Goal: Task Accomplishment & Management: Use online tool/utility

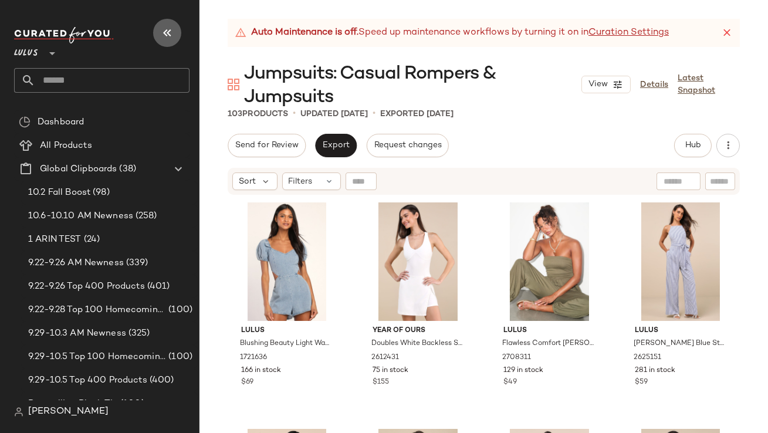
click at [166, 26] on icon "button" at bounding box center [167, 33] width 14 height 14
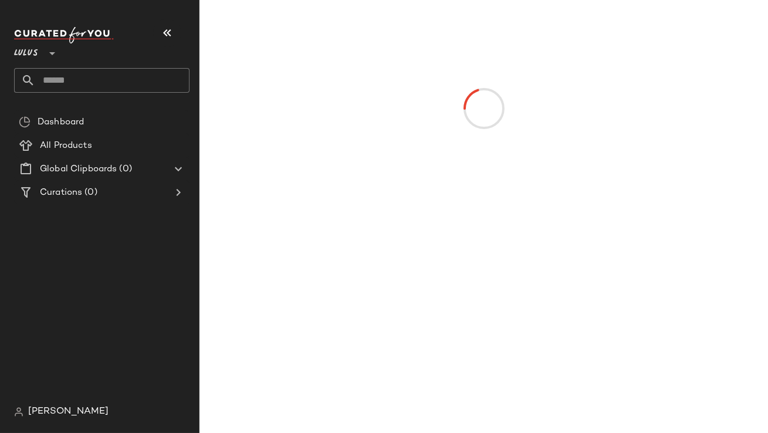
click at [168, 36] on icon "button" at bounding box center [167, 33] width 14 height 14
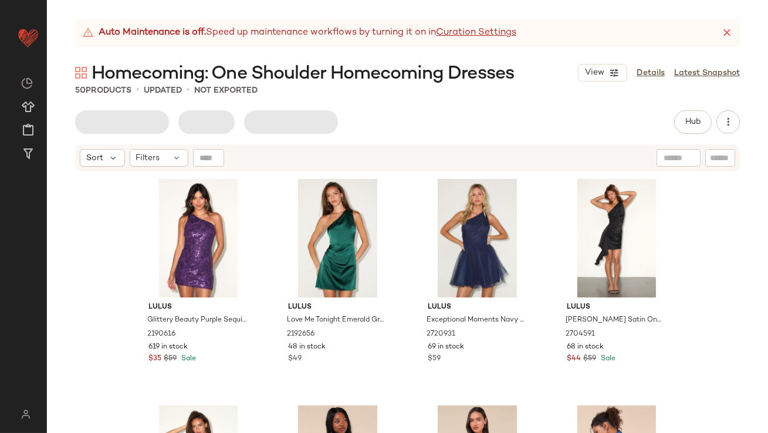
click at [722, 38] on icon at bounding box center [727, 33] width 12 height 12
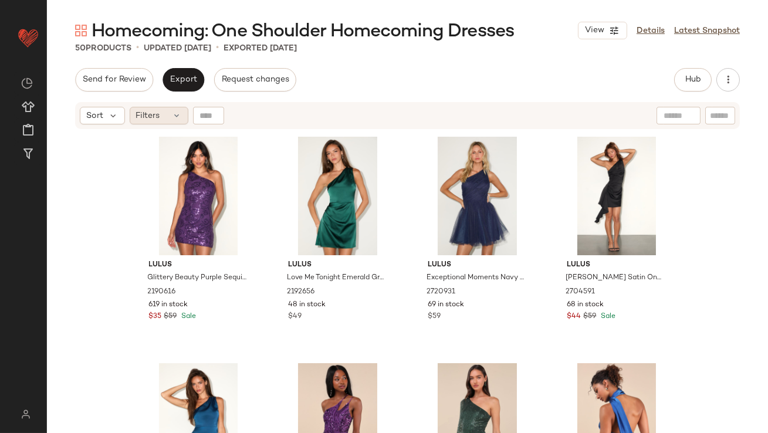
click at [183, 119] on div "Filters" at bounding box center [159, 116] width 59 height 18
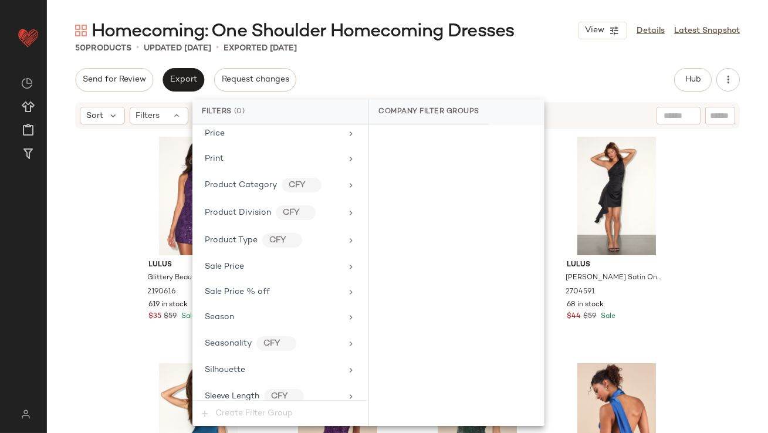
scroll to position [897, 0]
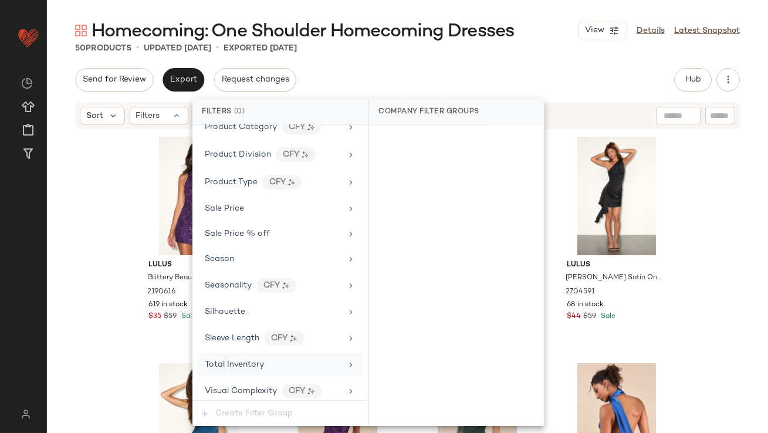
click at [241, 360] on span "Total Inventory" at bounding box center [234, 364] width 59 height 9
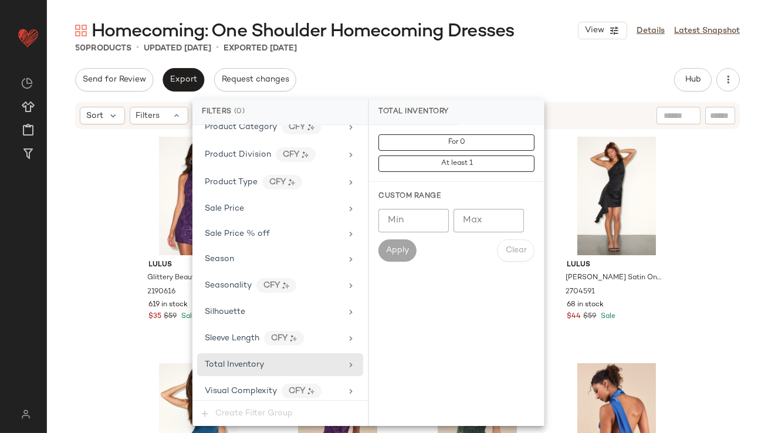
click at [494, 219] on input "Max" at bounding box center [489, 220] width 70 height 23
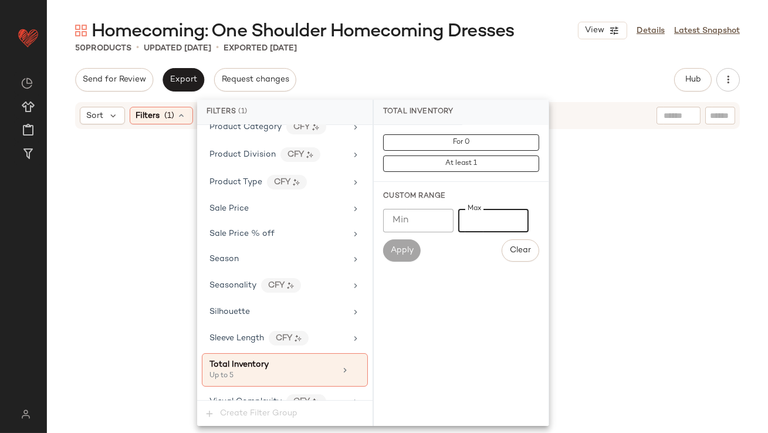
type input "*"
click at [489, 50] on div "50 Products • updated Oct 8th • Exported Oct 8th" at bounding box center [407, 48] width 721 height 12
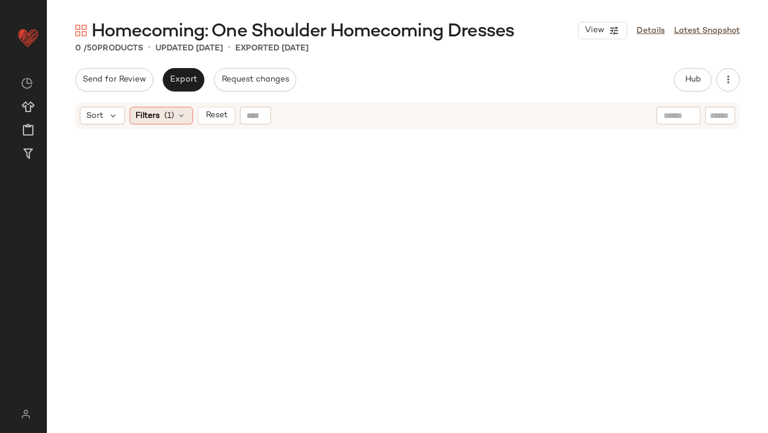
click at [159, 112] on span "Filters" at bounding box center [148, 116] width 24 height 12
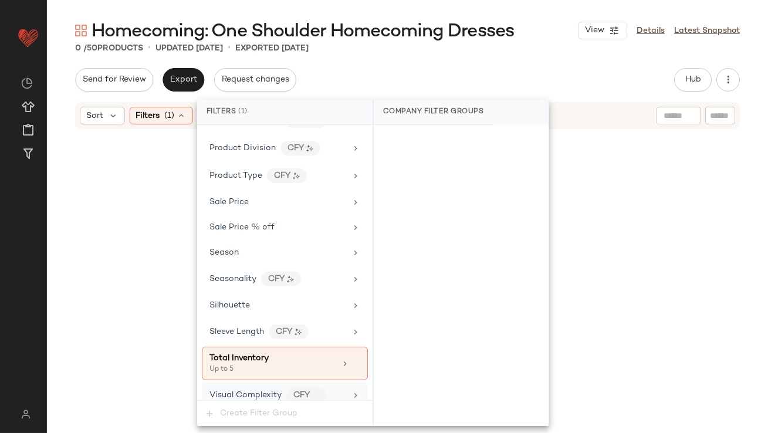
scroll to position [907, 0]
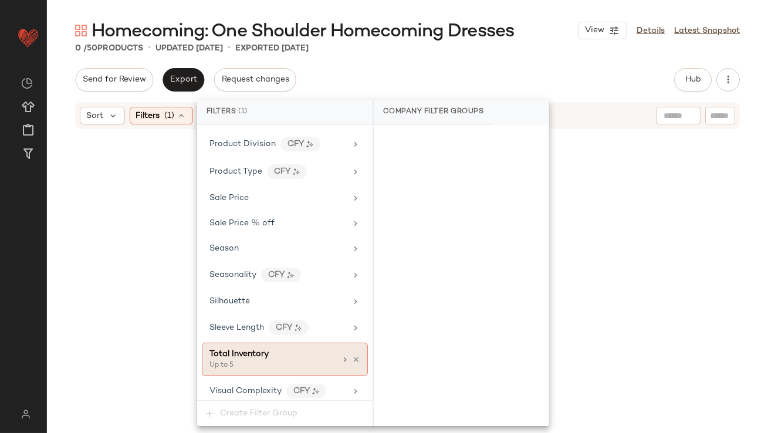
click at [340, 355] on icon at bounding box center [344, 359] width 9 height 9
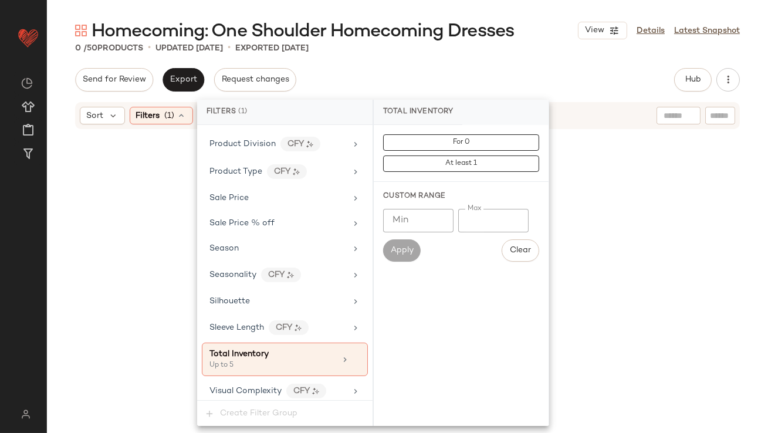
click at [468, 218] on input "*" at bounding box center [493, 220] width 70 height 23
type input "**"
click at [479, 75] on div "Send for Review Export Request changes Hub Send for Review External Review Inte…" at bounding box center [407, 79] width 665 height 23
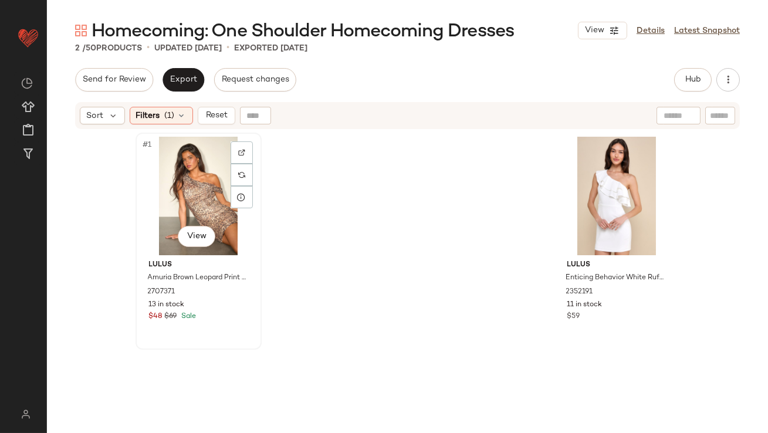
click at [159, 186] on div "#1 View" at bounding box center [199, 196] width 118 height 119
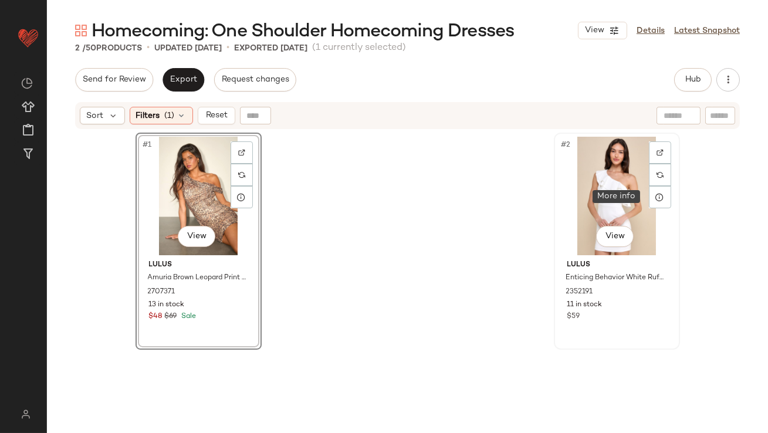
click at [607, 178] on div "#2 View" at bounding box center [617, 196] width 118 height 119
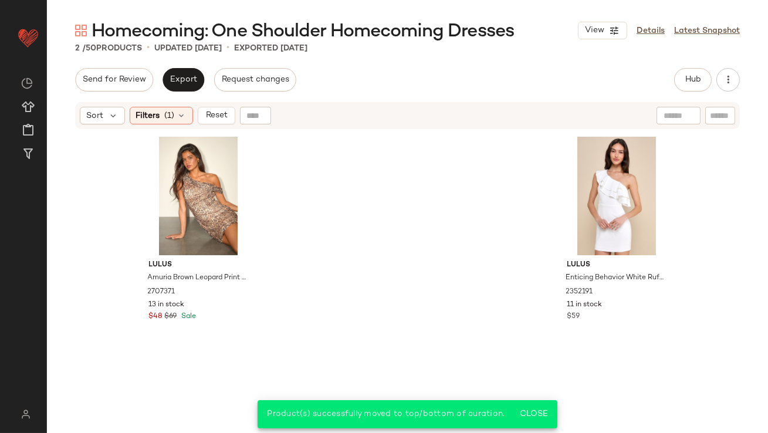
click at [167, 126] on div "Sort Filters (1) Reset" at bounding box center [407, 115] width 665 height 27
click at [165, 118] on span "(1)" at bounding box center [170, 116] width 10 height 12
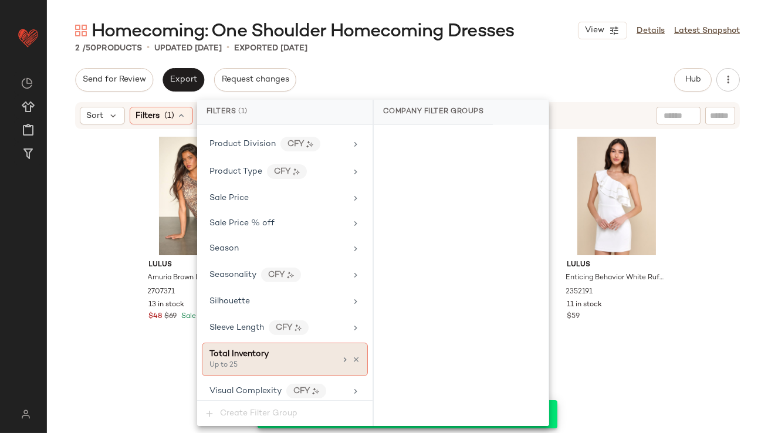
click at [353, 356] on icon at bounding box center [356, 360] width 8 height 8
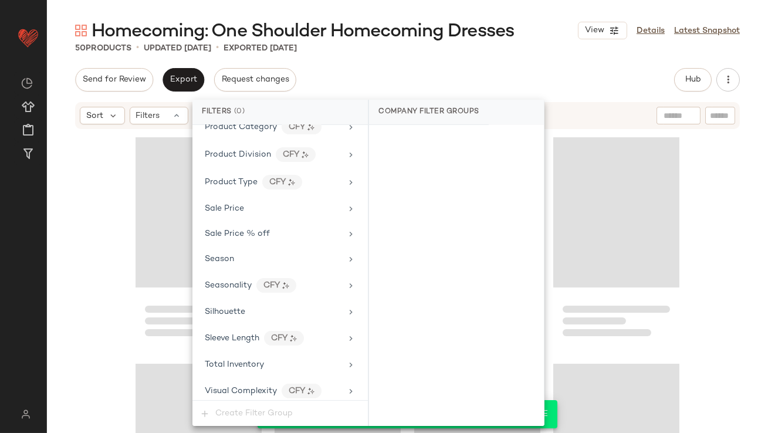
click at [610, 84] on div "Send for Review Export Request changes Hub Send for Review External Review Inte…" at bounding box center [407, 79] width 665 height 23
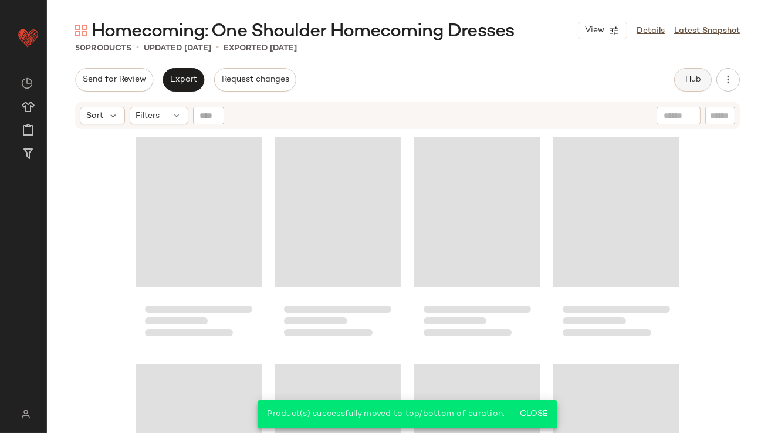
click at [686, 79] on span "Hub" at bounding box center [693, 79] width 16 height 9
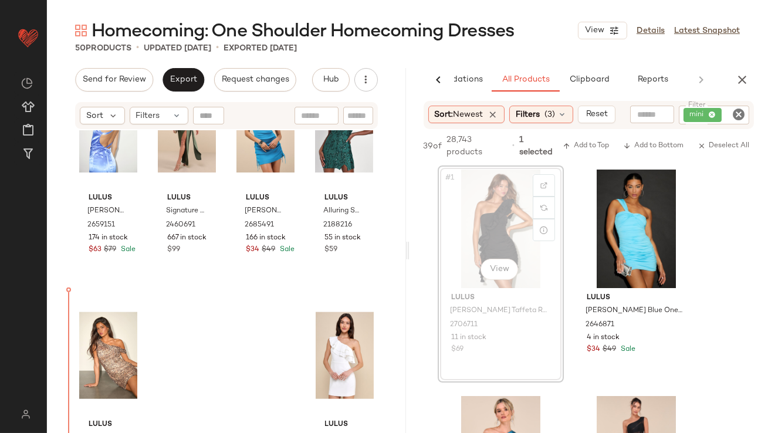
scroll to position [2614, 0]
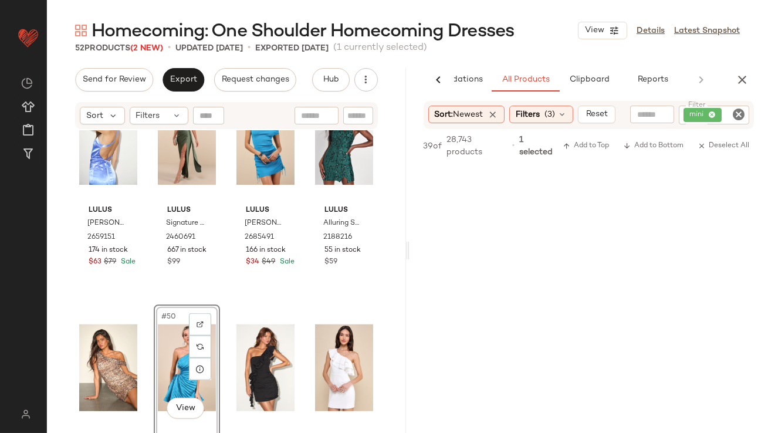
scroll to position [1176, 0]
click at [180, 75] on span "Export" at bounding box center [184, 79] width 28 height 9
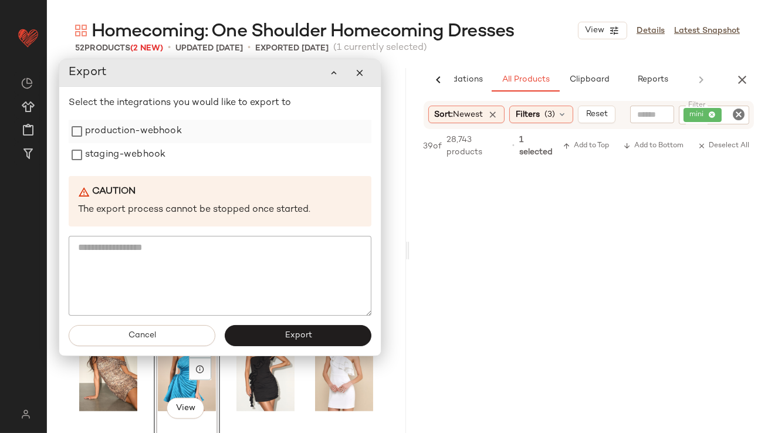
click at [151, 128] on label "production-webhook" at bounding box center [133, 131] width 97 height 23
click at [151, 161] on label "staging-webhook" at bounding box center [125, 154] width 80 height 23
click at [261, 336] on button "Export" at bounding box center [298, 336] width 147 height 21
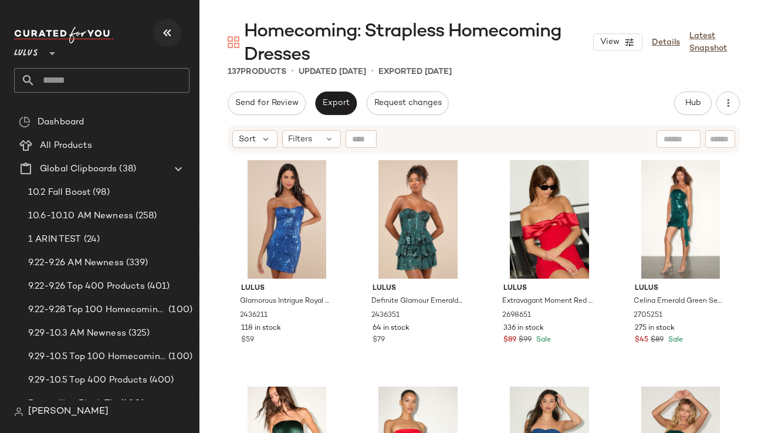
click at [177, 33] on button "button" at bounding box center [167, 33] width 28 height 28
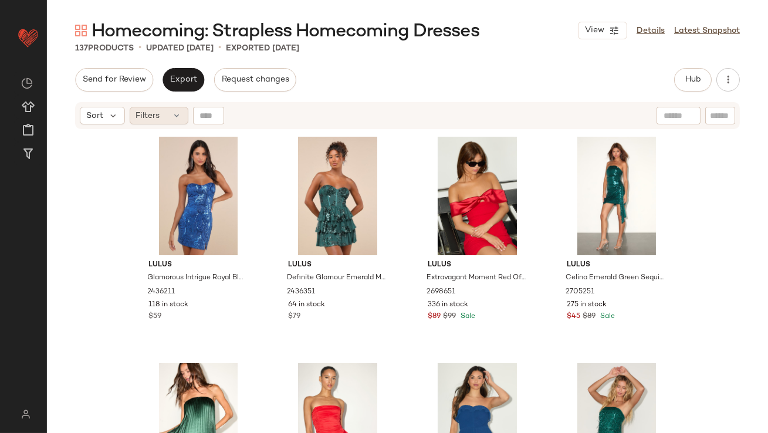
click at [177, 119] on icon at bounding box center [177, 115] width 9 height 9
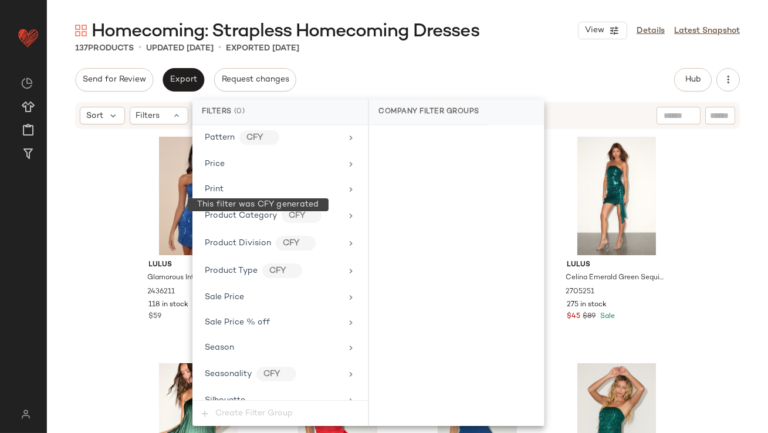
scroll to position [871, 0]
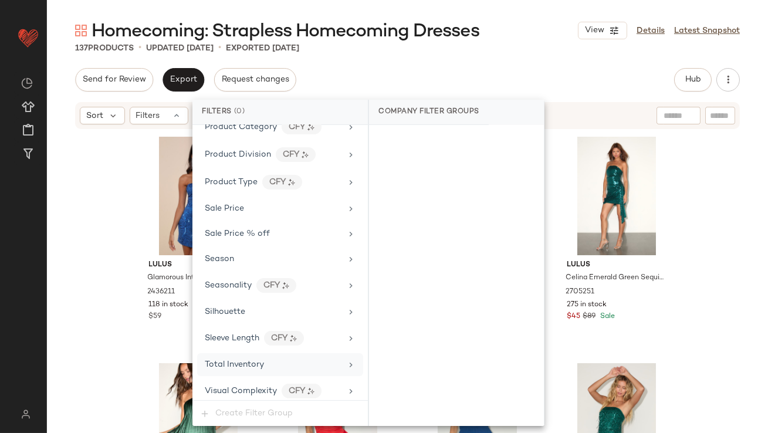
click at [222, 364] on div "Total Inventory" at bounding box center [234, 365] width 59 height 12
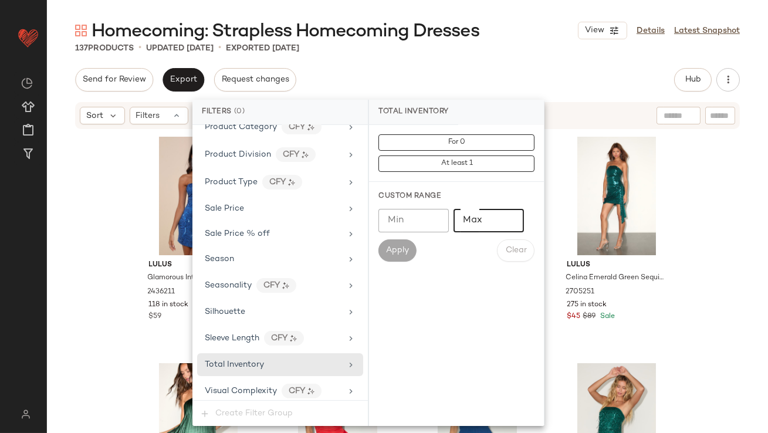
click at [471, 222] on input "Max" at bounding box center [489, 220] width 70 height 23
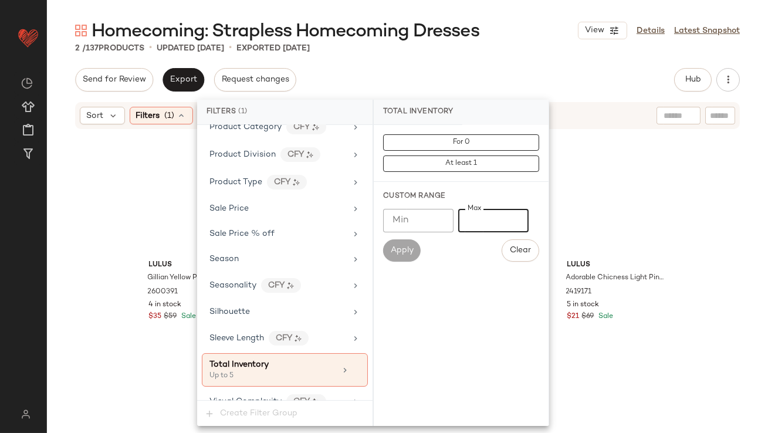
type input "*"
click at [474, 67] on div "Homecoming: Strapless Homecoming Dresses View Details Latest Snapshot 2 / 137 P…" at bounding box center [407, 226] width 721 height 414
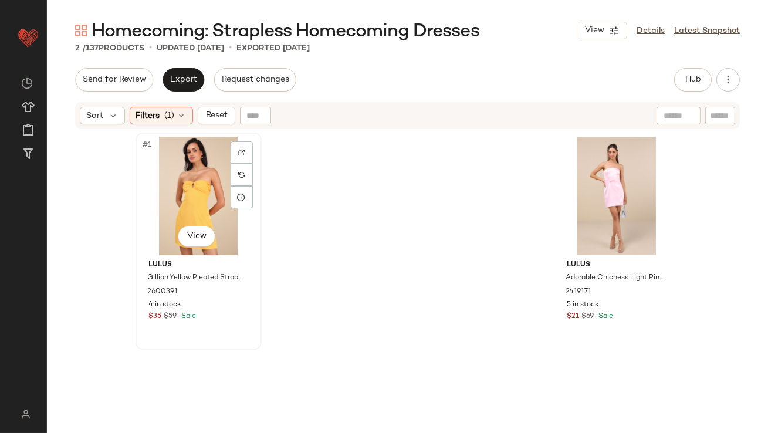
click at [168, 178] on div "#1 View" at bounding box center [199, 196] width 118 height 119
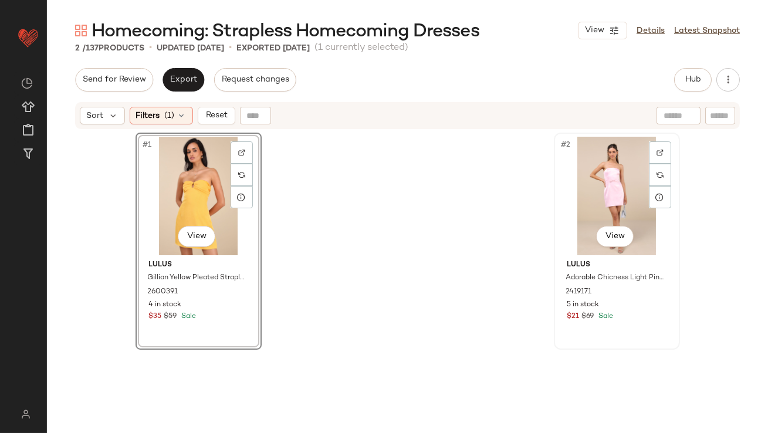
click at [597, 160] on div "#2 View" at bounding box center [617, 196] width 118 height 119
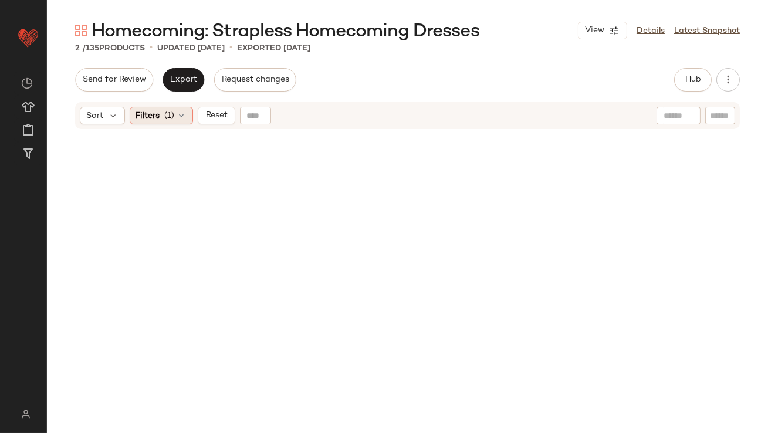
click at [179, 112] on icon at bounding box center [181, 115] width 9 height 9
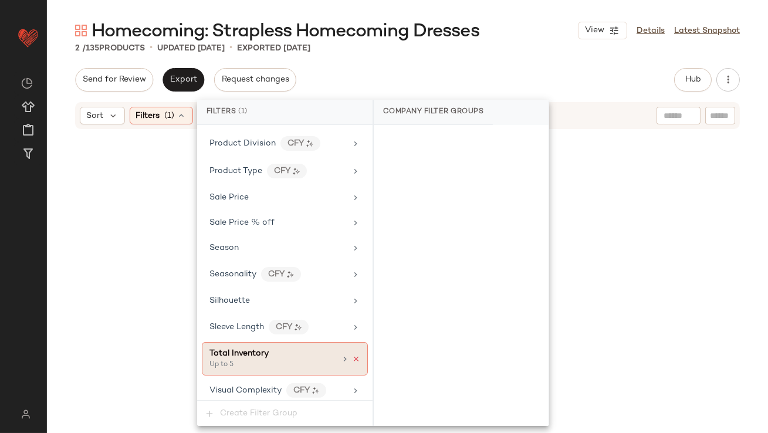
click at [355, 355] on icon at bounding box center [356, 359] width 8 height 8
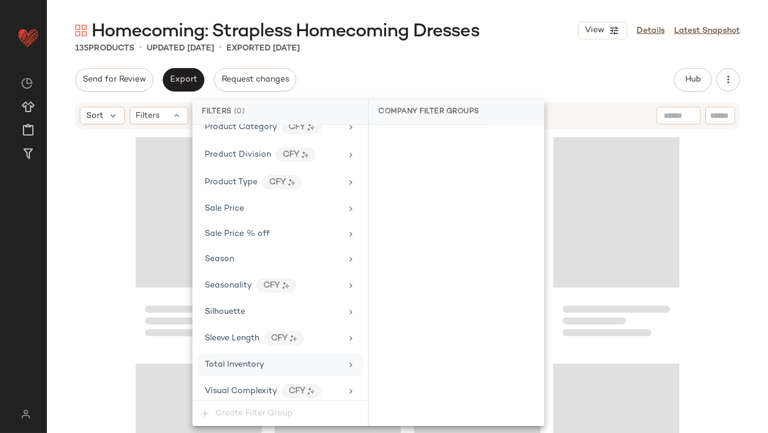
click at [319, 362] on div "Total Inventory" at bounding box center [273, 365] width 137 height 12
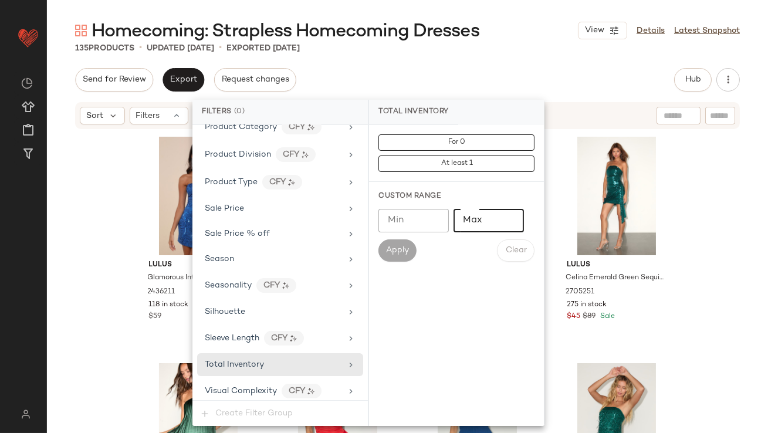
click at [481, 214] on input "Max" at bounding box center [489, 220] width 70 height 23
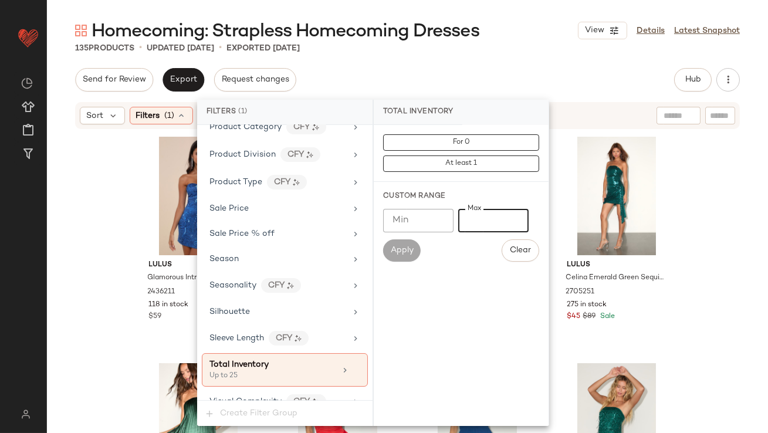
scroll to position [883, 0]
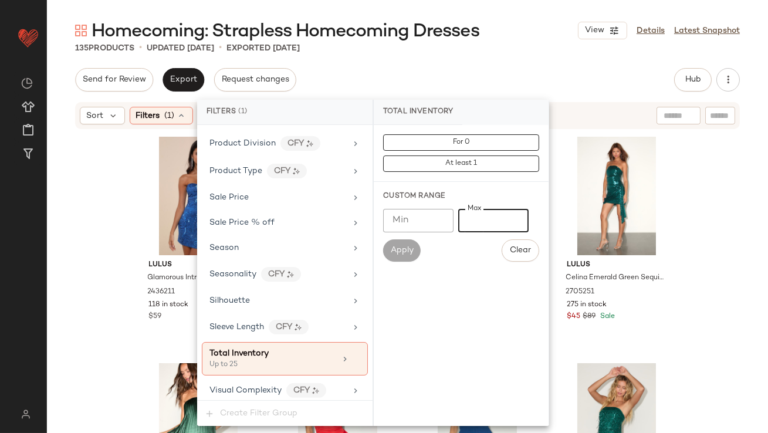
type input "**"
click at [491, 70] on div "Send for Review Export Request changes Hub Send for Review External Review Inte…" at bounding box center [407, 79] width 665 height 23
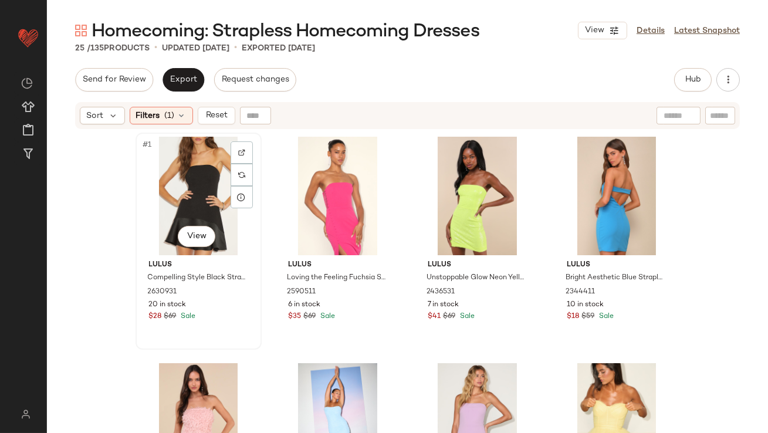
click at [194, 179] on div "#1 View" at bounding box center [199, 196] width 118 height 119
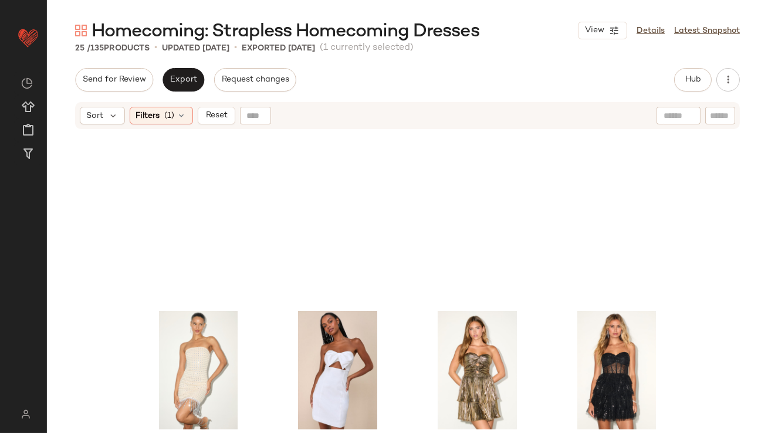
scroll to position [1255, 0]
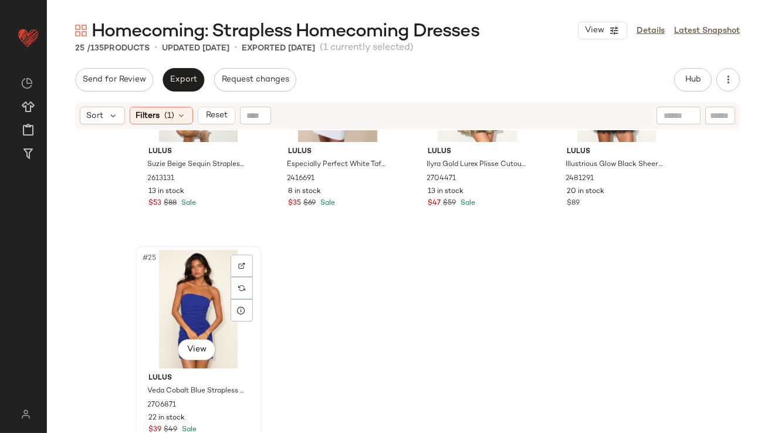
click at [182, 281] on div "#25 View" at bounding box center [199, 309] width 118 height 119
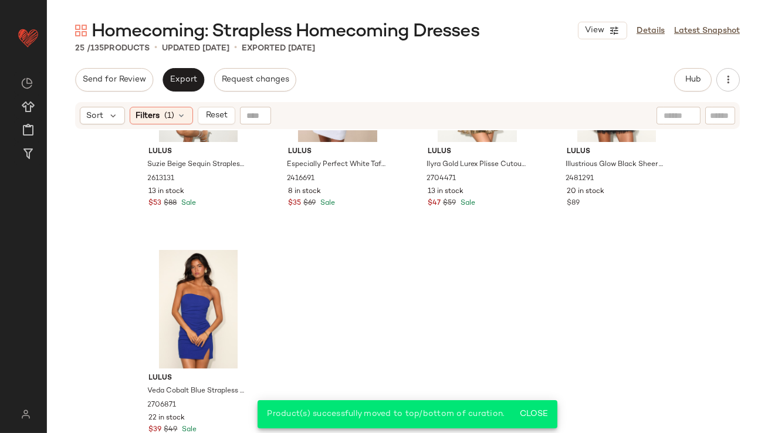
click at [181, 106] on div "Sort Filters (1) Reset" at bounding box center [407, 115] width 665 height 27
click at [181, 109] on div "Filters (1)" at bounding box center [161, 116] width 63 height 18
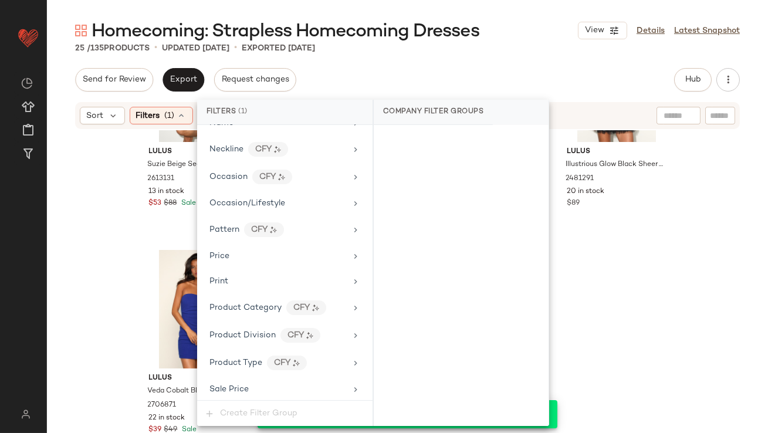
scroll to position [883, 0]
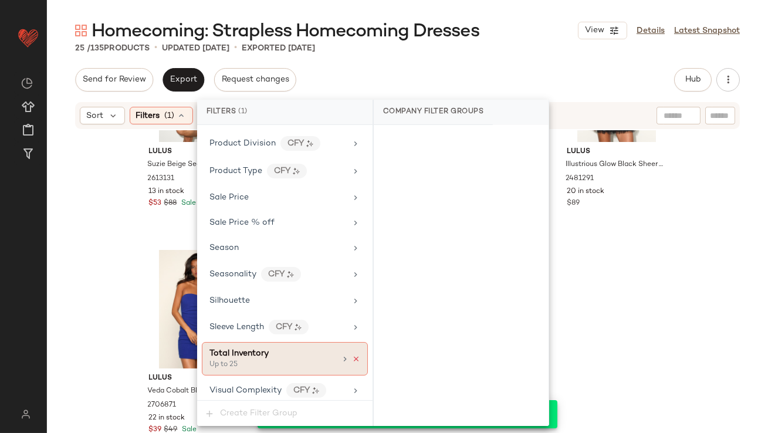
click at [353, 355] on icon at bounding box center [356, 359] width 8 height 8
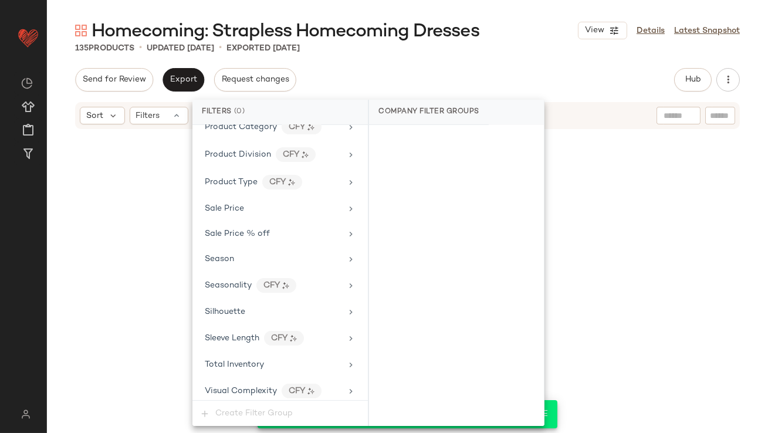
click at [495, 75] on div "Send for Review Export Request changes Hub Send for Review External Review Inte…" at bounding box center [407, 79] width 665 height 23
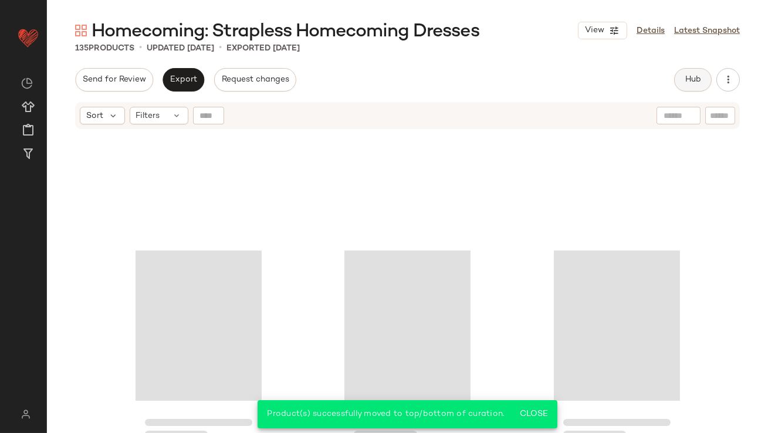
click at [699, 76] on span "Hub" at bounding box center [693, 79] width 16 height 9
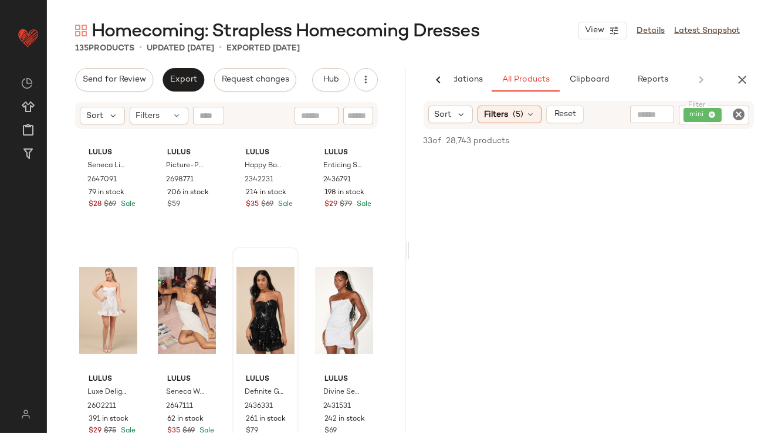
scroll to position [1956, 0]
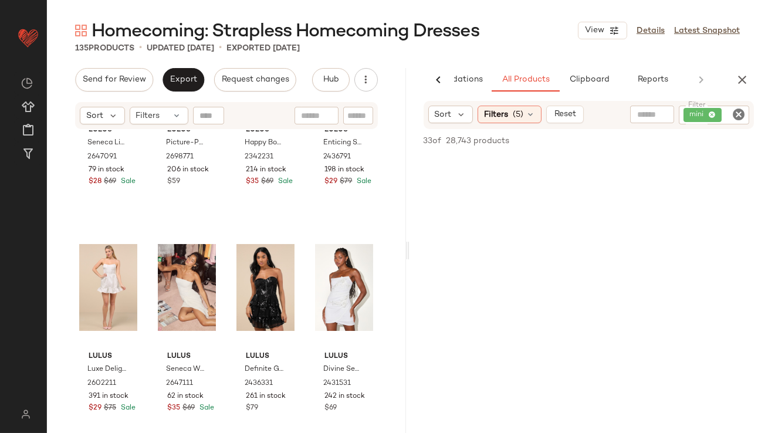
click at [192, 67] on div "Homecoming: Strapless Homecoming Dresses View Details Latest Snapshot 135 Produ…" at bounding box center [407, 226] width 721 height 414
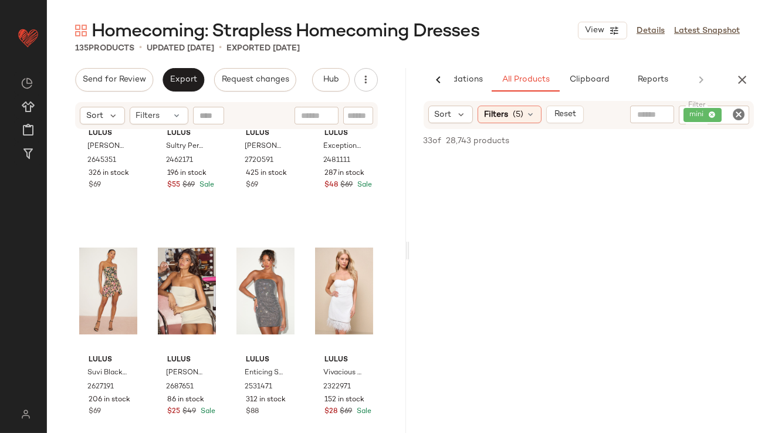
scroll to position [2643, 0]
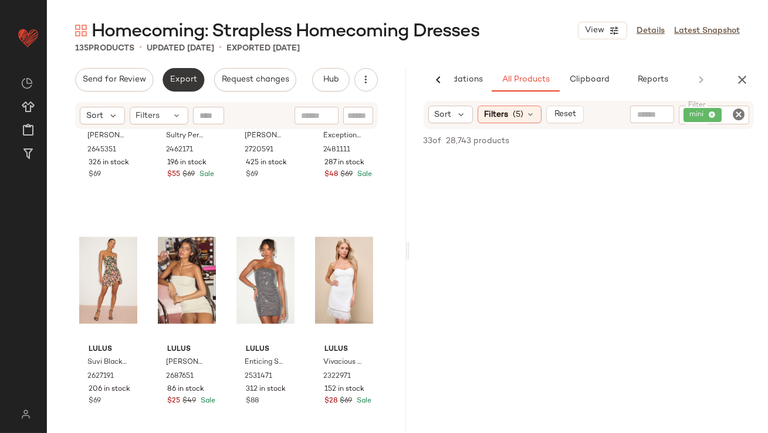
click at [188, 75] on span "Export" at bounding box center [184, 79] width 28 height 9
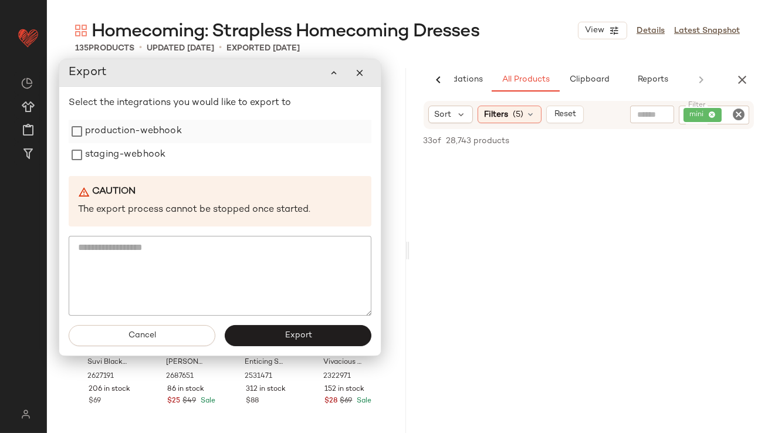
click at [158, 129] on label "production-webhook" at bounding box center [133, 131] width 97 height 23
click at [158, 154] on label "staging-webhook" at bounding box center [125, 154] width 80 height 23
click at [246, 339] on button "Export" at bounding box center [298, 335] width 147 height 21
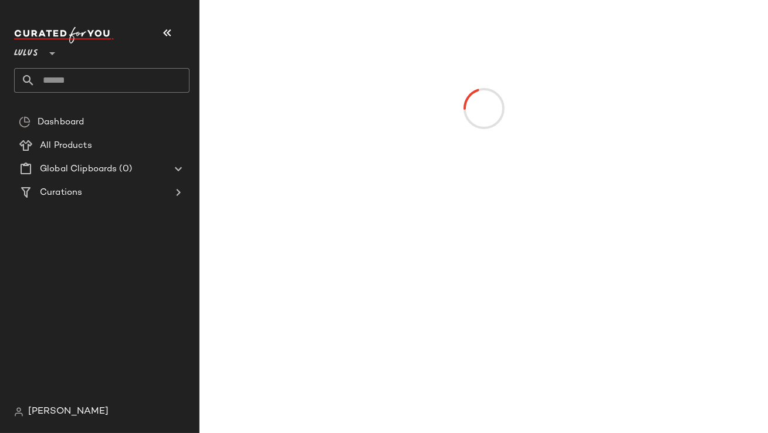
click at [178, 35] on button "button" at bounding box center [167, 33] width 28 height 28
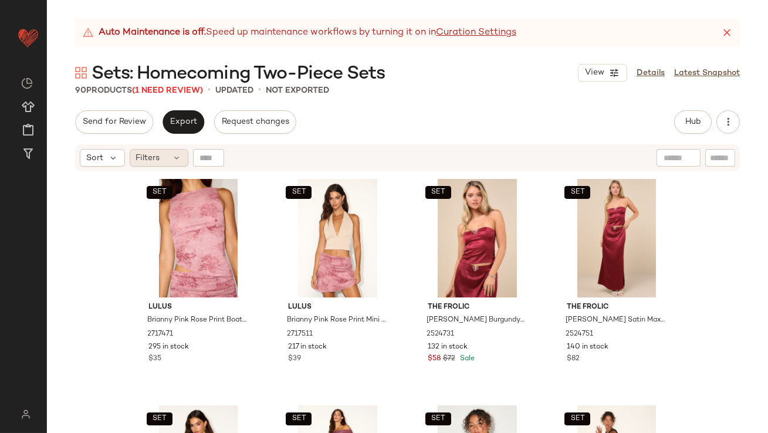
click at [165, 160] on div "Filters" at bounding box center [159, 158] width 59 height 18
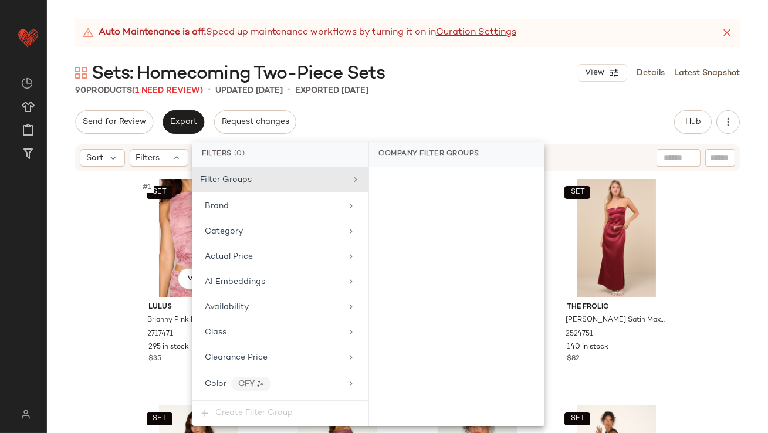
click at [130, 272] on div "SET #1 View Lulus Brianny Pink Rose Print Boat Neck Tank Top 2717471 295 in sto…" at bounding box center [407, 318] width 721 height 290
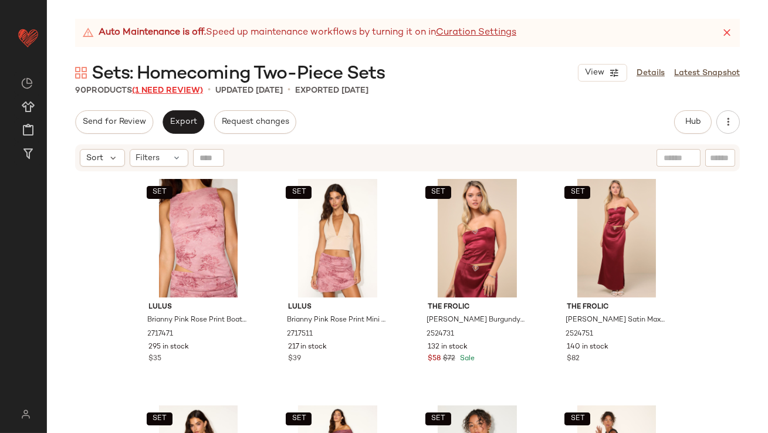
click at [194, 89] on span "(1 Need Review)" at bounding box center [167, 90] width 71 height 9
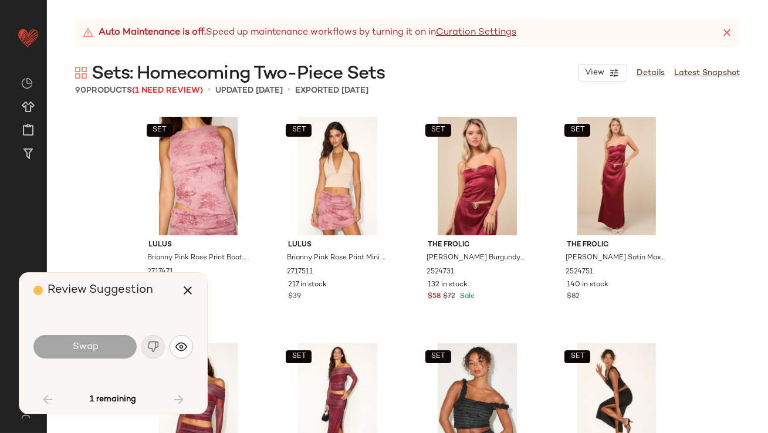
scroll to position [1358, 0]
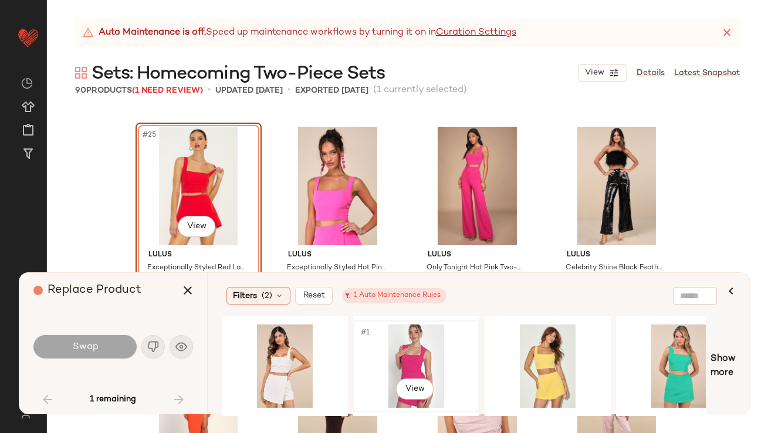
click at [434, 353] on div "#1 View" at bounding box center [416, 365] width 118 height 83
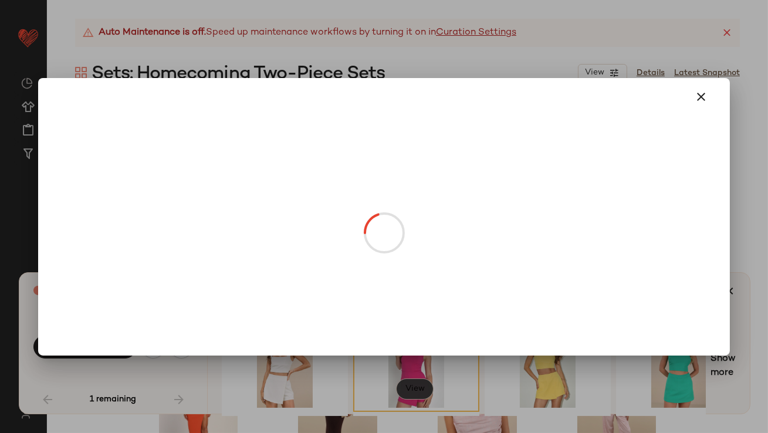
click at [420, 387] on body "Lulus ** Dashboard All Products Global Clipboards (38) Curations (817) Lillian …" at bounding box center [384, 216] width 768 height 433
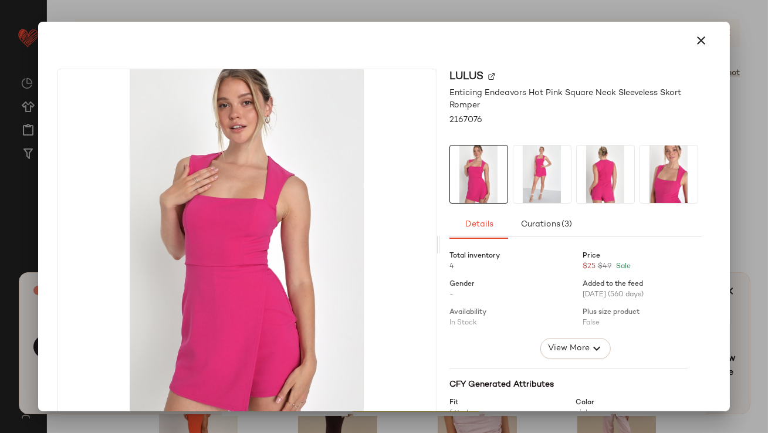
click at [695, 36] on icon "button" at bounding box center [702, 40] width 14 height 14
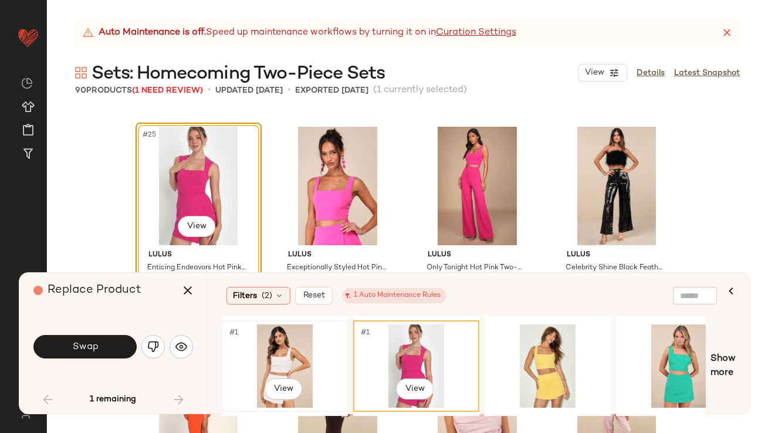
click at [278, 344] on div "#1 View" at bounding box center [285, 365] width 118 height 83
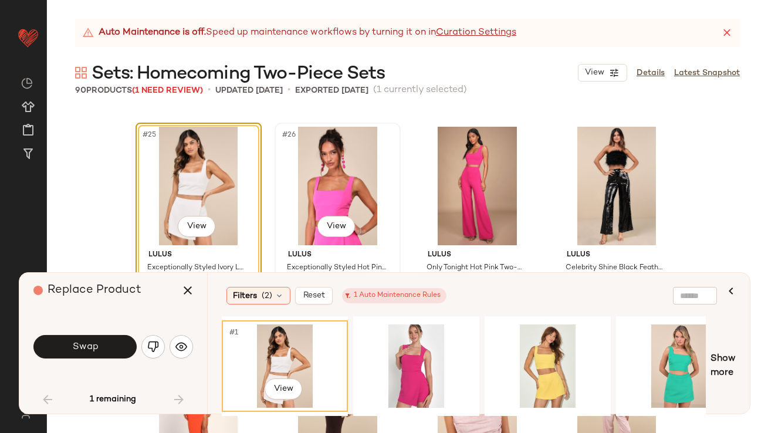
scroll to position [1421, 0]
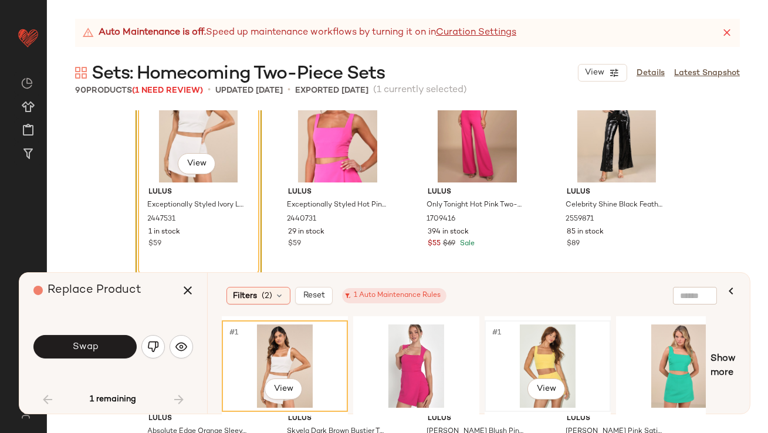
click at [566, 351] on div "#1 View" at bounding box center [548, 365] width 118 height 83
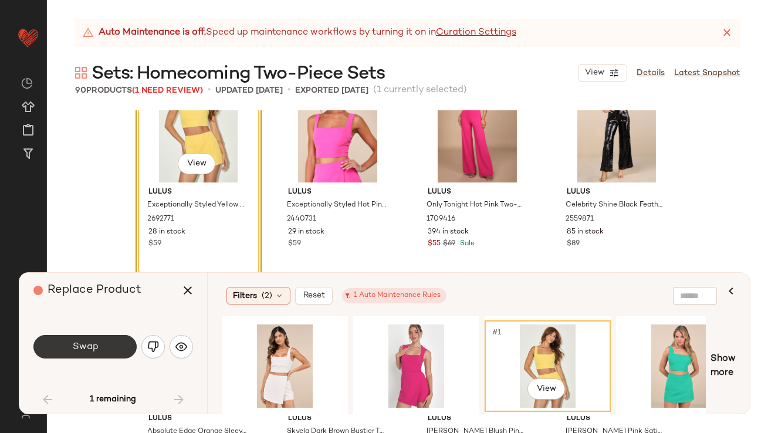
click at [109, 351] on button "Swap" at bounding box center [84, 346] width 103 height 23
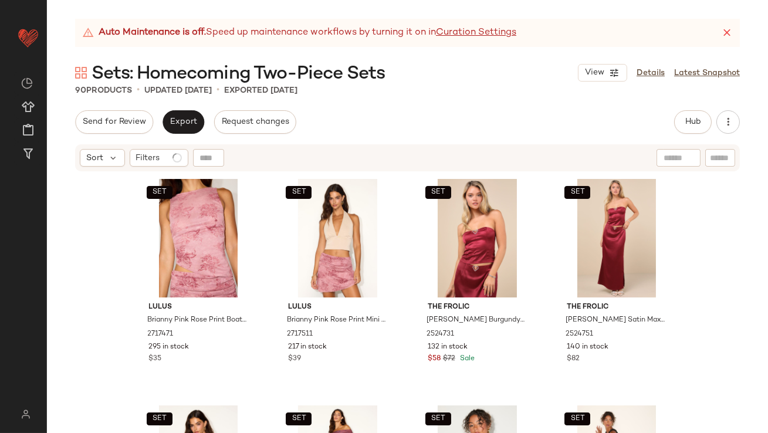
click at [728, 31] on icon at bounding box center [727, 33] width 12 height 12
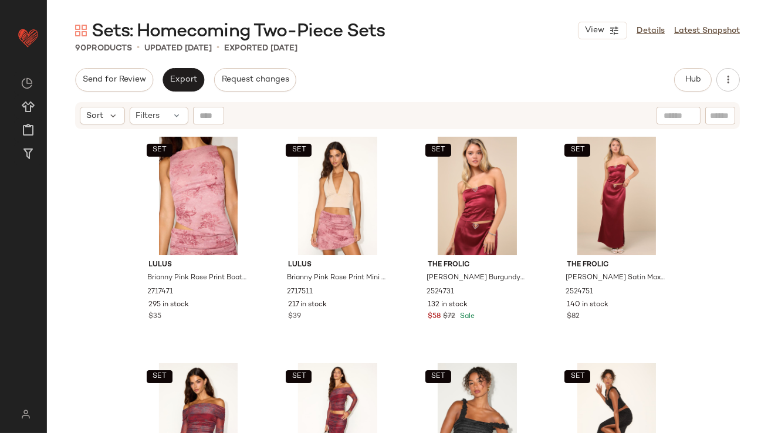
click at [164, 127] on div "Sort Filters" at bounding box center [407, 115] width 665 height 27
click at [164, 120] on div "Filters" at bounding box center [159, 116] width 59 height 18
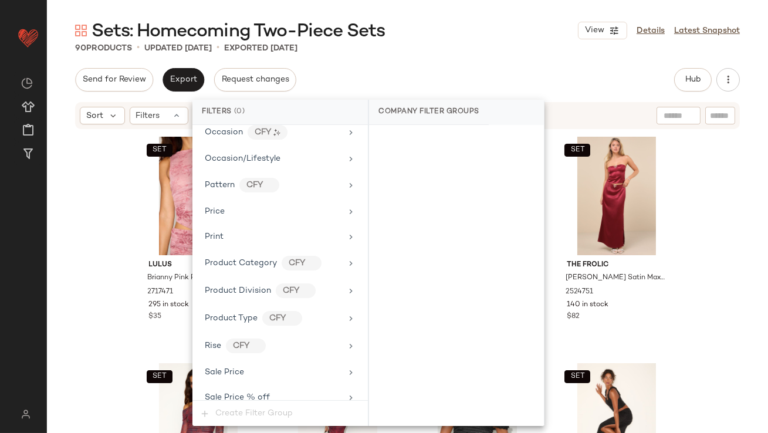
scroll to position [899, 0]
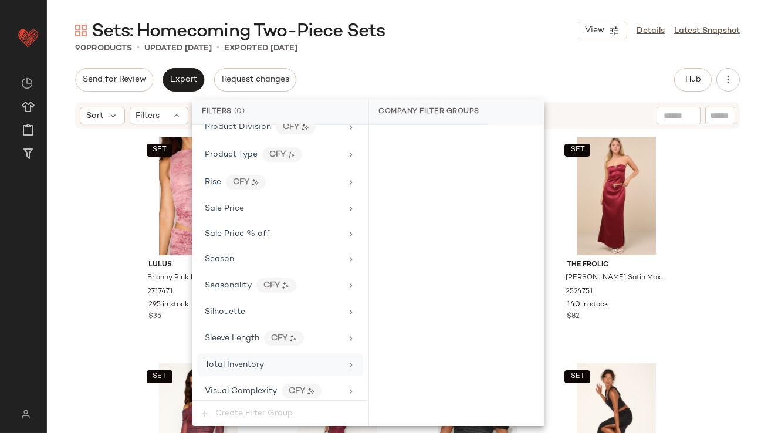
click at [253, 360] on span "Total Inventory" at bounding box center [234, 364] width 59 height 9
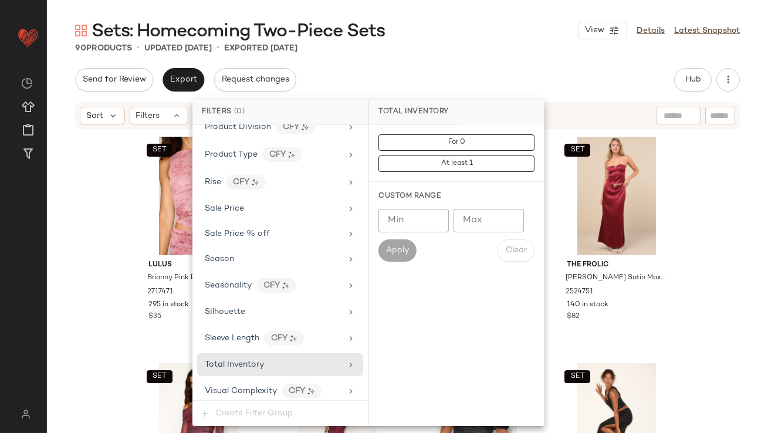
click at [459, 221] on input "Max" at bounding box center [489, 220] width 70 height 23
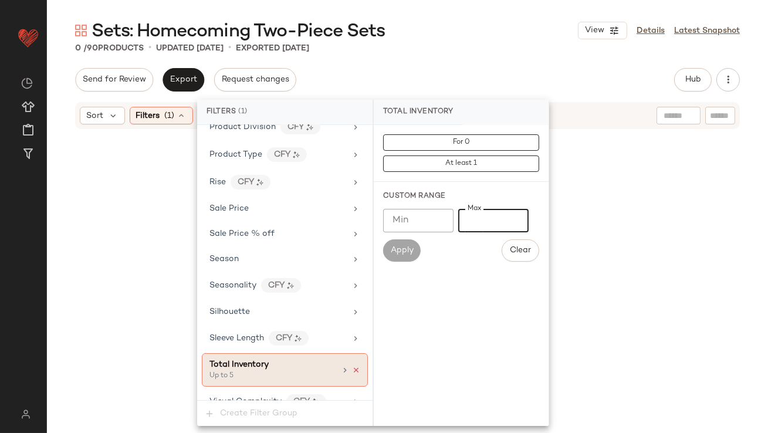
type input "*"
click at [353, 366] on icon at bounding box center [356, 370] width 8 height 8
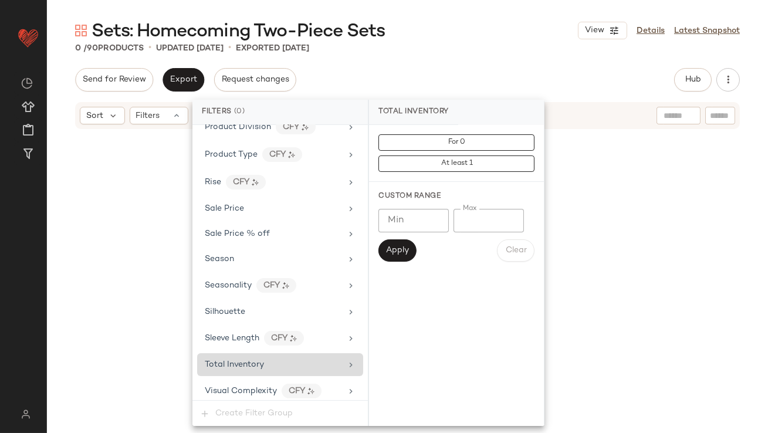
click at [480, 74] on div "Send for Review Export Request changes Hub Send for Review External Review Inte…" at bounding box center [407, 79] width 665 height 23
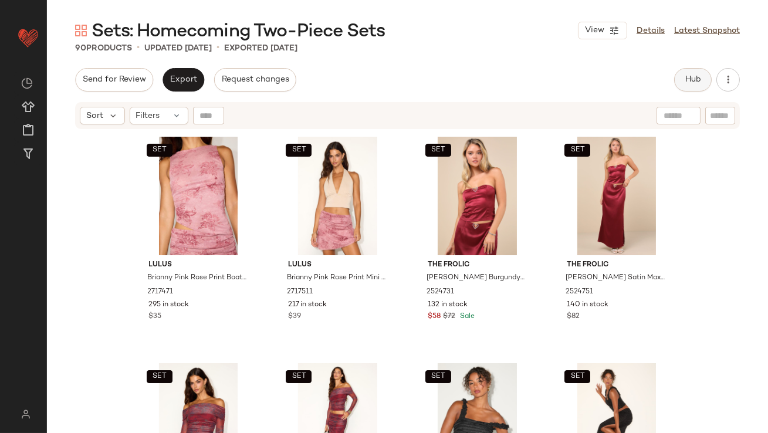
click at [699, 70] on button "Hub" at bounding box center [693, 79] width 38 height 23
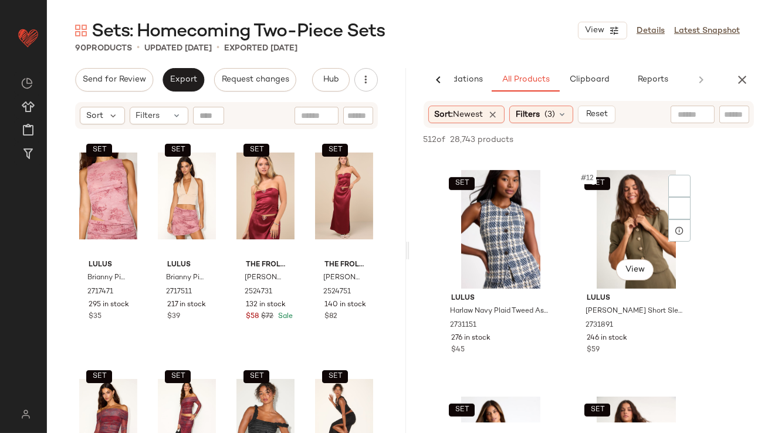
scroll to position [1150, 0]
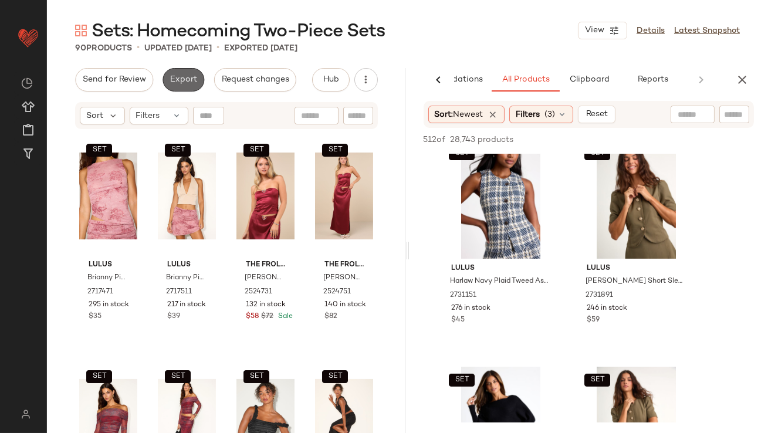
click at [184, 73] on button "Export" at bounding box center [184, 79] width 42 height 23
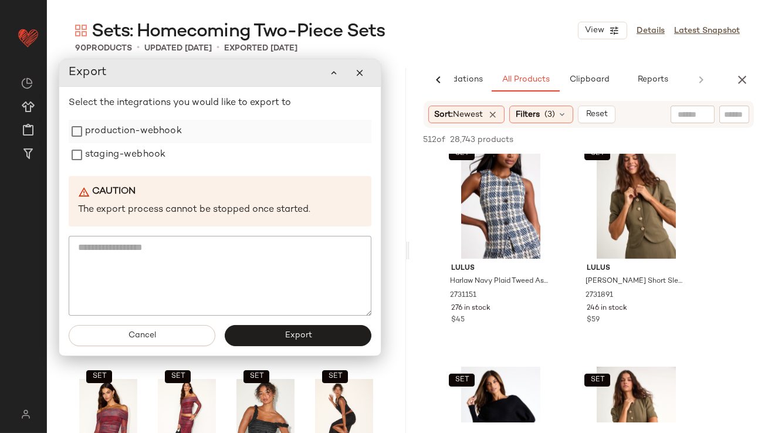
click at [153, 140] on label "production-webhook" at bounding box center [133, 131] width 97 height 23
click at [148, 163] on label "staging-webhook" at bounding box center [125, 154] width 80 height 23
click at [266, 324] on div "Cancel Export" at bounding box center [220, 336] width 322 height 40
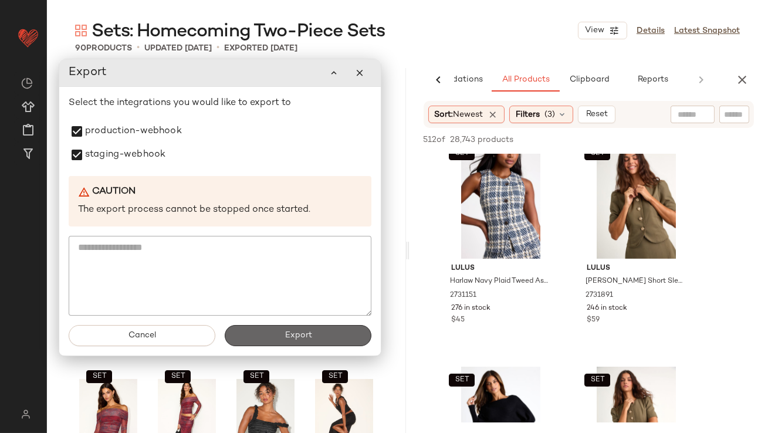
click at [289, 332] on span "Export" at bounding box center [298, 335] width 28 height 9
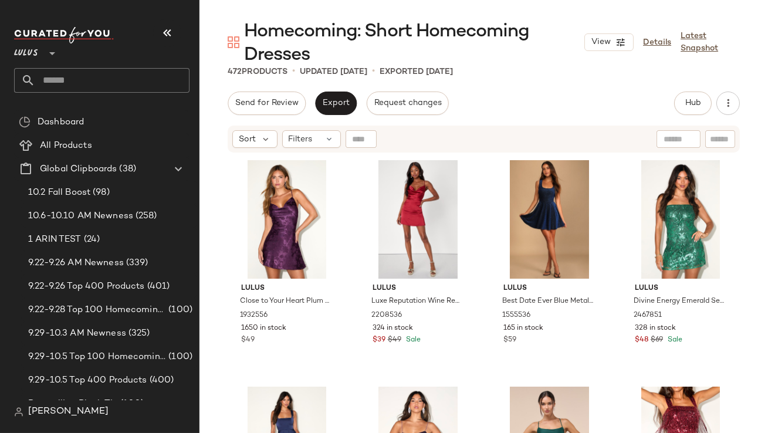
click at [177, 32] on button "button" at bounding box center [167, 33] width 28 height 28
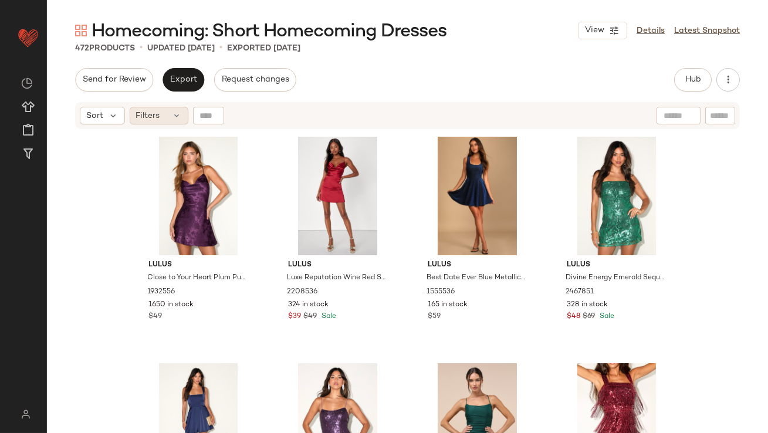
click at [151, 116] on span "Filters" at bounding box center [148, 116] width 24 height 12
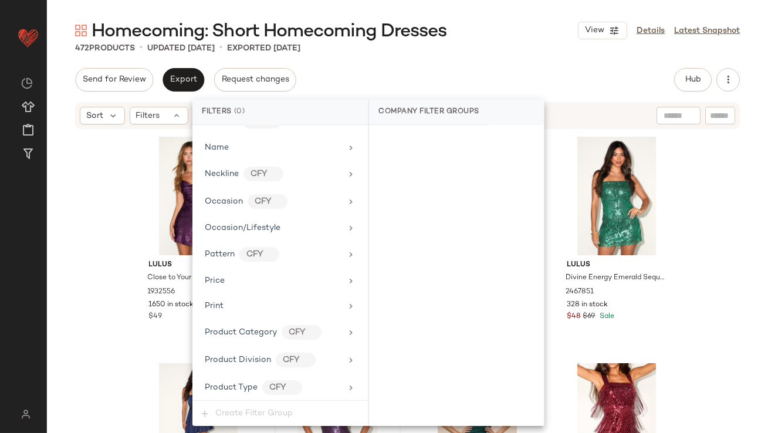
scroll to position [871, 0]
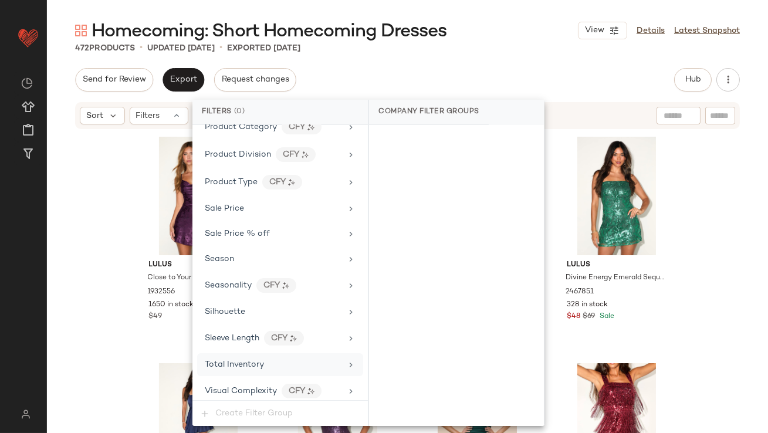
click at [246, 360] on span "Total Inventory" at bounding box center [234, 364] width 59 height 9
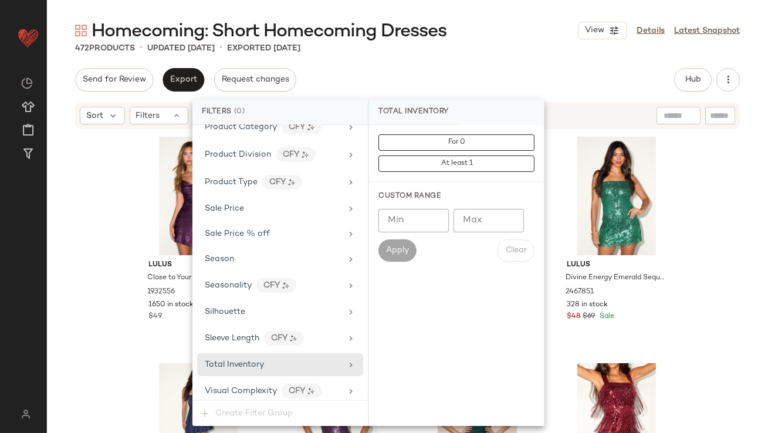
click at [464, 220] on input "Max" at bounding box center [489, 220] width 70 height 23
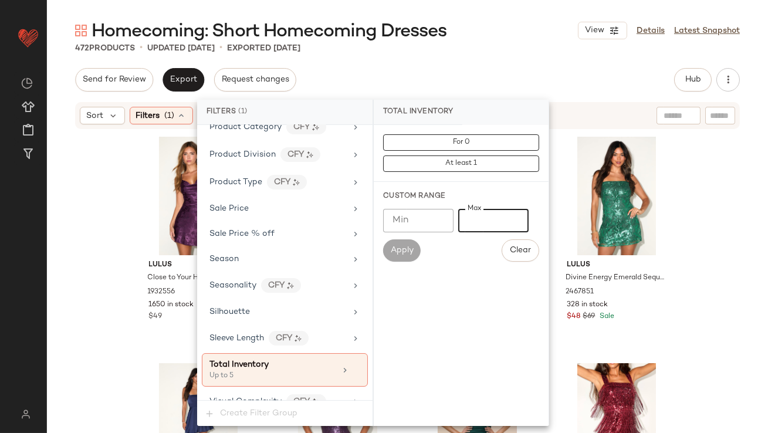
type input "*"
click at [485, 69] on div "Send for Review Export Request changes Hub Send for Review External Review Inte…" at bounding box center [407, 79] width 665 height 23
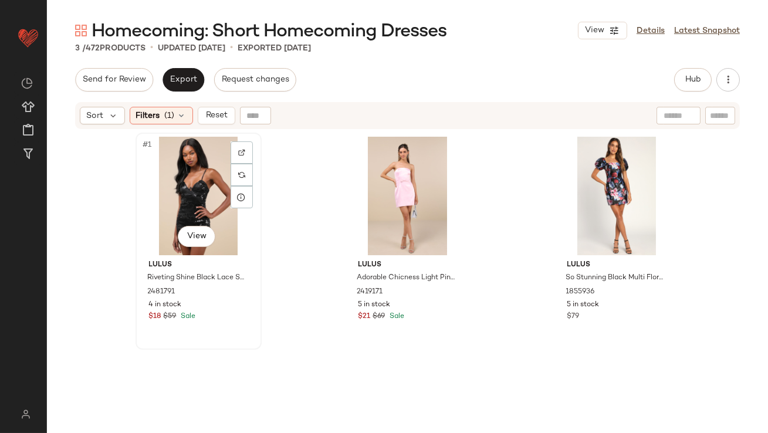
click at [192, 179] on div "#1 View" at bounding box center [199, 196] width 118 height 119
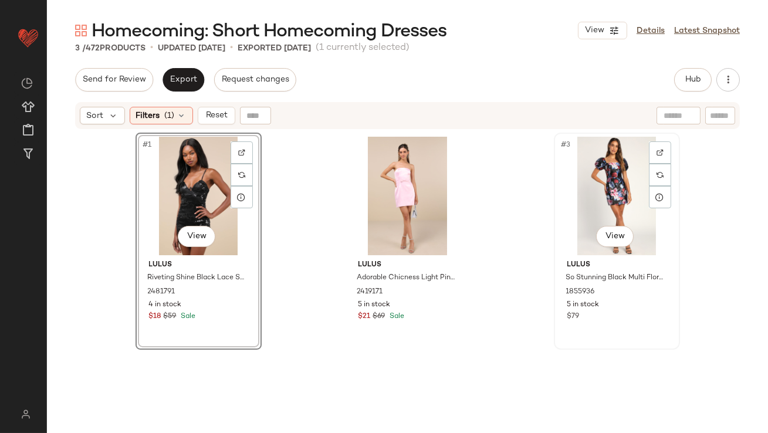
click at [592, 170] on div "#3 View" at bounding box center [617, 196] width 118 height 119
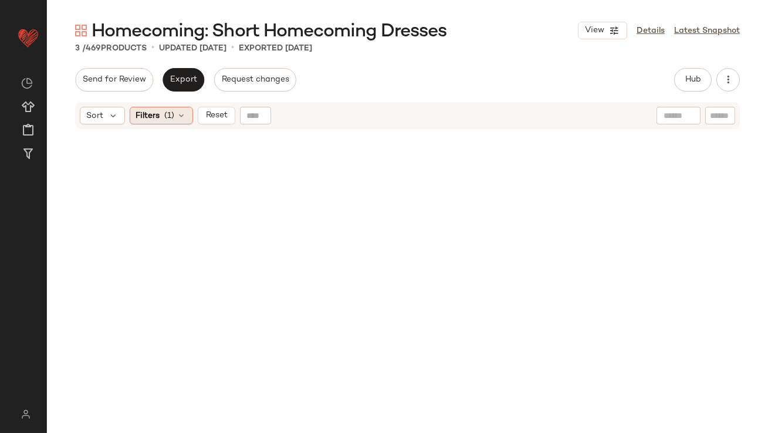
click at [155, 110] on span "Filters" at bounding box center [148, 116] width 24 height 12
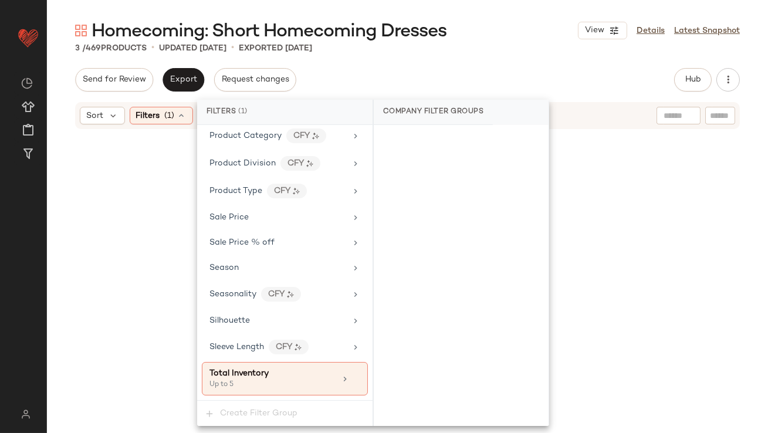
scroll to position [883, 0]
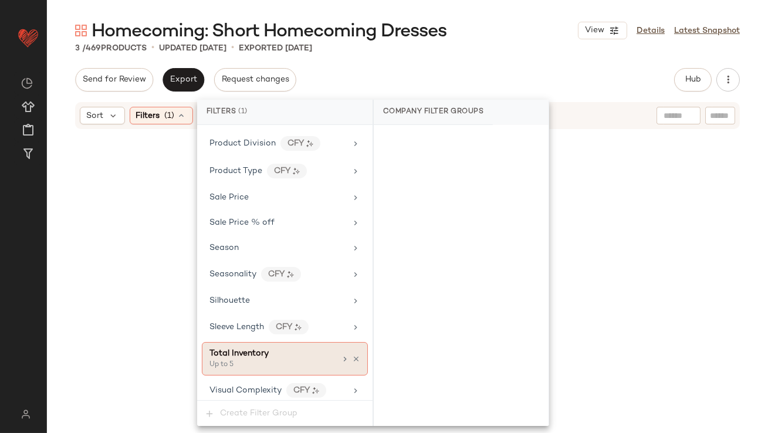
click at [262, 351] on span "Total Inventory" at bounding box center [238, 353] width 59 height 9
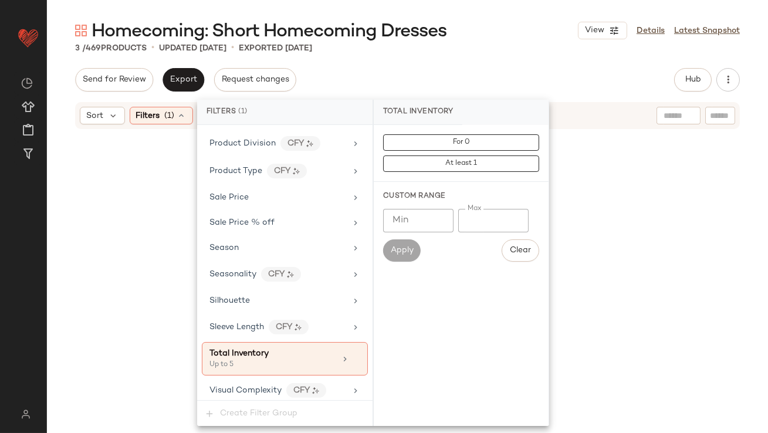
click at [466, 220] on input "*" at bounding box center [493, 220] width 70 height 23
type input "**"
click at [528, 48] on div "3 / 469 Products • updated [DATE] • Exported [DATE]" at bounding box center [407, 48] width 721 height 12
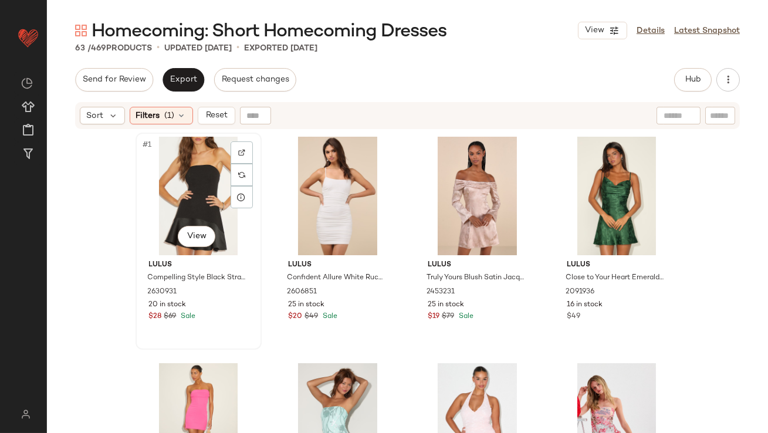
click at [162, 202] on div "#1 View" at bounding box center [199, 196] width 118 height 119
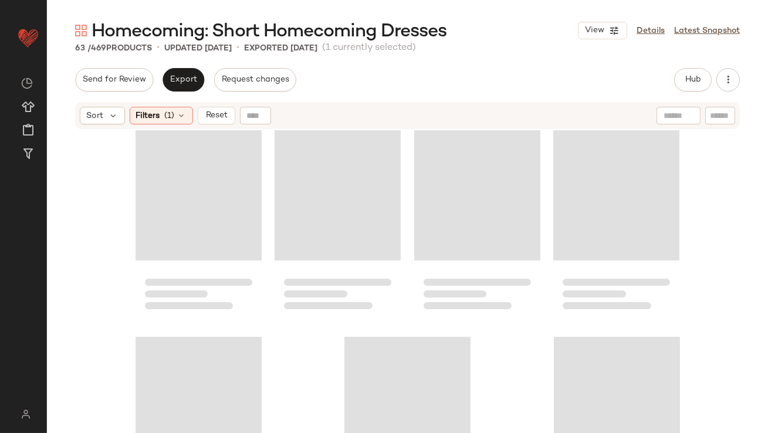
scroll to position [3294, 0]
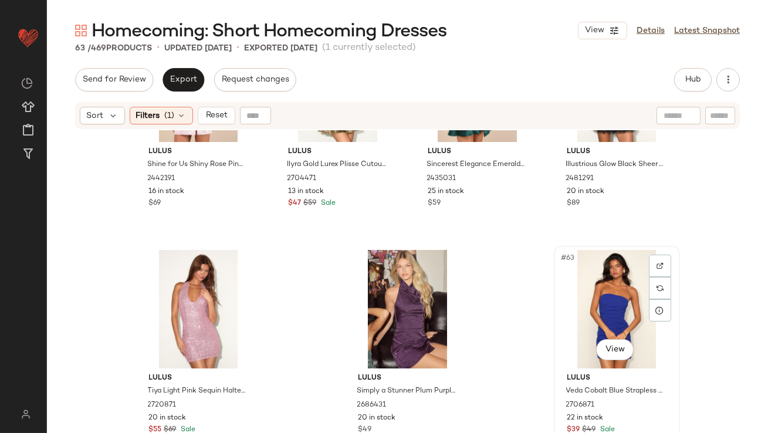
click at [616, 289] on div "#63 View" at bounding box center [617, 309] width 118 height 119
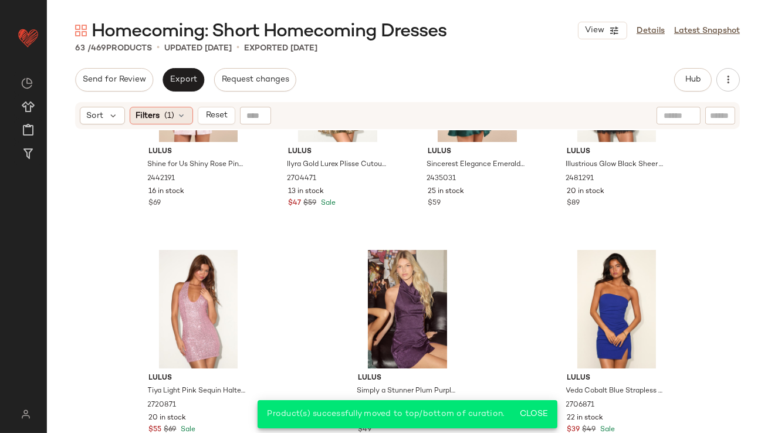
click at [168, 119] on span "(1)" at bounding box center [170, 116] width 10 height 12
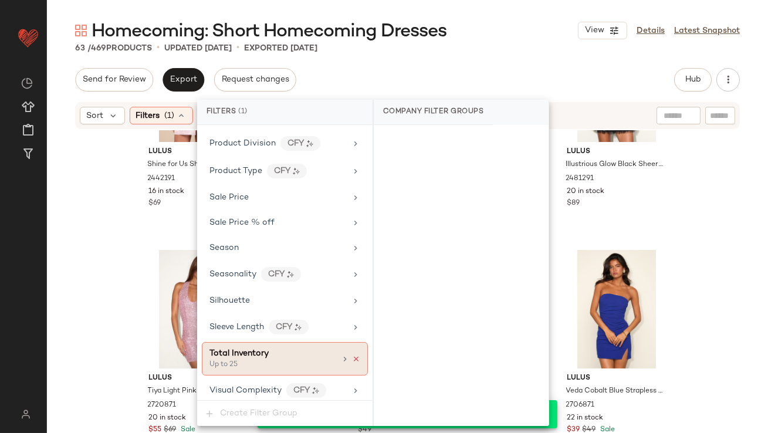
click at [352, 355] on icon at bounding box center [356, 359] width 8 height 8
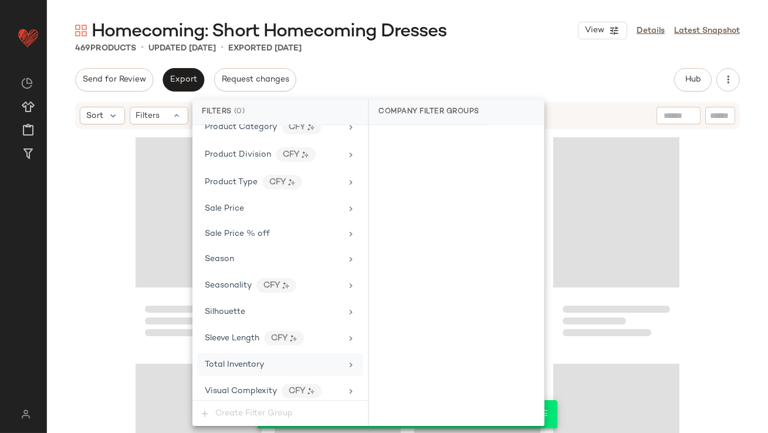
click at [458, 71] on div "Send for Review Export Request changes Hub Send for Review External Review Inte…" at bounding box center [407, 79] width 665 height 23
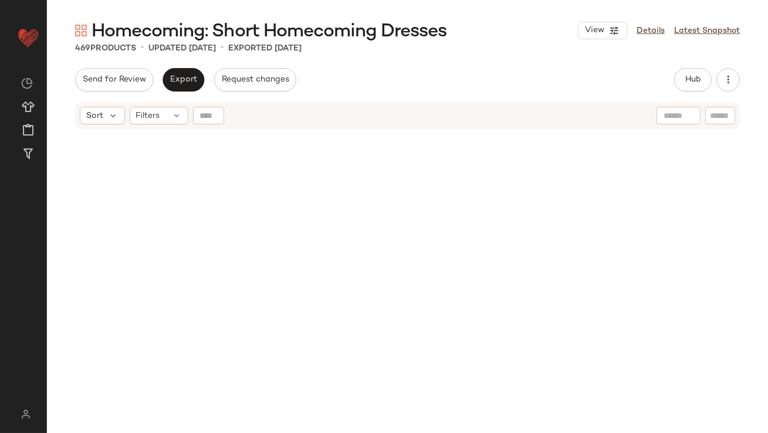
scroll to position [0, 0]
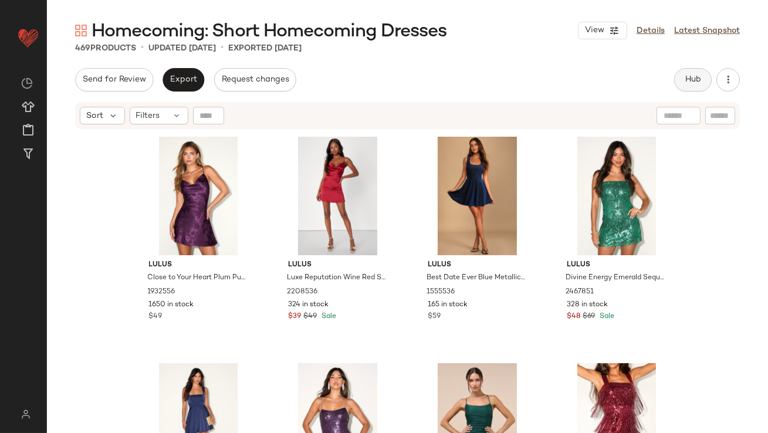
click at [687, 80] on span "Hub" at bounding box center [693, 79] width 16 height 9
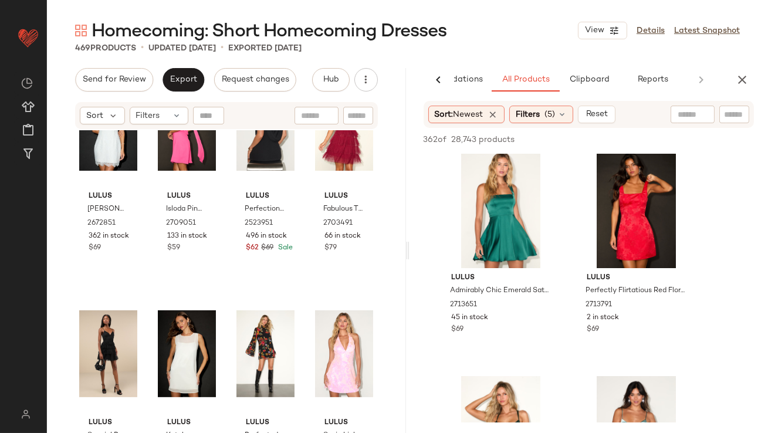
scroll to position [9432, 0]
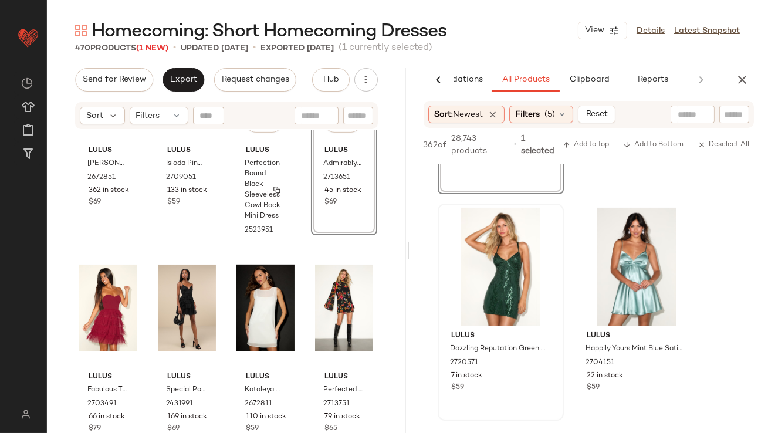
scroll to position [9682, 0]
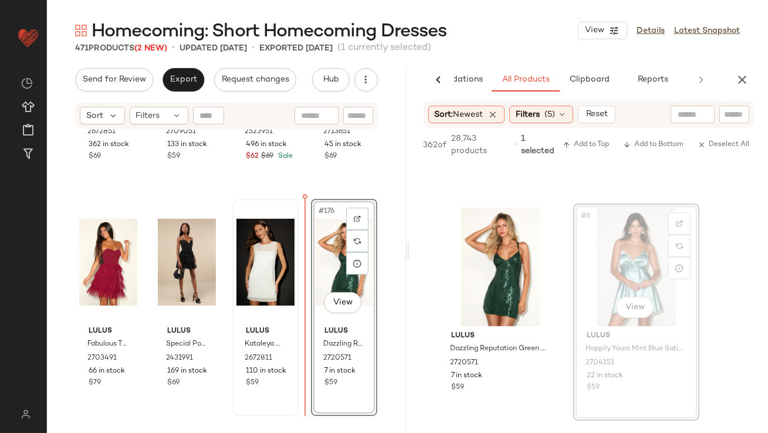
drag, startPoint x: 616, startPoint y: 259, endPoint x: 289, endPoint y: 275, distance: 326.6
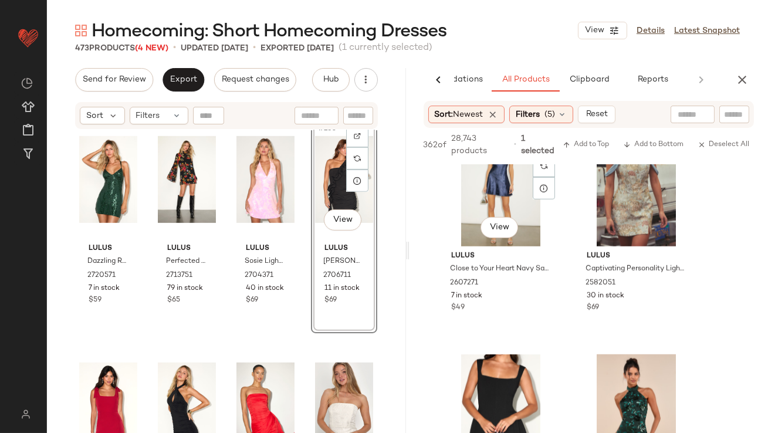
scroll to position [2333, 0]
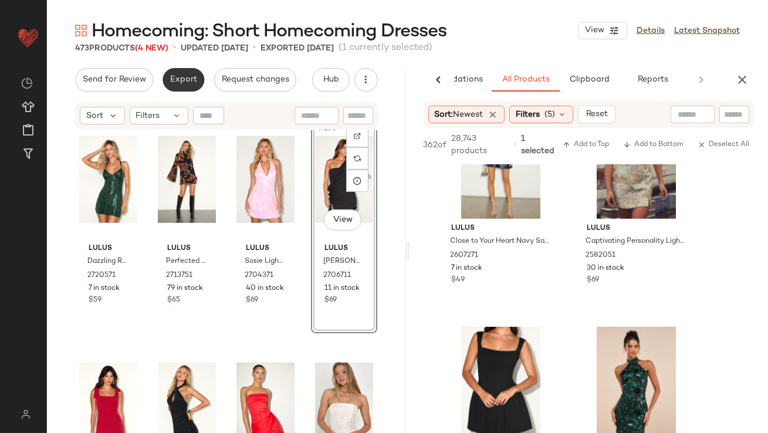
click at [181, 77] on span "Export" at bounding box center [184, 79] width 28 height 9
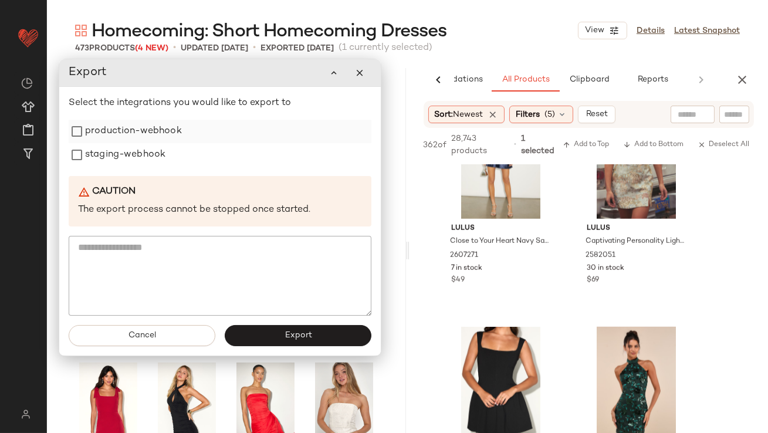
click at [148, 134] on label "production-webhook" at bounding box center [133, 131] width 97 height 23
click at [146, 158] on label "staging-webhook" at bounding box center [125, 154] width 80 height 23
click at [239, 332] on button "Export" at bounding box center [298, 335] width 147 height 21
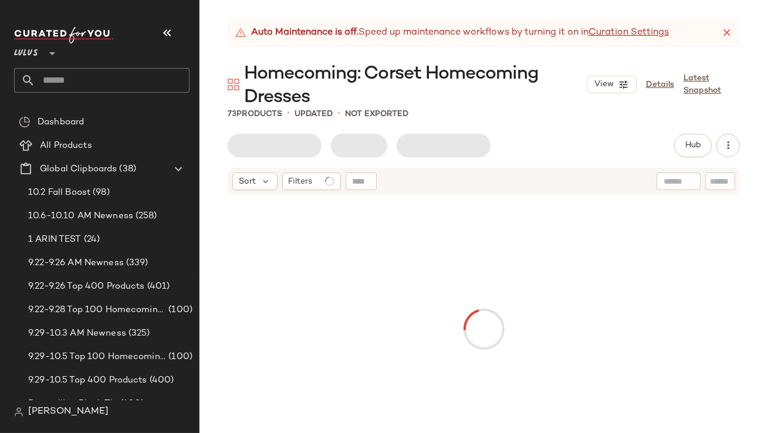
click at [176, 21] on div "Lulus **" at bounding box center [106, 65] width 185 height 92
click at [173, 30] on icon "button" at bounding box center [167, 33] width 14 height 14
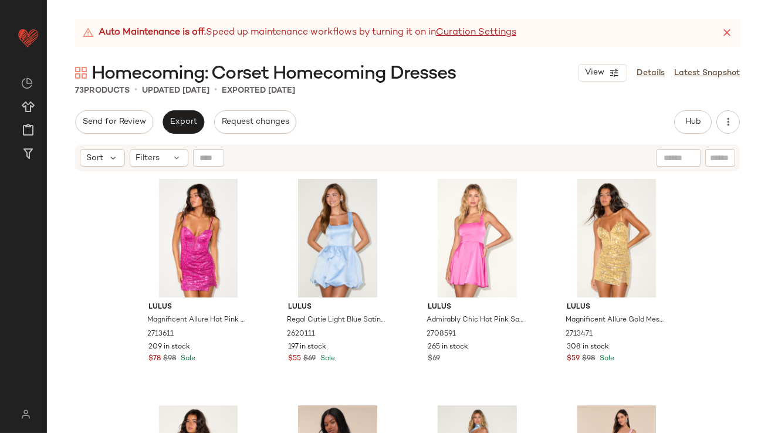
click at [725, 31] on icon at bounding box center [727, 33] width 12 height 12
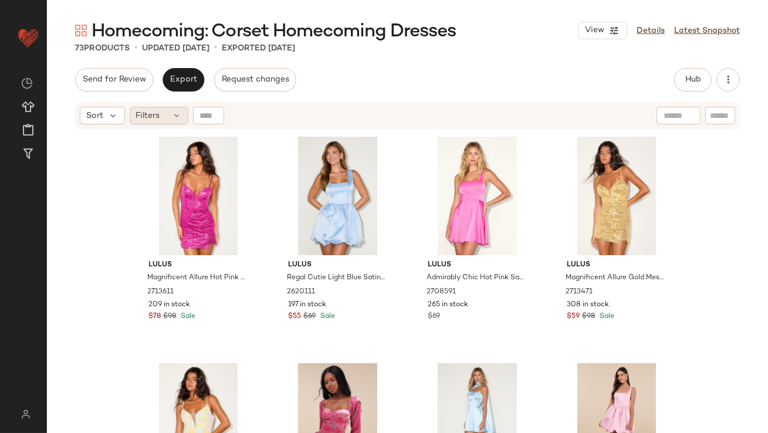
click at [171, 119] on div "Filters" at bounding box center [159, 116] width 59 height 18
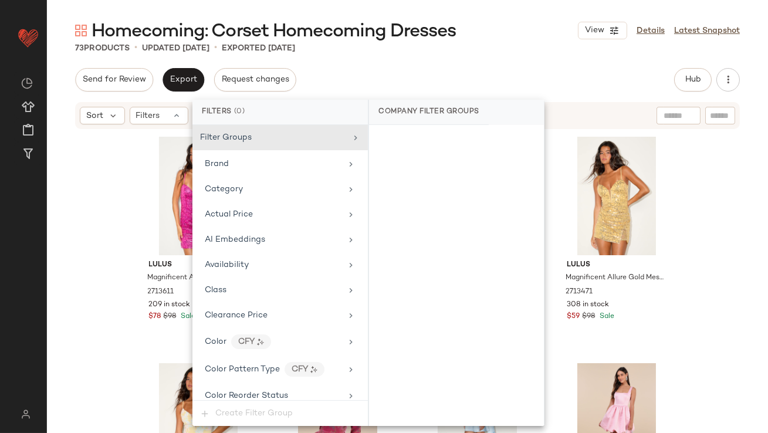
scroll to position [871, 0]
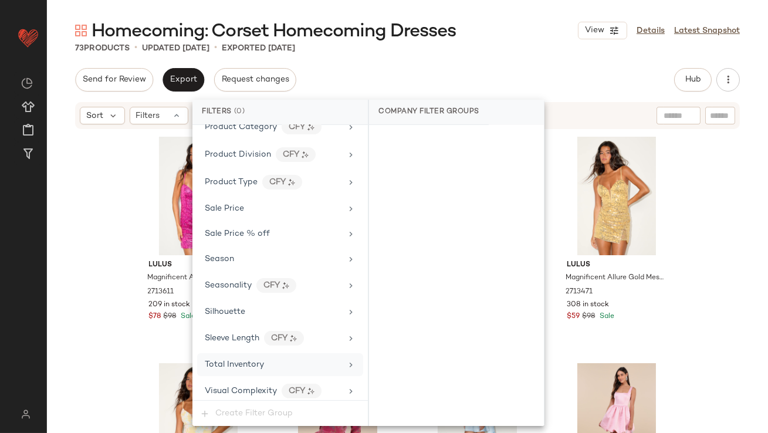
click at [246, 360] on span "Total Inventory" at bounding box center [234, 364] width 59 height 9
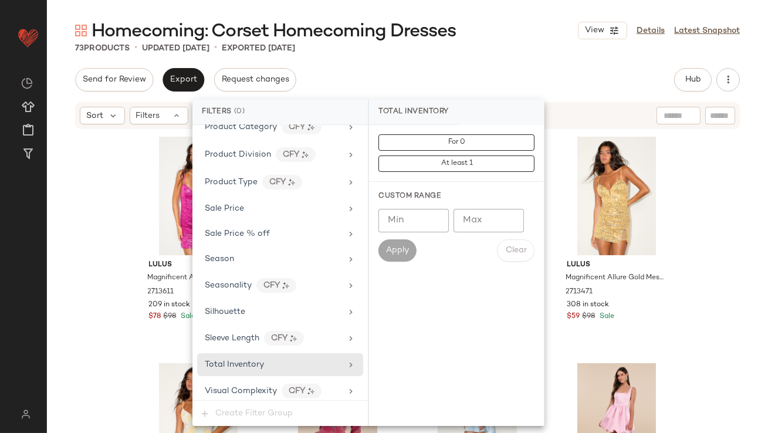
click at [483, 213] on input "Max" at bounding box center [489, 220] width 70 height 23
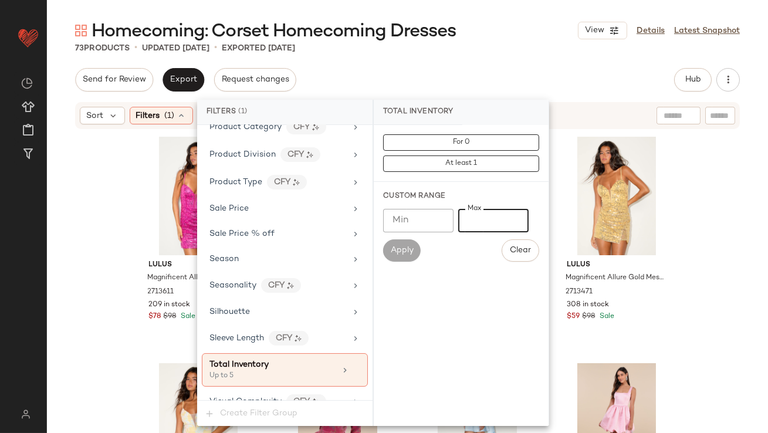
type input "*"
click at [492, 31] on div "Homecoming: Corset Homecoming Dresses View Details Latest Snapshot" at bounding box center [407, 30] width 721 height 23
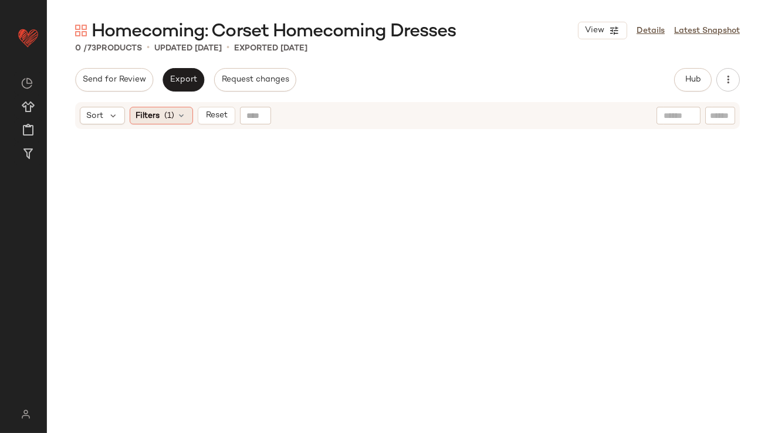
click at [179, 119] on icon at bounding box center [181, 115] width 9 height 9
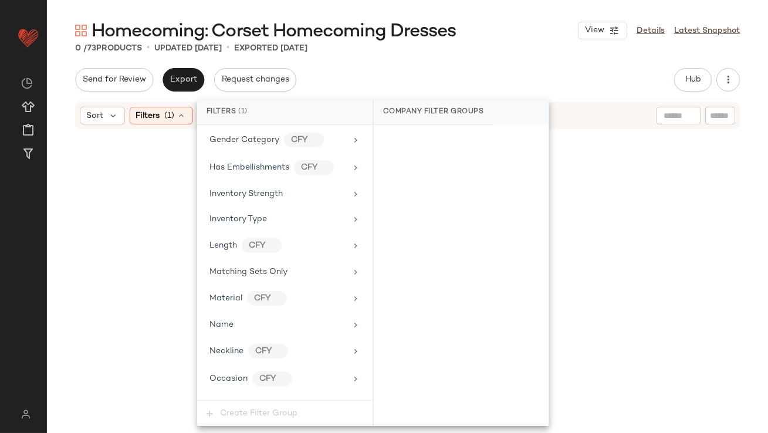
scroll to position [883, 0]
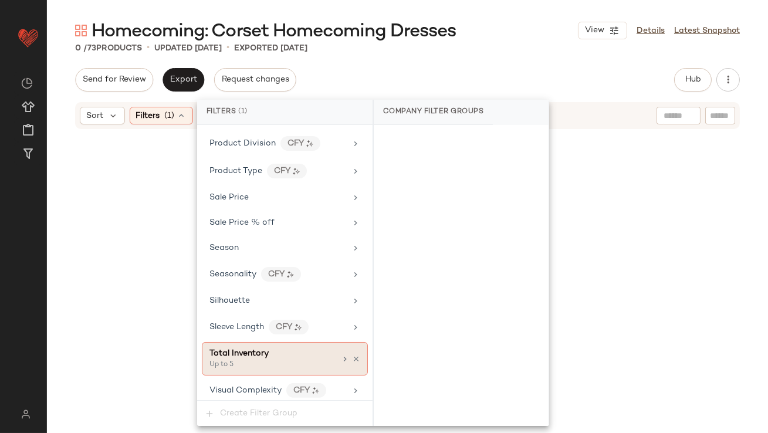
click at [265, 368] on div "Total Inventory Up to 5" at bounding box center [285, 358] width 166 height 33
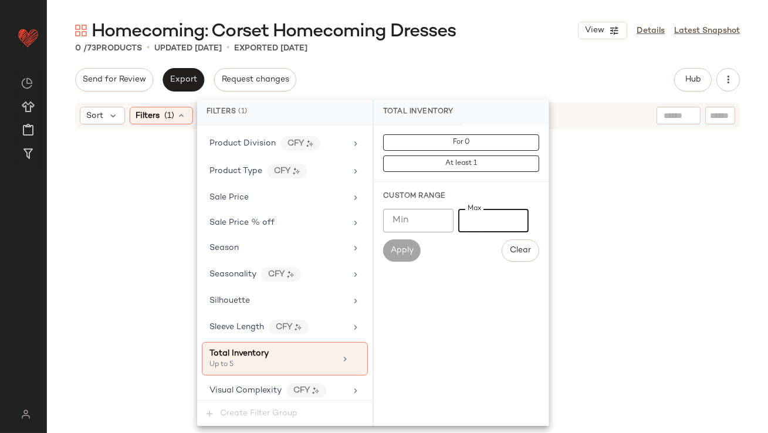
click at [465, 221] on input "*" at bounding box center [493, 220] width 70 height 23
type input "**"
click at [512, 60] on div "Homecoming: Corset Homecoming Dresses View Details Latest Snapshot 0 / 73 Produ…" at bounding box center [407, 226] width 721 height 414
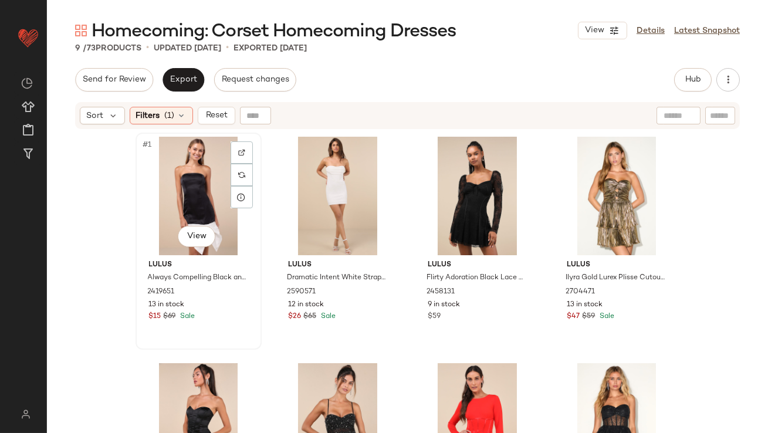
click at [194, 180] on div "#1 View" at bounding box center [199, 196] width 118 height 119
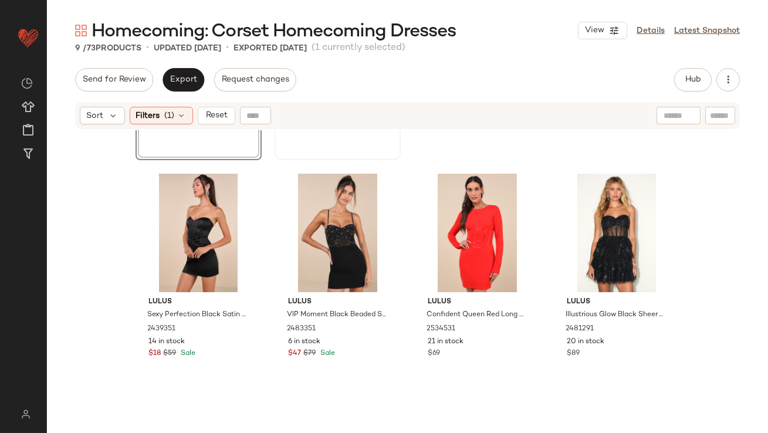
scroll to position [349, 0]
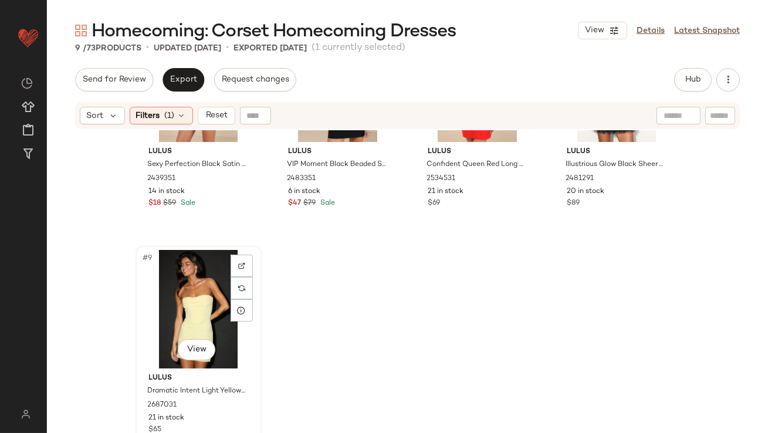
click at [182, 295] on div "#9 View" at bounding box center [199, 309] width 118 height 119
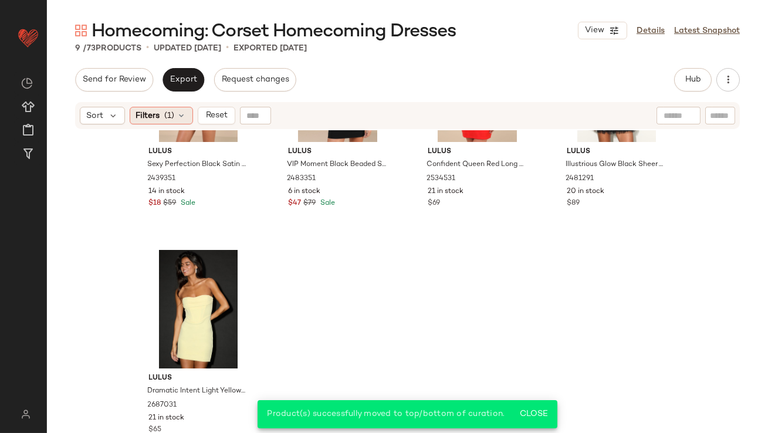
click at [157, 109] on div "Filters (1)" at bounding box center [161, 116] width 63 height 18
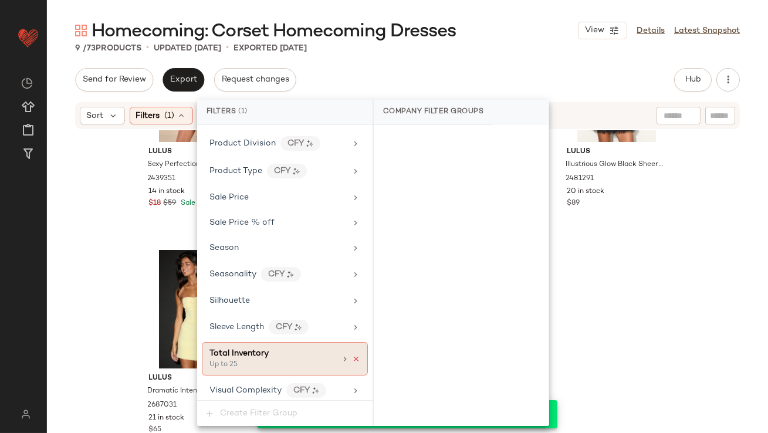
click at [352, 355] on icon at bounding box center [356, 359] width 8 height 8
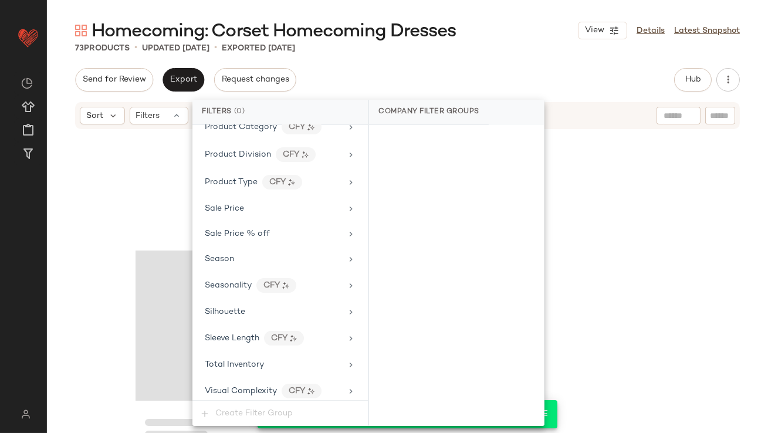
click at [436, 60] on div "Homecoming: Corset Homecoming Dresses View Details Latest Snapshot 73 Products …" at bounding box center [407, 226] width 721 height 414
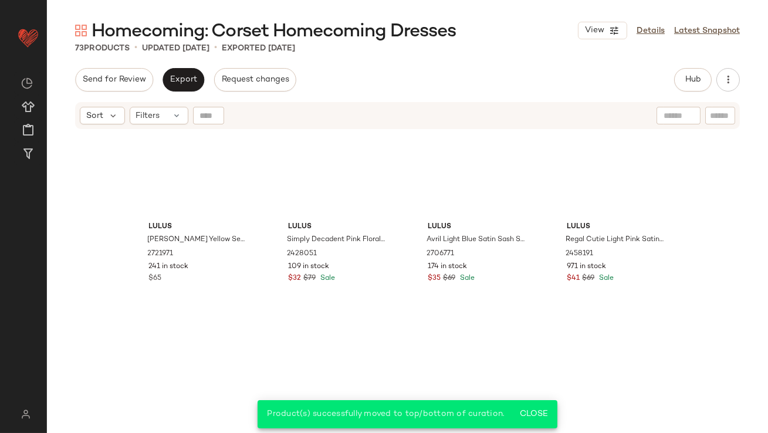
scroll to position [0, 0]
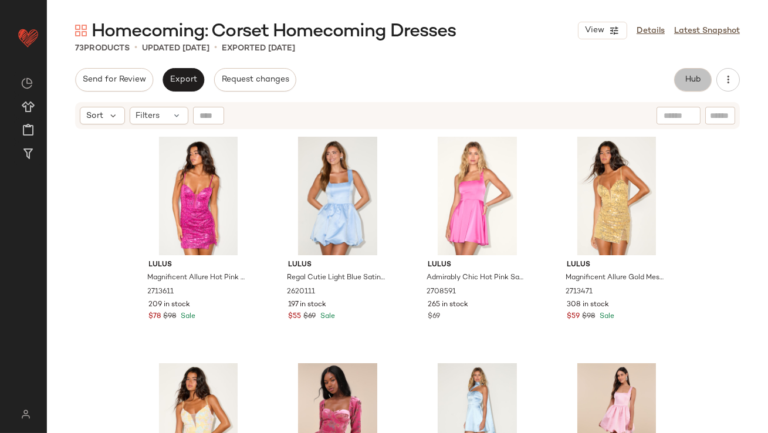
click at [700, 84] on span "Hub" at bounding box center [693, 79] width 16 height 9
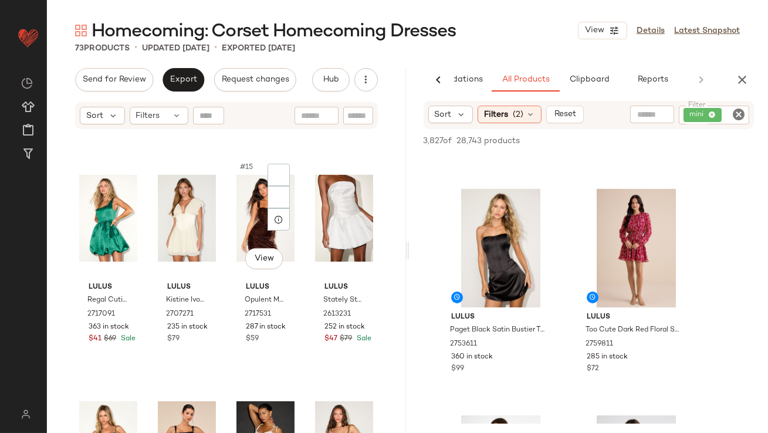
scroll to position [614, 0]
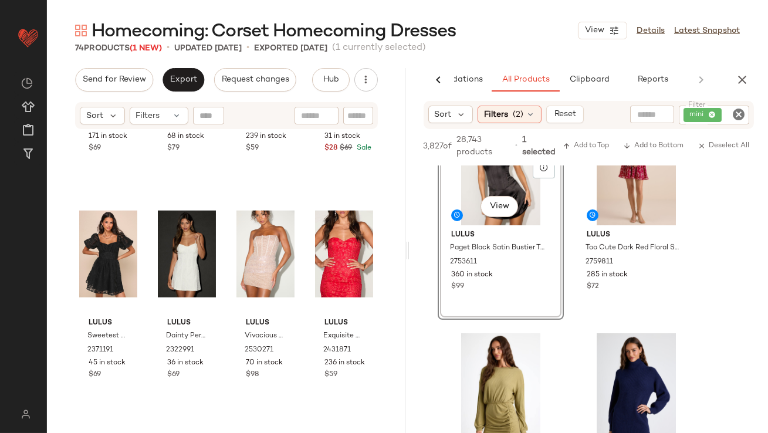
scroll to position [895, 0]
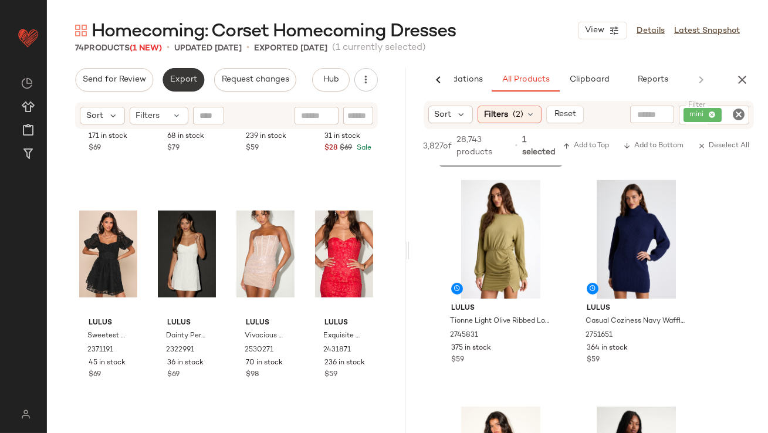
click at [171, 80] on span "Export" at bounding box center [184, 79] width 28 height 9
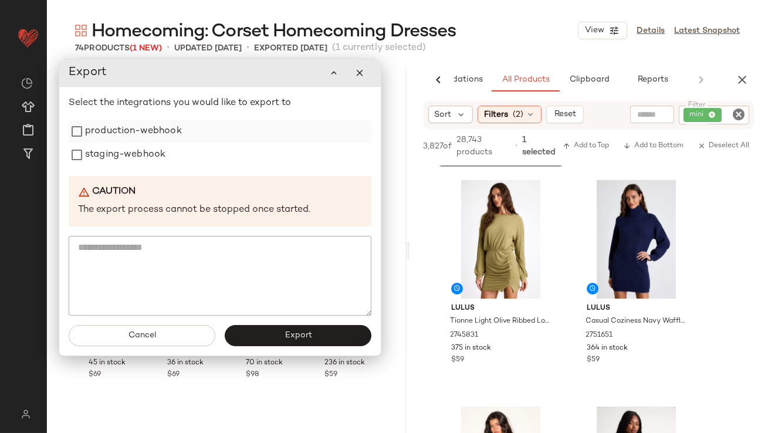
click at [160, 130] on label "production-webhook" at bounding box center [133, 131] width 97 height 23
click at [154, 147] on label "staging-webhook" at bounding box center [125, 154] width 80 height 23
click at [283, 343] on button "Export" at bounding box center [298, 335] width 147 height 21
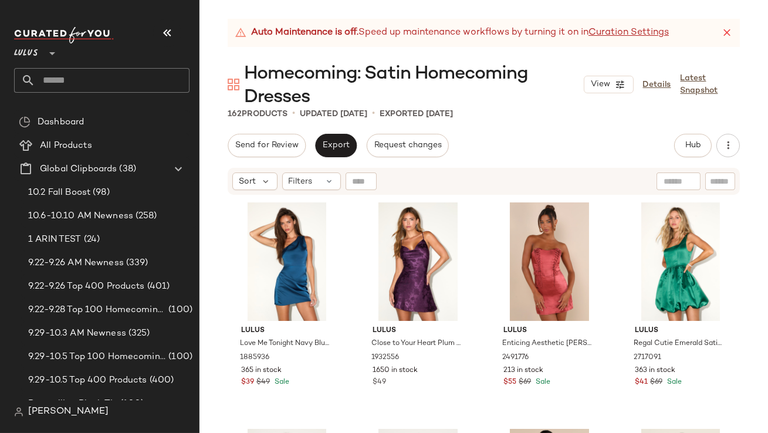
click at [731, 30] on icon at bounding box center [727, 33] width 12 height 12
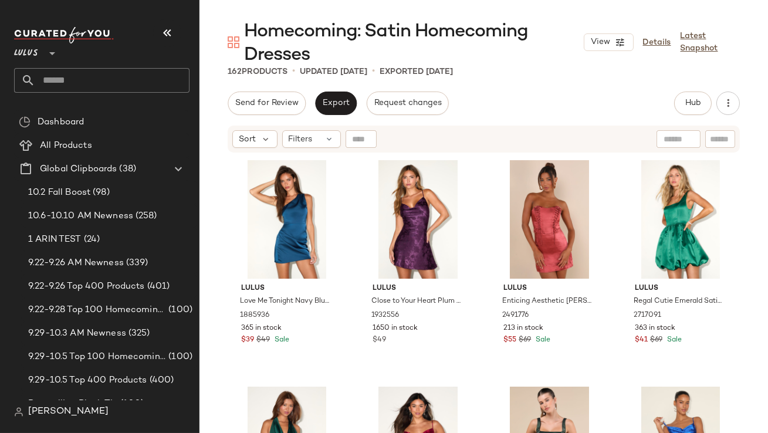
click at [151, 32] on div "Lulus **" at bounding box center [101, 46] width 175 height 29
click at [167, 35] on icon "button" at bounding box center [167, 33] width 14 height 14
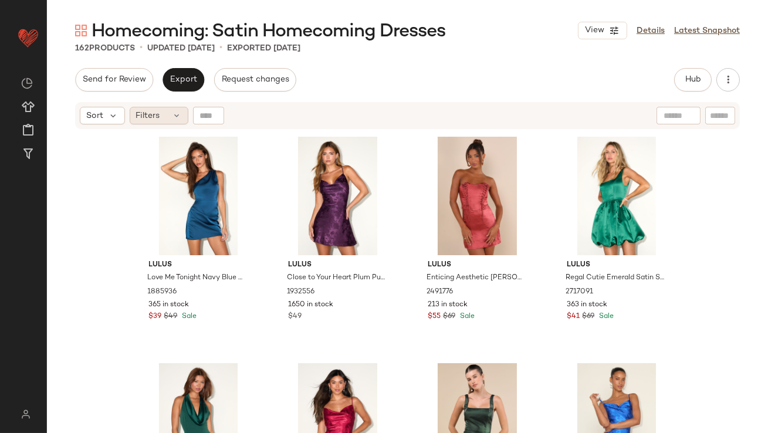
click at [155, 110] on span "Filters" at bounding box center [148, 116] width 24 height 12
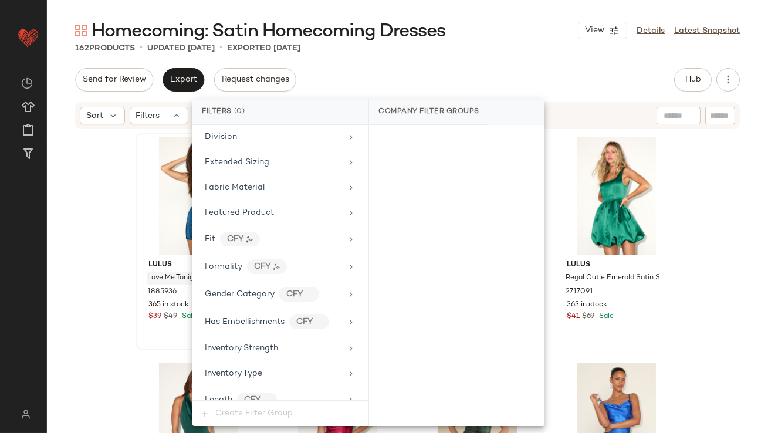
scroll to position [871, 0]
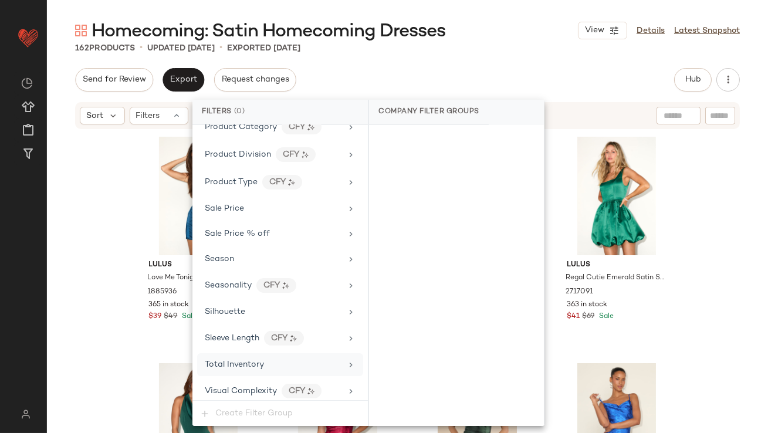
click at [205, 353] on div "Total Inventory" at bounding box center [280, 364] width 166 height 23
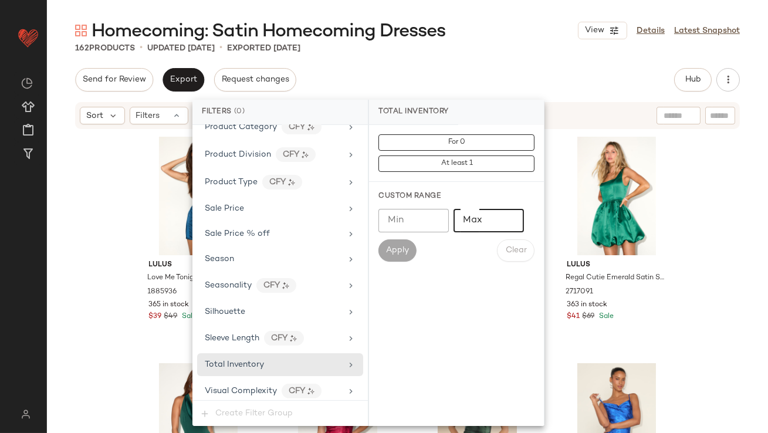
click at [483, 212] on input "Max" at bounding box center [489, 220] width 70 height 23
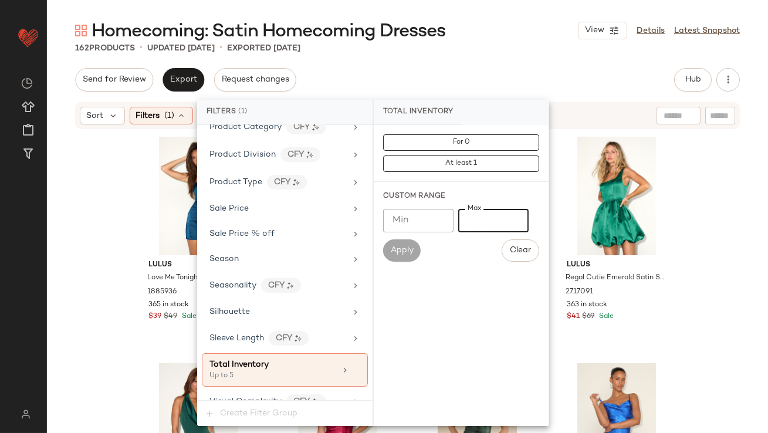
type input "*"
click at [487, 59] on div "Homecoming: Satin Homecoming Dresses View Details Latest Snapshot 162 Products …" at bounding box center [407, 226] width 721 height 414
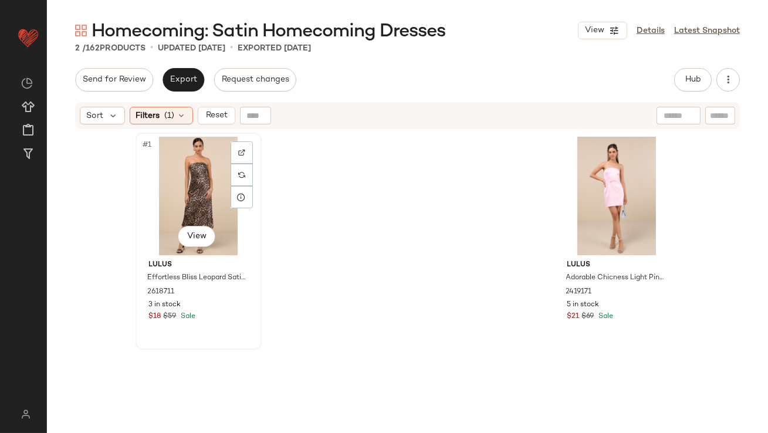
click at [173, 175] on div "#1 View" at bounding box center [199, 196] width 118 height 119
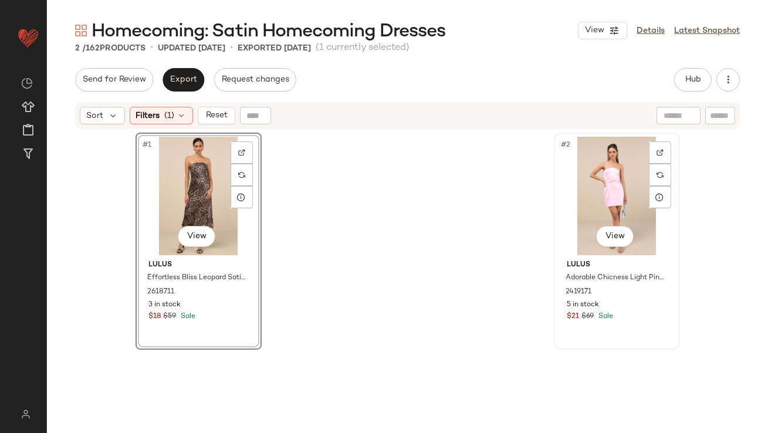
click at [637, 176] on div "#2 View" at bounding box center [617, 196] width 118 height 119
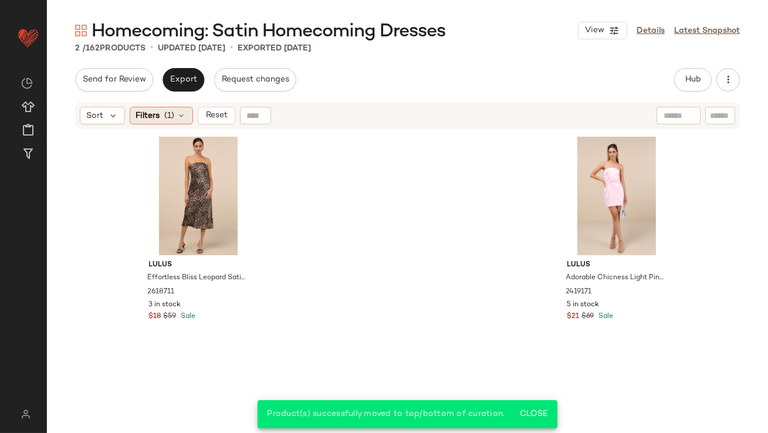
click at [165, 114] on span "(1)" at bounding box center [170, 116] width 10 height 12
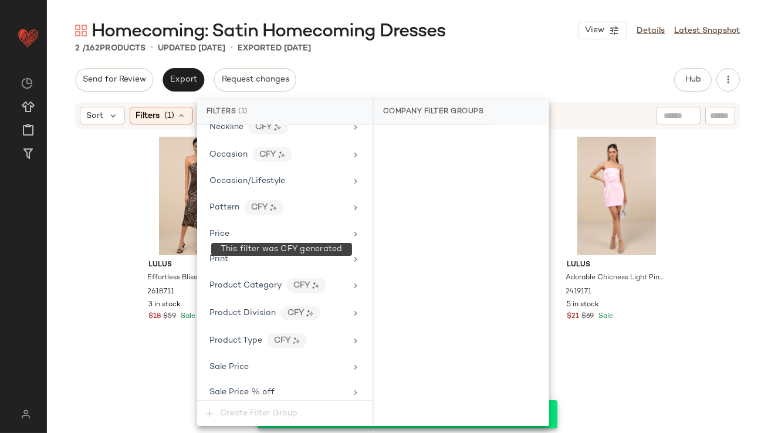
scroll to position [883, 0]
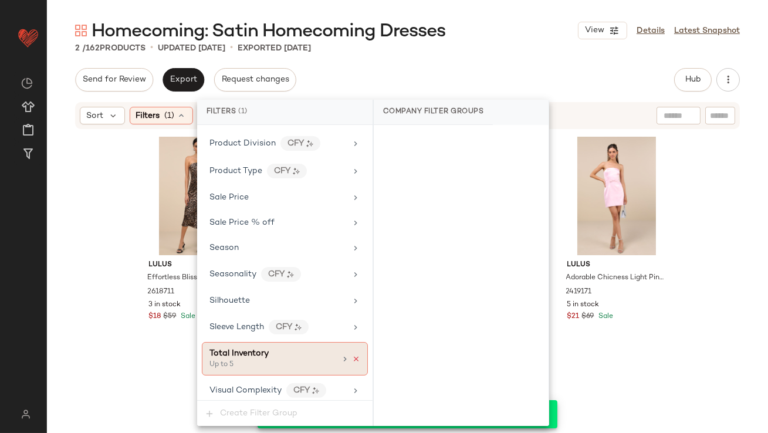
click at [352, 355] on icon at bounding box center [356, 359] width 8 height 8
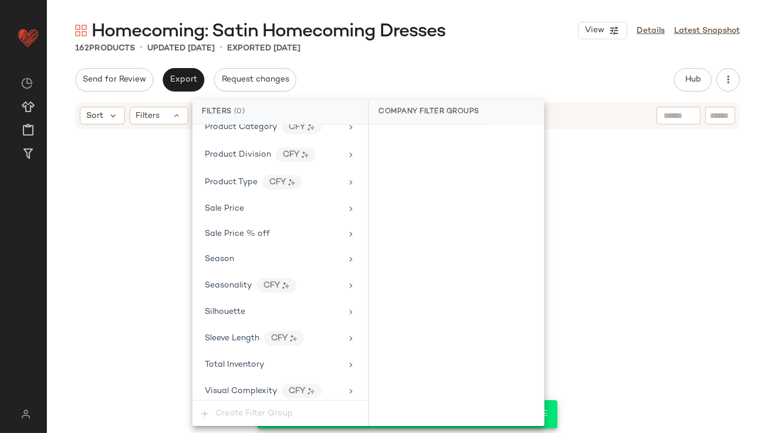
scroll to position [8956, 0]
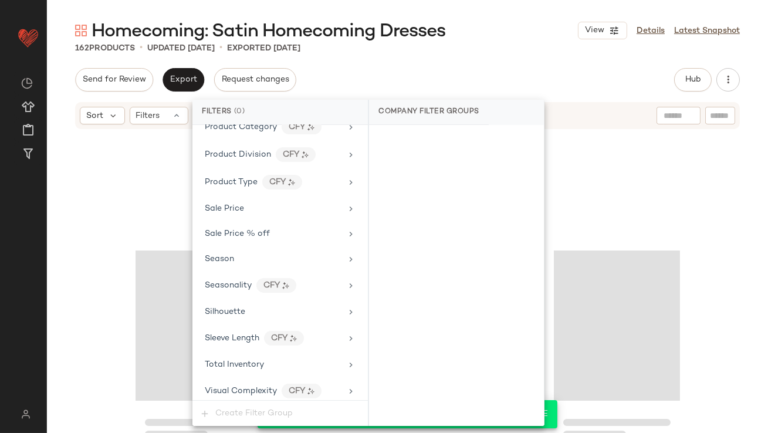
click at [397, 70] on div "Send for Review Export Request changes Hub Send for Review External Review Inte…" at bounding box center [407, 79] width 665 height 23
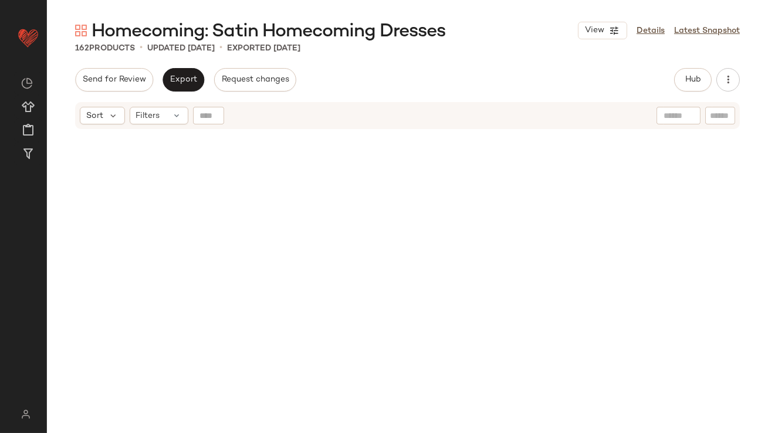
scroll to position [0, 0]
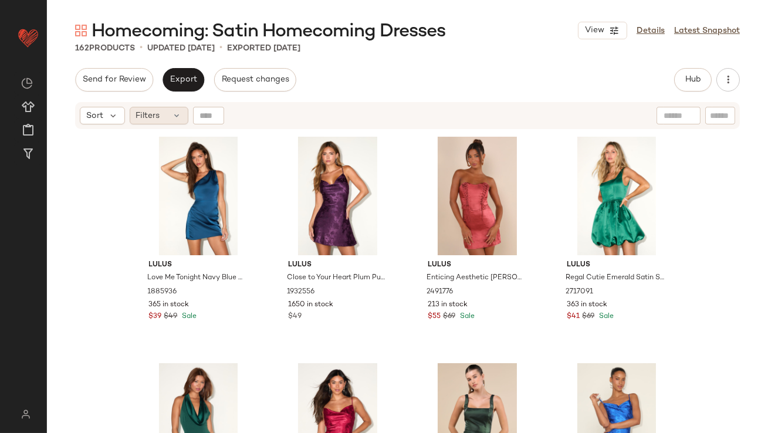
click at [147, 119] on span "Filters" at bounding box center [148, 116] width 24 height 12
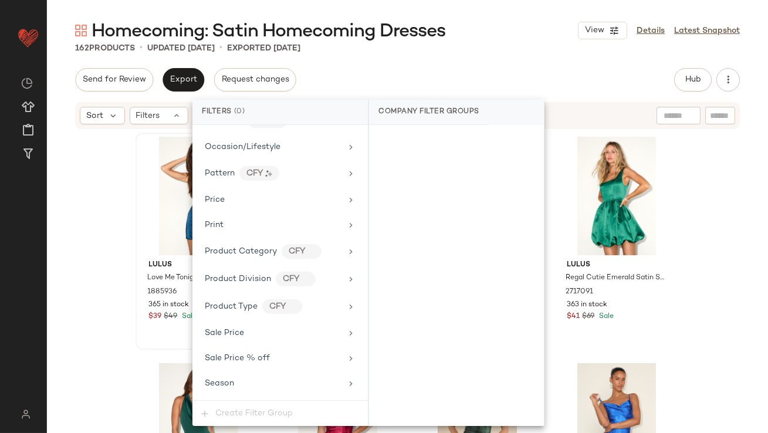
scroll to position [871, 0]
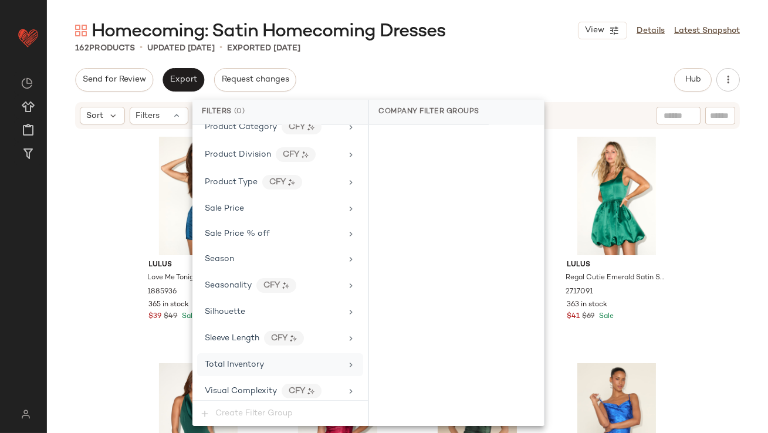
click at [239, 361] on span "Total Inventory" at bounding box center [234, 364] width 59 height 9
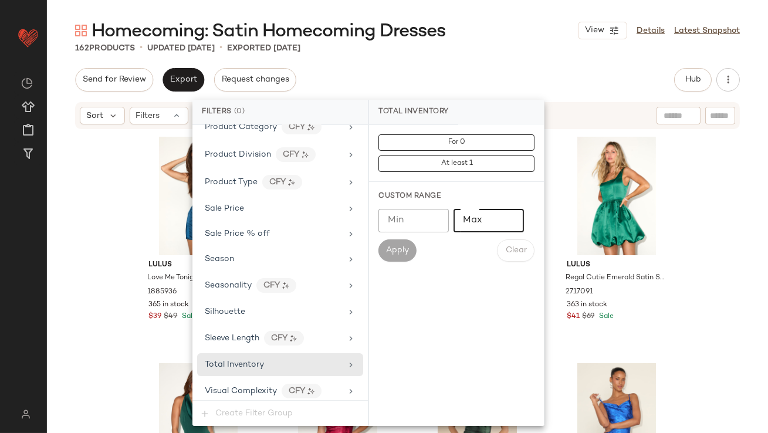
click at [482, 217] on input "Max" at bounding box center [489, 220] width 70 height 23
type input "*"
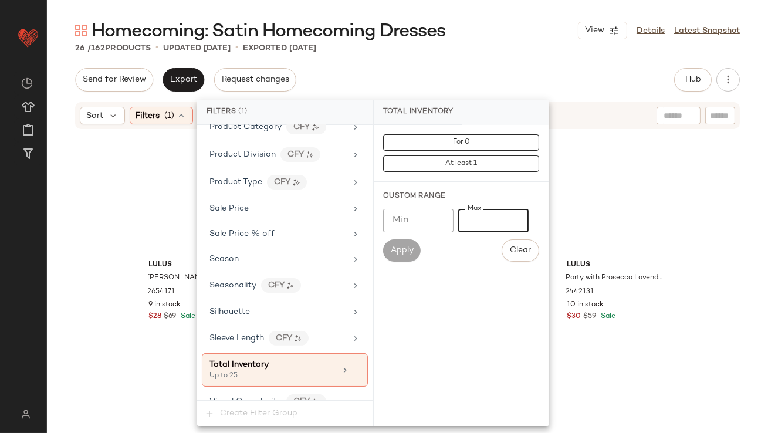
type input "**"
click at [459, 40] on div "Homecoming: Satin Homecoming Dresses View Details Latest Snapshot" at bounding box center [407, 30] width 721 height 23
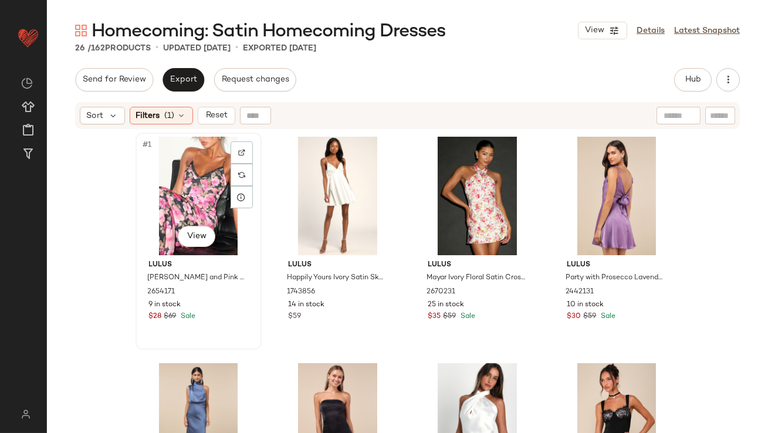
click at [151, 217] on div "#1 View" at bounding box center [199, 196] width 118 height 119
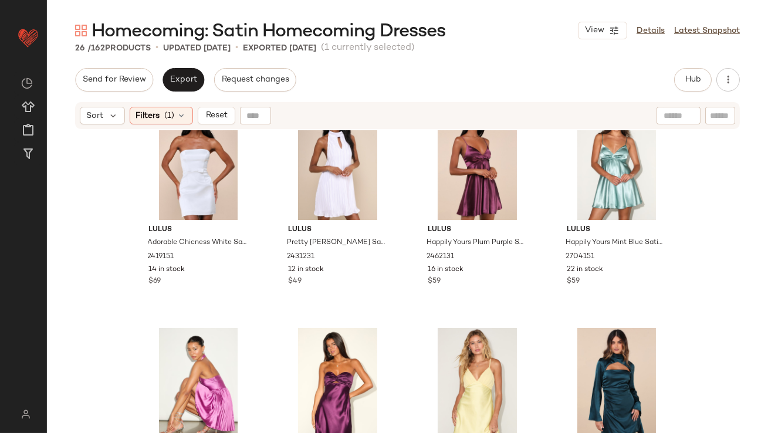
scroll to position [1255, 0]
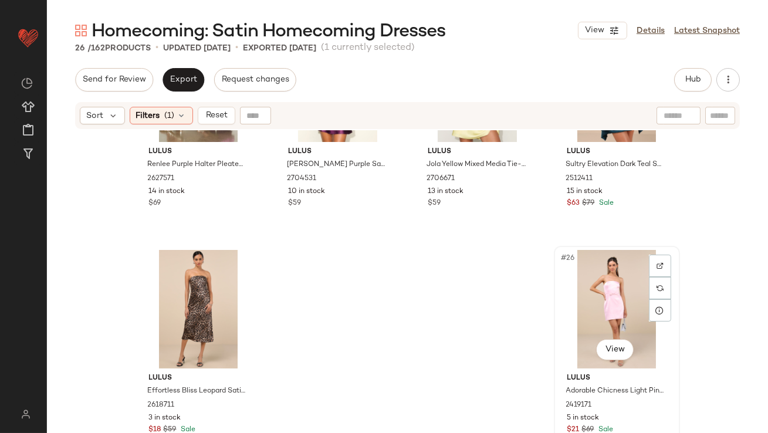
click at [569, 307] on div "#26 View" at bounding box center [617, 309] width 118 height 119
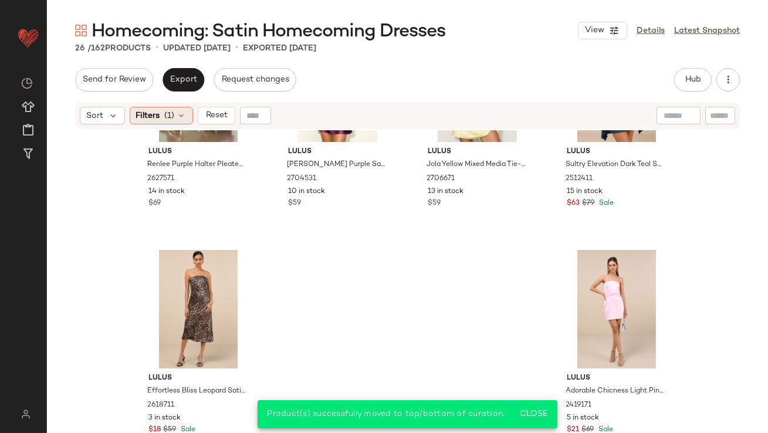
click at [177, 119] on icon at bounding box center [181, 115] width 9 height 9
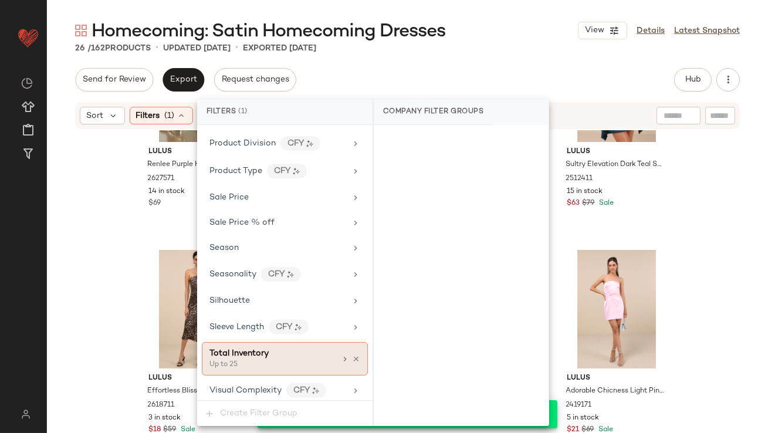
click at [352, 355] on icon at bounding box center [356, 359] width 8 height 8
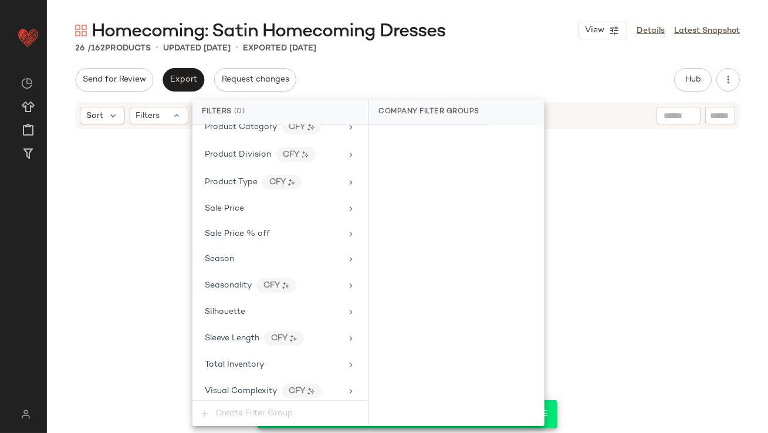
click at [482, 55] on div "Homecoming: Satin Homecoming Dresses View Details Latest Snapshot 26 / 162 Prod…" at bounding box center [407, 226] width 721 height 414
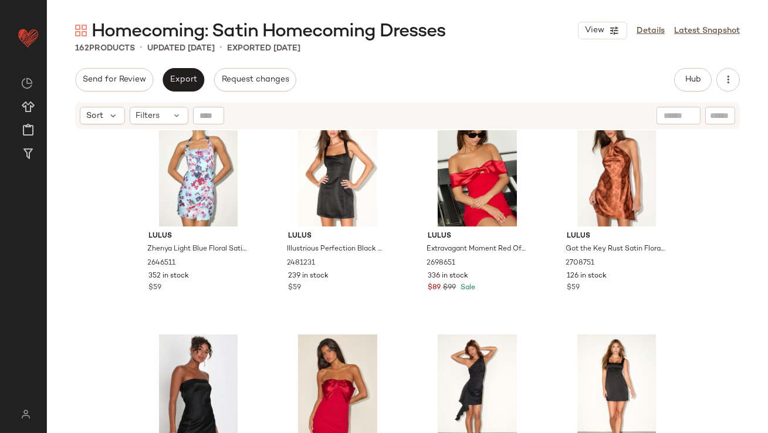
scroll to position [0, 0]
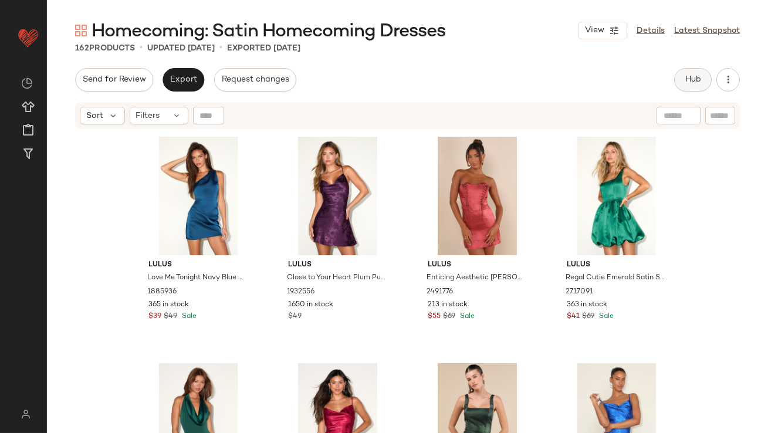
click at [684, 82] on button "Hub" at bounding box center [693, 79] width 38 height 23
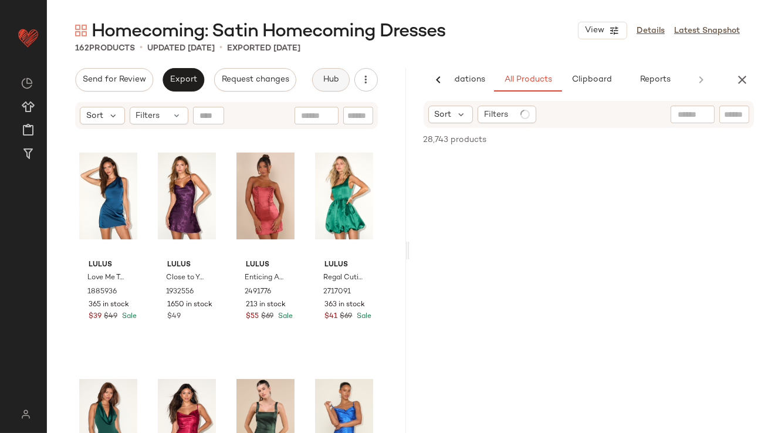
scroll to position [0, 66]
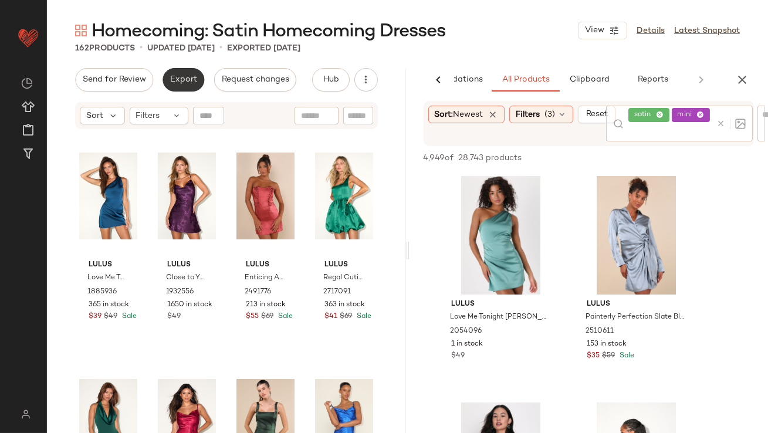
click at [191, 87] on button "Export" at bounding box center [184, 79] width 42 height 23
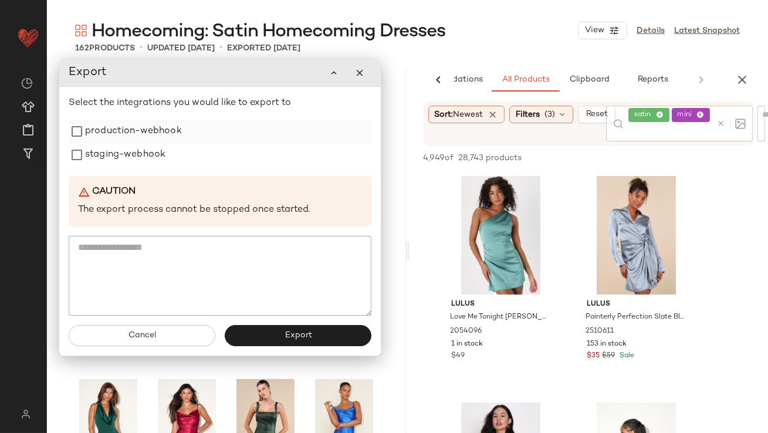
click at [174, 141] on label "production-webhook" at bounding box center [133, 131] width 97 height 23
click at [161, 171] on div "Select the integrations you would like to export to production-webhook staging-…" at bounding box center [220, 205] width 303 height 219
click at [159, 165] on label "staging-webhook" at bounding box center [125, 154] width 80 height 23
click at [311, 343] on button "Export" at bounding box center [298, 335] width 147 height 21
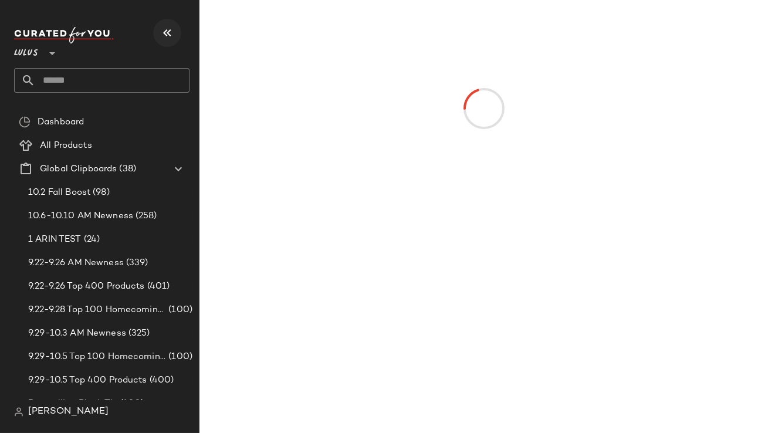
click at [167, 26] on icon "button" at bounding box center [167, 33] width 14 height 14
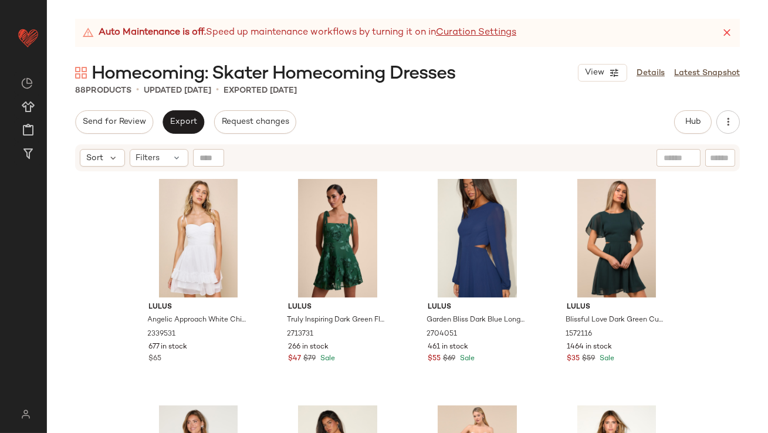
click at [727, 34] on icon at bounding box center [727, 33] width 12 height 12
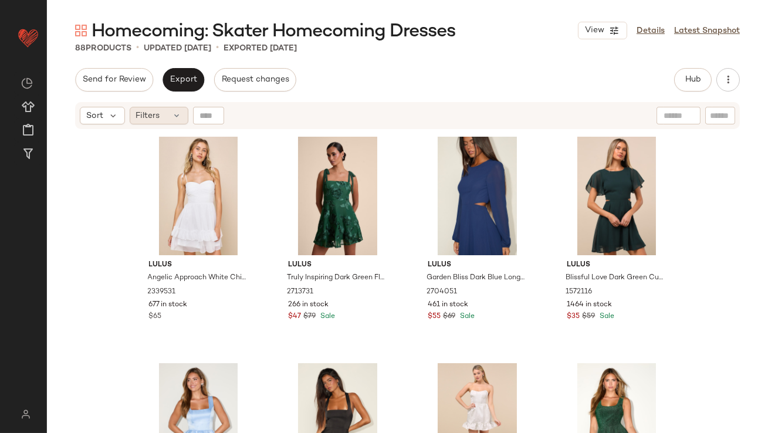
click at [153, 121] on span "Filters" at bounding box center [148, 116] width 24 height 12
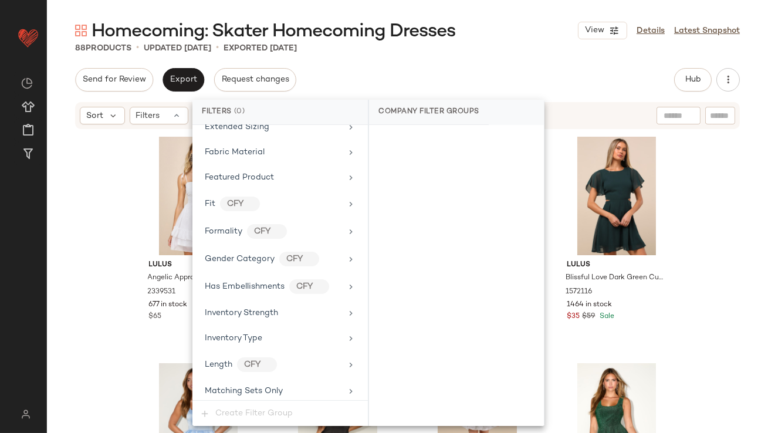
scroll to position [871, 0]
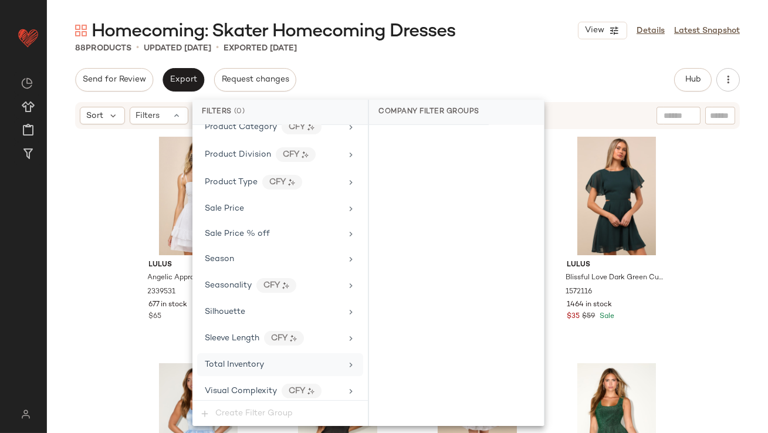
click at [251, 361] on span "Total Inventory" at bounding box center [234, 364] width 59 height 9
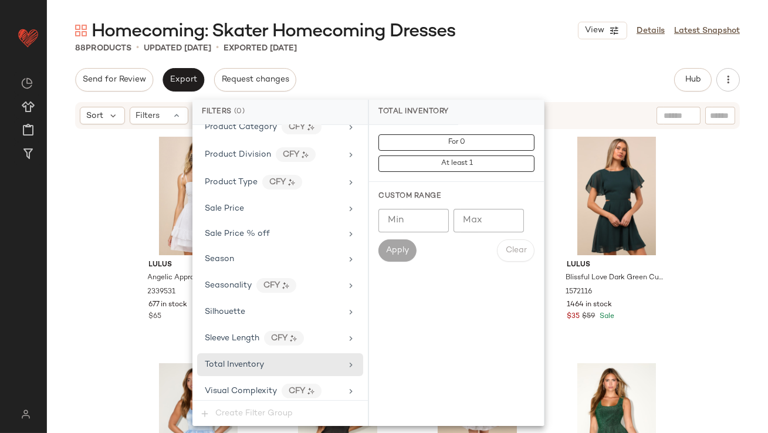
click at [472, 218] on input "Max" at bounding box center [489, 220] width 70 height 23
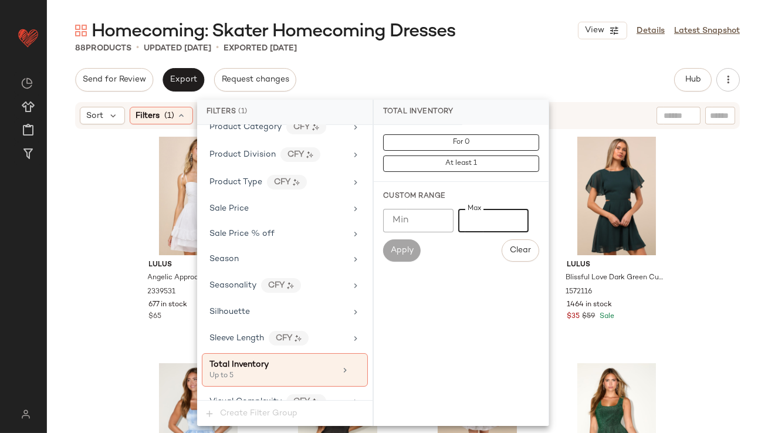
type input "*"
click at [486, 40] on div "Homecoming: Skater Homecoming Dresses View Details Latest Snapshot" at bounding box center [407, 30] width 721 height 23
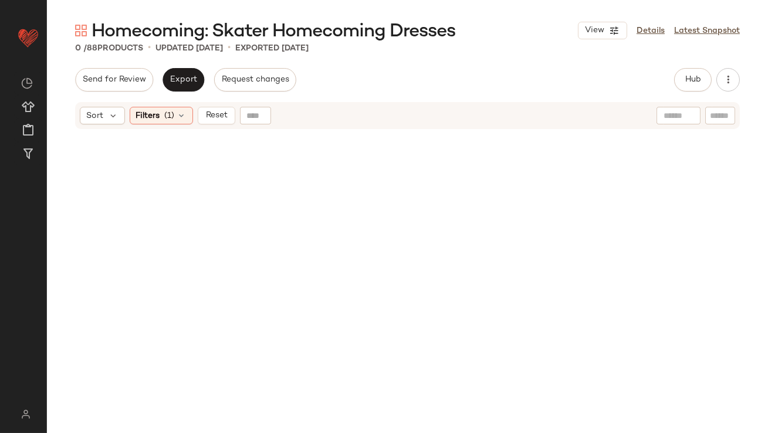
click at [175, 124] on div "Sort Filters (1) Reset" at bounding box center [407, 115] width 665 height 27
click at [177, 119] on icon at bounding box center [181, 115] width 9 height 9
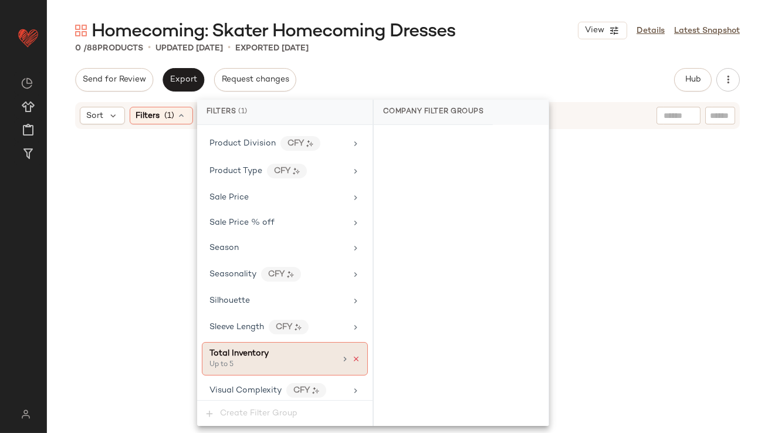
click at [354, 355] on icon at bounding box center [356, 359] width 8 height 8
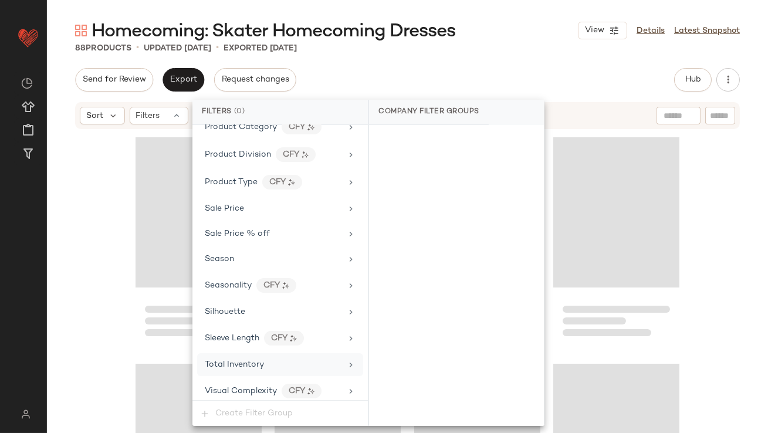
click at [331, 359] on div "Total Inventory" at bounding box center [273, 365] width 137 height 12
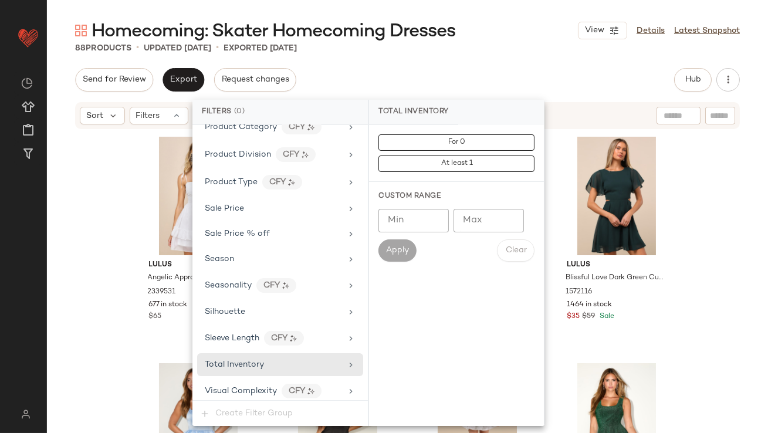
click at [467, 219] on input "Max" at bounding box center [489, 220] width 70 height 23
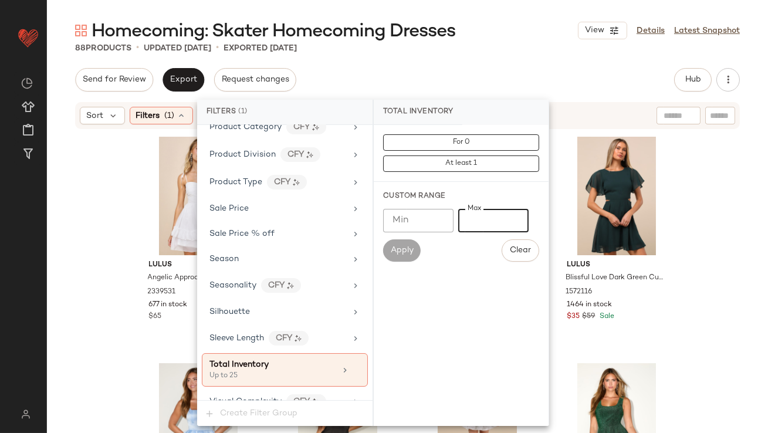
scroll to position [883, 0]
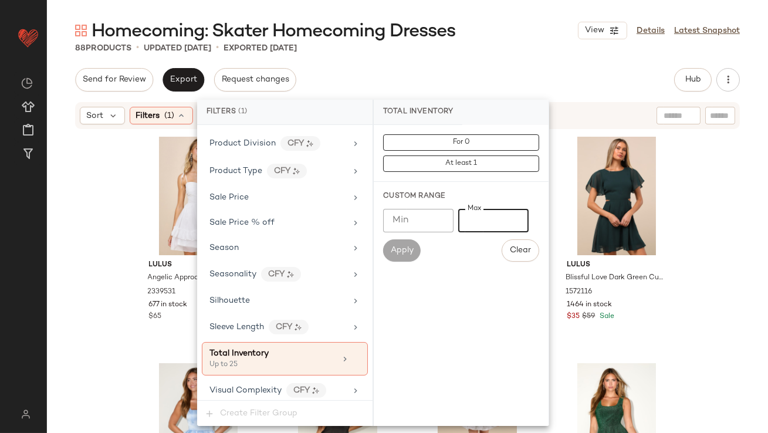
type input "**"
click at [491, 56] on div "Homecoming: Skater Homecoming Dresses View Details Latest Snapshot 88 Products …" at bounding box center [407, 226] width 721 height 414
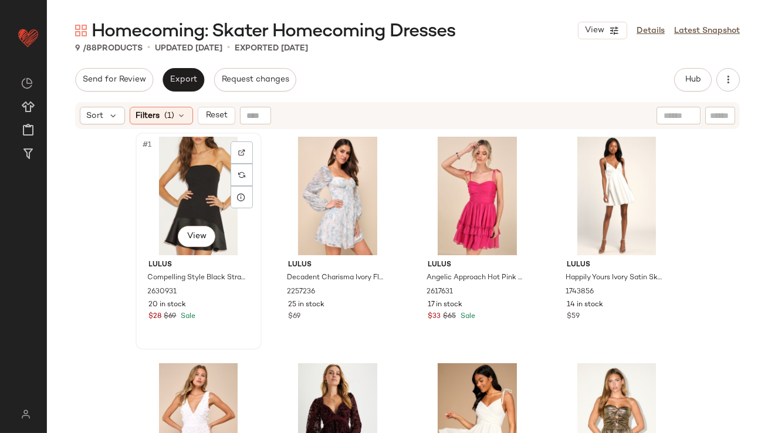
click at [148, 197] on div "#1 View" at bounding box center [199, 196] width 118 height 119
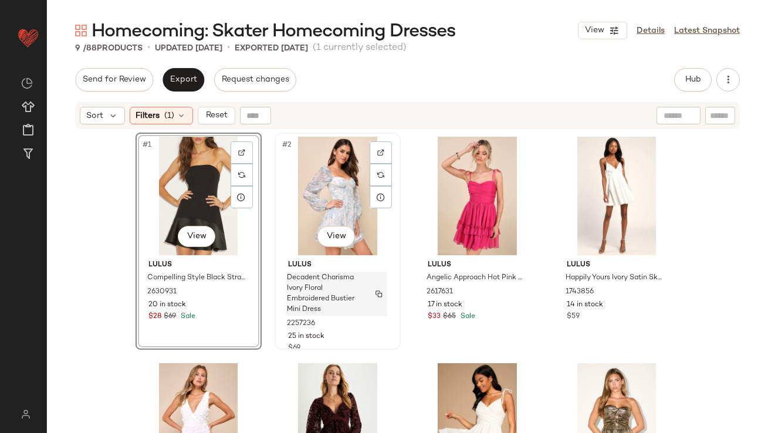
scroll to position [349, 0]
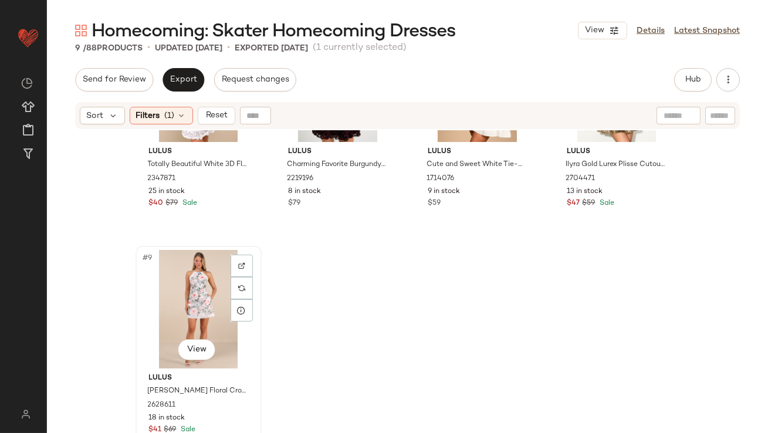
click at [198, 298] on div "#9 View" at bounding box center [199, 309] width 118 height 119
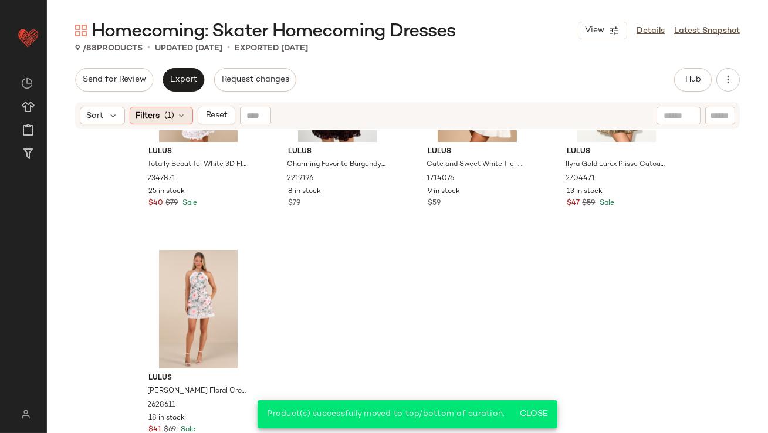
click at [168, 117] on span "(1)" at bounding box center [170, 116] width 10 height 12
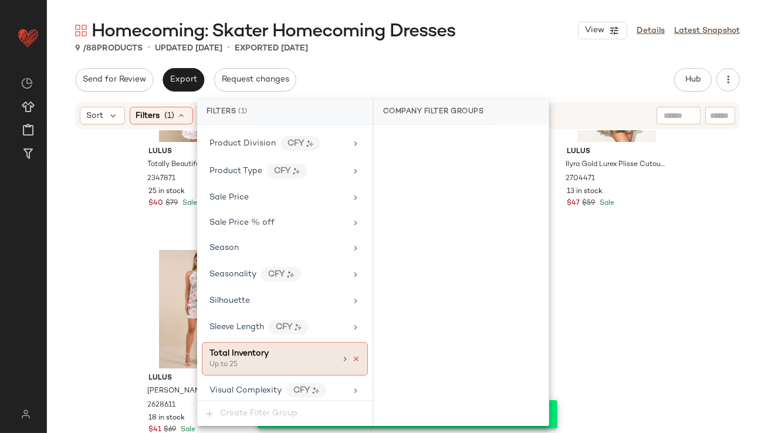
click at [352, 355] on icon at bounding box center [356, 359] width 8 height 8
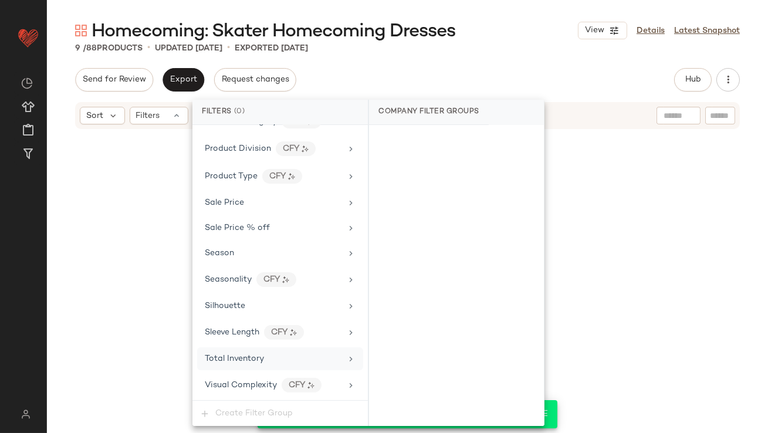
scroll to position [871, 0]
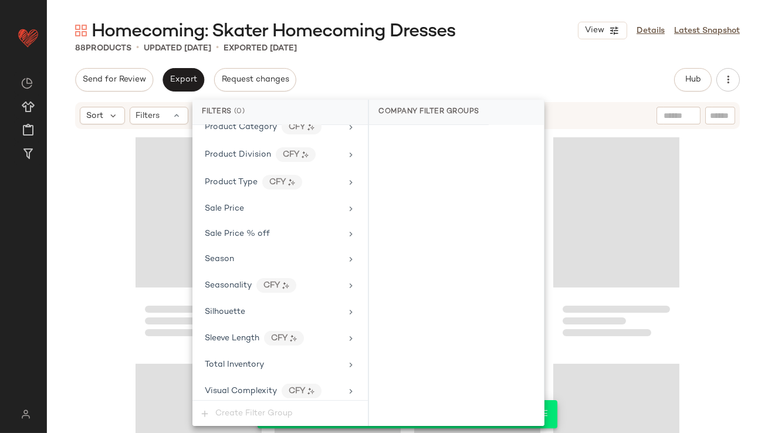
click at [490, 77] on div "Send for Review Export Request changes Hub Send for Review External Review Inte…" at bounding box center [407, 79] width 665 height 23
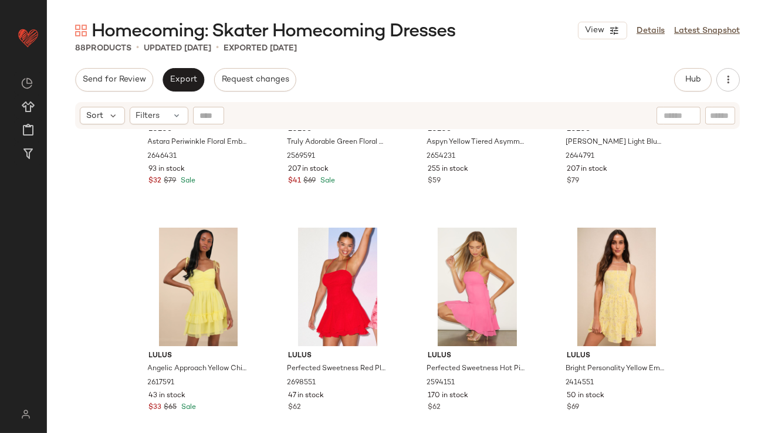
scroll to position [0, 0]
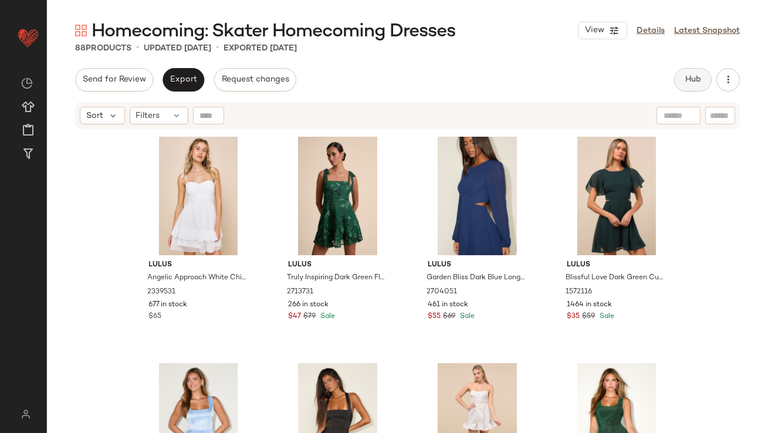
click at [701, 79] on button "Hub" at bounding box center [693, 79] width 38 height 23
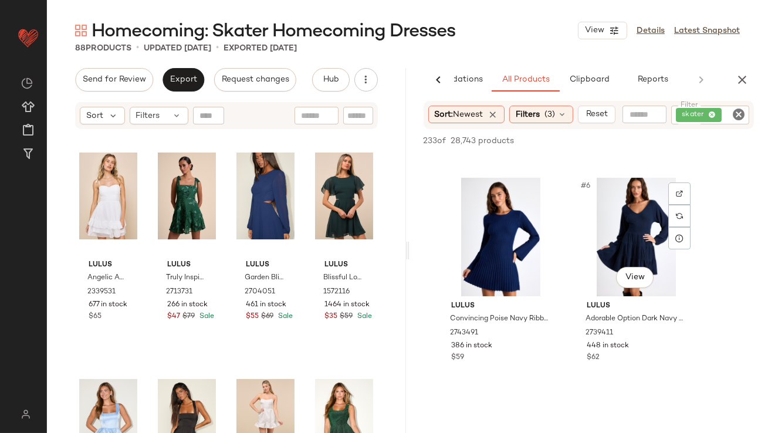
scroll to position [505, 0]
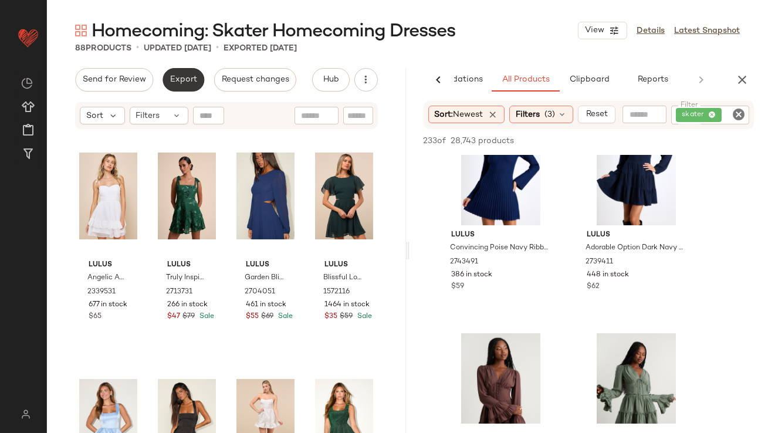
click at [176, 71] on button "Export" at bounding box center [184, 79] width 42 height 23
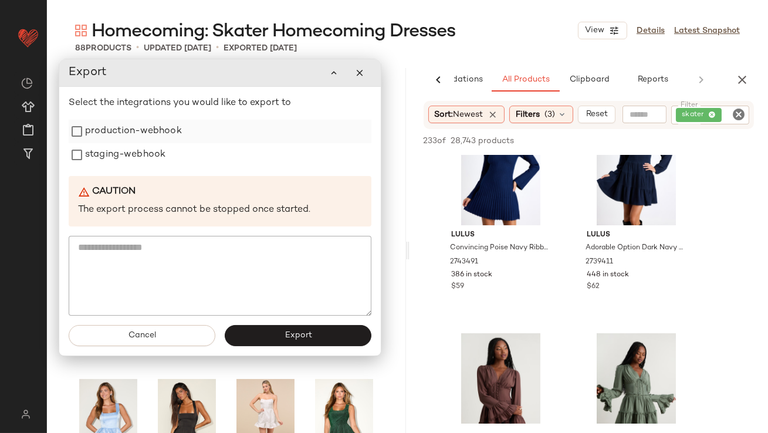
click at [186, 129] on div "production-webhook" at bounding box center [220, 131] width 303 height 23
click at [152, 138] on label "production-webhook" at bounding box center [133, 131] width 97 height 23
click at [146, 155] on label "staging-webhook" at bounding box center [125, 154] width 80 height 23
click at [246, 336] on button "Export" at bounding box center [298, 335] width 147 height 21
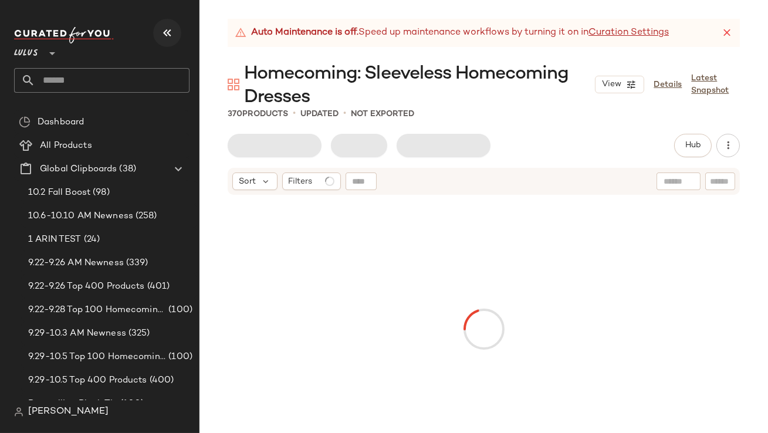
click at [180, 39] on button "button" at bounding box center [167, 33] width 28 height 28
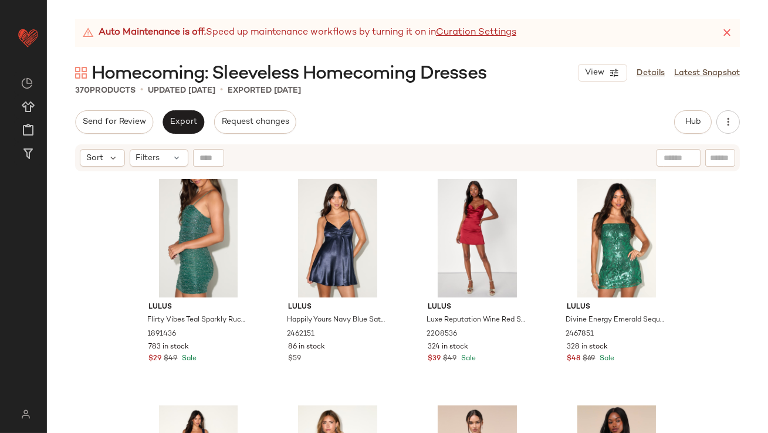
click at [729, 31] on icon at bounding box center [727, 33] width 12 height 12
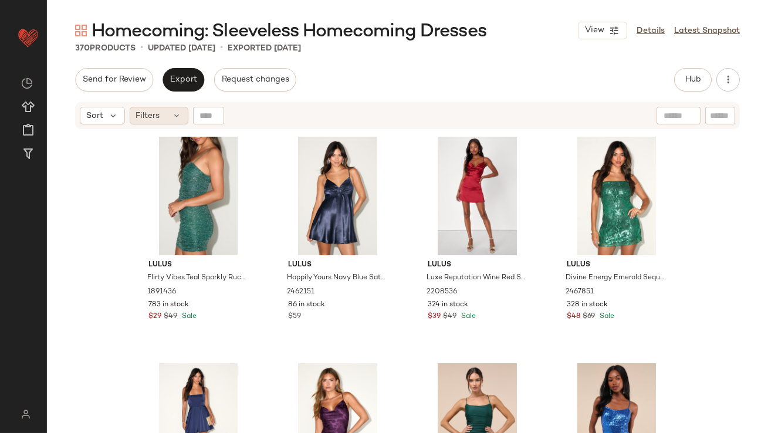
click at [160, 114] on div "Filters" at bounding box center [159, 116] width 59 height 18
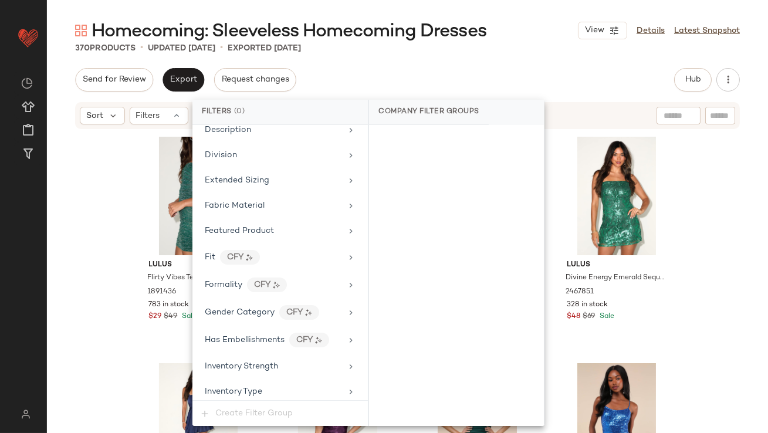
scroll to position [871, 0]
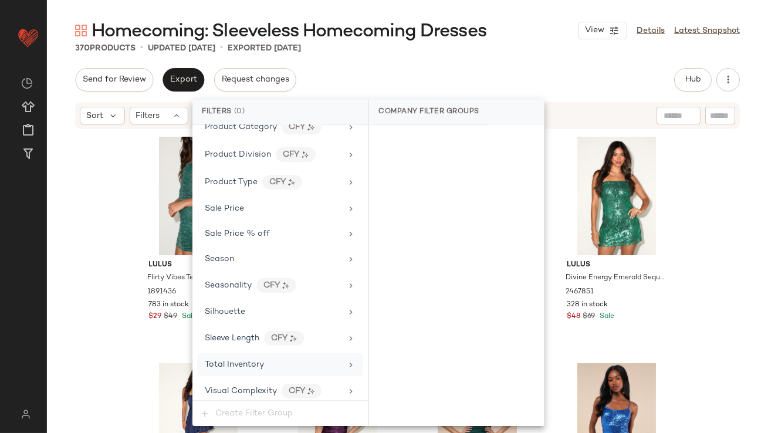
click at [251, 368] on div "Total Inventory" at bounding box center [280, 364] width 166 height 23
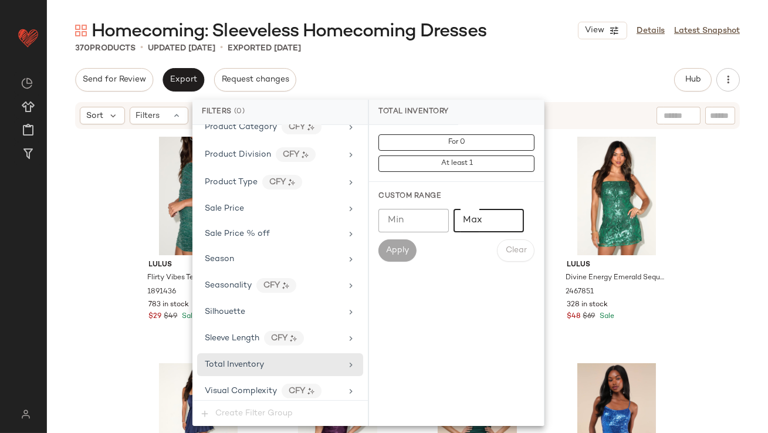
click at [494, 218] on input "Max" at bounding box center [489, 220] width 70 height 23
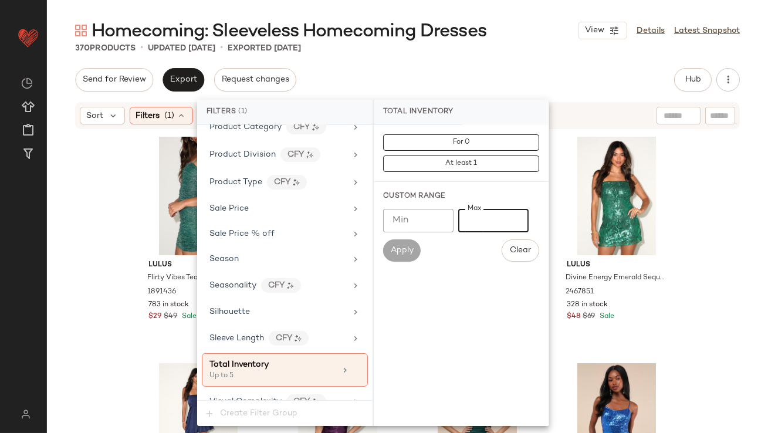
type input "*"
click at [504, 39] on div "Homecoming: Sleeveless Homecoming Dresses View Details Latest Snapshot" at bounding box center [407, 30] width 721 height 23
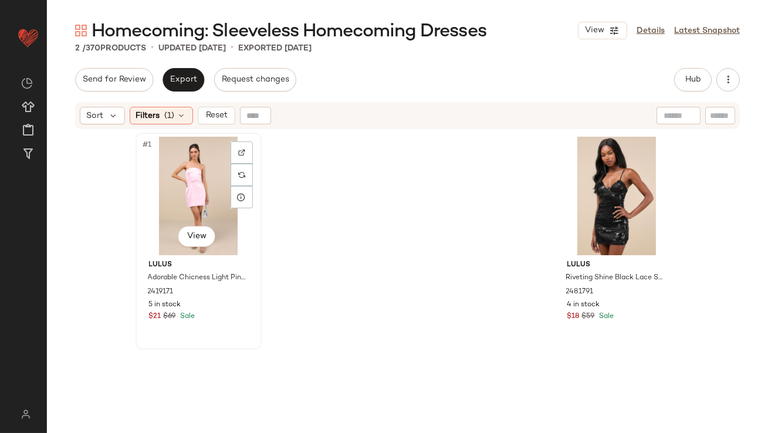
click at [190, 168] on div "#1 View" at bounding box center [199, 196] width 118 height 119
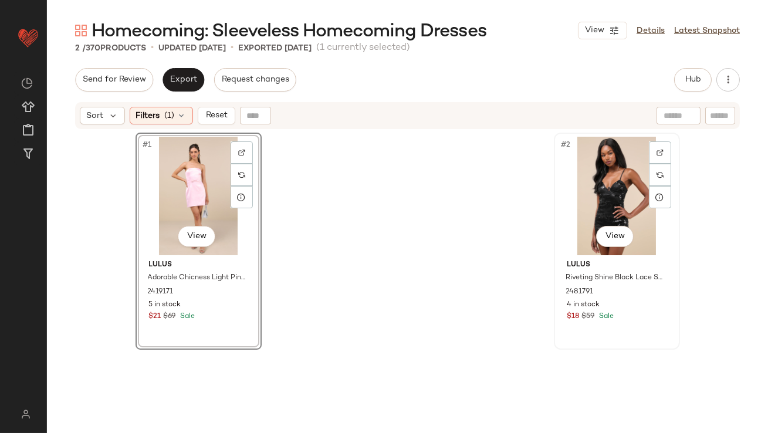
click at [584, 198] on div "#2 View" at bounding box center [617, 196] width 118 height 119
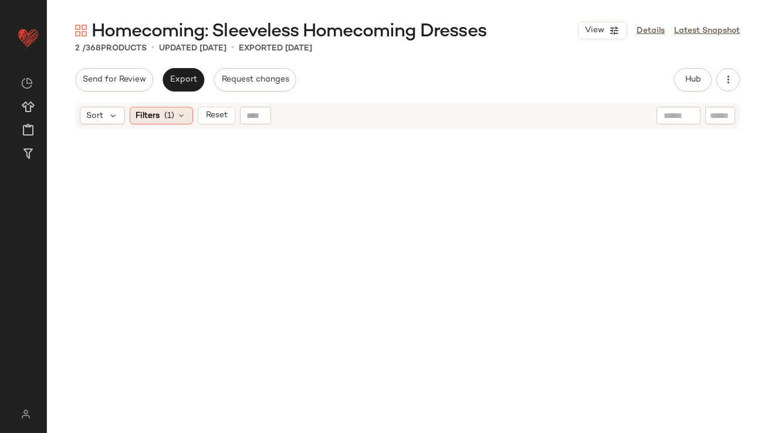
click at [147, 114] on span "Filters" at bounding box center [148, 116] width 24 height 12
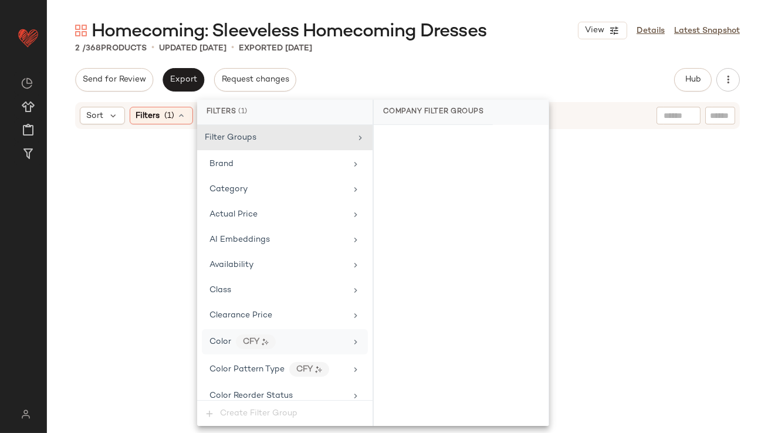
scroll to position [883, 0]
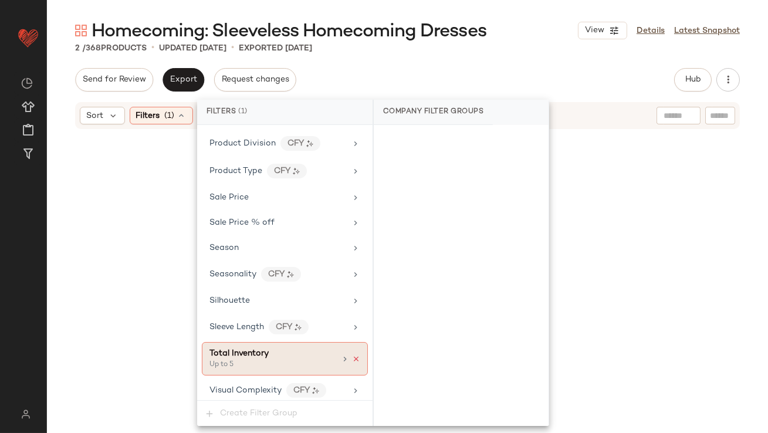
click at [353, 355] on icon at bounding box center [356, 359] width 8 height 8
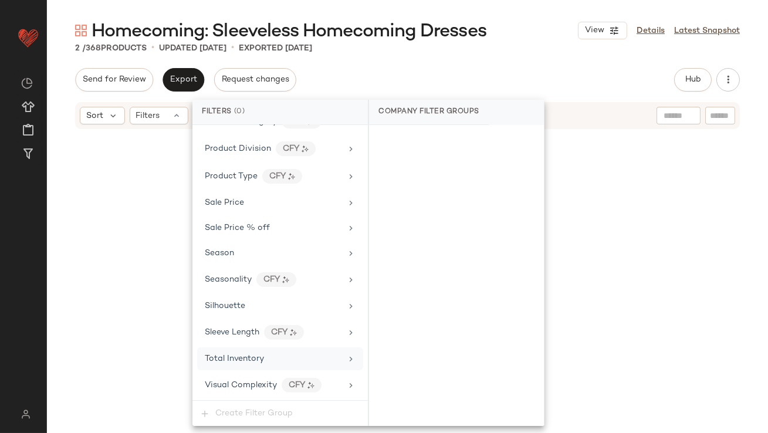
scroll to position [871, 0]
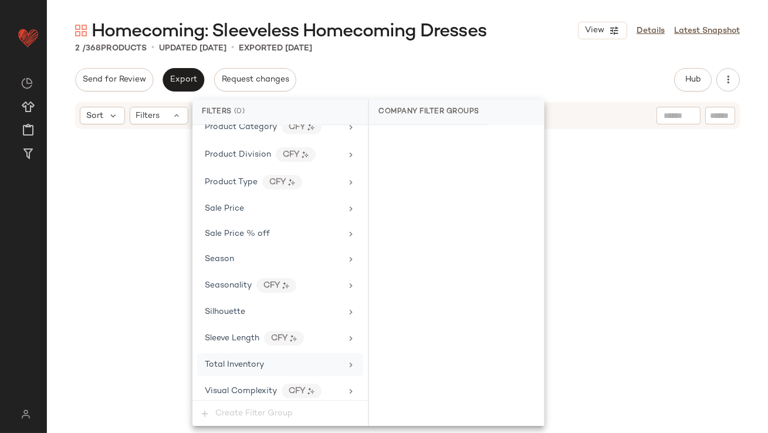
click at [339, 353] on div "Total Inventory" at bounding box center [280, 364] width 166 height 23
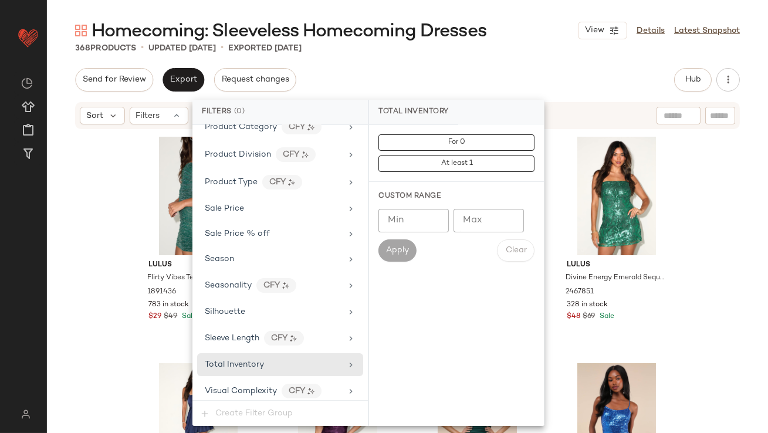
click at [458, 222] on input "Max" at bounding box center [489, 220] width 70 height 23
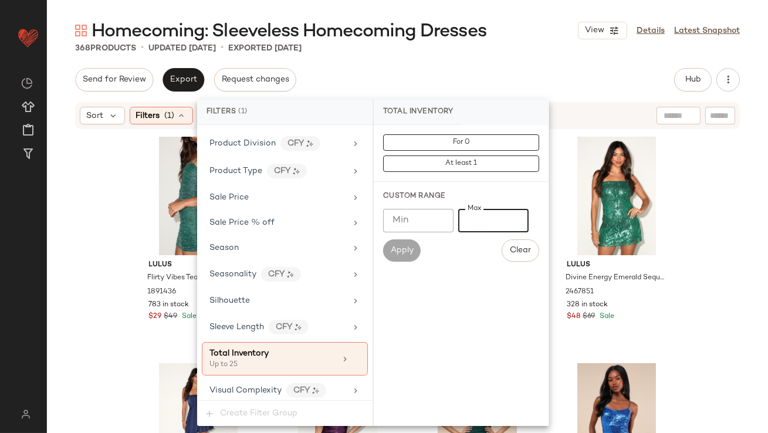
type input "**"
click at [489, 54] on div "Homecoming: Sleeveless Homecoming Dresses View Details Latest Snapshot 368 Prod…" at bounding box center [407, 226] width 721 height 414
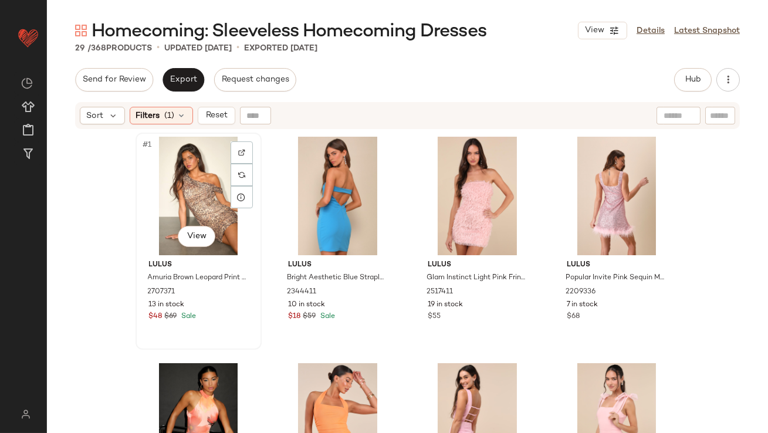
drag, startPoint x: 427, startPoint y: 96, endPoint x: 177, endPoint y: 202, distance: 271.6
click at [177, 200] on div "#1 View" at bounding box center [199, 196] width 118 height 119
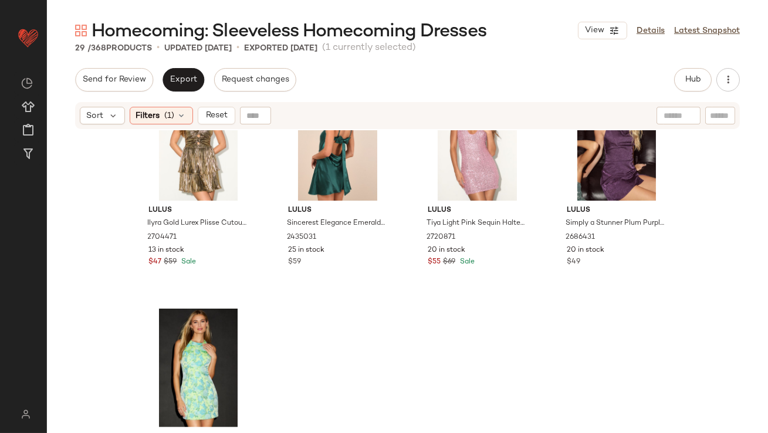
scroll to position [1482, 0]
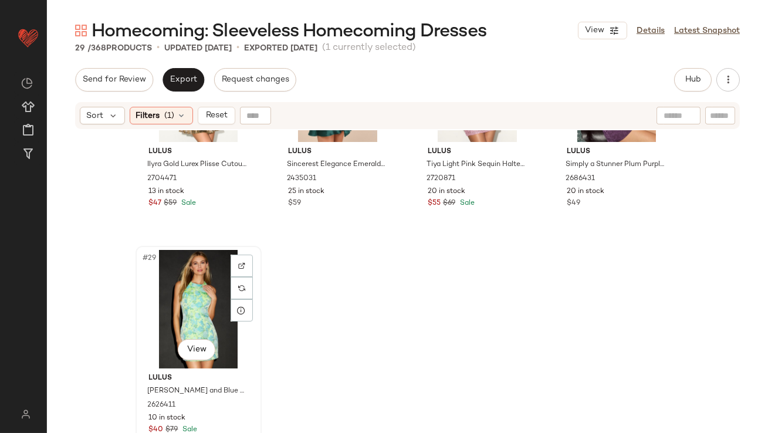
click at [165, 294] on div "#29 View" at bounding box center [199, 309] width 118 height 119
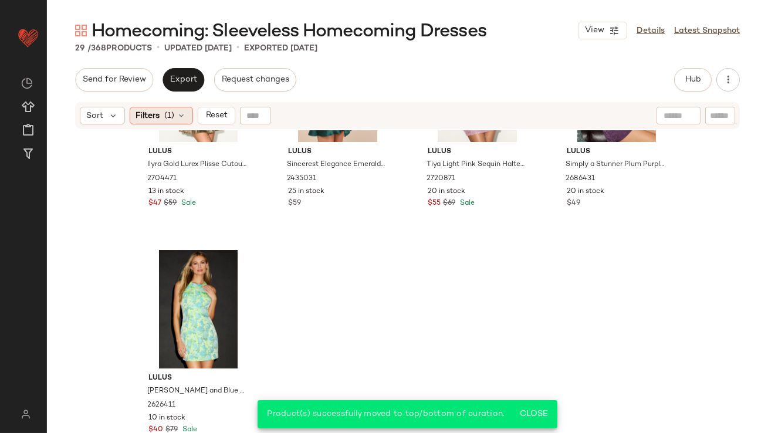
click at [159, 116] on span "Filters" at bounding box center [148, 116] width 24 height 12
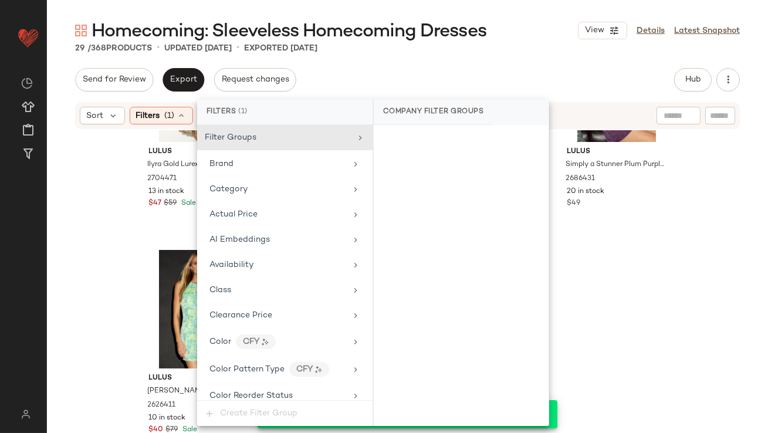
scroll to position [883, 0]
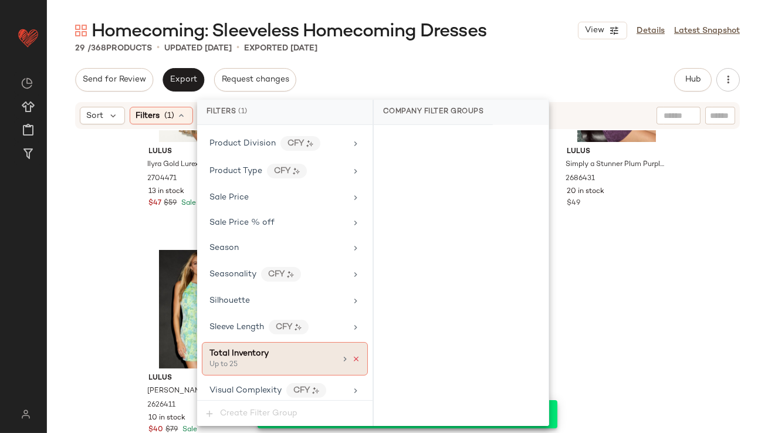
click at [352, 355] on icon at bounding box center [356, 359] width 8 height 8
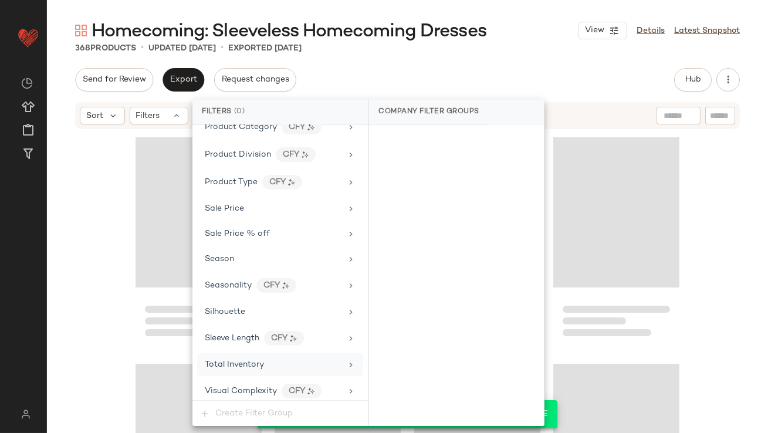
click at [519, 80] on div "Send for Review Export Request changes Hub Send for Review External Review Inte…" at bounding box center [407, 79] width 665 height 23
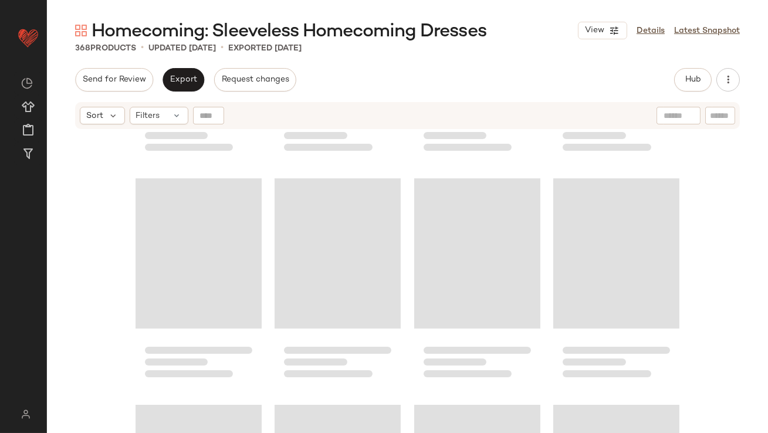
scroll to position [0, 0]
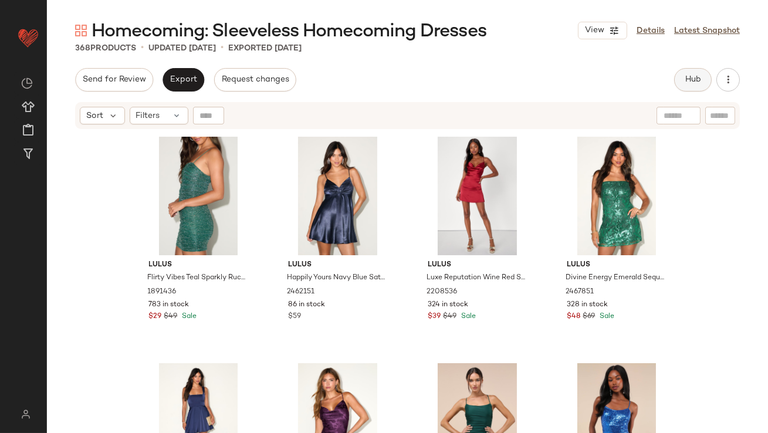
click at [689, 87] on button "Hub" at bounding box center [693, 79] width 38 height 23
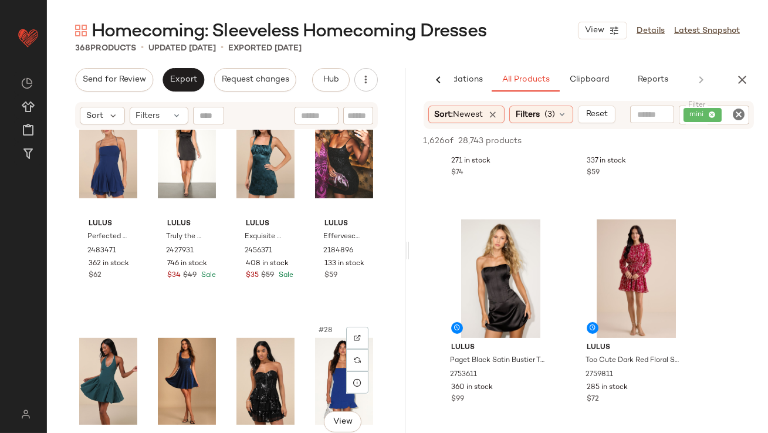
scroll to position [1206, 0]
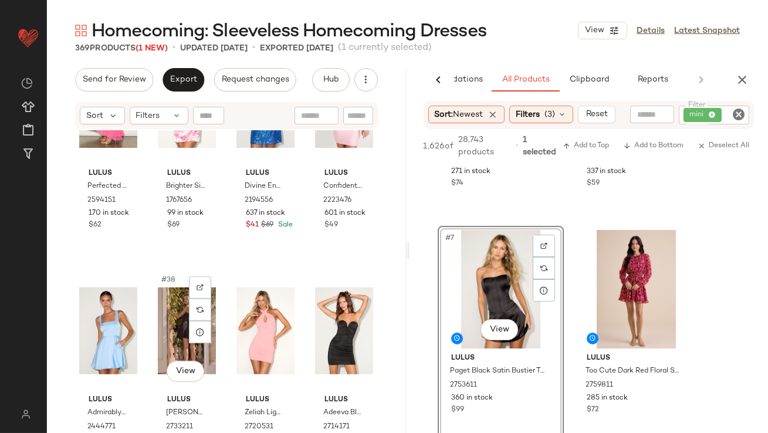
scroll to position [1711, 0]
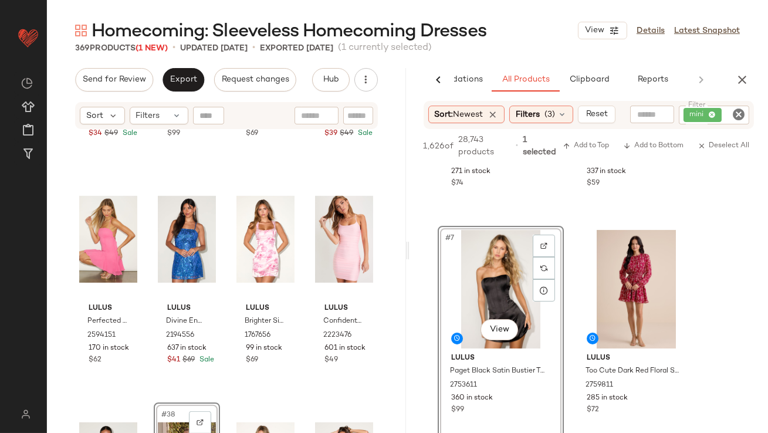
drag, startPoint x: 189, startPoint y: 354, endPoint x: 192, endPoint y: 349, distance: 6.0
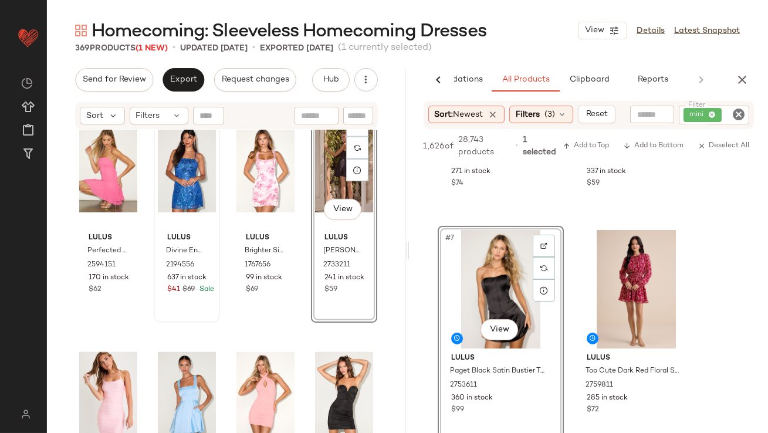
scroll to position [1898, 0]
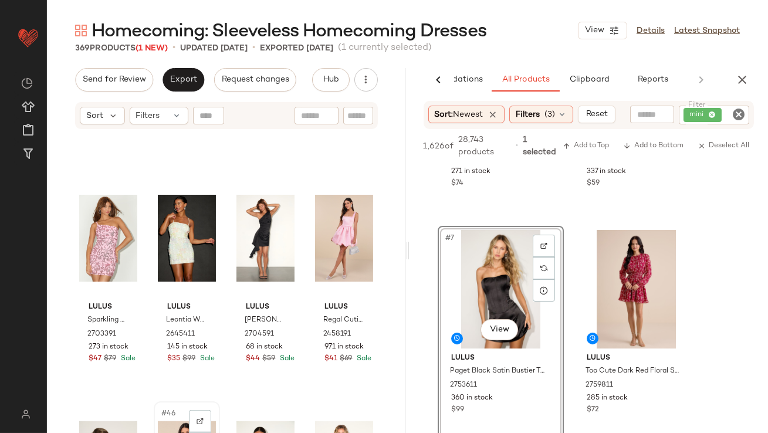
scroll to position [2186, 0]
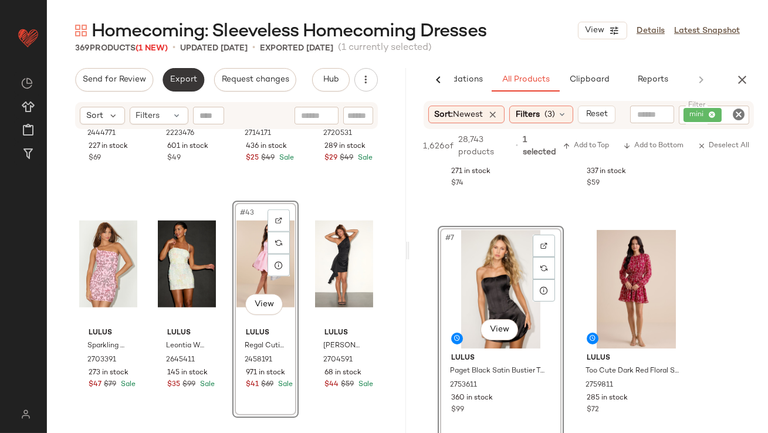
scroll to position [2218, 0]
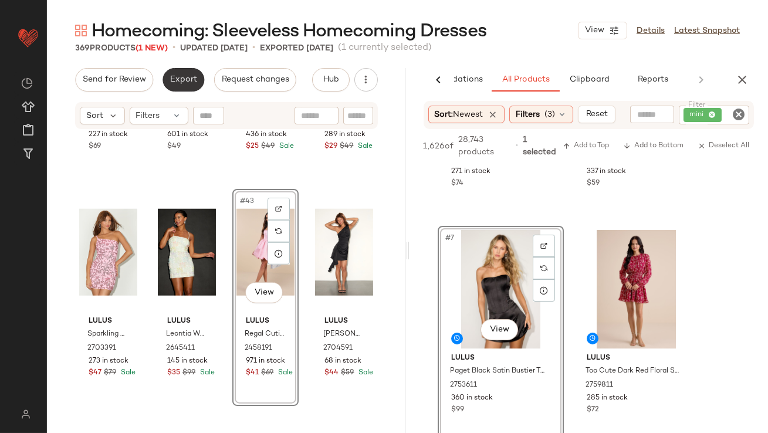
click at [178, 87] on button "Export" at bounding box center [184, 79] width 42 height 23
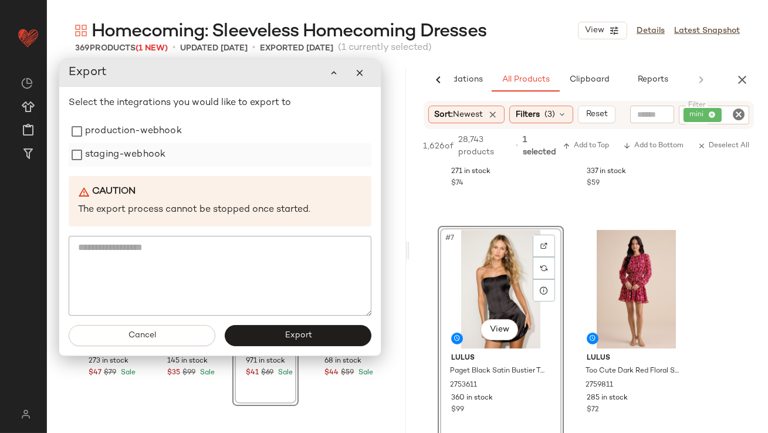
click at [153, 144] on label "staging-webhook" at bounding box center [125, 154] width 80 height 23
click at [153, 130] on label "production-webhook" at bounding box center [133, 131] width 97 height 23
click at [322, 326] on button "Export" at bounding box center [298, 335] width 147 height 21
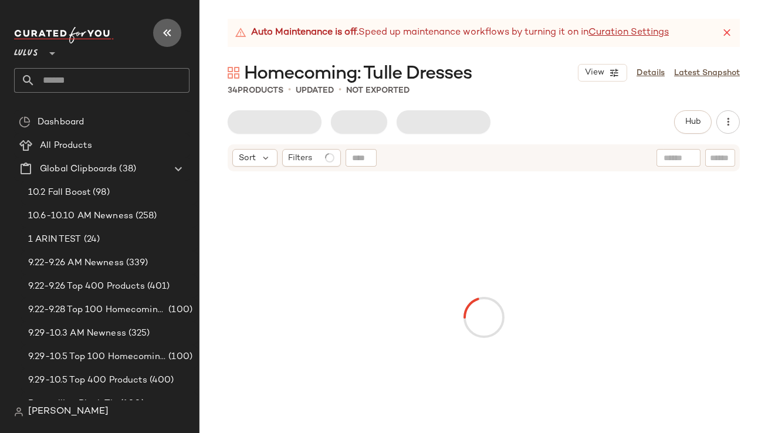
click at [175, 33] on button "button" at bounding box center [167, 33] width 28 height 28
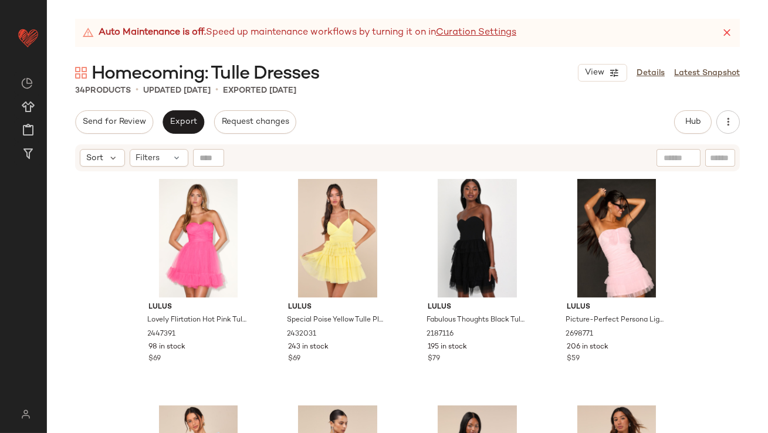
click at [735, 34] on div "Auto Maintenance is off. Speed up maintenance workflows by turning it on in Cur…" at bounding box center [407, 33] width 665 height 28
click at [727, 32] on icon at bounding box center [727, 33] width 12 height 12
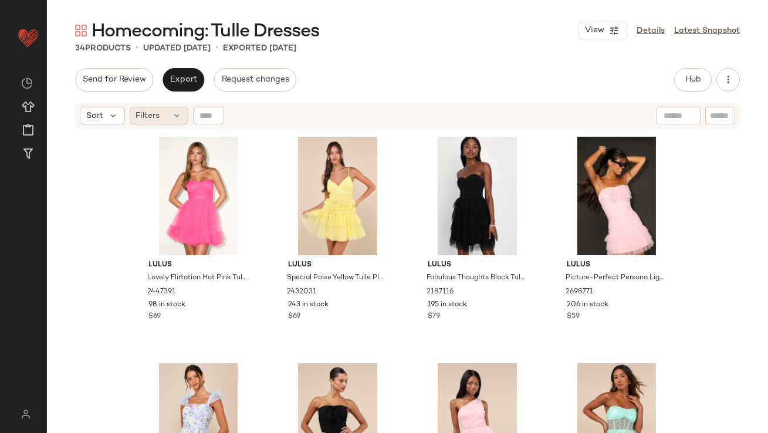
click at [176, 119] on icon at bounding box center [177, 115] width 9 height 9
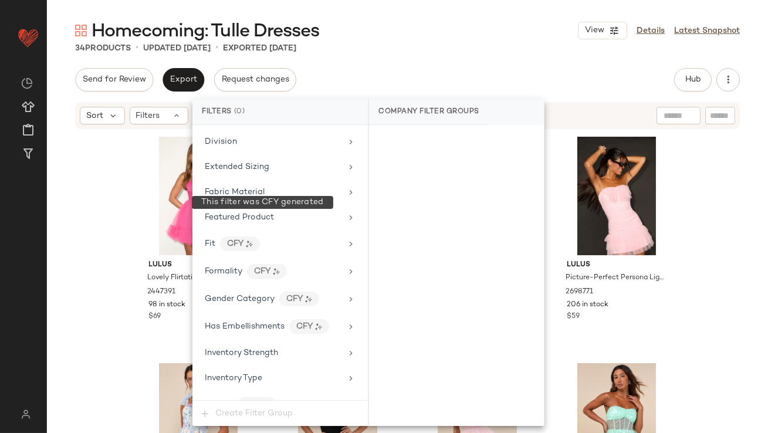
scroll to position [871, 0]
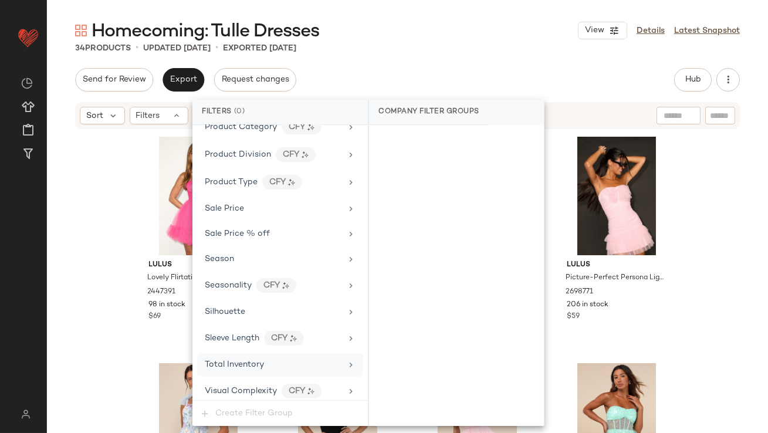
click at [246, 363] on div "Total Inventory" at bounding box center [234, 365] width 59 height 12
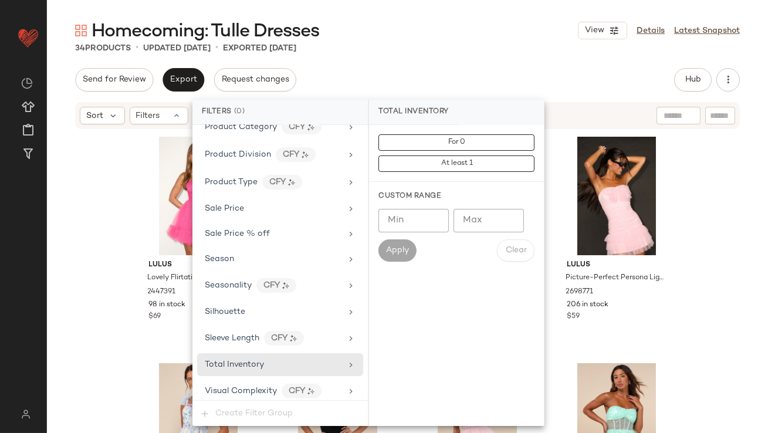
click at [477, 231] on input "Max" at bounding box center [489, 220] width 70 height 23
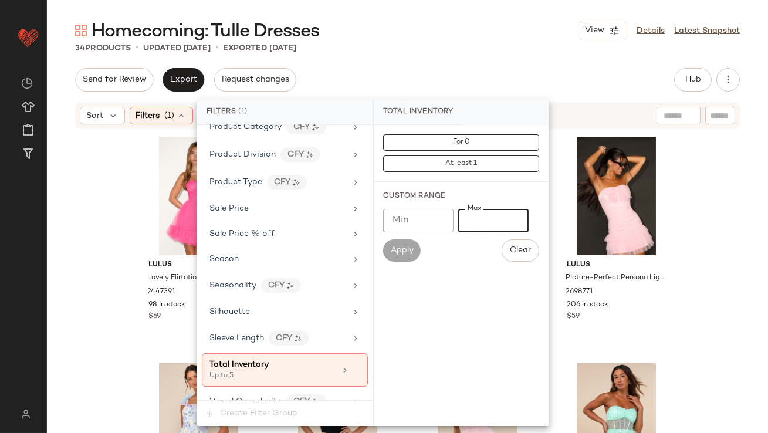
type input "*"
click at [450, 15] on main "Homecoming: Tulle Dresses View Details Latest Snapshot 34 Products • updated Oc…" at bounding box center [384, 216] width 768 height 433
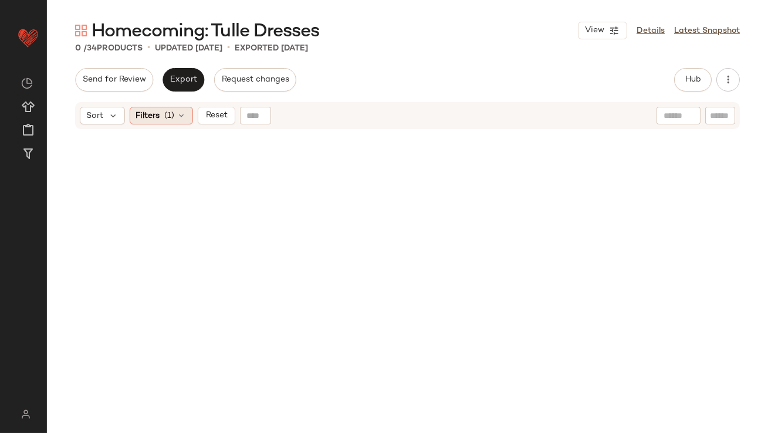
click at [171, 120] on span "(1)" at bounding box center [170, 116] width 10 height 12
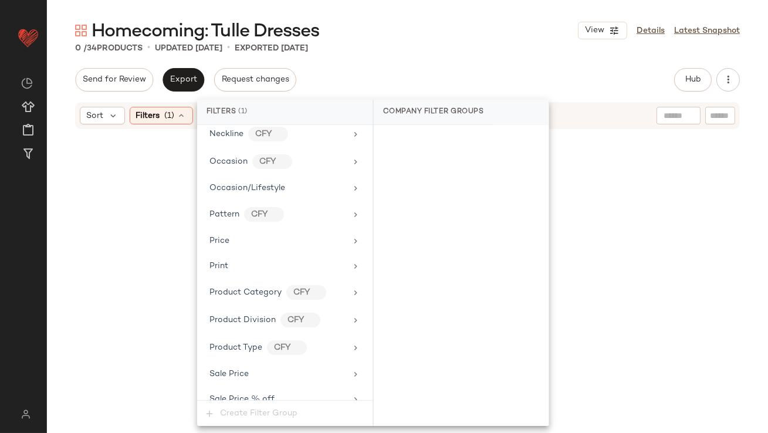
scroll to position [883, 0]
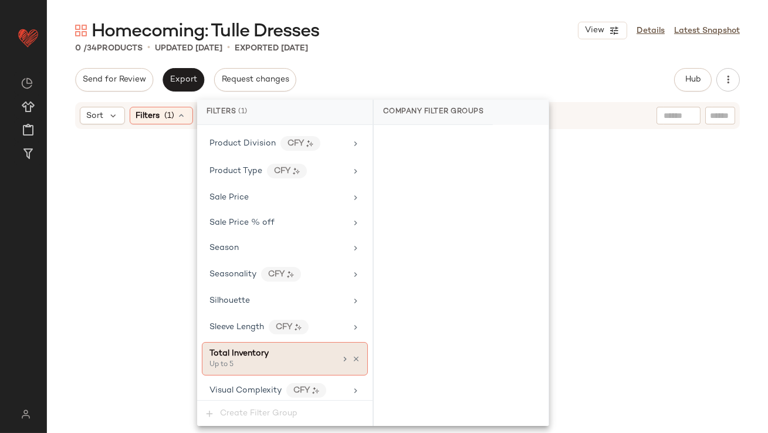
click at [300, 347] on div "Total Inventory" at bounding box center [272, 353] width 126 height 12
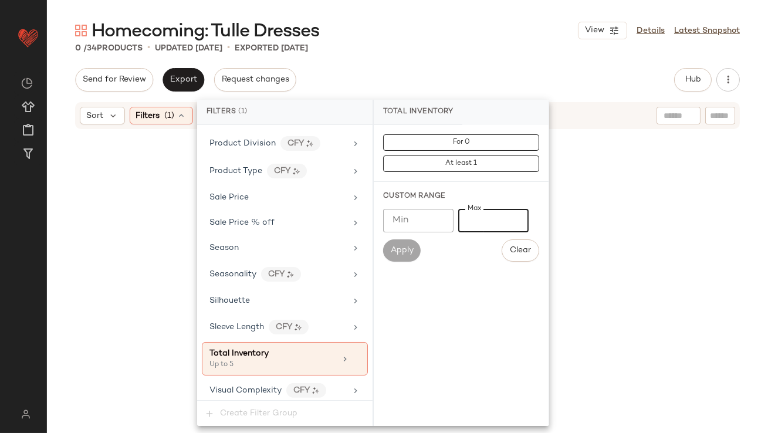
click at [467, 217] on input "*" at bounding box center [493, 220] width 70 height 23
type input "**"
click at [506, 59] on div "Homecoming: Tulle Dresses View Details Latest Snapshot 0 / 34 Products • update…" at bounding box center [407, 226] width 721 height 414
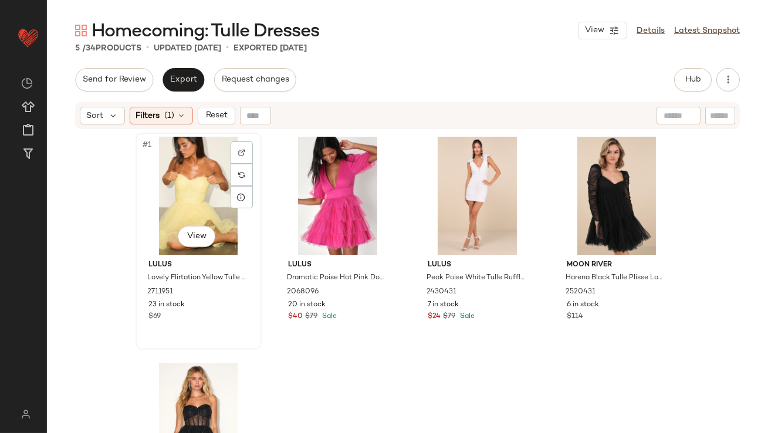
click at [158, 205] on div "#1 View" at bounding box center [199, 196] width 118 height 119
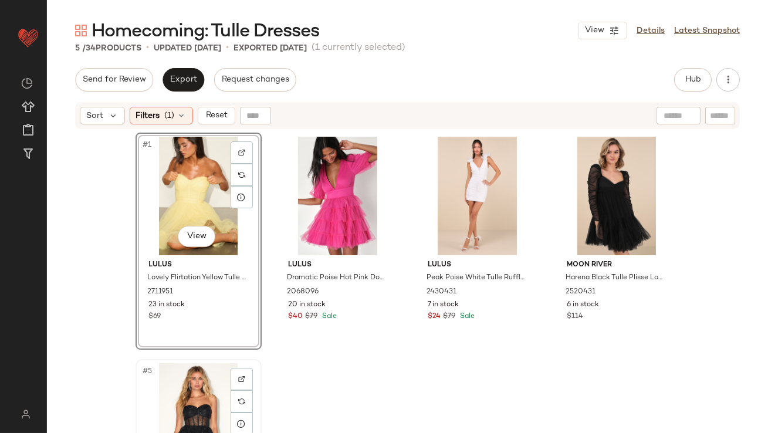
click at [174, 382] on div "#5 View" at bounding box center [199, 422] width 118 height 119
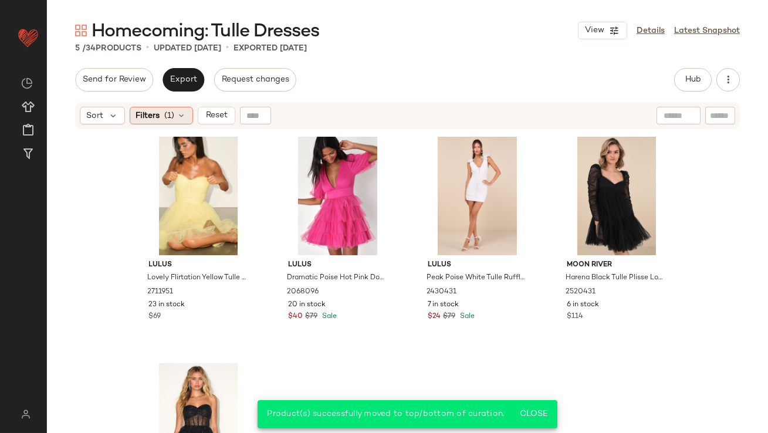
click at [177, 117] on icon at bounding box center [181, 115] width 9 height 9
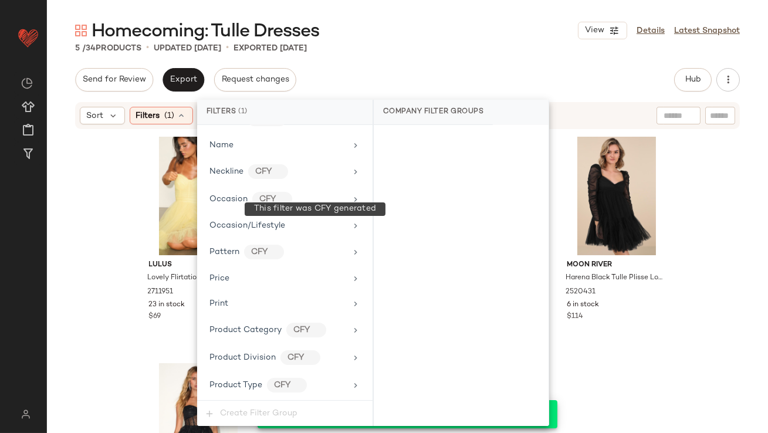
scroll to position [883, 0]
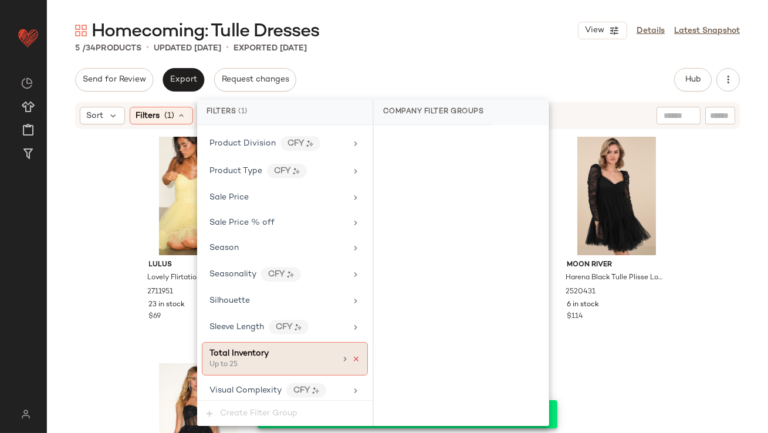
click at [353, 355] on icon at bounding box center [356, 359] width 8 height 8
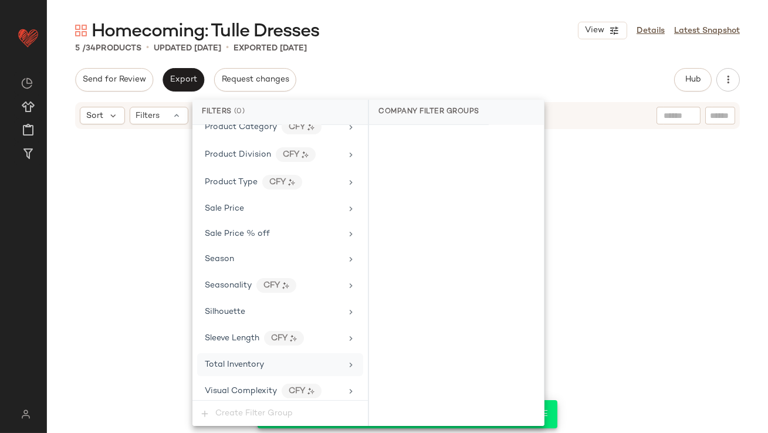
click at [442, 35] on div "Homecoming: Tulle Dresses View Details Latest Snapshot" at bounding box center [407, 30] width 721 height 23
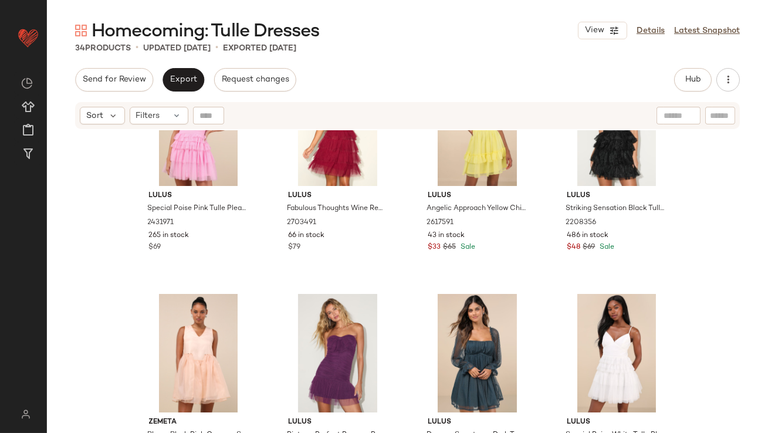
scroll to position [0, 0]
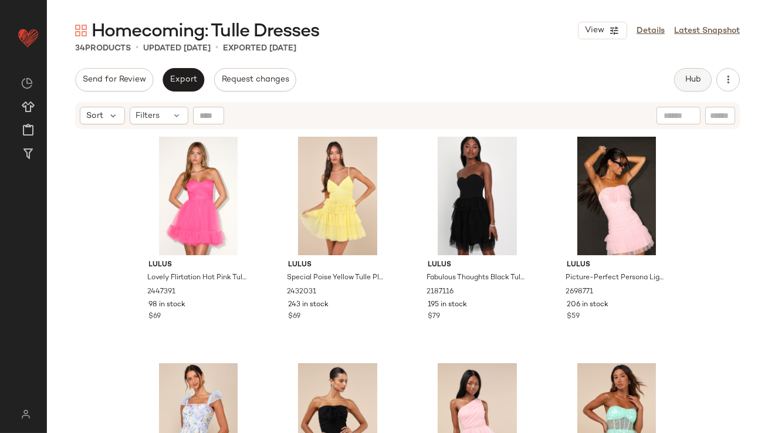
click at [699, 72] on button "Hub" at bounding box center [693, 79] width 38 height 23
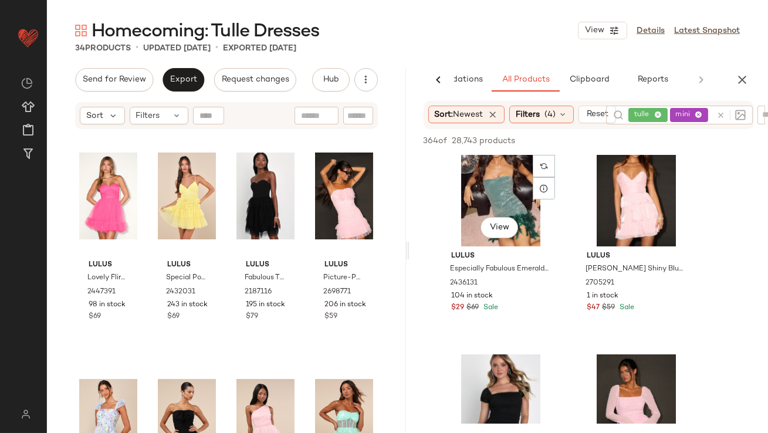
scroll to position [554, 0]
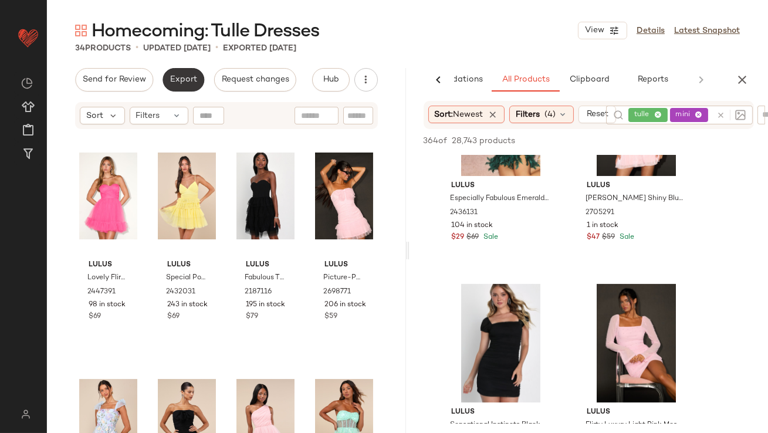
click at [190, 77] on span "Export" at bounding box center [184, 79] width 28 height 9
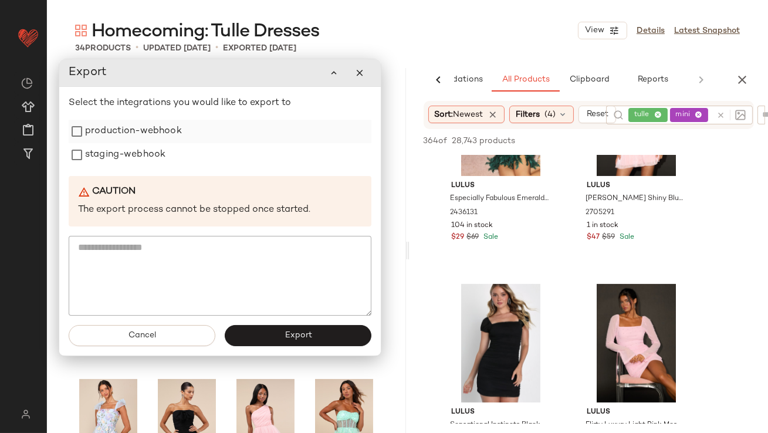
click at [169, 130] on label "production-webhook" at bounding box center [133, 131] width 97 height 23
click at [163, 148] on label "staging-webhook" at bounding box center [125, 154] width 80 height 23
click at [235, 332] on button "Export" at bounding box center [298, 336] width 147 height 21
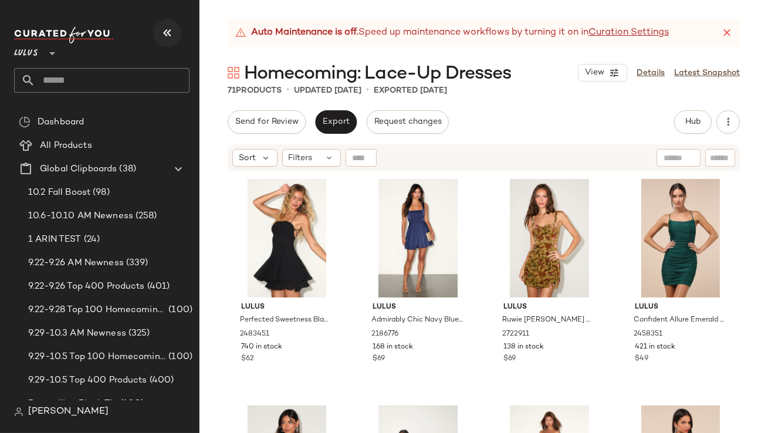
click at [165, 28] on icon "button" at bounding box center [167, 33] width 14 height 14
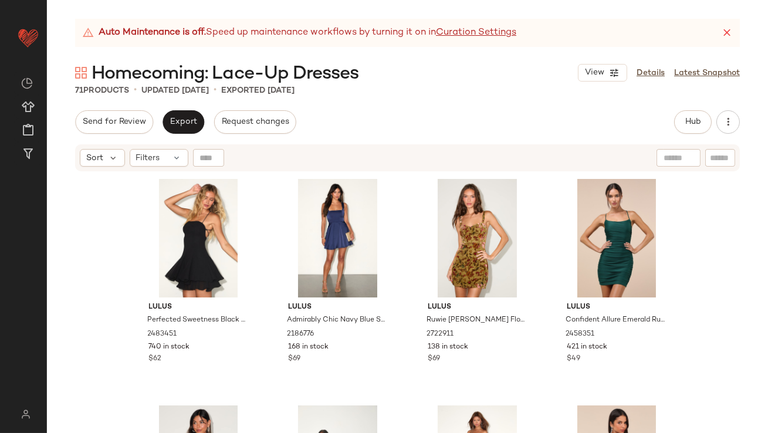
click at [732, 29] on icon at bounding box center [727, 33] width 12 height 12
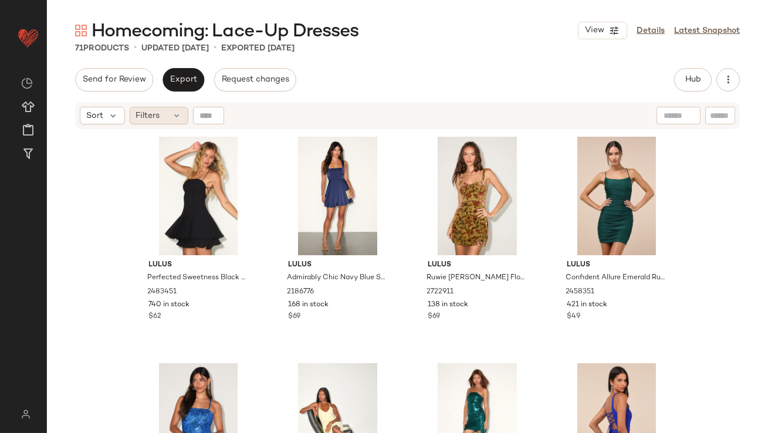
click at [153, 113] on span "Filters" at bounding box center [148, 116] width 24 height 12
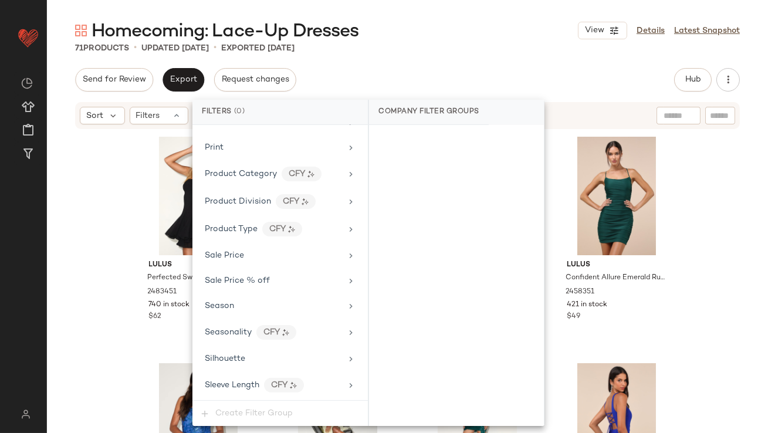
scroll to position [871, 0]
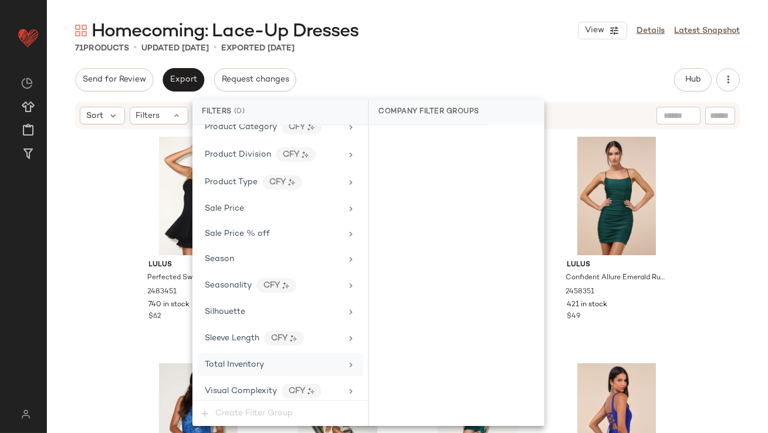
click at [248, 361] on span "Total Inventory" at bounding box center [234, 364] width 59 height 9
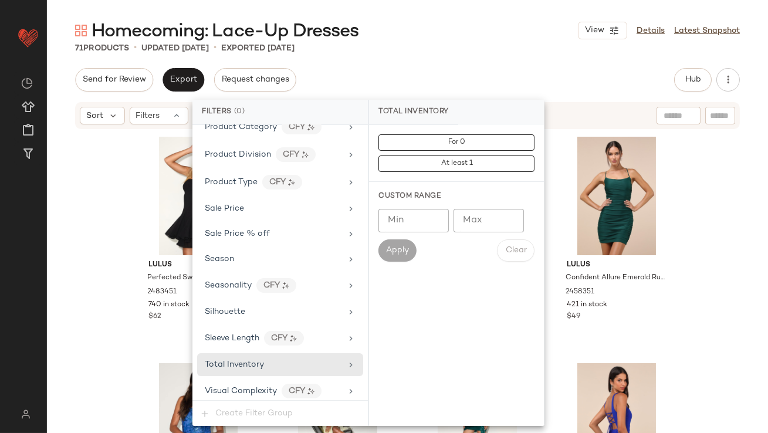
click at [471, 215] on input "Max" at bounding box center [489, 220] width 70 height 23
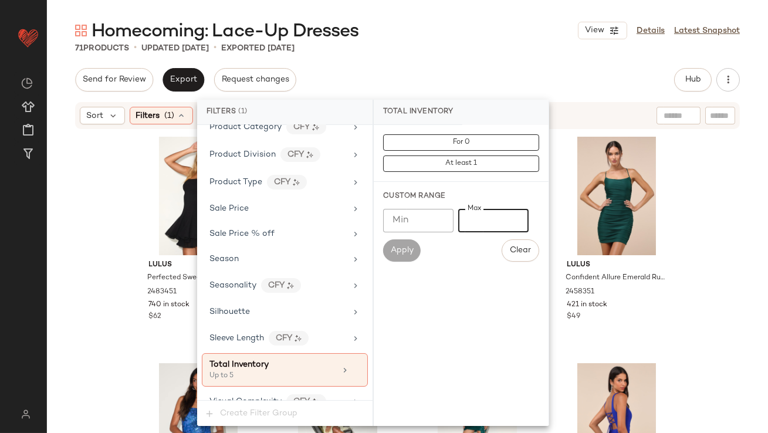
type input "*"
click at [464, 71] on div "Send for Review Export Request changes Hub Send for Review External Review Inte…" at bounding box center [407, 79] width 665 height 23
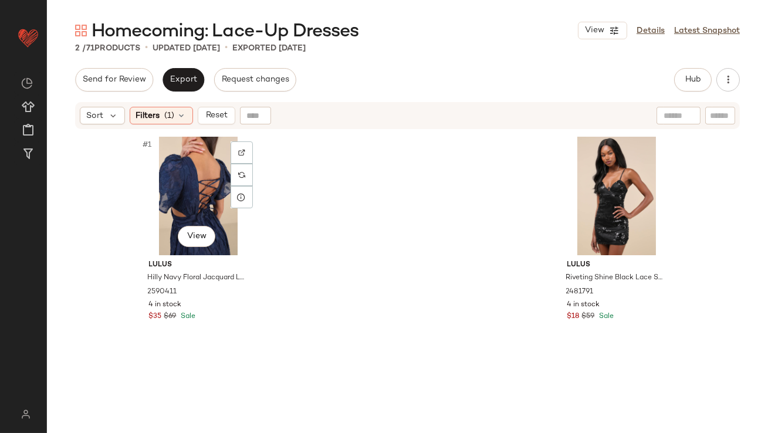
click at [163, 168] on div "#1 View" at bounding box center [199, 196] width 118 height 119
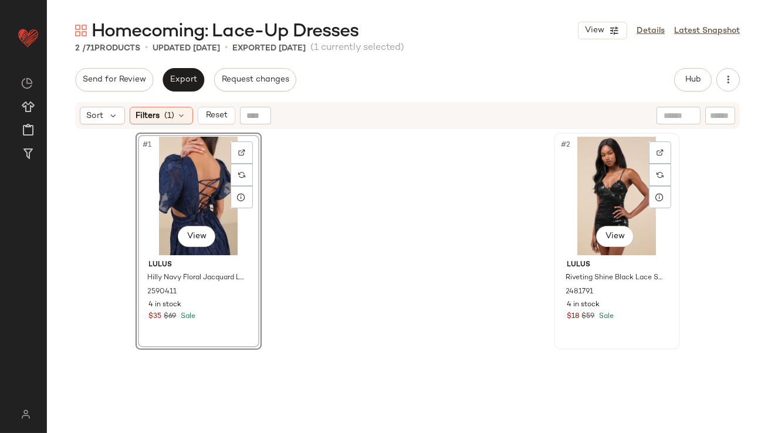
click at [583, 194] on div "#2 View" at bounding box center [617, 196] width 118 height 119
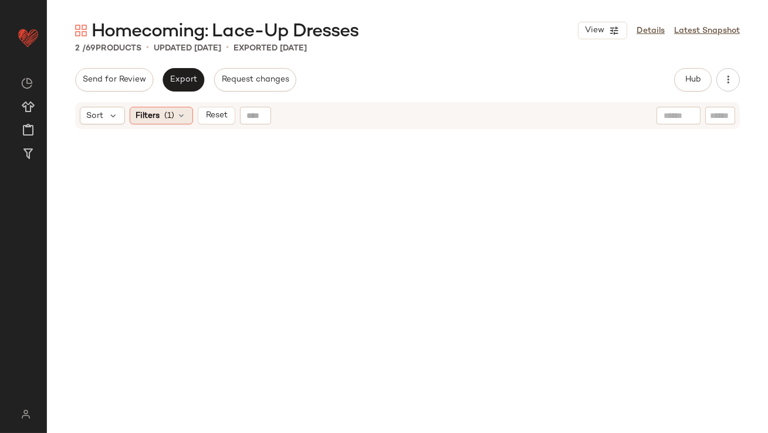
click at [163, 113] on div "Filters (1)" at bounding box center [161, 116] width 63 height 18
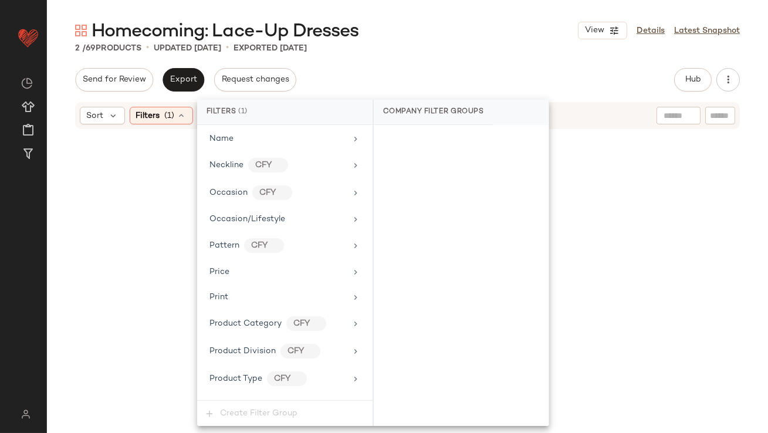
scroll to position [883, 0]
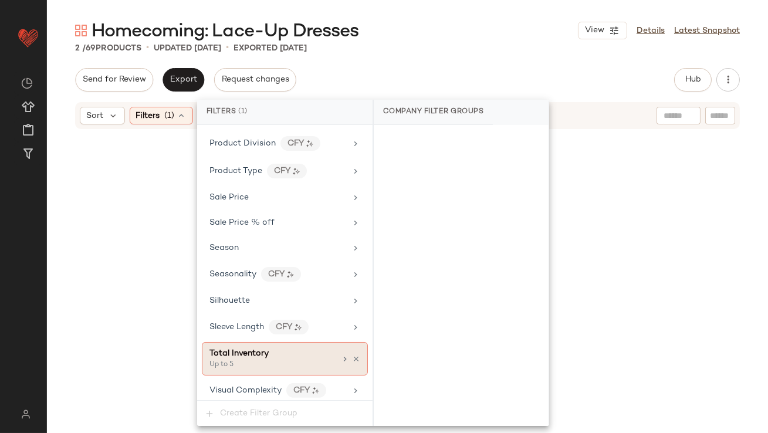
click at [254, 353] on div "Total Inventory" at bounding box center [238, 353] width 59 height 12
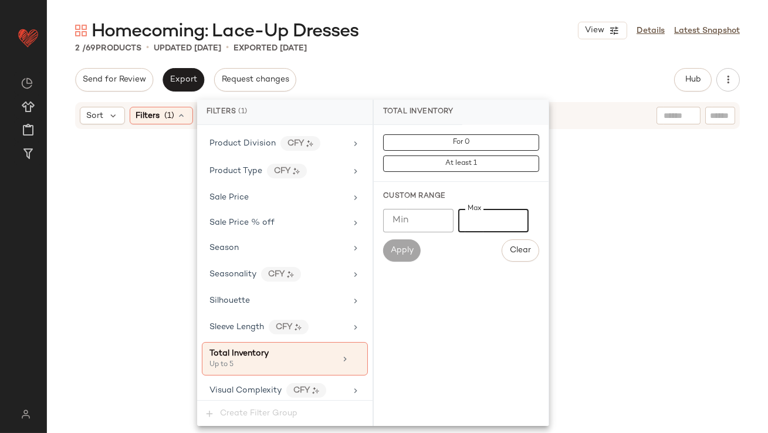
click at [465, 215] on input "*" at bounding box center [493, 220] width 70 height 23
type input "**"
click at [502, 35] on div "Homecoming: Lace-Up Dresses View Details Latest Snapshot" at bounding box center [407, 30] width 721 height 23
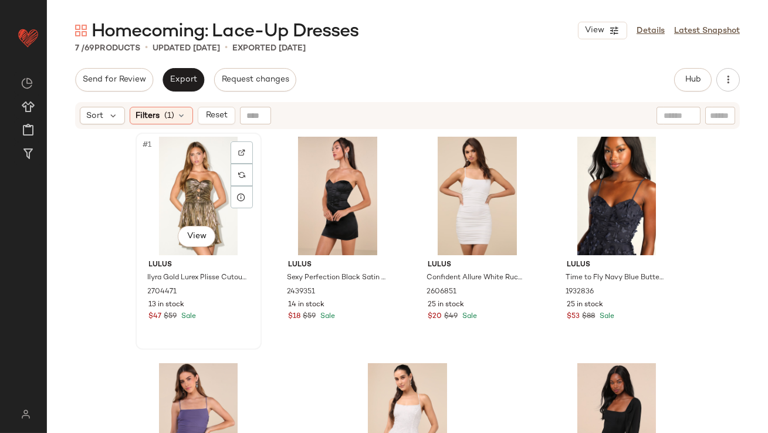
click at [171, 208] on div "#1 View" at bounding box center [199, 196] width 118 height 119
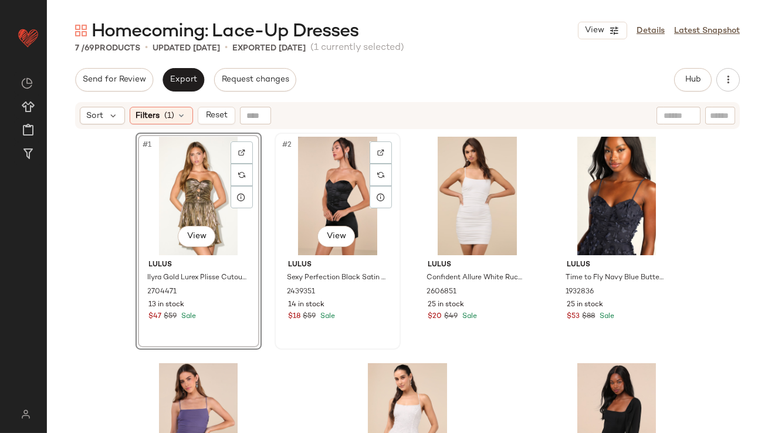
scroll to position [113, 0]
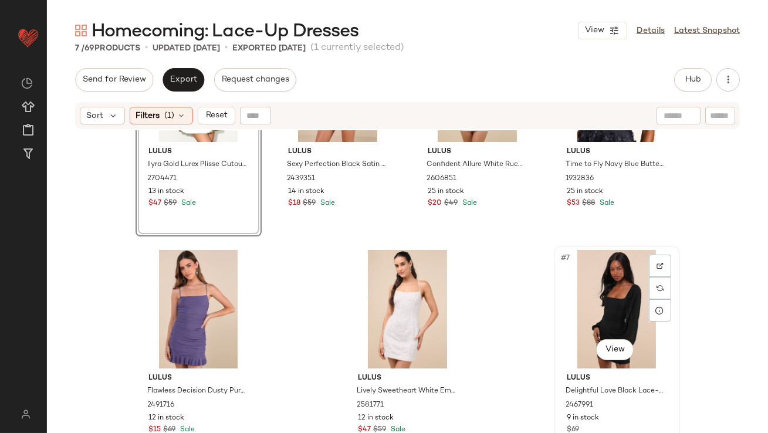
click at [607, 289] on div "#7 View" at bounding box center [617, 309] width 118 height 119
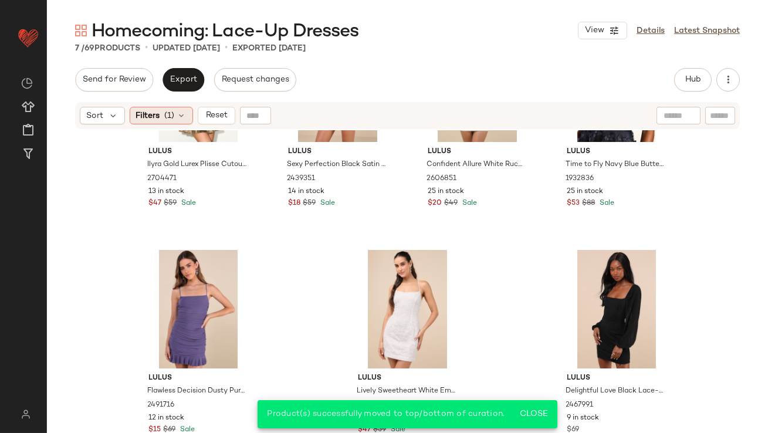
click at [178, 113] on icon at bounding box center [181, 115] width 9 height 9
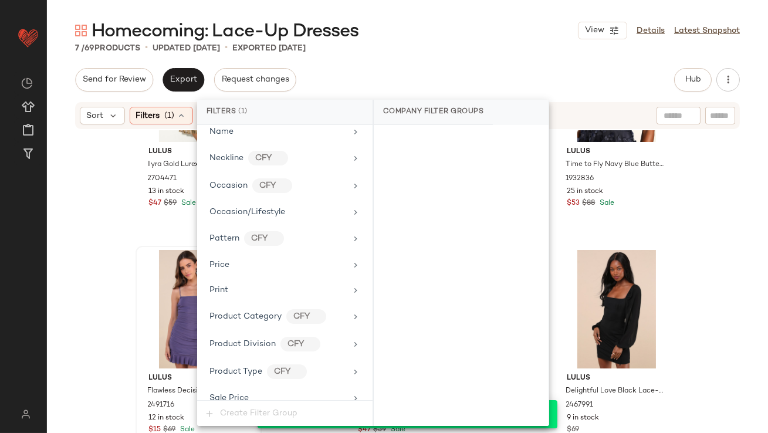
scroll to position [883, 0]
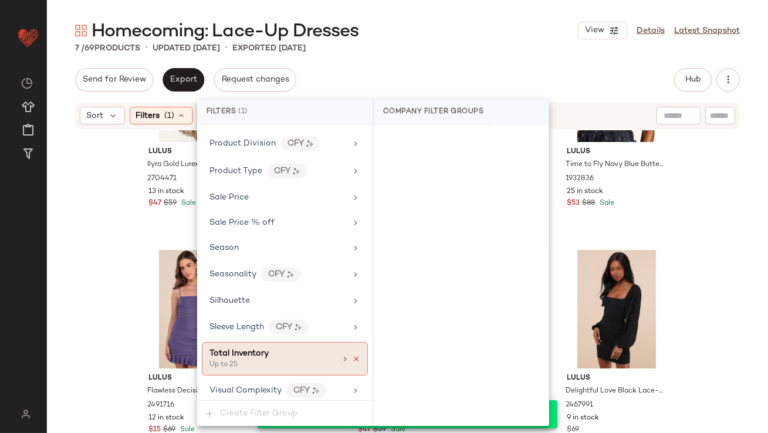
click at [354, 355] on icon at bounding box center [356, 359] width 8 height 8
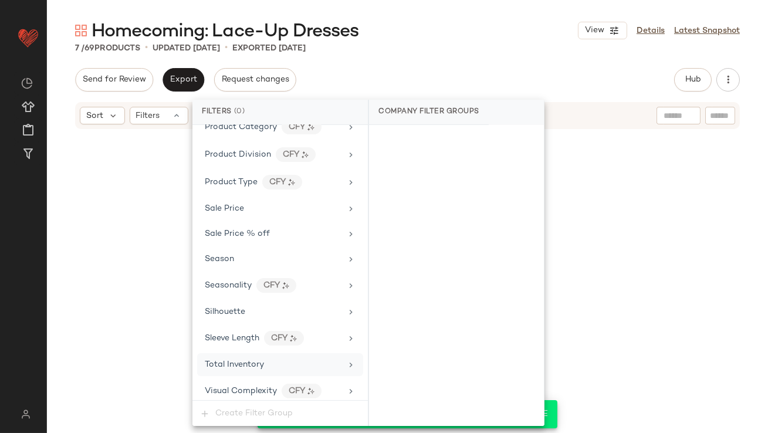
click at [427, 73] on div "Send for Review Export Request changes Hub Send for Review External Review Inte…" at bounding box center [407, 79] width 665 height 23
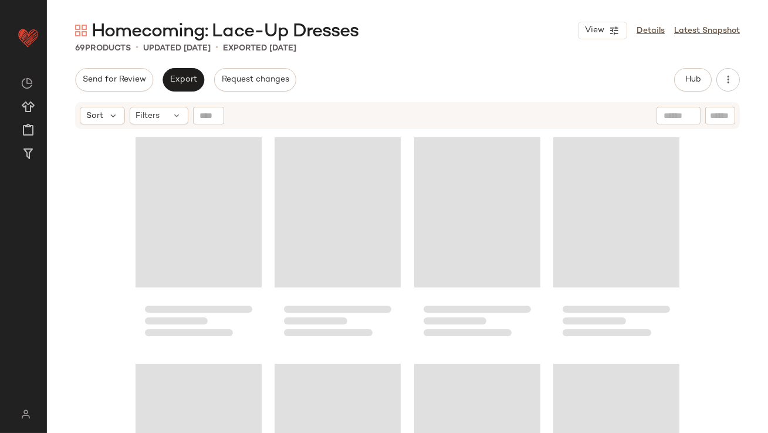
scroll to position [3747, 0]
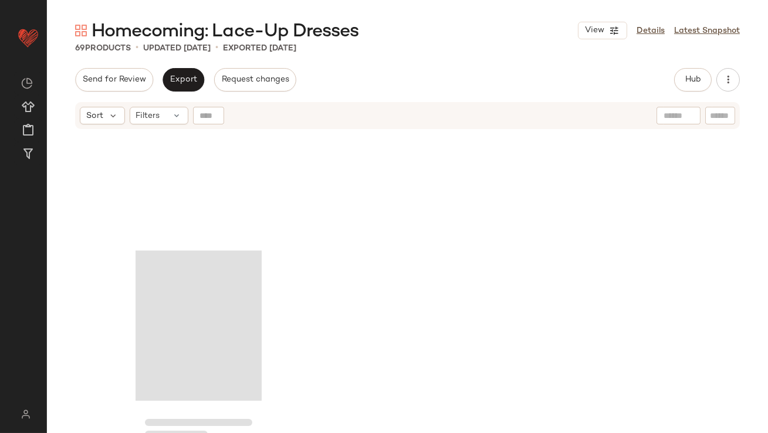
click at [676, 72] on div "Hub" at bounding box center [693, 79] width 38 height 23
click at [680, 73] on button "Hub" at bounding box center [693, 79] width 38 height 23
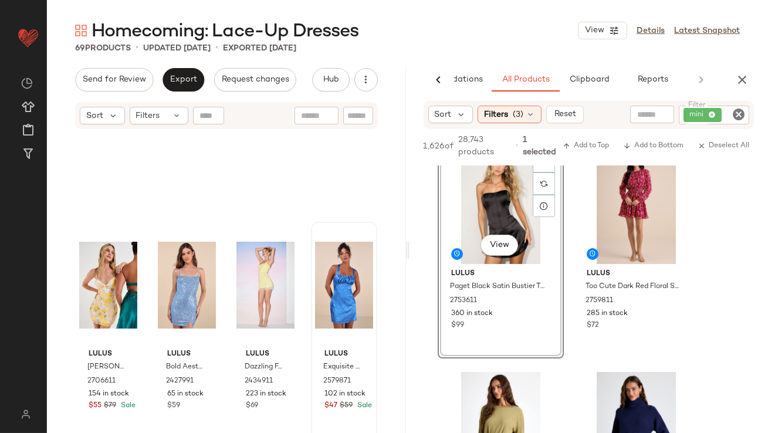
scroll to position [1938, 0]
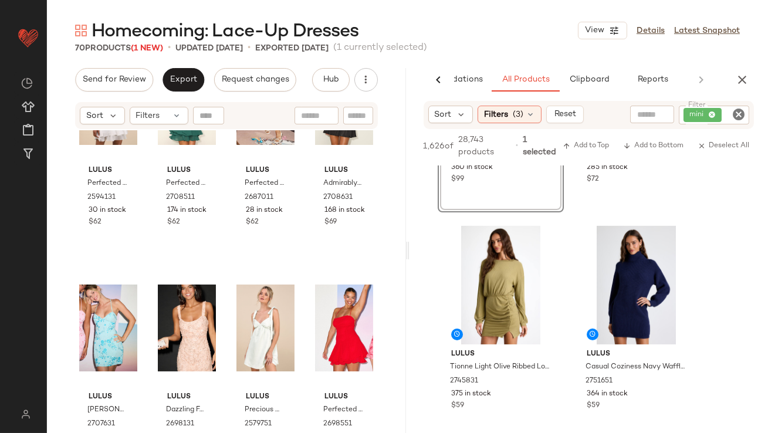
scroll to position [1106, 0]
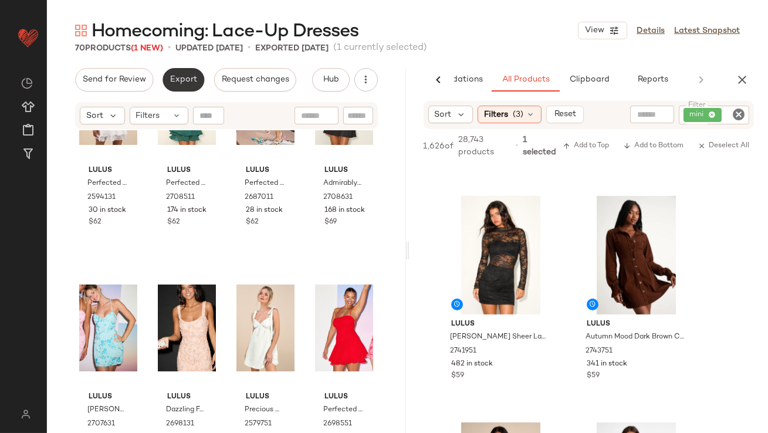
click at [174, 82] on span "Export" at bounding box center [184, 79] width 28 height 9
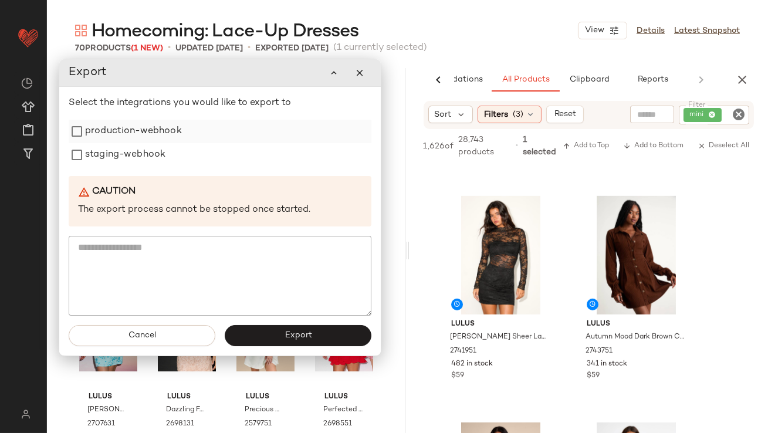
click at [171, 132] on label "production-webhook" at bounding box center [133, 131] width 97 height 23
click at [165, 154] on div "staging-webhook" at bounding box center [220, 154] width 303 height 23
click at [363, 68] on icon "button" at bounding box center [359, 72] width 11 height 11
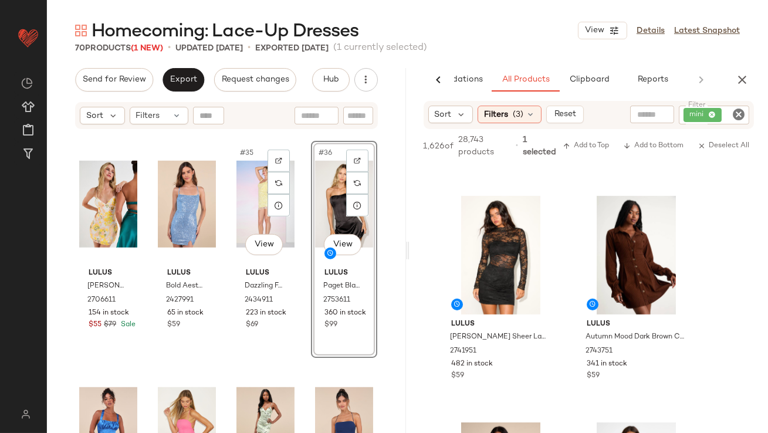
scroll to position [1731, 0]
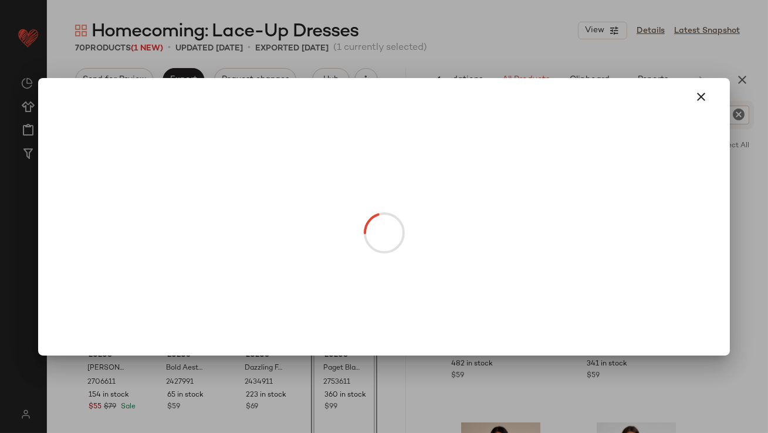
click at [346, 324] on body "Lulus ** Dashboard All Products Global Clipboards (38) Curations (817) Lillian …" at bounding box center [384, 216] width 768 height 433
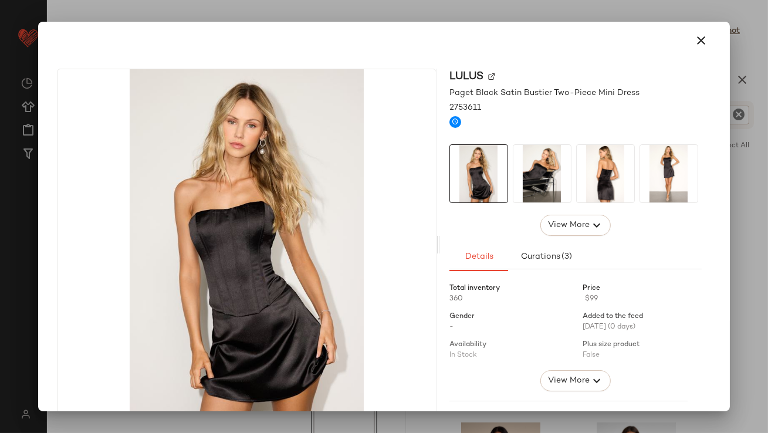
click at [522, 172] on img at bounding box center [542, 174] width 58 height 58
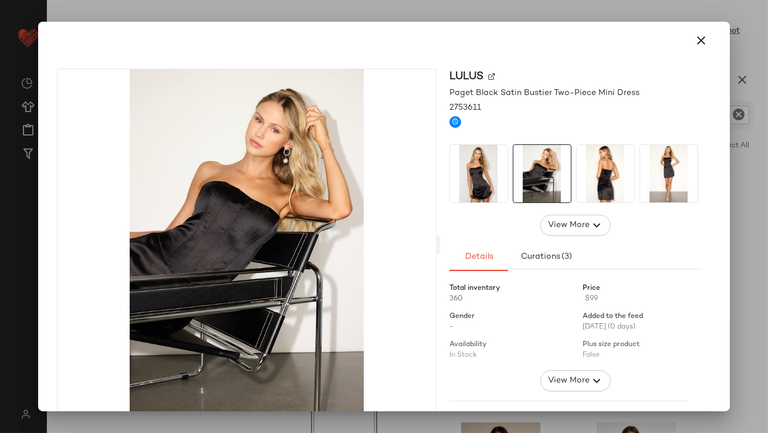
click at [591, 173] on img at bounding box center [606, 174] width 58 height 58
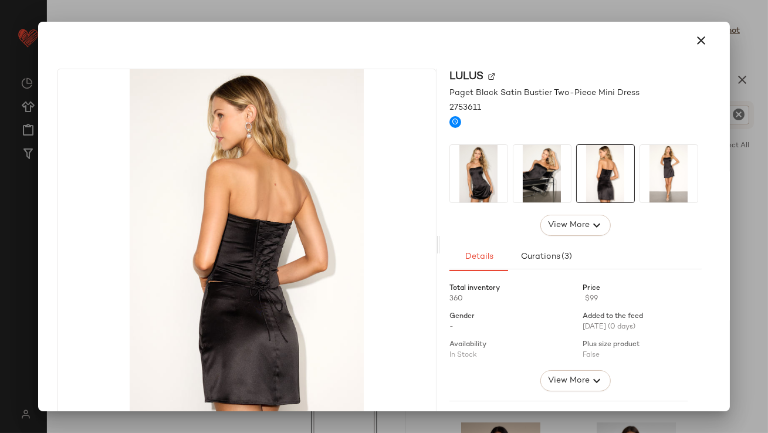
click at [645, 172] on img at bounding box center [669, 174] width 58 height 58
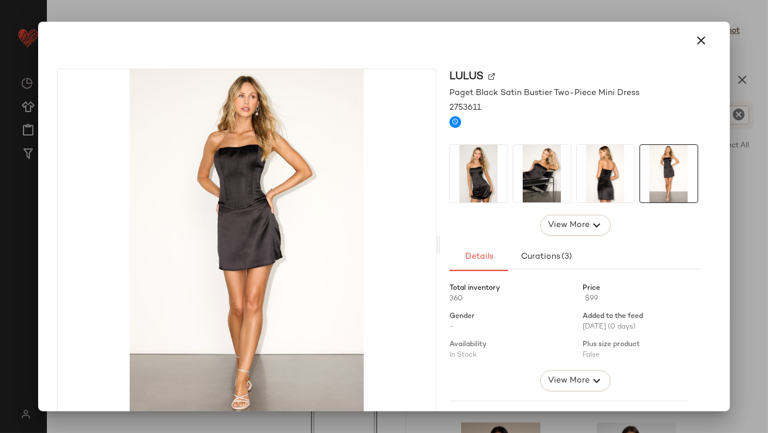
click at [696, 49] on button "button" at bounding box center [702, 40] width 28 height 28
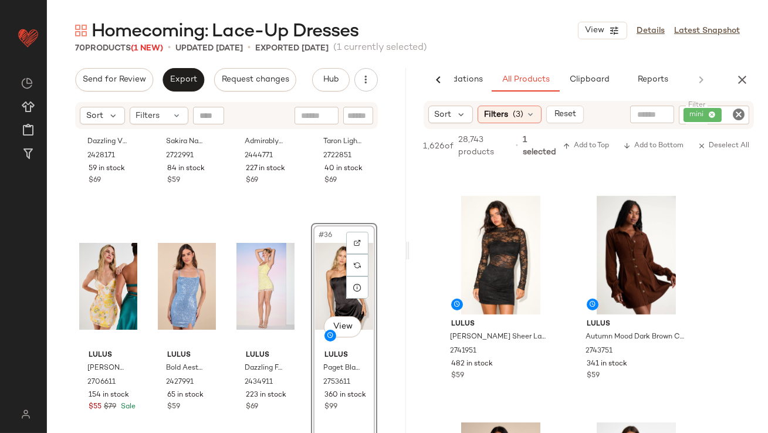
click at [163, 70] on div "Export" at bounding box center [184, 79] width 42 height 23
click at [167, 74] on button "Export" at bounding box center [184, 79] width 42 height 23
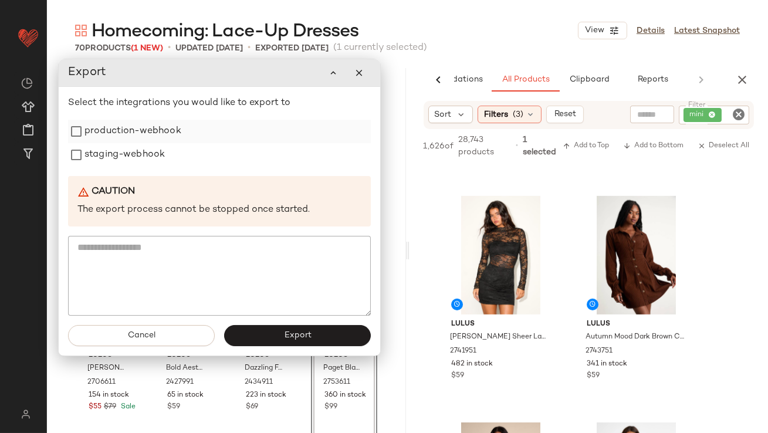
click at [157, 130] on label "production-webhook" at bounding box center [132, 131] width 97 height 23
click at [157, 148] on label "staging-webhook" at bounding box center [124, 154] width 80 height 23
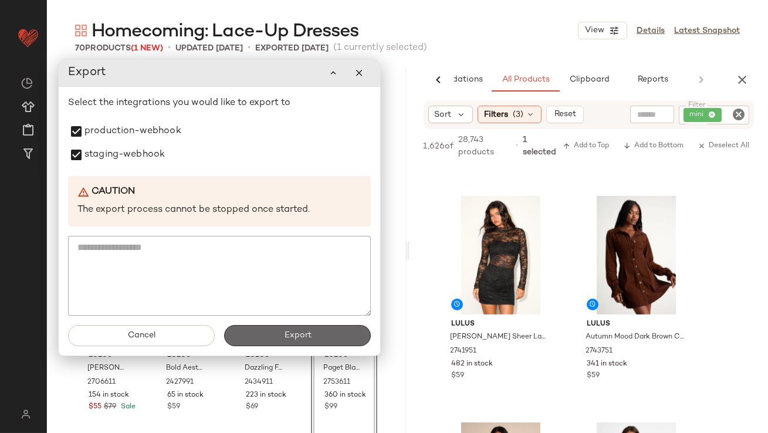
click at [250, 327] on button "Export" at bounding box center [297, 335] width 147 height 21
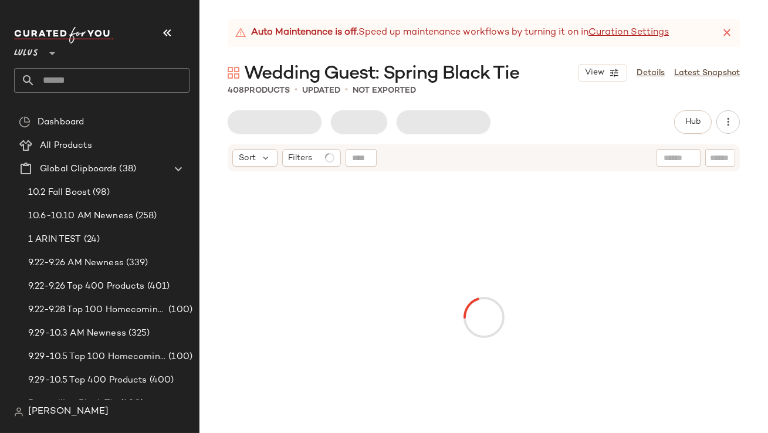
click at [171, 30] on icon "button" at bounding box center [167, 33] width 14 height 14
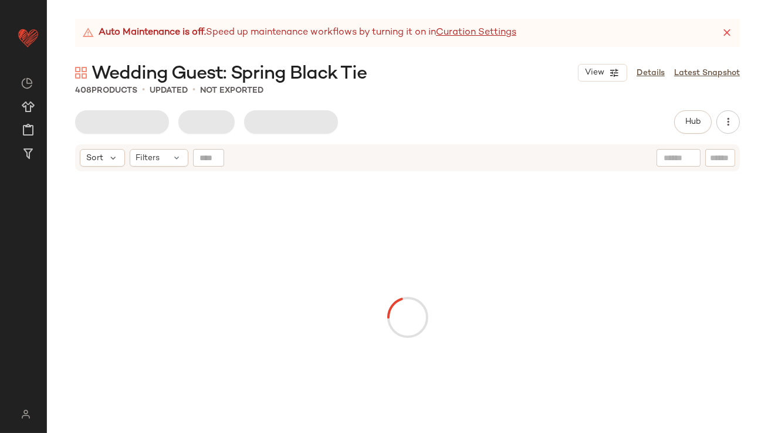
click at [728, 31] on icon at bounding box center [727, 33] width 12 height 12
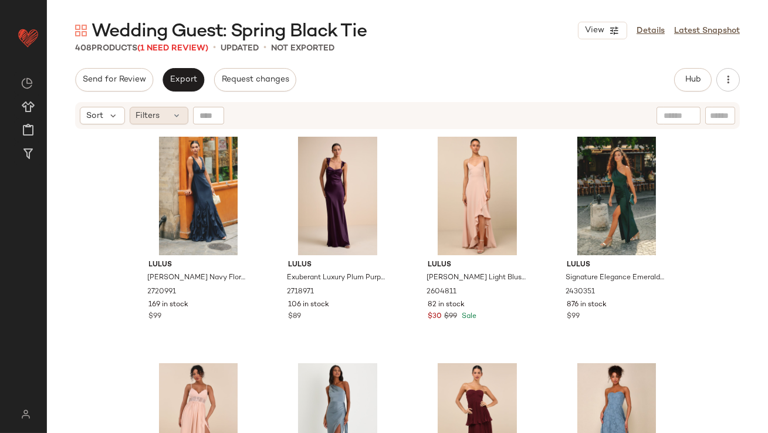
click at [148, 113] on span "Filters" at bounding box center [148, 116] width 24 height 12
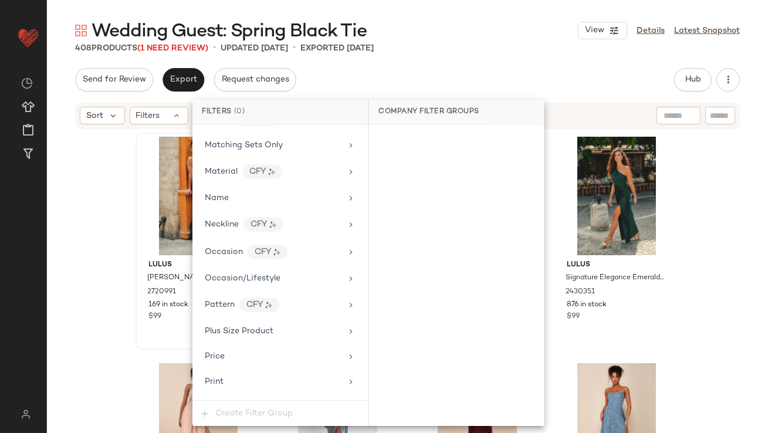
scroll to position [897, 0]
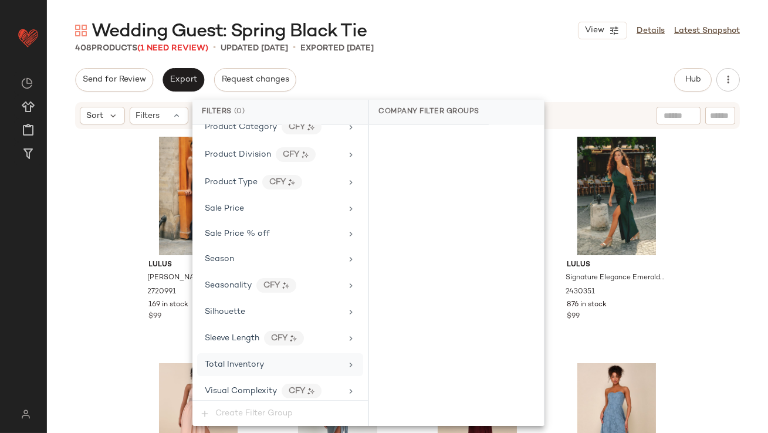
click at [235, 360] on span "Total Inventory" at bounding box center [234, 364] width 59 height 9
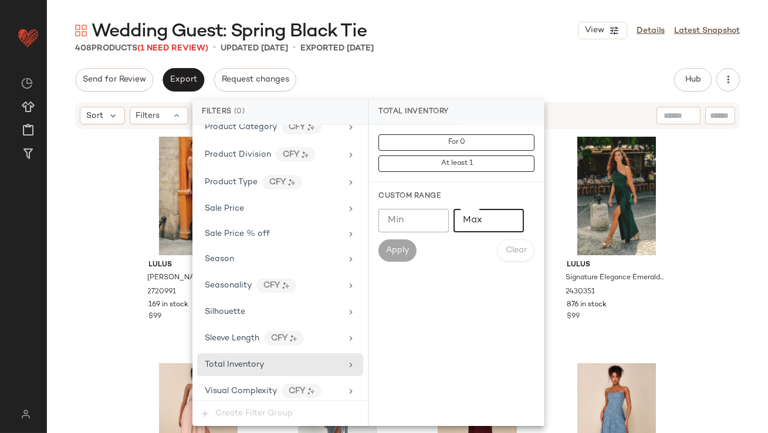
click at [468, 223] on input "Max" at bounding box center [489, 220] width 70 height 23
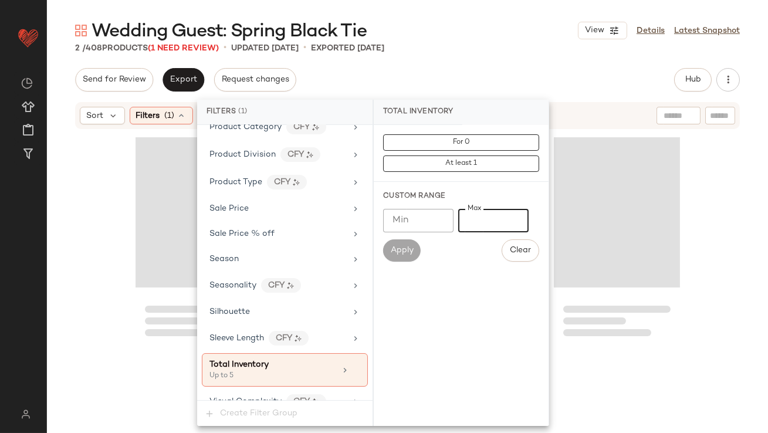
type input "*"
click at [481, 38] on div "Wedding Guest: Spring Black Tie View Details Latest Snapshot" at bounding box center [407, 30] width 721 height 23
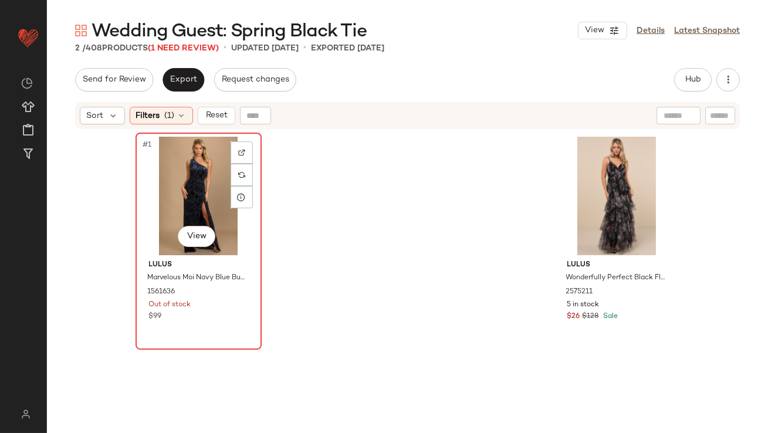
click at [170, 201] on div "#1 View" at bounding box center [199, 196] width 118 height 119
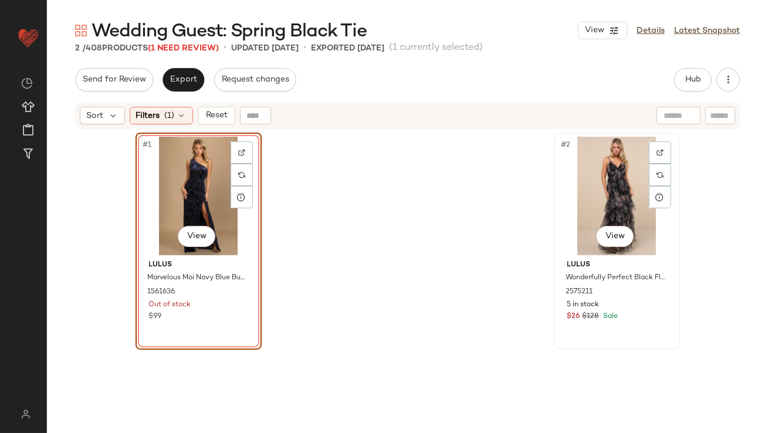
click at [607, 175] on div "#2 View" at bounding box center [617, 196] width 118 height 119
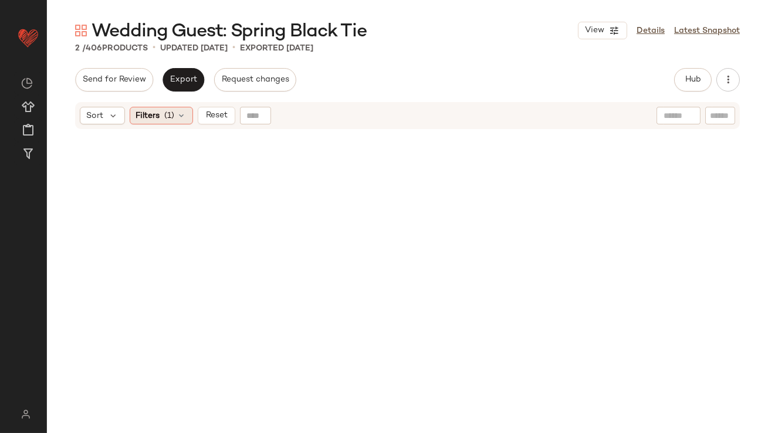
click at [165, 114] on span "(1)" at bounding box center [170, 116] width 10 height 12
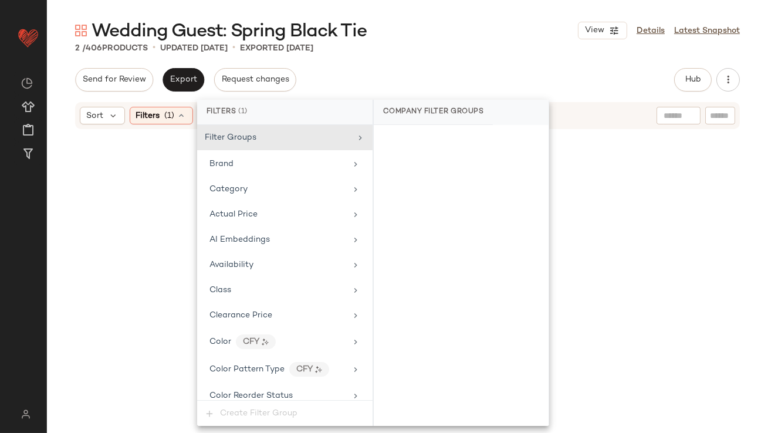
scroll to position [907, 0]
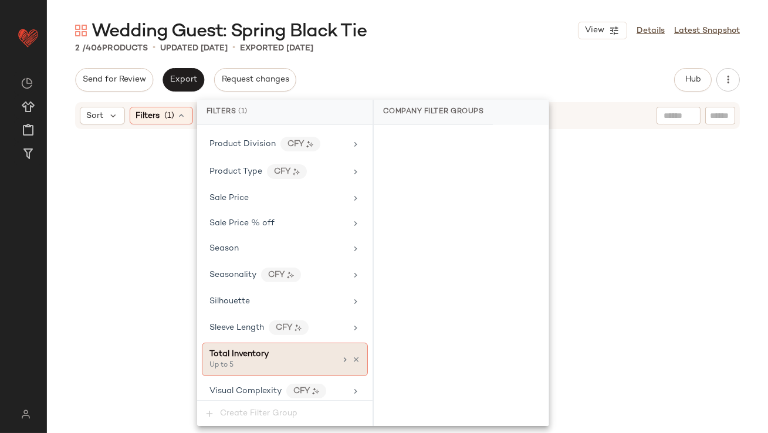
click at [326, 357] on div "Total Inventory Up to 5" at bounding box center [272, 359] width 126 height 23
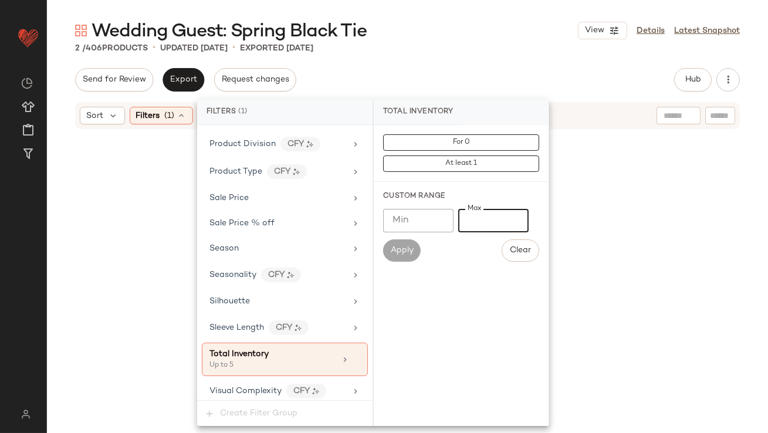
click at [469, 221] on input "*" at bounding box center [493, 220] width 70 height 23
type input "**"
click at [502, 75] on div "Send for Review Export Request changes Hub Send for Review External Review Inte…" at bounding box center [407, 79] width 665 height 23
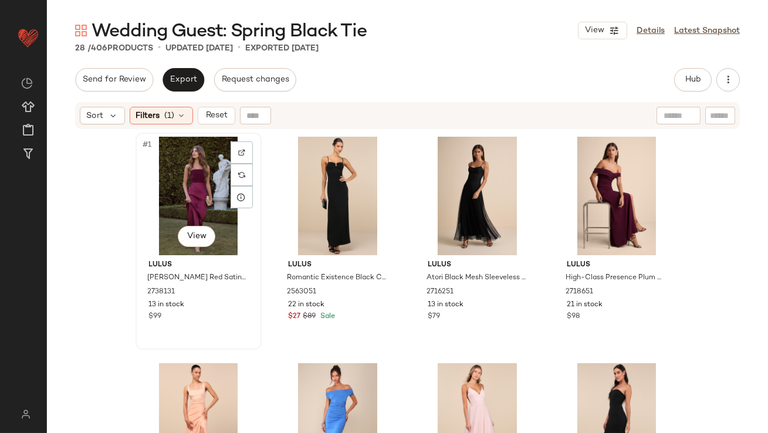
click at [181, 165] on div "#1 View" at bounding box center [199, 196] width 118 height 119
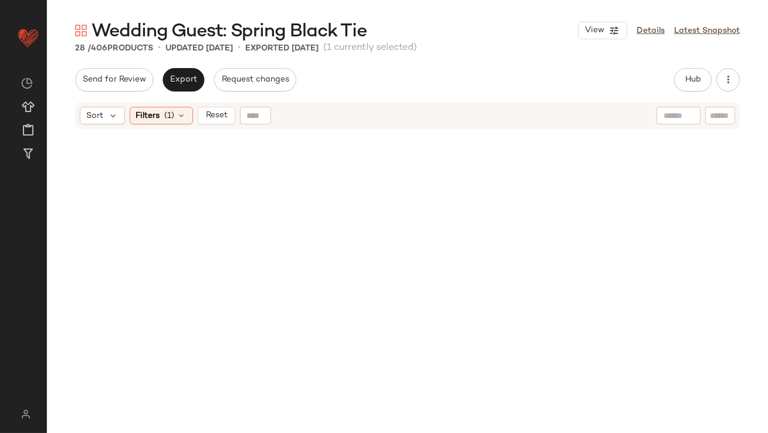
scroll to position [1255, 0]
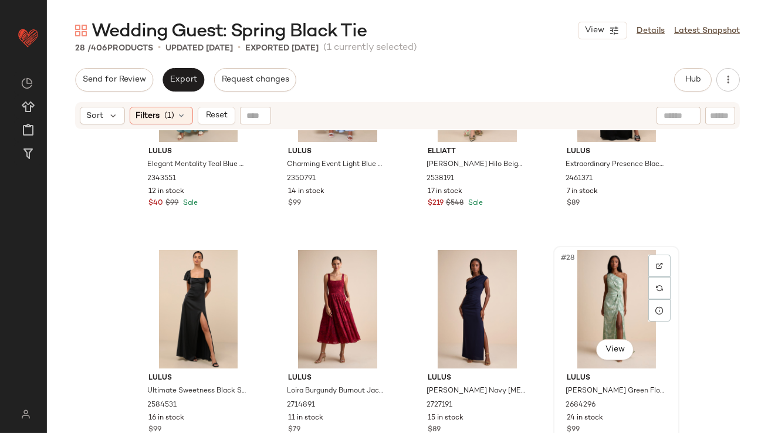
click at [608, 317] on div "#28 View" at bounding box center [616, 309] width 118 height 119
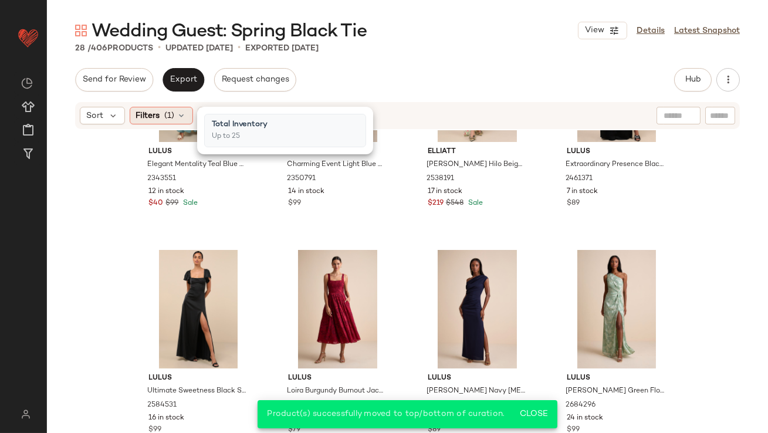
click at [175, 112] on div "Filters (1)" at bounding box center [161, 116] width 63 height 18
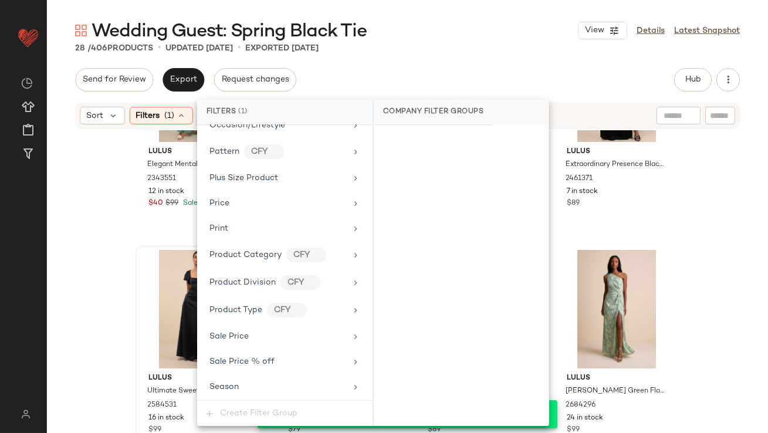
scroll to position [907, 0]
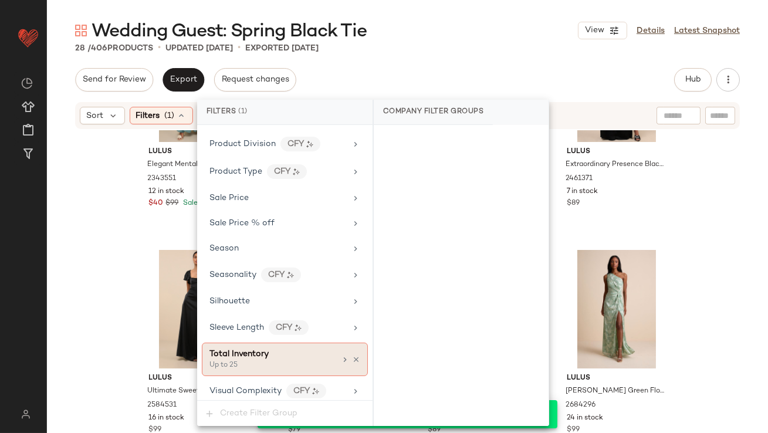
click at [352, 356] on icon at bounding box center [356, 360] width 8 height 8
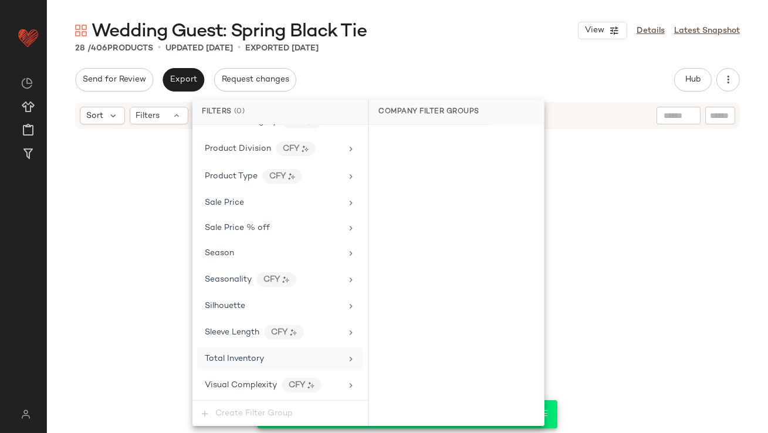
scroll to position [897, 0]
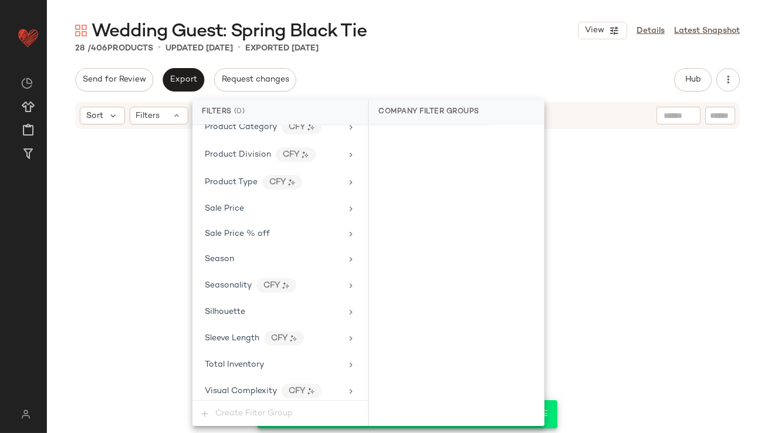
click at [442, 56] on div "Wedding Guest: Spring Black Tie View Details Latest Snapshot 28 / 406 Products …" at bounding box center [407, 226] width 721 height 414
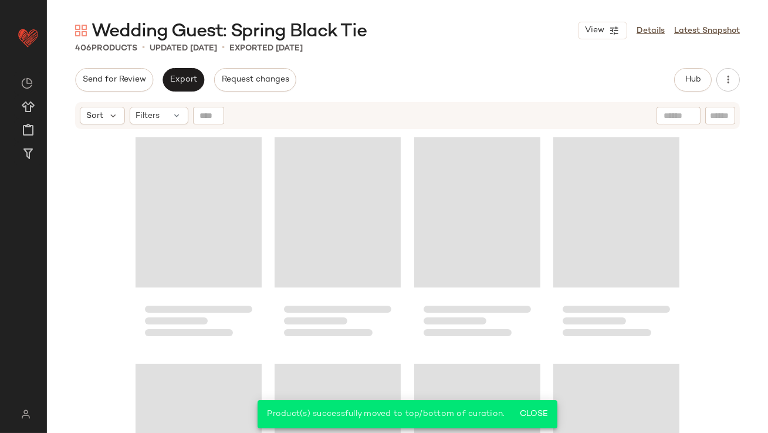
scroll to position [22772, 0]
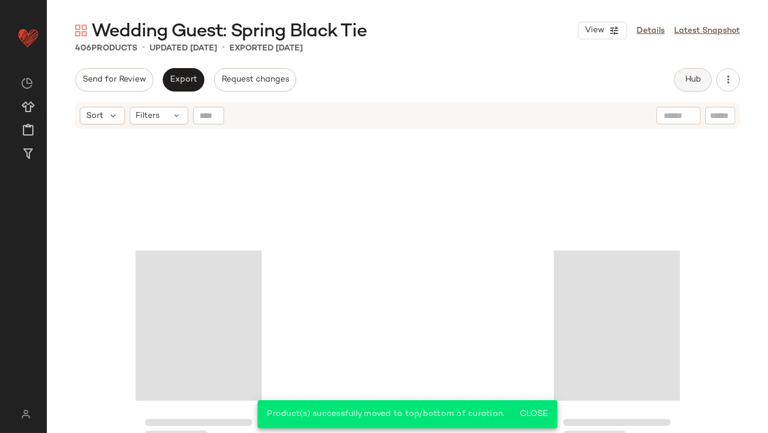
click at [683, 72] on button "Hub" at bounding box center [693, 79] width 38 height 23
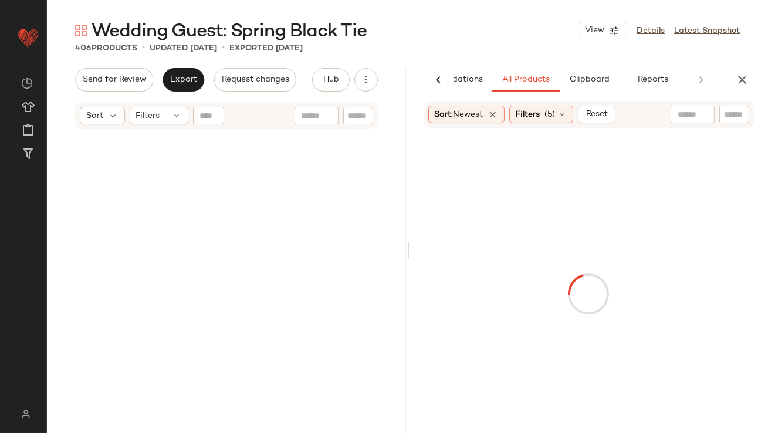
scroll to position [0, 0]
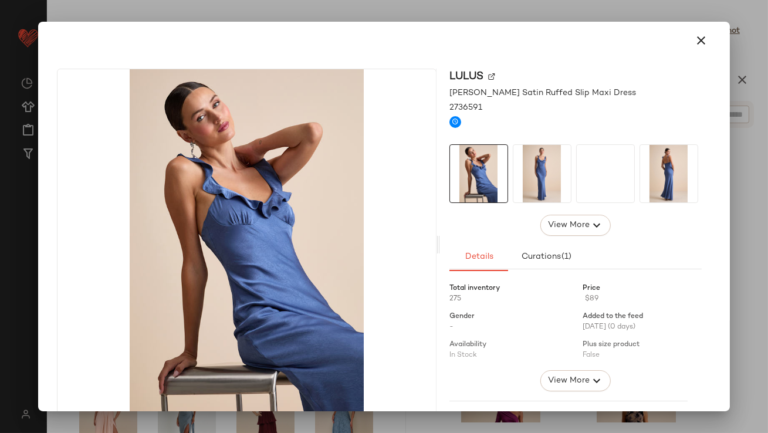
click at [532, 168] on img at bounding box center [542, 174] width 58 height 58
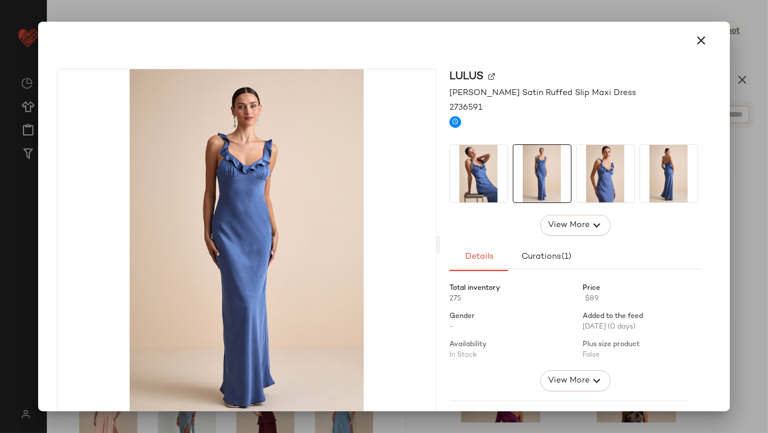
click at [587, 174] on img at bounding box center [606, 174] width 58 height 58
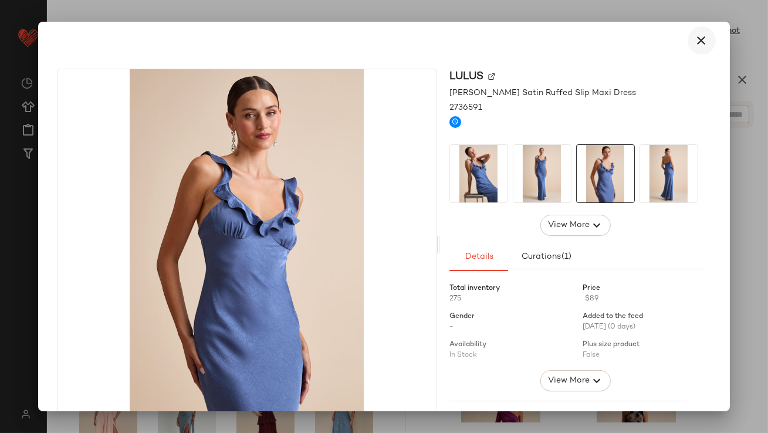
click at [695, 39] on icon "button" at bounding box center [702, 40] width 14 height 14
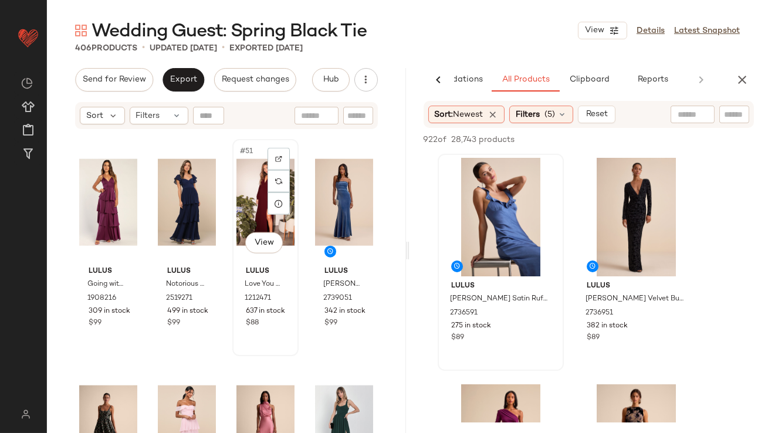
scroll to position [2966, 0]
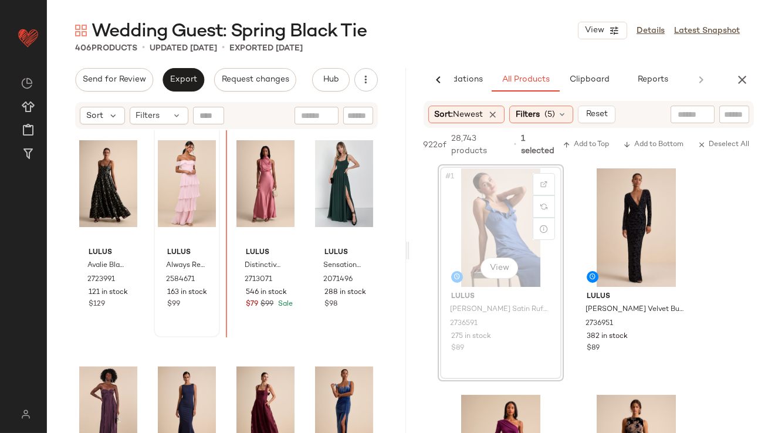
drag, startPoint x: 465, startPoint y: 226, endPoint x: 208, endPoint y: 255, distance: 258.6
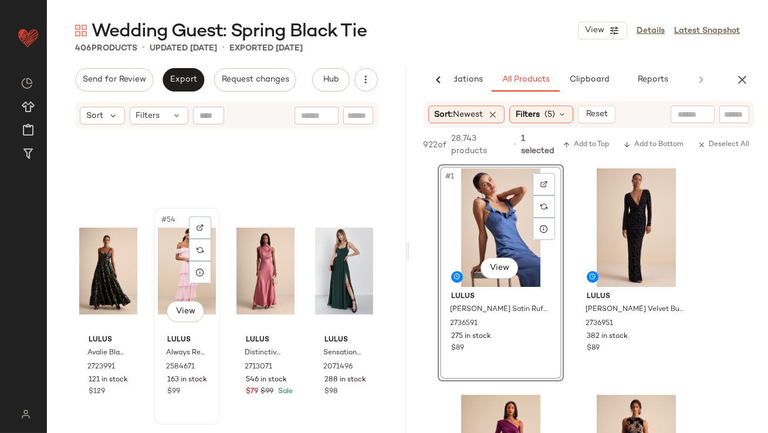
scroll to position [2763, 0]
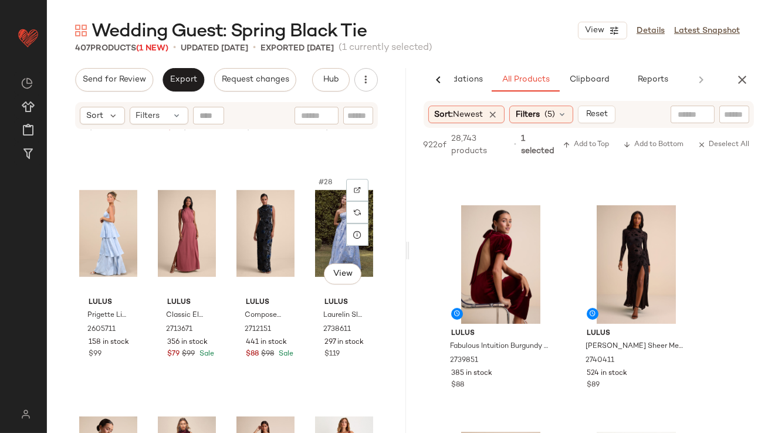
scroll to position [1504, 0]
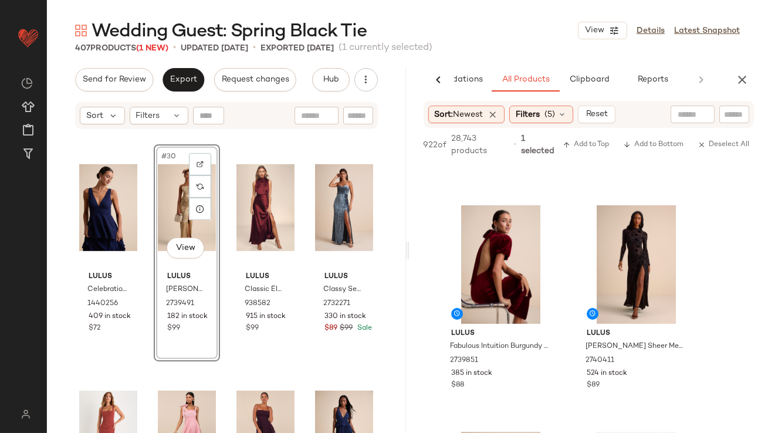
scroll to position [1622, 0]
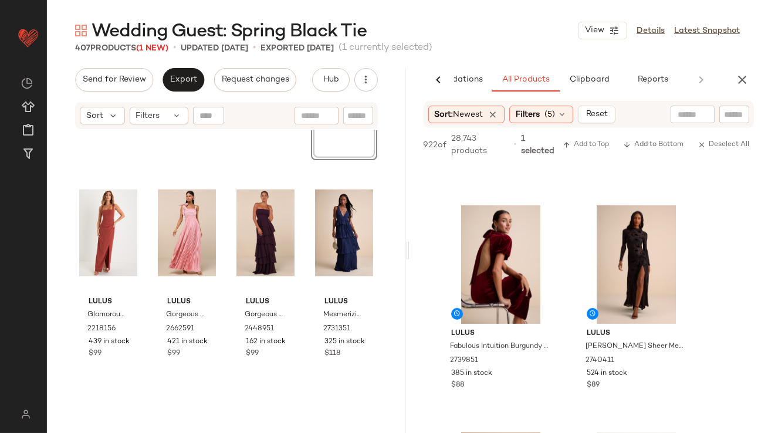
scroll to position [1827, 0]
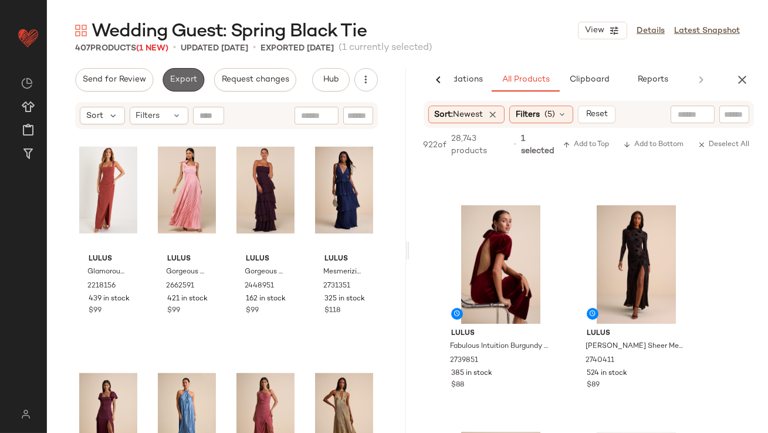
click at [177, 79] on span "Export" at bounding box center [184, 79] width 28 height 9
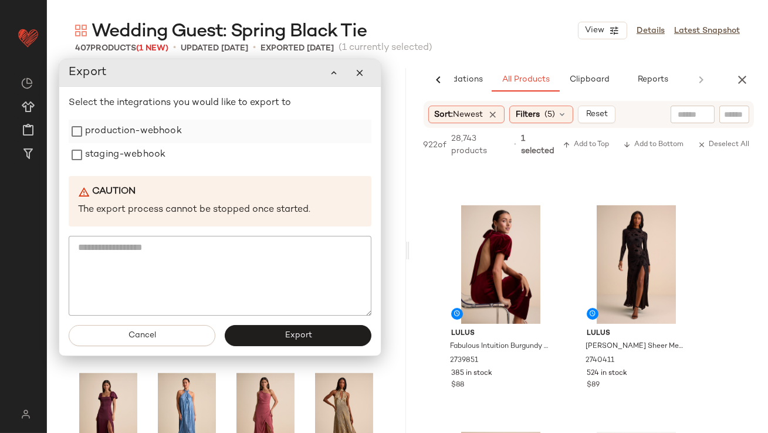
click at [167, 136] on label "production-webhook" at bounding box center [133, 131] width 97 height 23
click at [165, 155] on div "staging-webhook" at bounding box center [220, 154] width 303 height 23
click at [165, 159] on div "staging-webhook" at bounding box center [220, 154] width 303 height 23
click at [147, 159] on label "staging-webhook" at bounding box center [125, 154] width 80 height 23
click at [280, 333] on button "Export" at bounding box center [298, 335] width 147 height 21
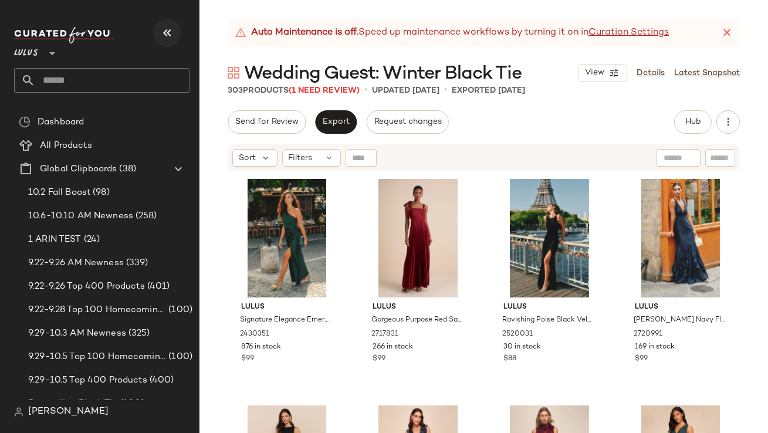
click at [172, 31] on icon "button" at bounding box center [167, 33] width 14 height 14
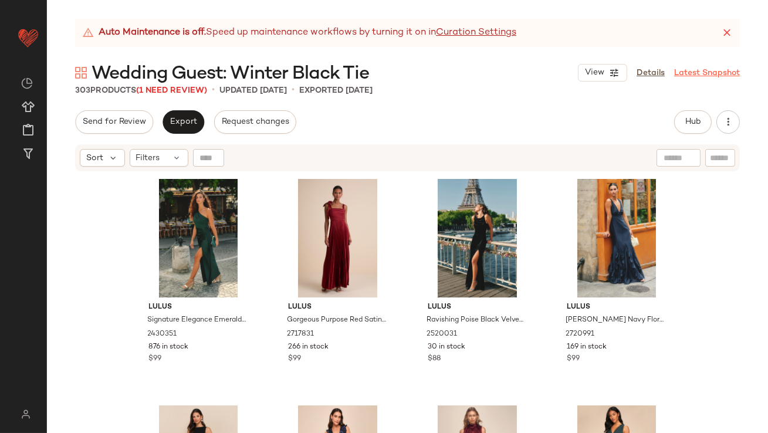
click at [729, 30] on icon at bounding box center [727, 33] width 12 height 12
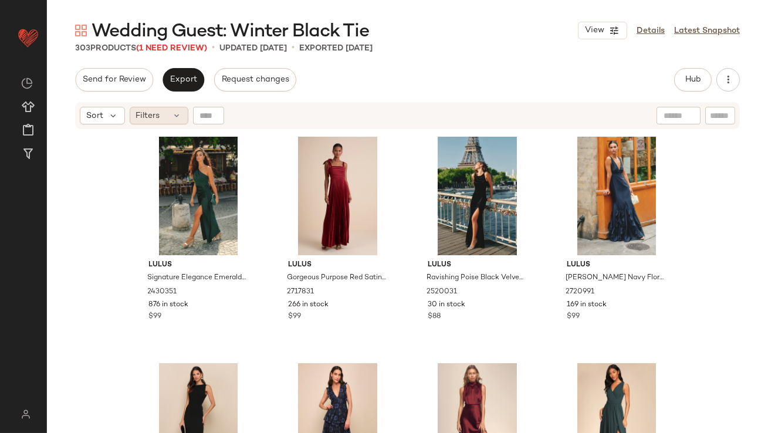
click at [167, 110] on div "Filters" at bounding box center [159, 116] width 59 height 18
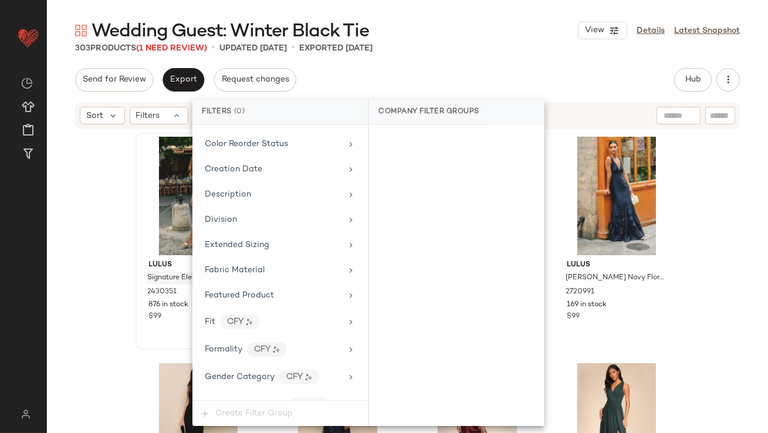
scroll to position [897, 0]
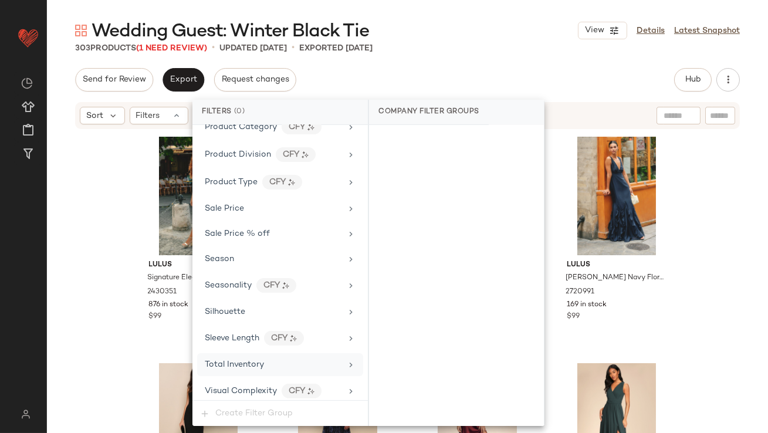
click at [228, 353] on div "Total Inventory" at bounding box center [280, 364] width 166 height 23
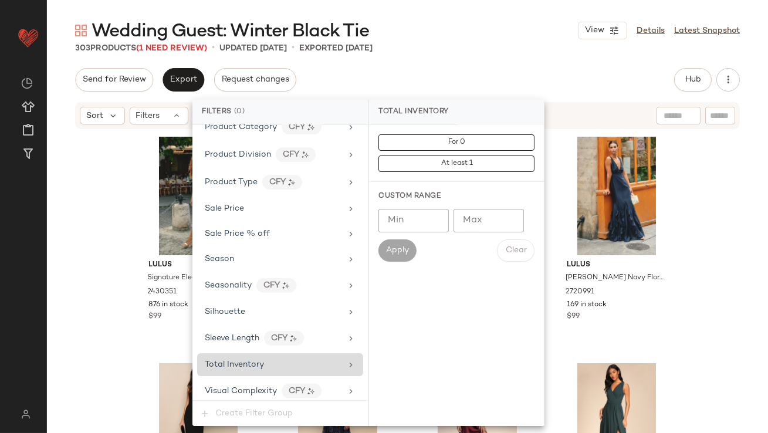
click at [231, 353] on div "Total Inventory" at bounding box center [280, 364] width 166 height 23
click at [493, 224] on input "Max" at bounding box center [489, 220] width 70 height 23
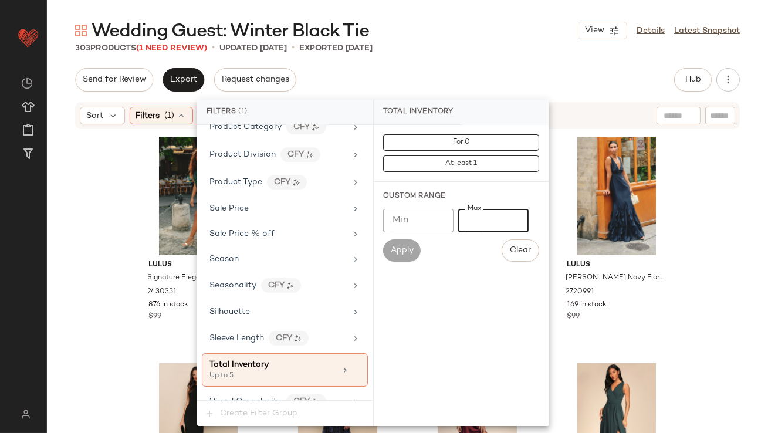
type input "*"
click at [480, 16] on main "Wedding Guest: Winter Black Tie View Details Latest Snapshot 303 Products (1 Ne…" at bounding box center [384, 216] width 768 height 433
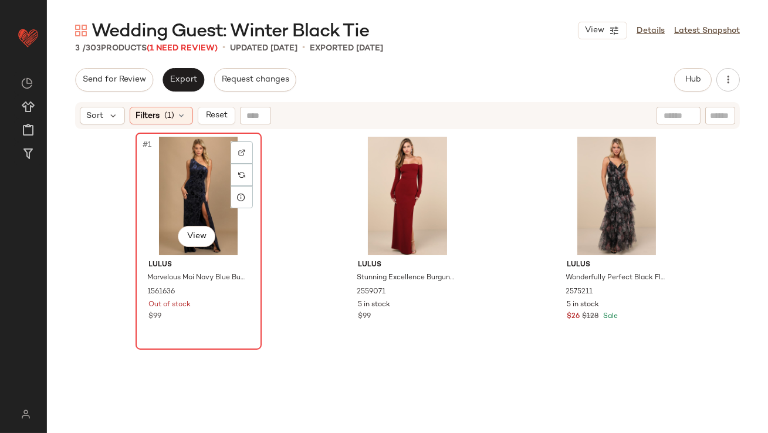
click at [165, 169] on div "#1 View" at bounding box center [199, 196] width 118 height 119
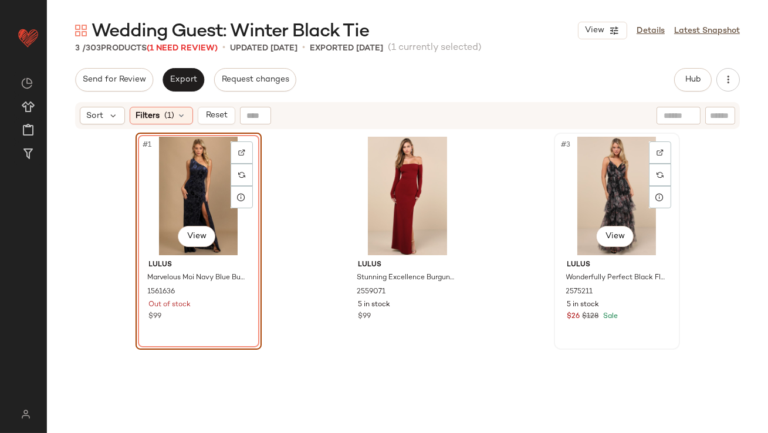
click at [576, 175] on div "#3 View" at bounding box center [617, 196] width 118 height 119
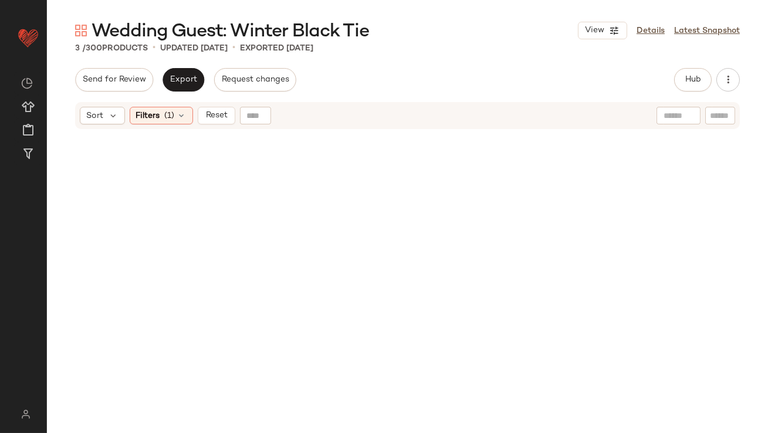
click at [178, 104] on div "Sort Filters (1) Reset" at bounding box center [407, 115] width 665 height 27
click at [178, 108] on div "Filters (1)" at bounding box center [161, 116] width 63 height 18
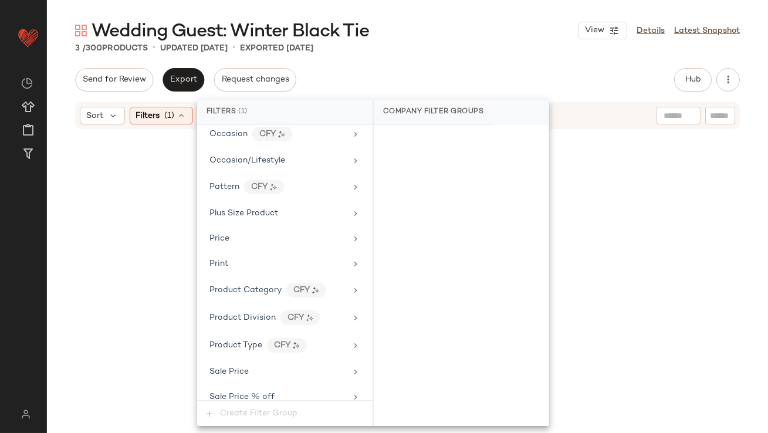
scroll to position [907, 0]
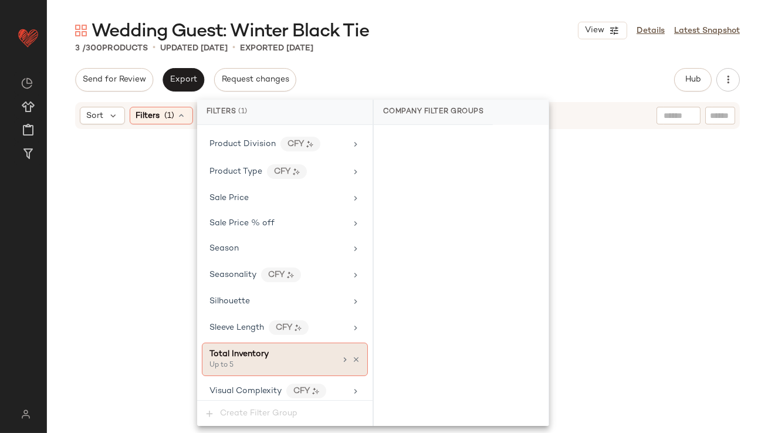
click at [259, 360] on div "Up to 5" at bounding box center [267, 365] width 117 height 11
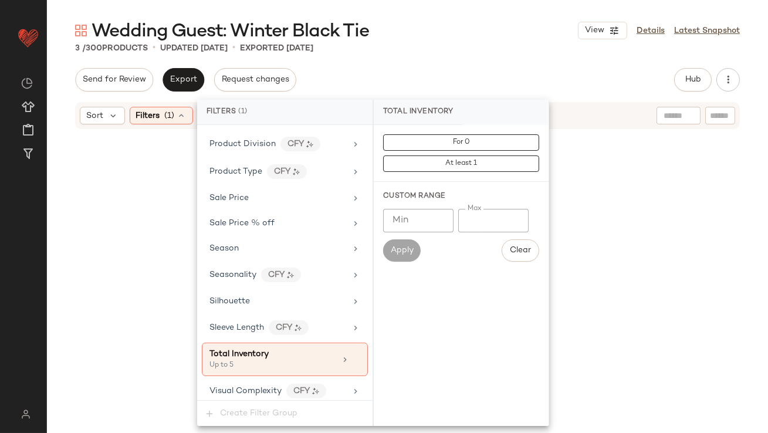
click at [469, 212] on input "*" at bounding box center [493, 220] width 70 height 23
type input "**"
click at [472, 80] on div "Send for Review Export Request changes Hub Send for Review External Review Inte…" at bounding box center [407, 79] width 665 height 23
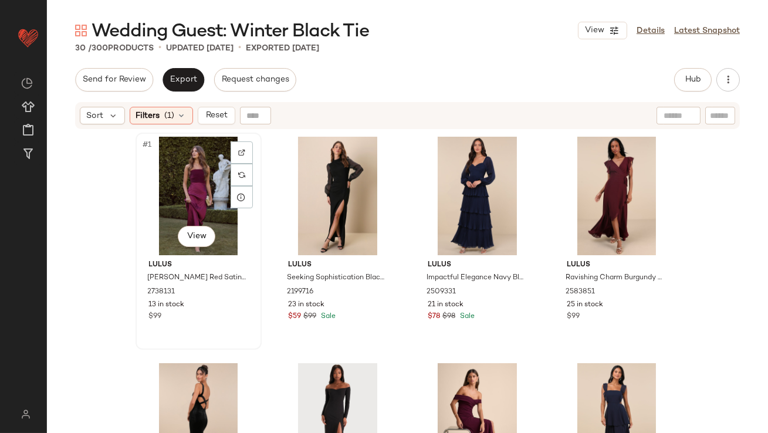
click at [168, 212] on div "#1 View" at bounding box center [199, 196] width 118 height 119
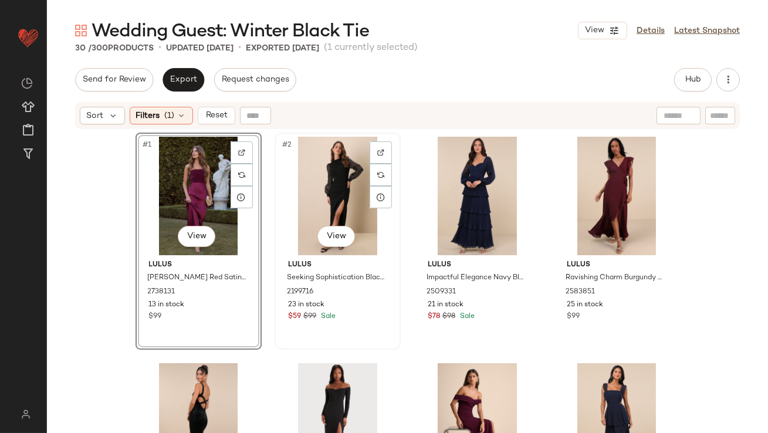
click at [303, 157] on div "#2 View" at bounding box center [338, 196] width 118 height 119
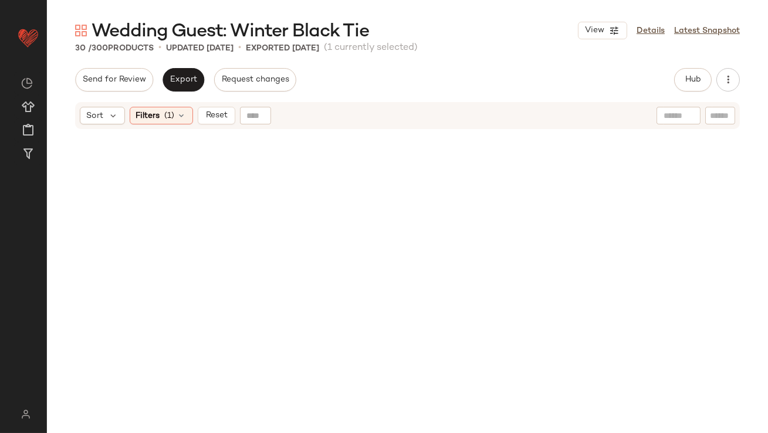
scroll to position [1482, 0]
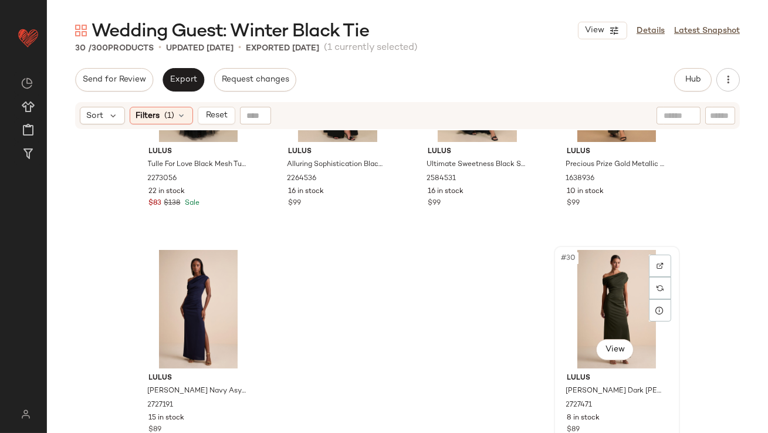
click at [587, 285] on div "#30 View" at bounding box center [617, 309] width 118 height 119
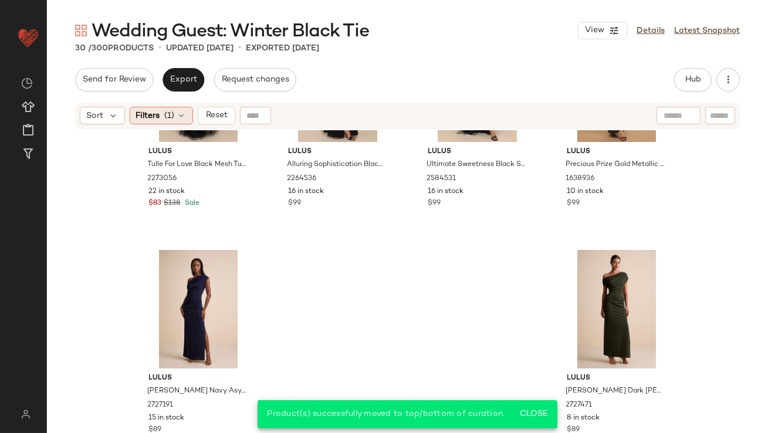
click at [173, 110] on span "(1)" at bounding box center [170, 116] width 10 height 12
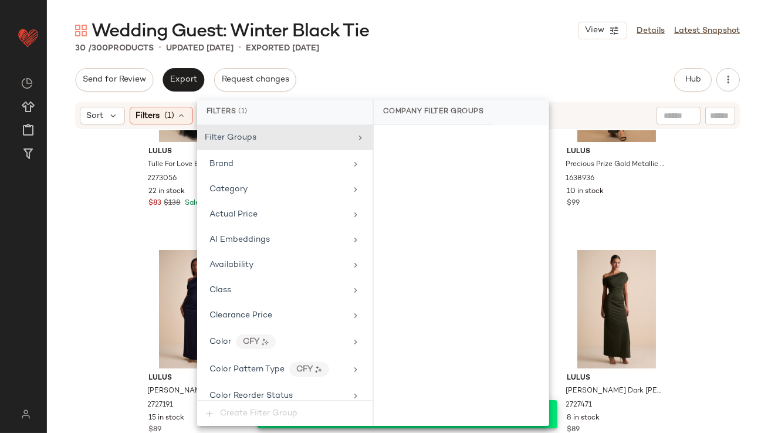
scroll to position [907, 0]
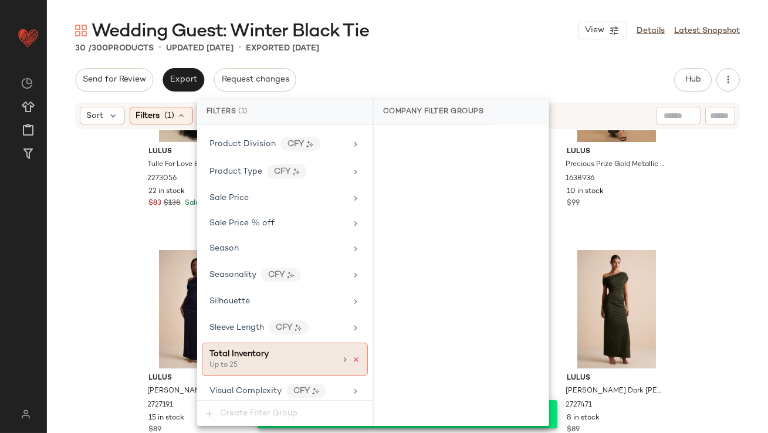
click at [354, 356] on icon at bounding box center [356, 360] width 8 height 8
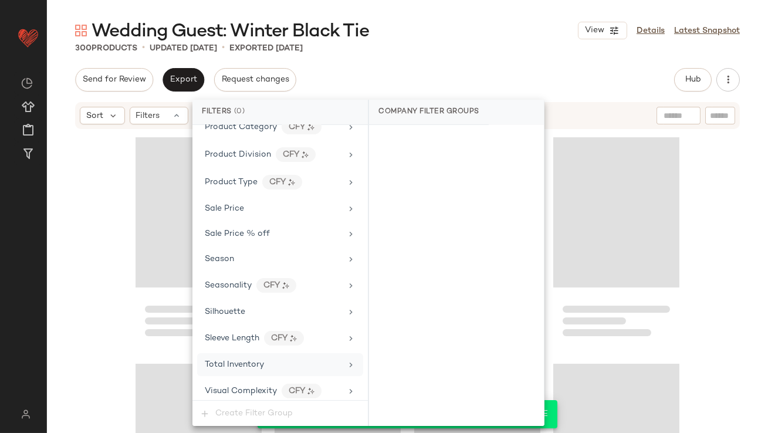
click at [486, 56] on div "Wedding Guest: Winter Black Tie View Details Latest Snapshot 300 Products • upd…" at bounding box center [407, 226] width 721 height 414
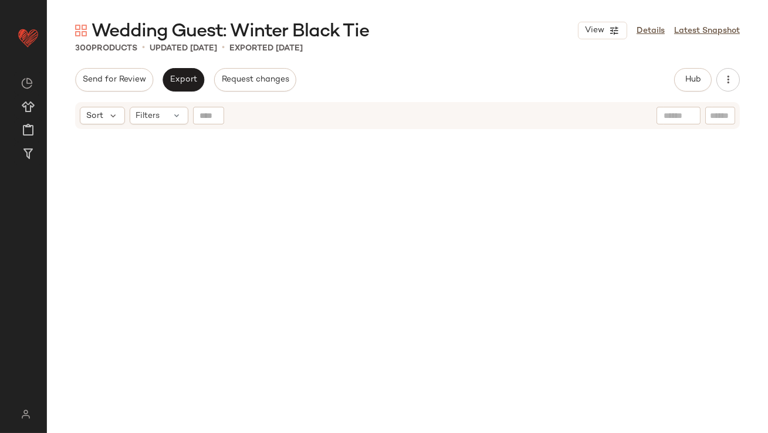
scroll to position [0, 0]
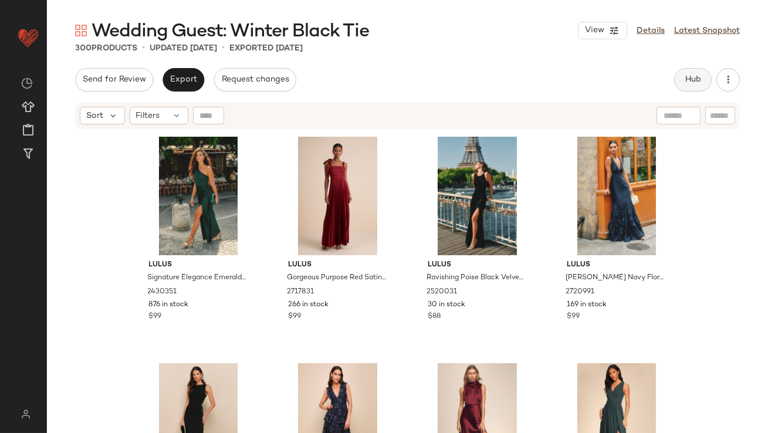
click at [688, 82] on span "Hub" at bounding box center [693, 79] width 16 height 9
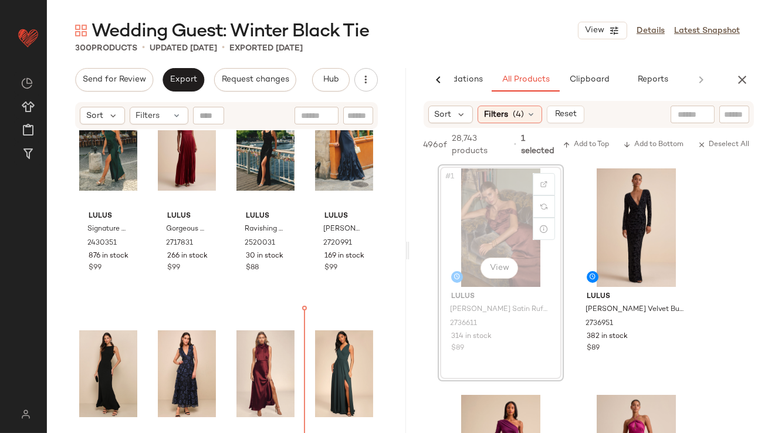
scroll to position [70, 0]
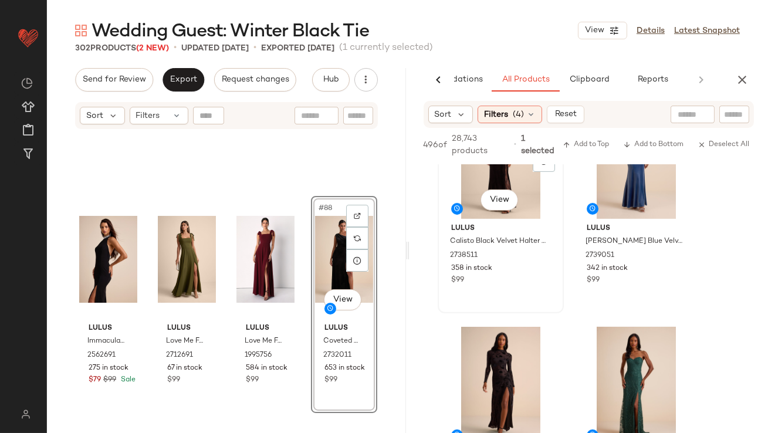
scroll to position [1205, 0]
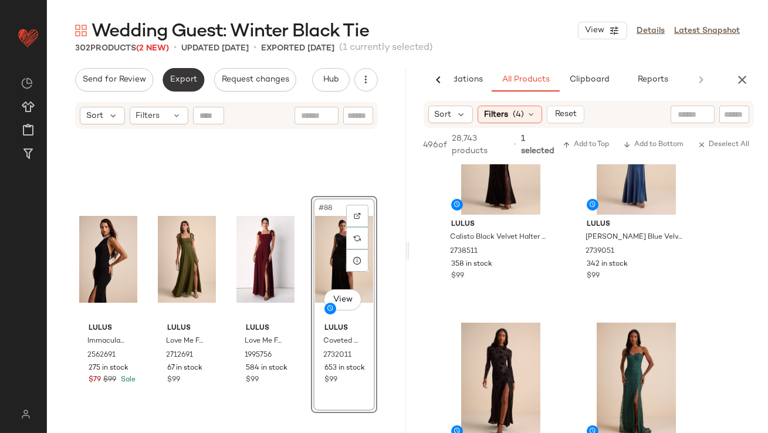
click at [175, 77] on span "Export" at bounding box center [184, 79] width 28 height 9
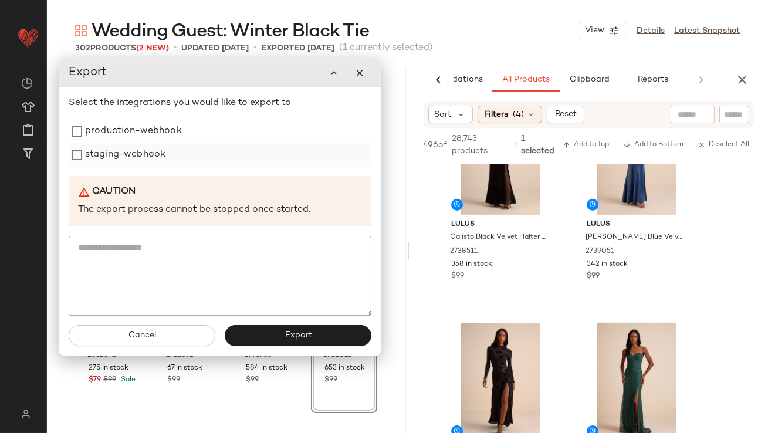
click at [171, 144] on div "staging-webhook" at bounding box center [220, 154] width 303 height 23
click at [169, 159] on div "staging-webhook" at bounding box center [220, 155] width 303 height 23
click at [169, 140] on label "production-webhook" at bounding box center [133, 131] width 97 height 23
click at [169, 161] on div "staging-webhook" at bounding box center [220, 155] width 303 height 23
click at [149, 158] on label "staging-webhook" at bounding box center [125, 155] width 80 height 23
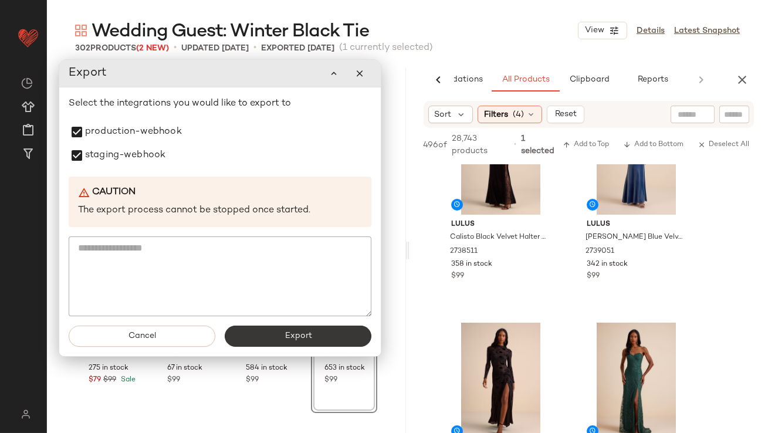
click at [251, 343] on button "Export" at bounding box center [298, 336] width 147 height 21
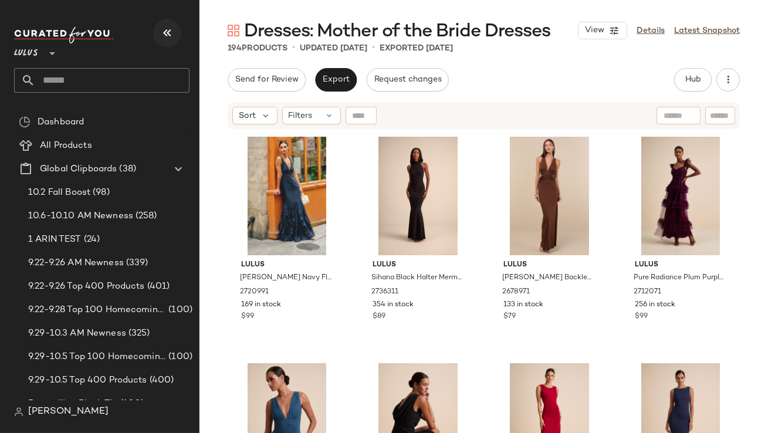
click at [175, 35] on button "button" at bounding box center [167, 33] width 28 height 28
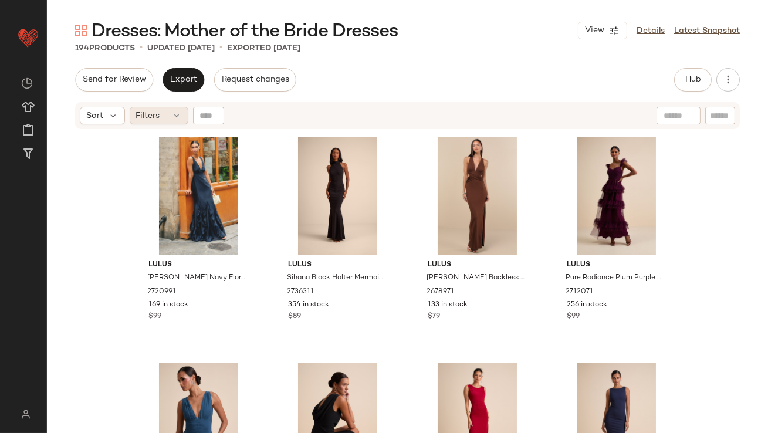
click at [173, 109] on div "Filters" at bounding box center [159, 116] width 59 height 18
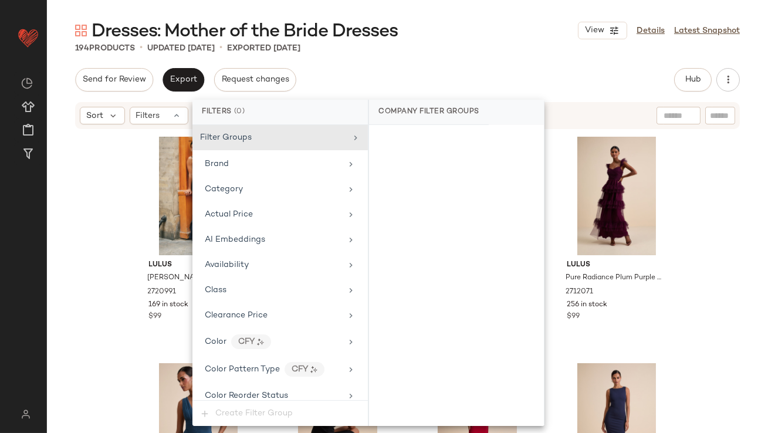
scroll to position [897, 0]
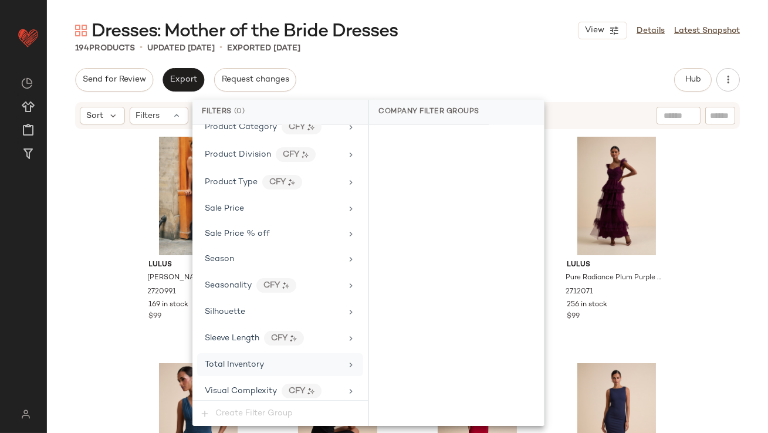
click at [248, 360] on span "Total Inventory" at bounding box center [234, 364] width 59 height 9
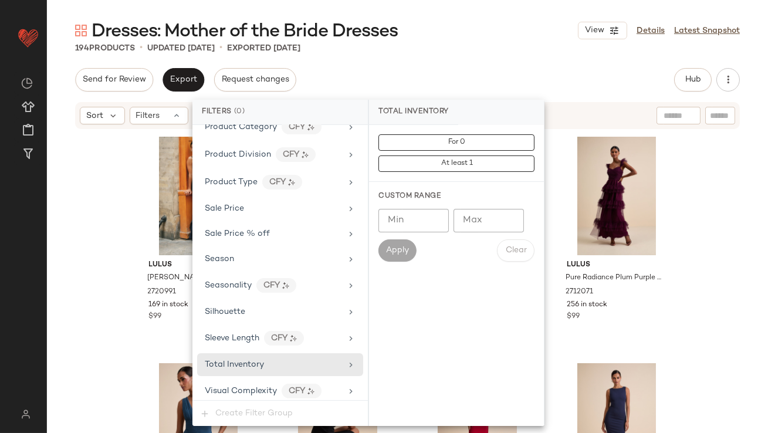
click at [480, 228] on input "Max" at bounding box center [489, 220] width 70 height 23
type input "*"
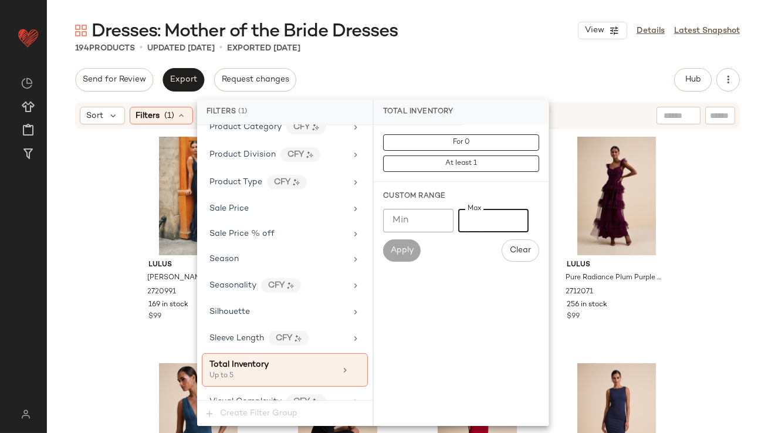
type input "*"
click at [478, 70] on div "Send for Review Export Request changes Hub Send for Review External Review Inte…" at bounding box center [407, 79] width 665 height 23
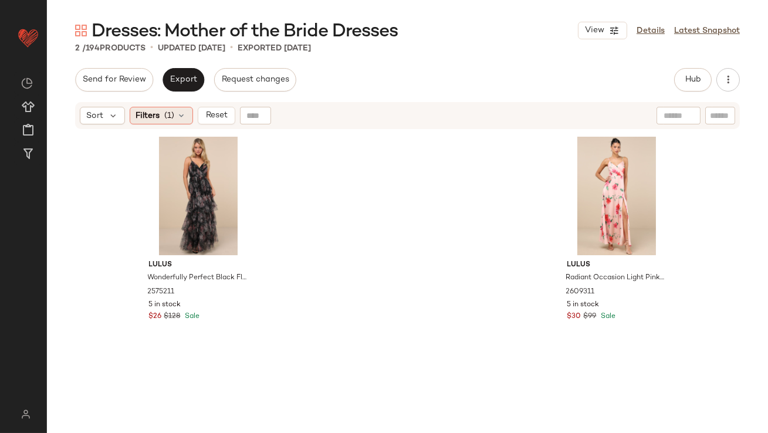
click at [178, 112] on icon at bounding box center [181, 115] width 9 height 9
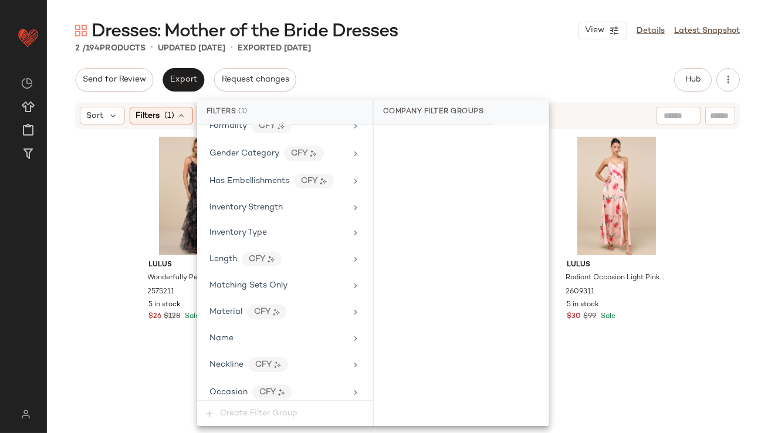
scroll to position [907, 0]
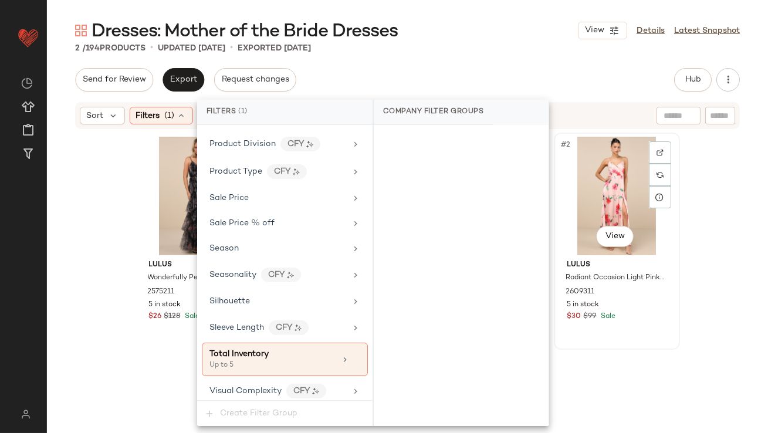
click at [616, 187] on div "#2 View" at bounding box center [617, 196] width 118 height 119
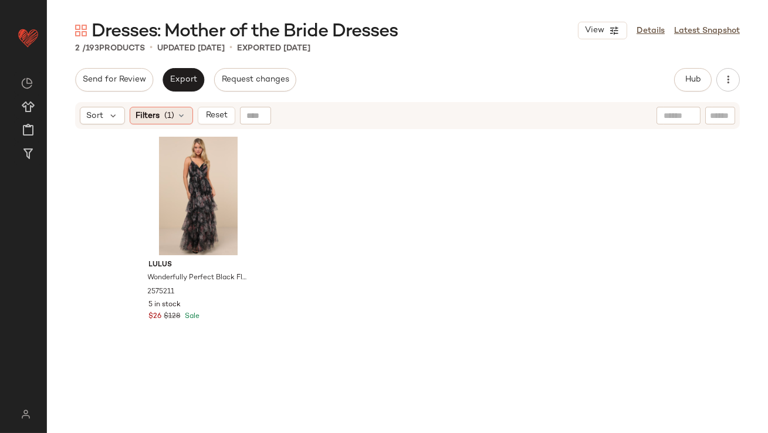
click at [157, 117] on span "Filters" at bounding box center [148, 116] width 24 height 12
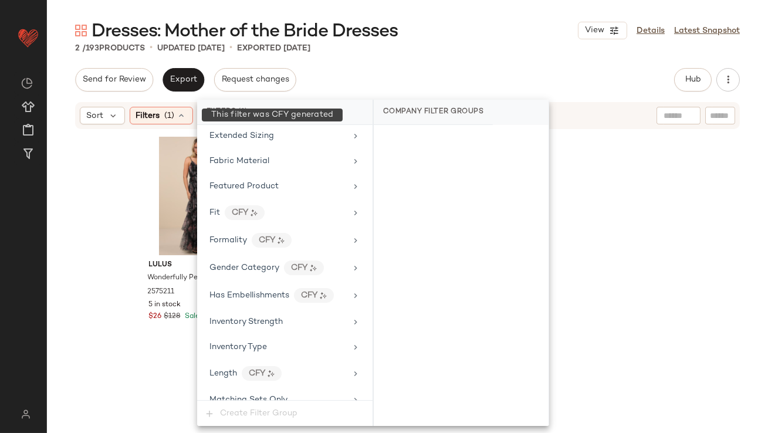
scroll to position [907, 0]
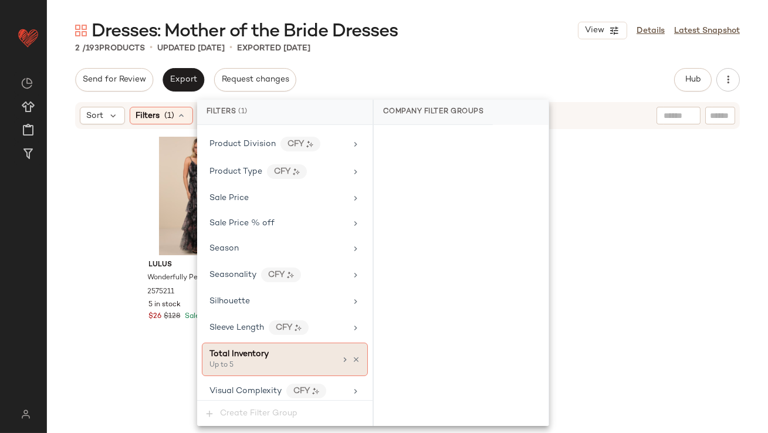
click at [260, 361] on div "Up to 5" at bounding box center [267, 365] width 117 height 11
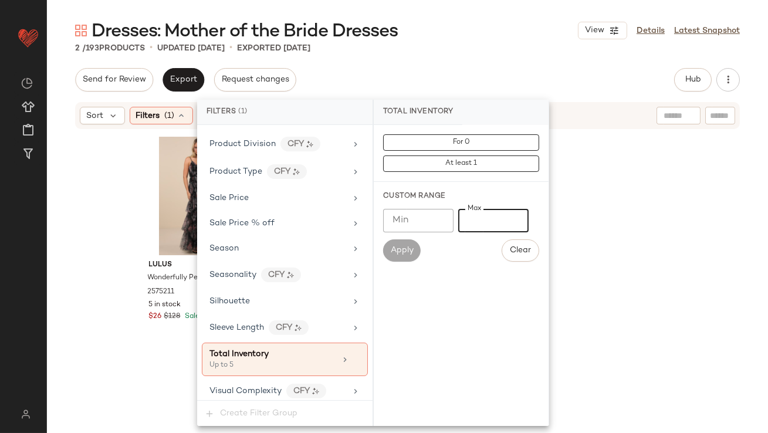
click at [466, 216] on input "*" at bounding box center [493, 220] width 70 height 23
type input "**"
click at [465, 85] on div "Send for Review Export Request changes Hub Send for Review External Review Inte…" at bounding box center [407, 79] width 665 height 23
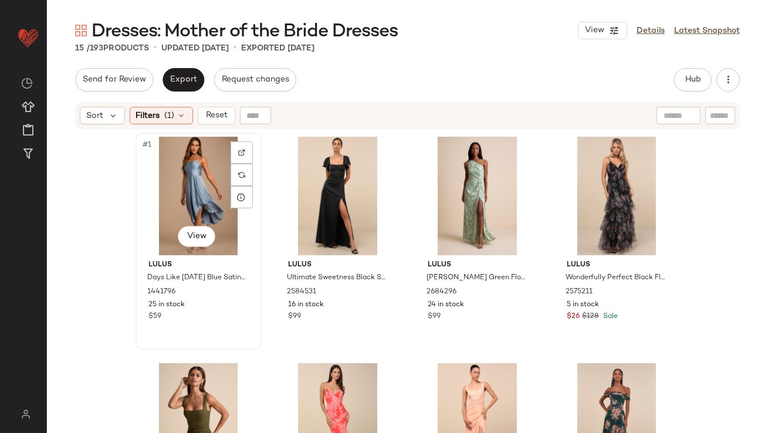
click at [173, 173] on div "#1 View" at bounding box center [199, 196] width 118 height 119
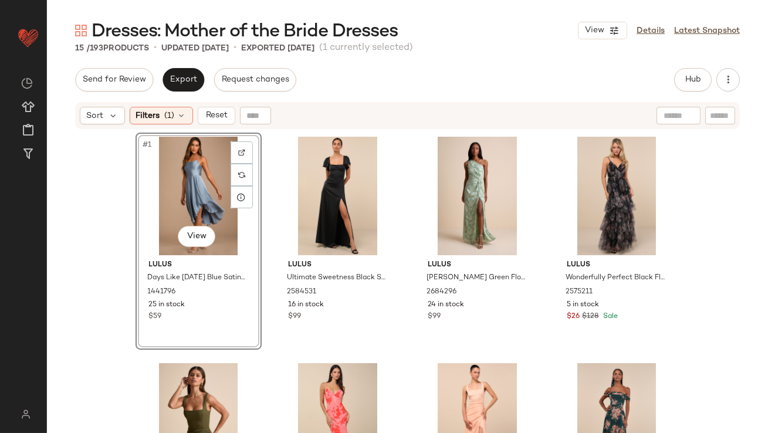
scroll to position [576, 0]
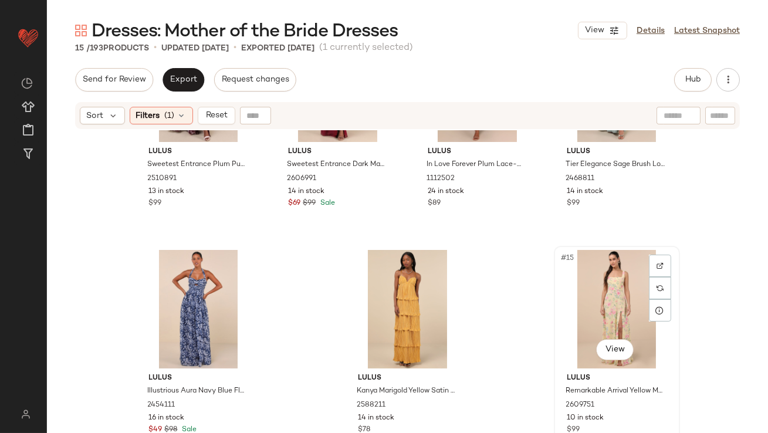
click at [597, 305] on div "#15 View" at bounding box center [617, 309] width 118 height 119
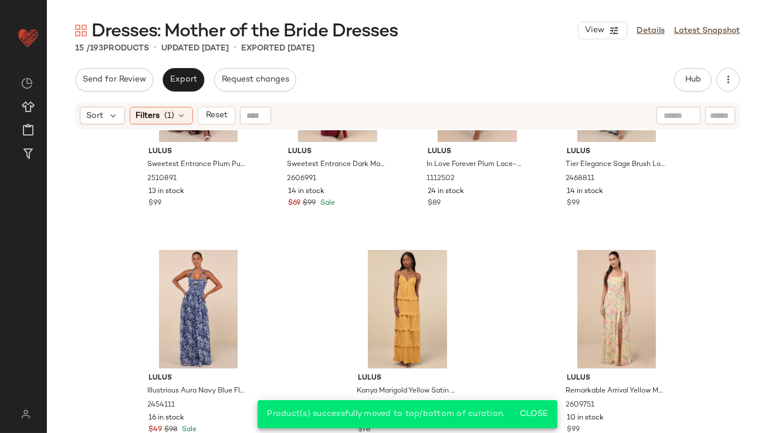
click at [512, 298] on div "Lulus Sweetest Entrance Plum Purple Floral Ruffled Tie-Back Maxi Dress 2510891 …" at bounding box center [407, 296] width 721 height 332
click at [411, 297] on div "#14 View" at bounding box center [408, 309] width 118 height 119
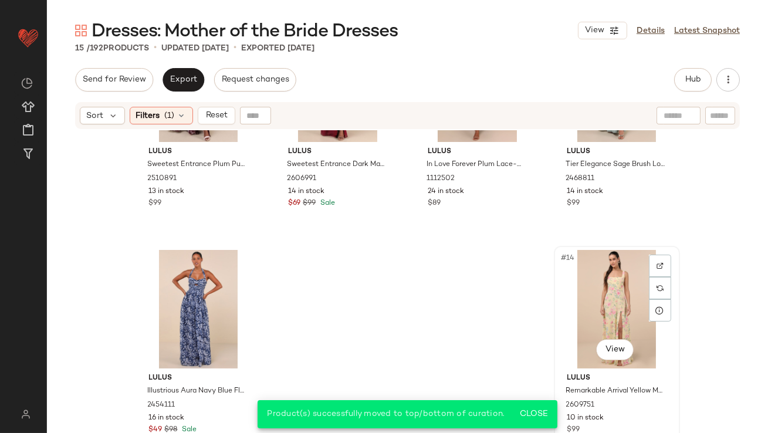
click at [607, 262] on div "#14 View" at bounding box center [617, 309] width 118 height 119
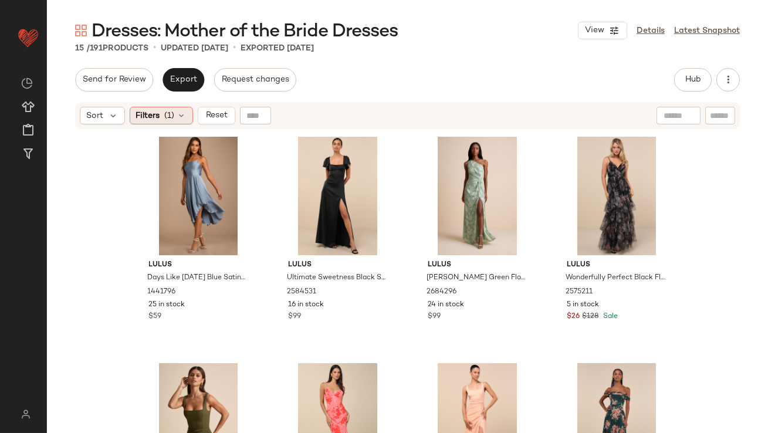
click at [149, 121] on span "Filters" at bounding box center [148, 116] width 24 height 12
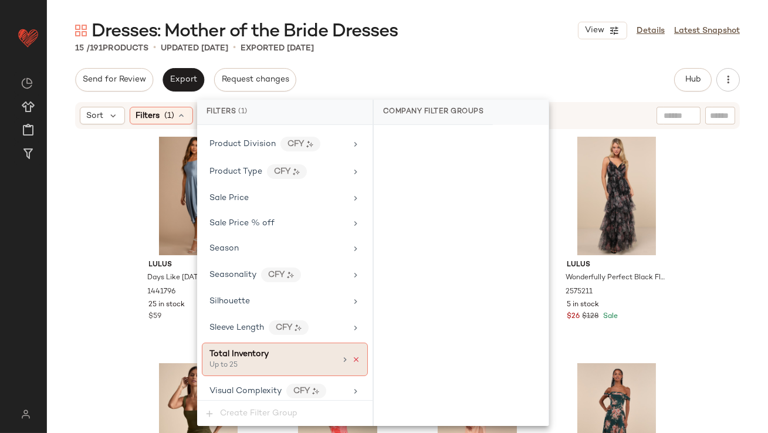
click at [352, 356] on icon at bounding box center [356, 360] width 8 height 8
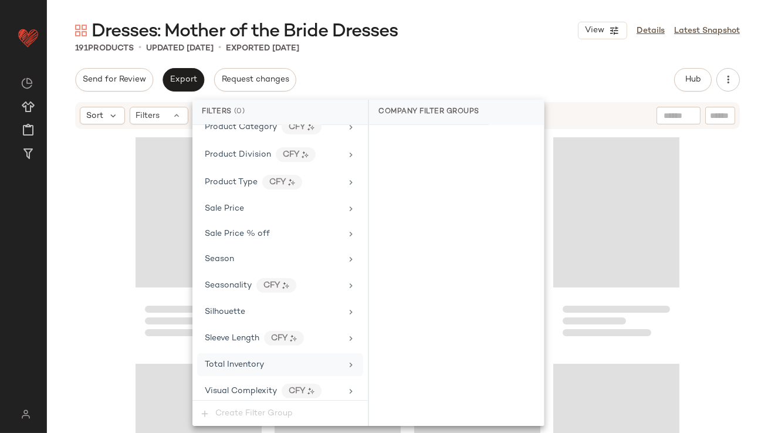
click at [489, 26] on div "Dresses: Mother of the Bride Dresses View Details Latest Snapshot" at bounding box center [407, 30] width 721 height 23
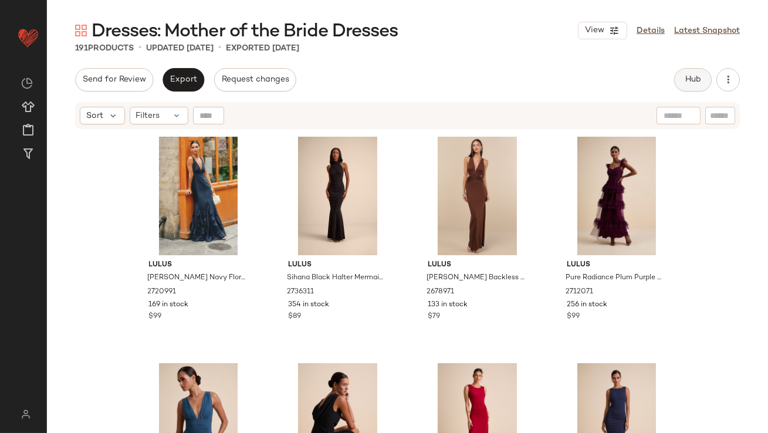
click at [697, 72] on button "Hub" at bounding box center [693, 79] width 38 height 23
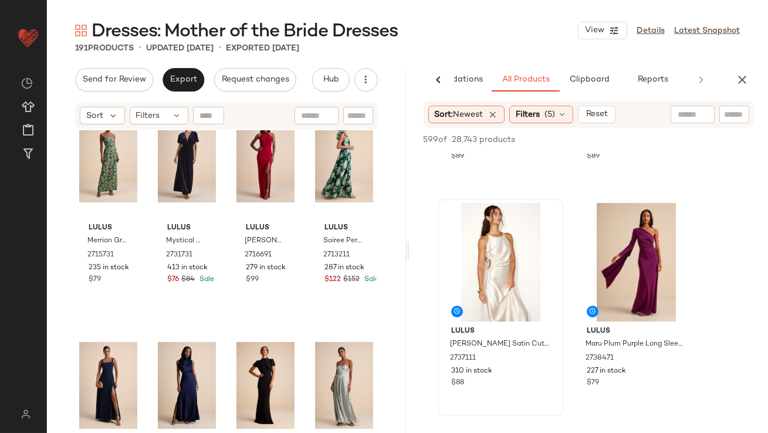
scroll to position [897, 0]
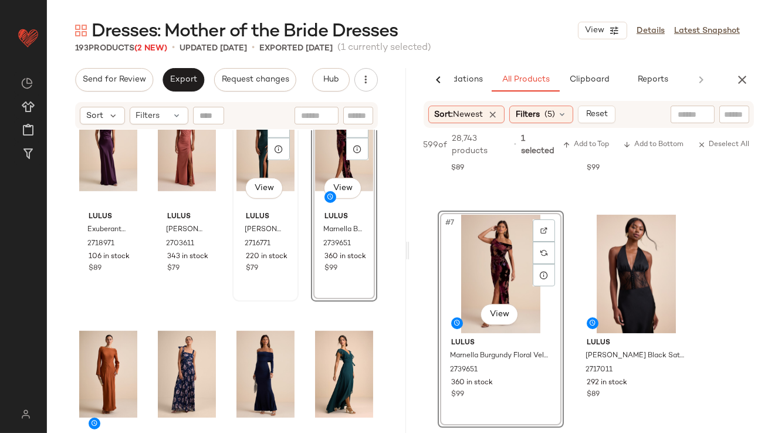
scroll to position [1879, 0]
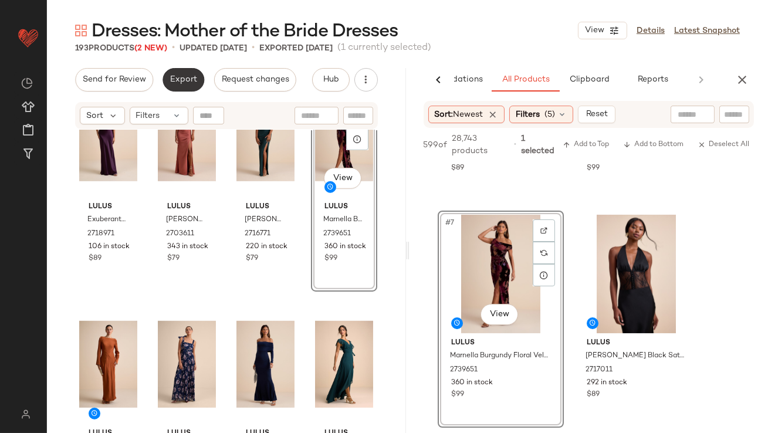
click at [181, 74] on button "Export" at bounding box center [184, 79] width 42 height 23
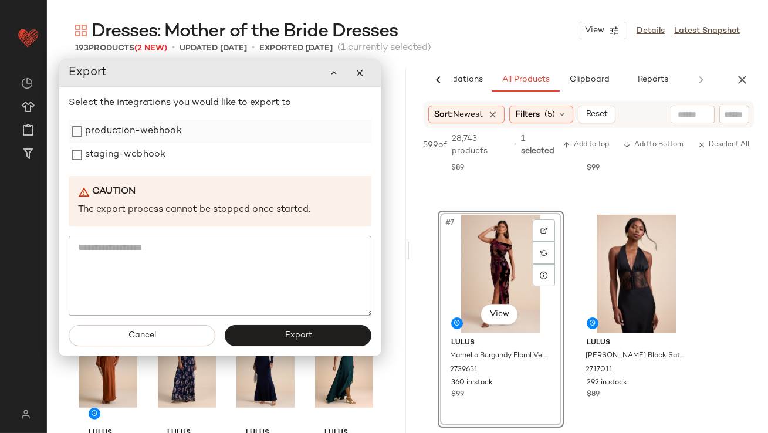
click at [154, 134] on label "production-webhook" at bounding box center [133, 131] width 97 height 23
click at [154, 150] on label "staging-webhook" at bounding box center [125, 154] width 80 height 23
click at [300, 330] on button "Export" at bounding box center [298, 335] width 147 height 21
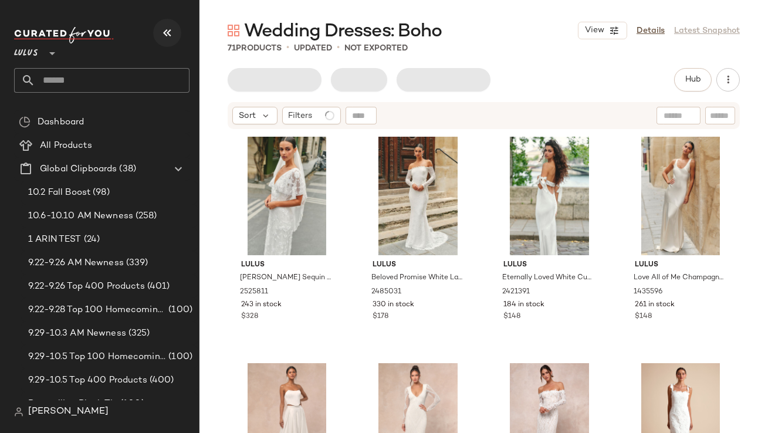
click at [168, 41] on button "button" at bounding box center [167, 33] width 28 height 28
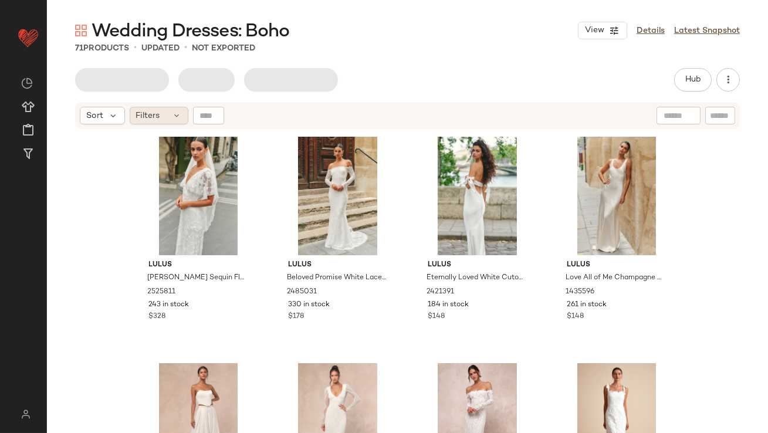
click at [174, 120] on icon at bounding box center [177, 115] width 9 height 9
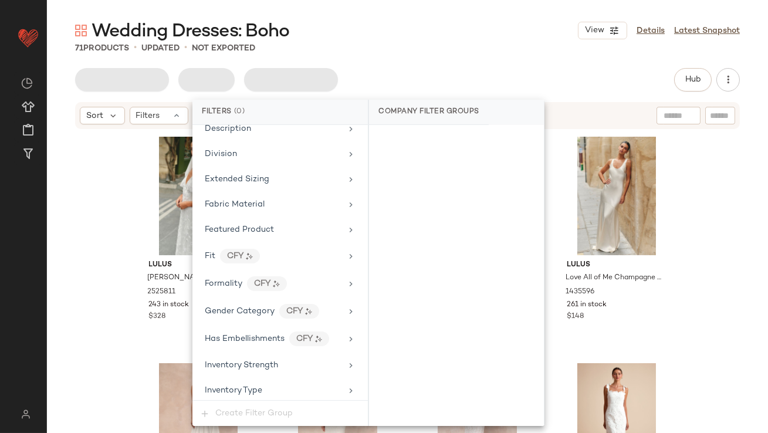
scroll to position [897, 0]
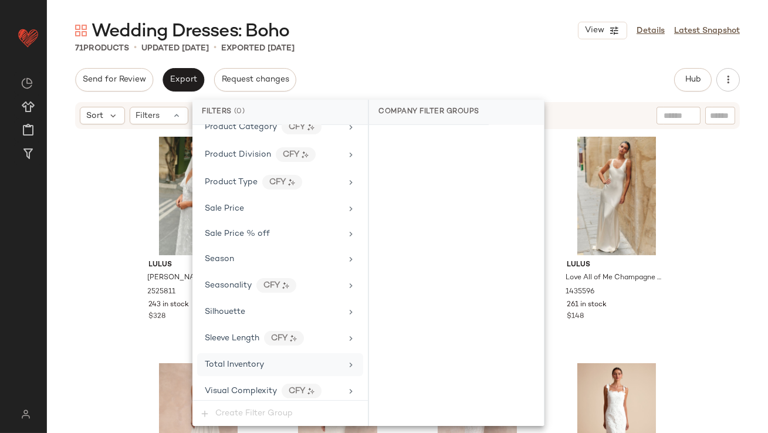
click at [252, 365] on div "Total Inventory" at bounding box center [234, 365] width 59 height 12
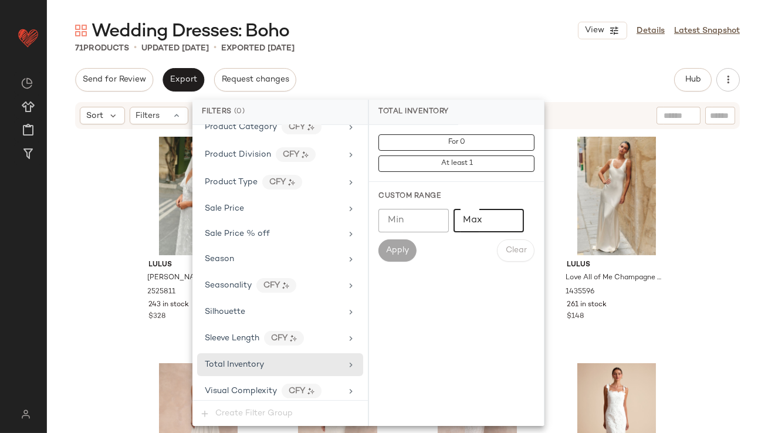
click at [461, 226] on input "Max" at bounding box center [489, 220] width 70 height 23
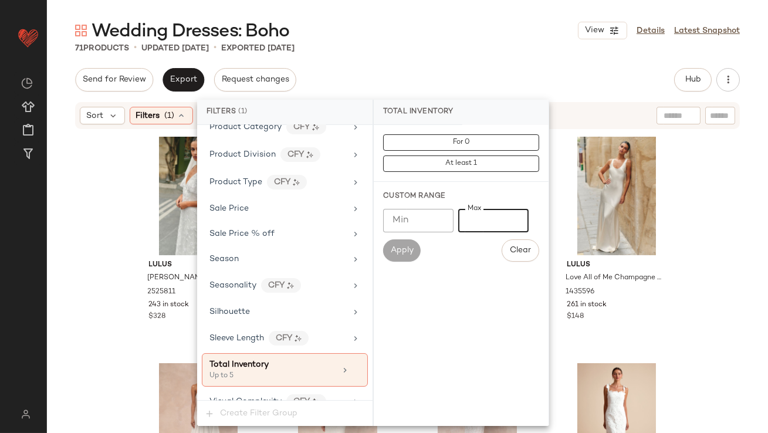
type input "*"
click at [475, 45] on div "71 Products • updated Oct 8th • Exported Oct 8th" at bounding box center [407, 48] width 721 height 12
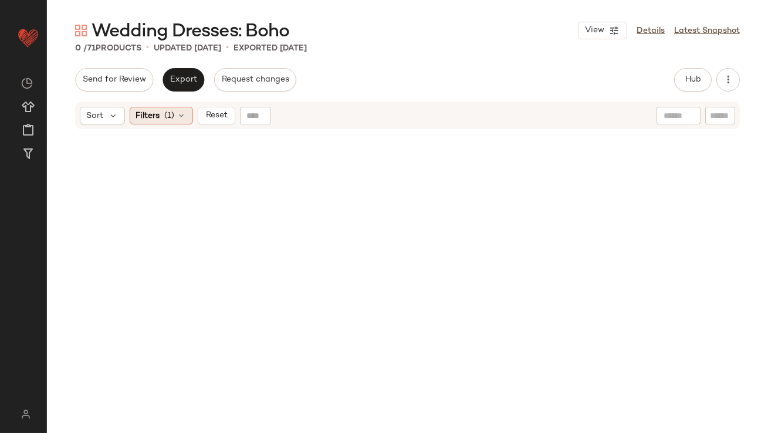
click at [177, 120] on icon at bounding box center [181, 115] width 9 height 9
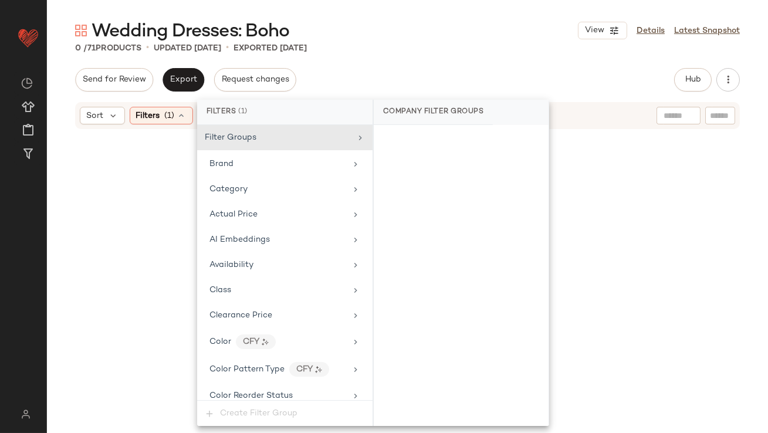
scroll to position [907, 0]
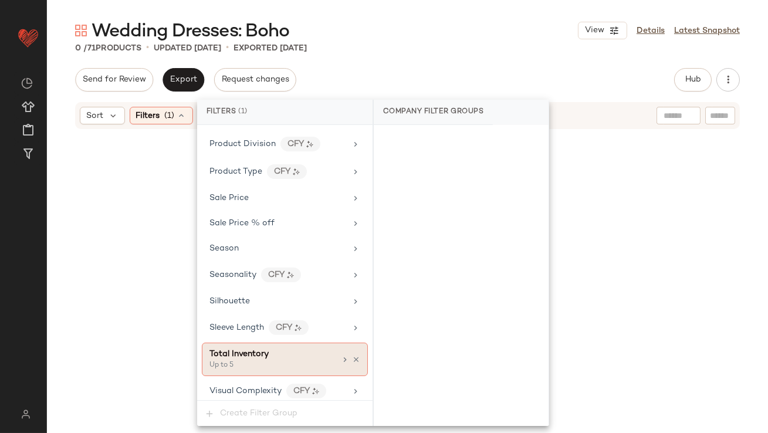
click at [332, 357] on div "Total Inventory Up to 5" at bounding box center [285, 359] width 166 height 33
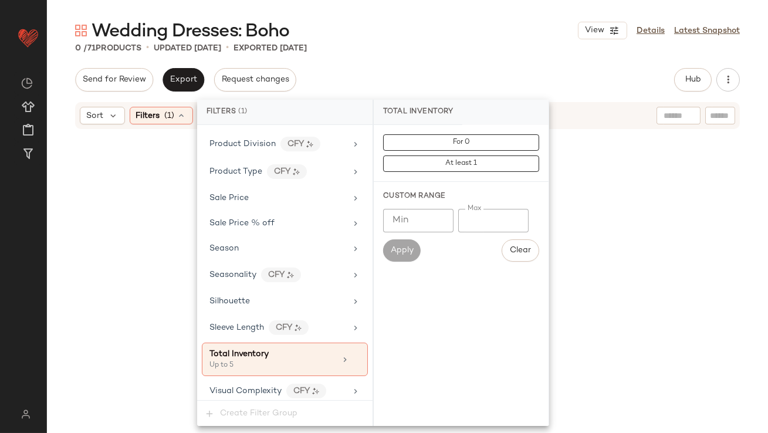
click at [468, 212] on input "*" at bounding box center [493, 220] width 70 height 23
type input "**"
click at [491, 78] on div "Send for Review Export Request changes Hub Send for Review External Review Inte…" at bounding box center [407, 79] width 665 height 23
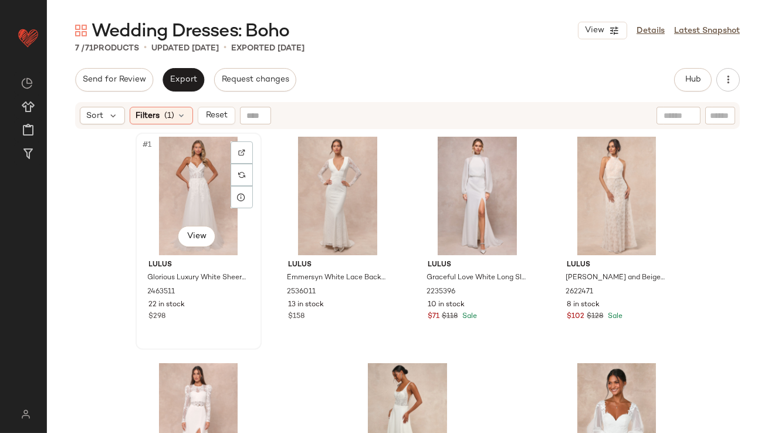
click at [201, 204] on div "#1 View" at bounding box center [199, 196] width 118 height 119
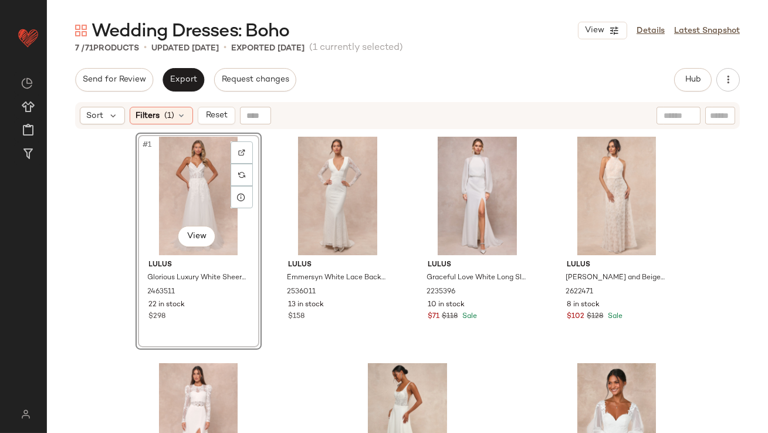
scroll to position [113, 0]
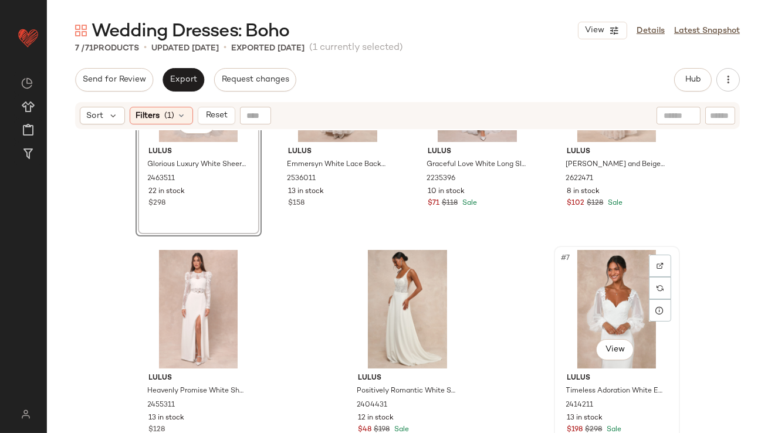
click at [577, 302] on div "#7 View" at bounding box center [617, 309] width 118 height 119
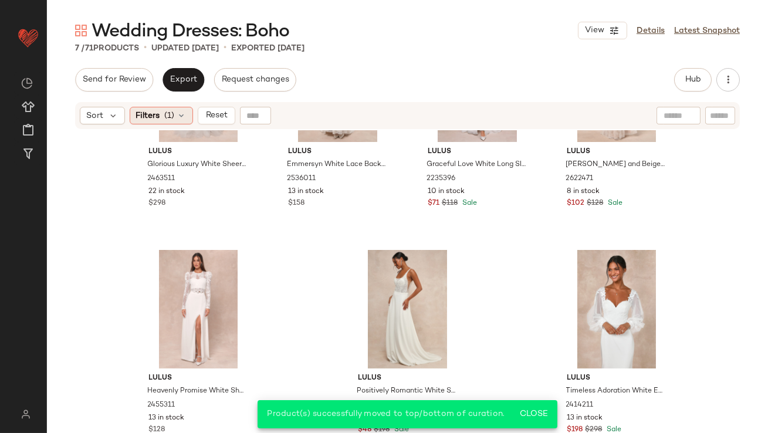
click at [182, 114] on icon at bounding box center [181, 115] width 9 height 9
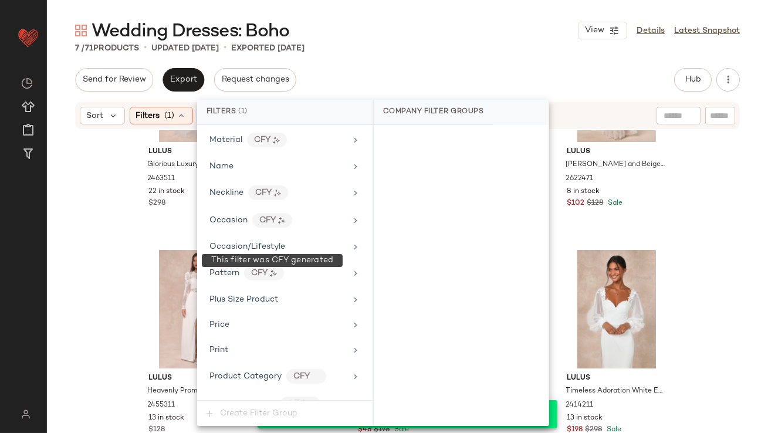
scroll to position [907, 0]
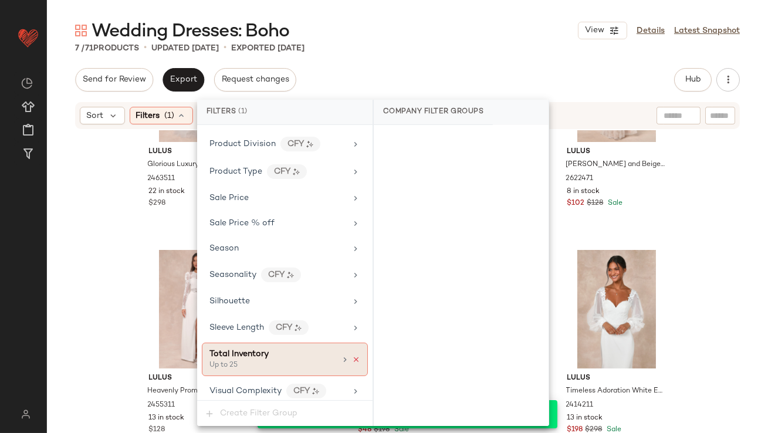
click at [352, 356] on icon at bounding box center [356, 360] width 8 height 8
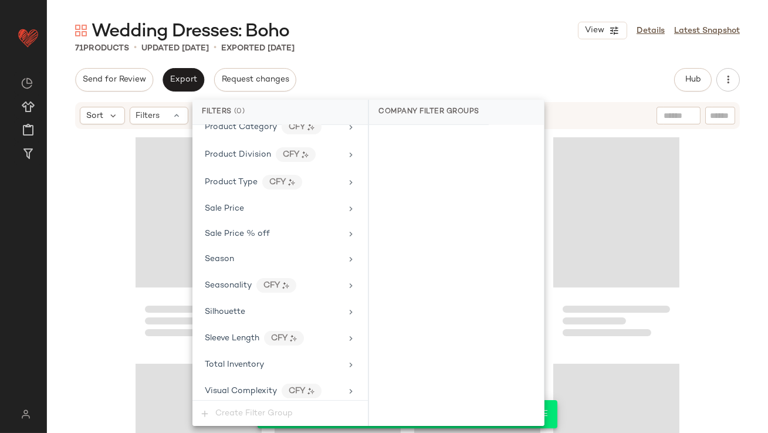
click at [416, 60] on div "Wedding Dresses: Boho View Details Latest Snapshot 71 Products • updated Oct 10…" at bounding box center [407, 226] width 721 height 414
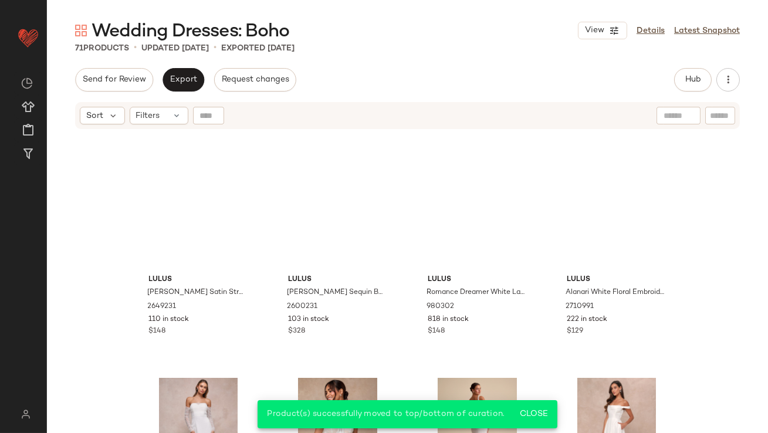
scroll to position [0, 0]
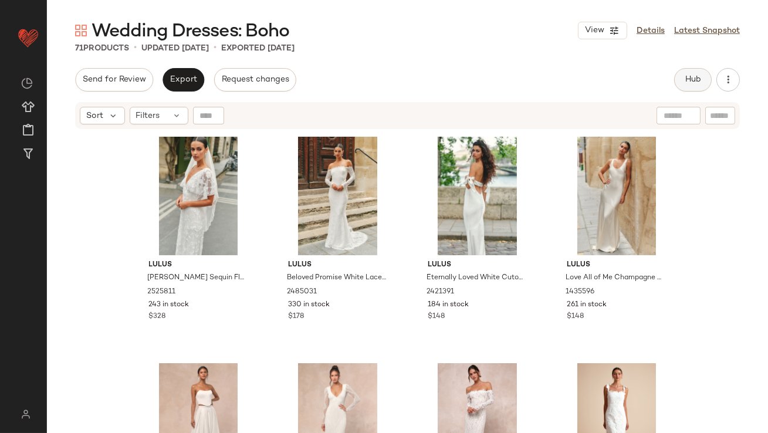
click at [698, 82] on span "Hub" at bounding box center [693, 79] width 16 height 9
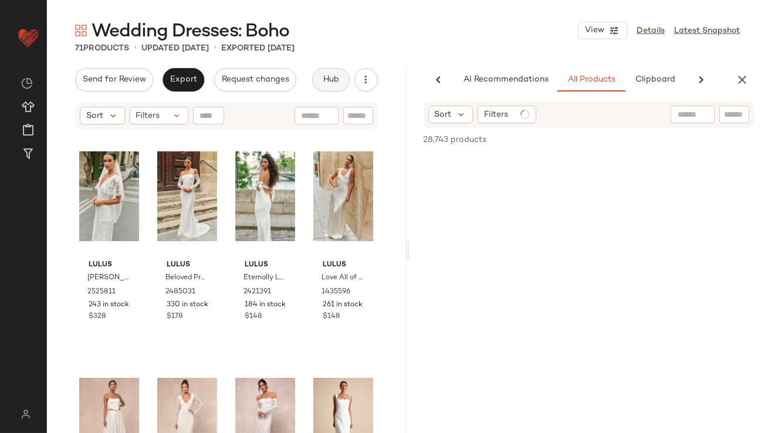
scroll to position [0, 62]
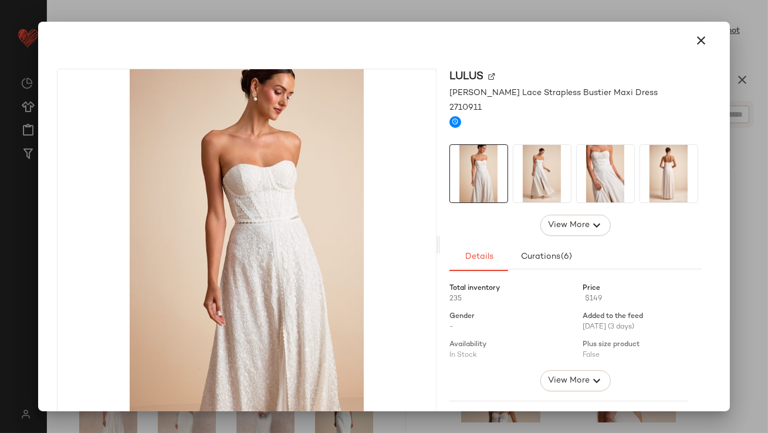
click at [570, 151] on div at bounding box center [575, 173] width 252 height 59
click at [595, 155] on img at bounding box center [606, 174] width 58 height 58
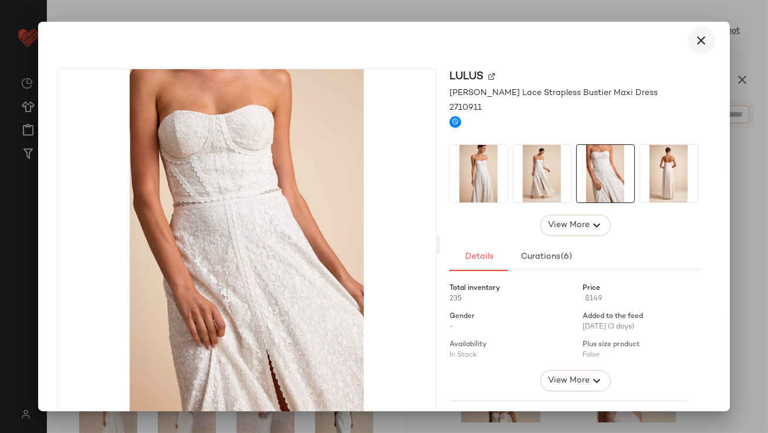
click at [702, 35] on button "button" at bounding box center [702, 40] width 28 height 28
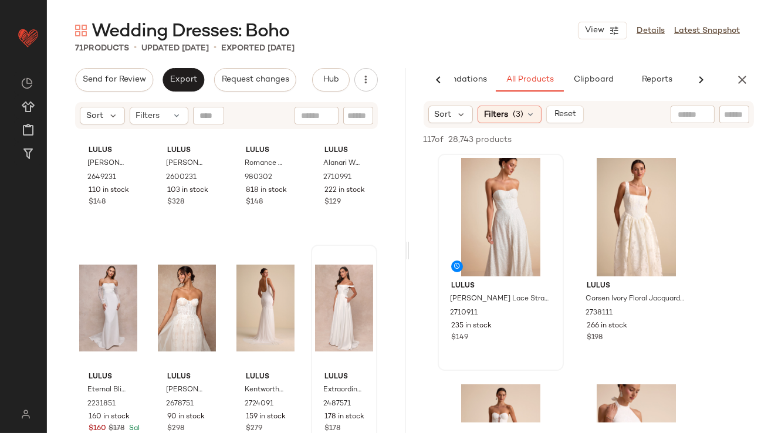
scroll to position [468, 0]
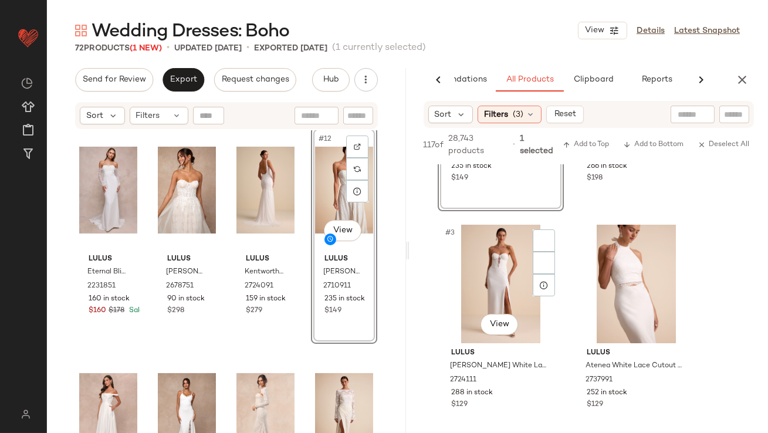
scroll to position [191, 0]
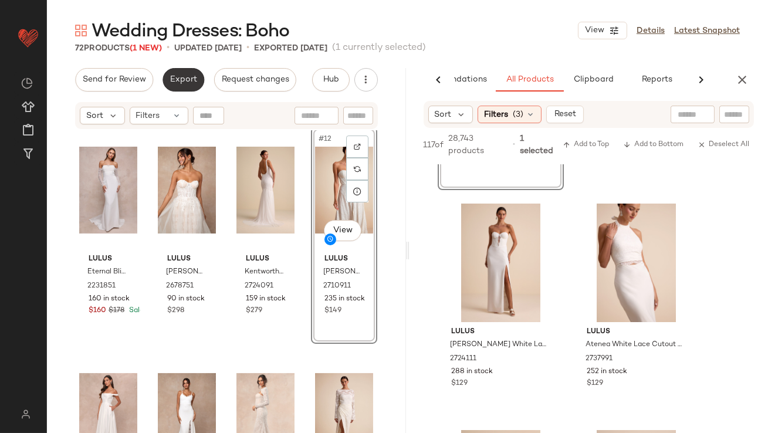
click at [187, 70] on button "Export" at bounding box center [184, 79] width 42 height 23
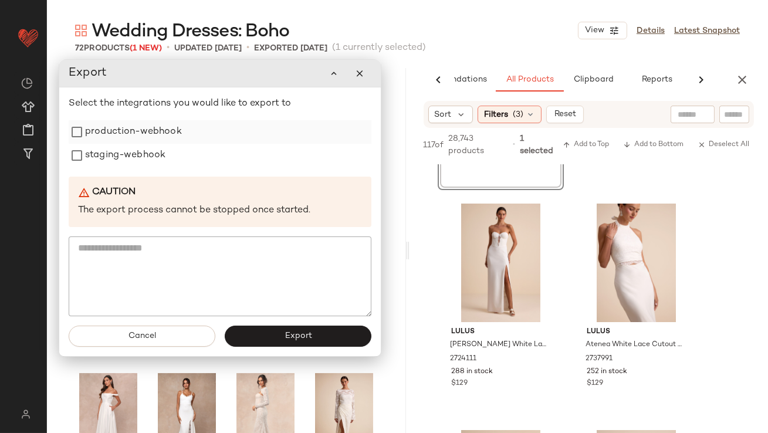
click at [168, 134] on label "production-webhook" at bounding box center [133, 131] width 97 height 23
click at [160, 156] on label "staging-webhook" at bounding box center [125, 155] width 80 height 23
click at [265, 342] on button "Export" at bounding box center [298, 336] width 147 height 21
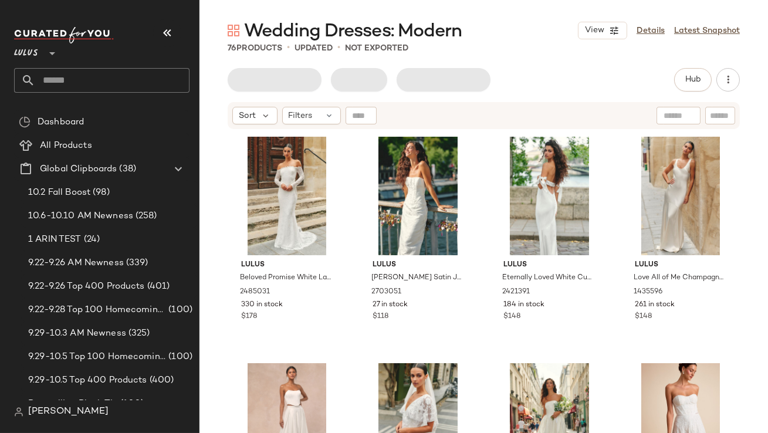
click at [167, 17] on nav "Lulus ** Dashboard All Products Global Clipboards (38) 10.2 Fall Boost (98) 10.…" at bounding box center [100, 216] width 200 height 433
click at [164, 26] on icon "button" at bounding box center [167, 33] width 14 height 14
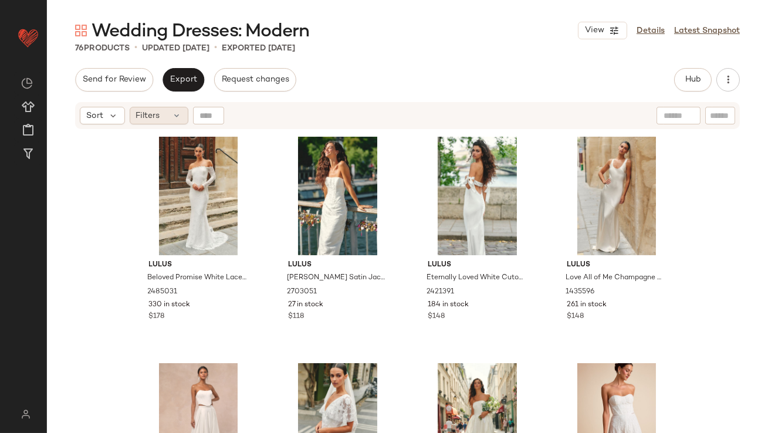
click at [163, 120] on div "Filters" at bounding box center [159, 116] width 59 height 18
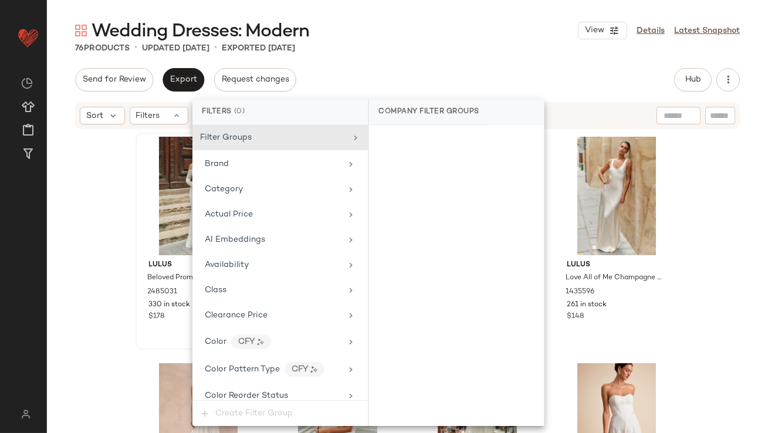
scroll to position [897, 0]
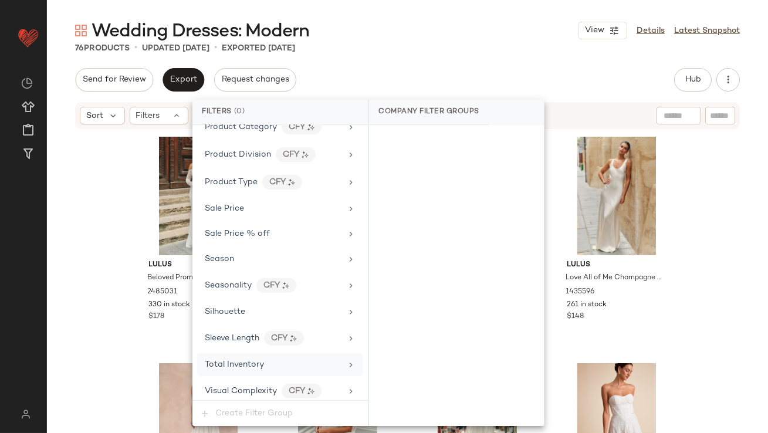
click at [228, 361] on span "Total Inventory" at bounding box center [234, 364] width 59 height 9
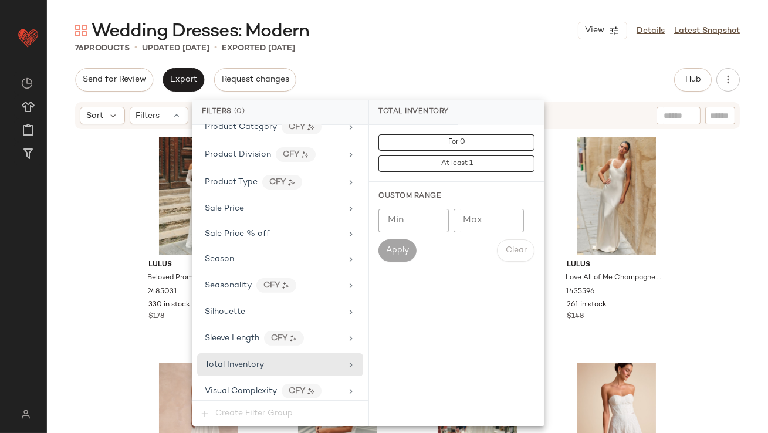
click at [504, 221] on input "Max" at bounding box center [489, 220] width 70 height 23
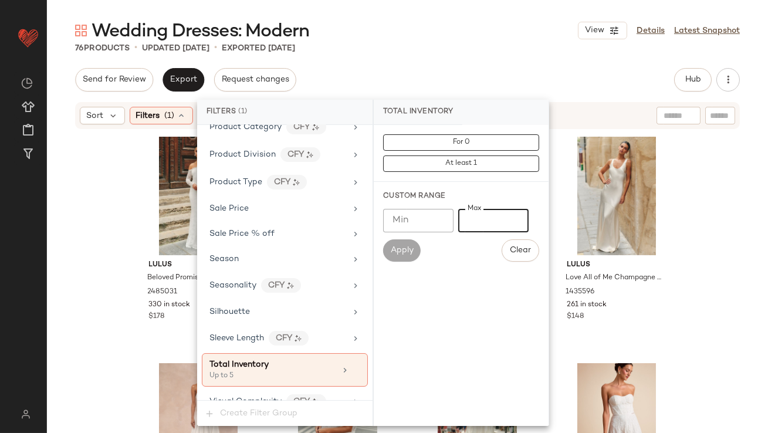
type input "*"
click at [498, 36] on div "Wedding Dresses: Modern View Details Latest Snapshot" at bounding box center [407, 30] width 721 height 23
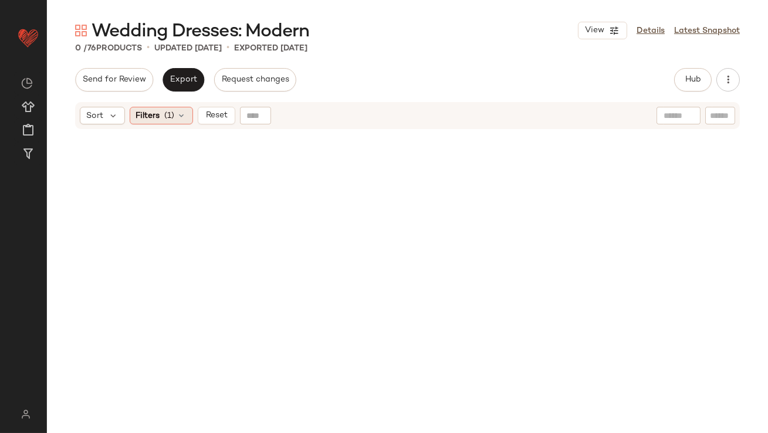
click at [177, 121] on div "Filters (1)" at bounding box center [161, 116] width 63 height 18
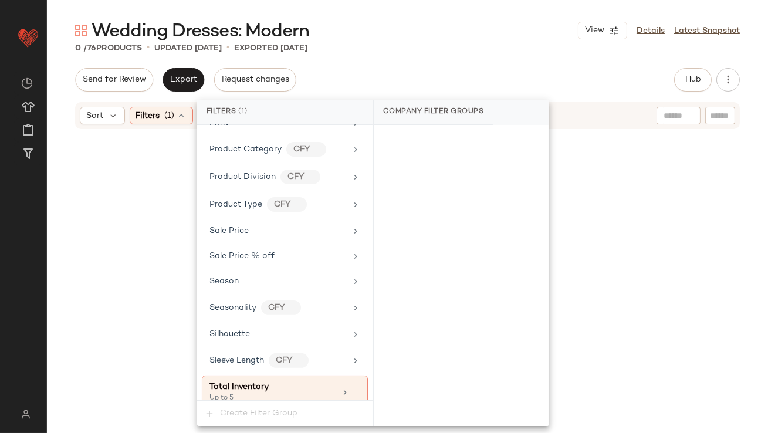
scroll to position [907, 0]
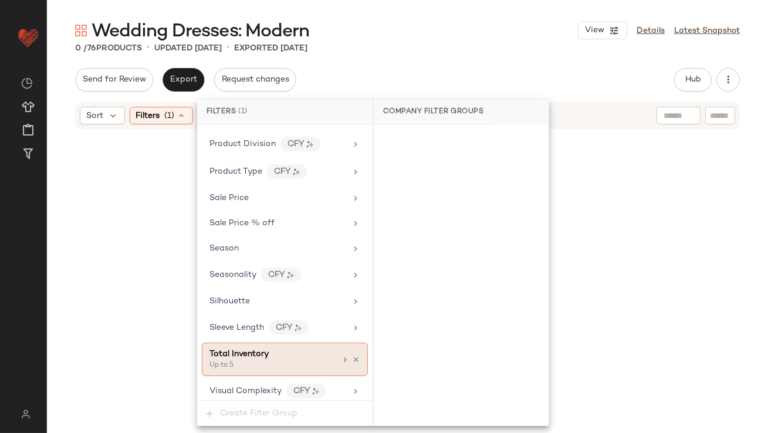
click at [341, 355] on icon at bounding box center [344, 359] width 9 height 9
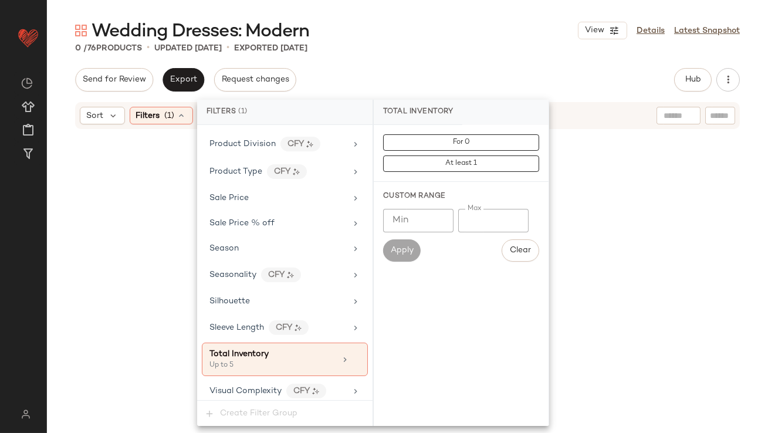
click at [467, 217] on input "*" at bounding box center [493, 220] width 70 height 23
type input "**"
click at [496, 59] on div "Wedding Dresses: Modern View Details Latest Snapshot 0 / 76 Products • updated …" at bounding box center [407, 226] width 721 height 414
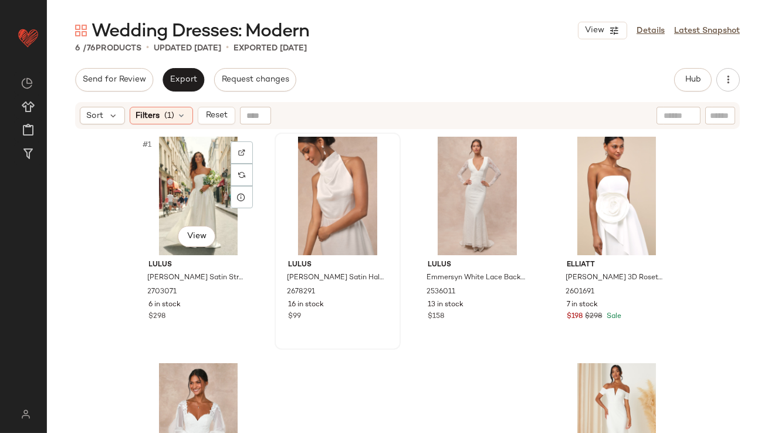
click at [276, 196] on div "Lulus Meliana White Satin Halter Backless Maxi Dress 2678291 16 in stock $99" at bounding box center [338, 241] width 124 height 215
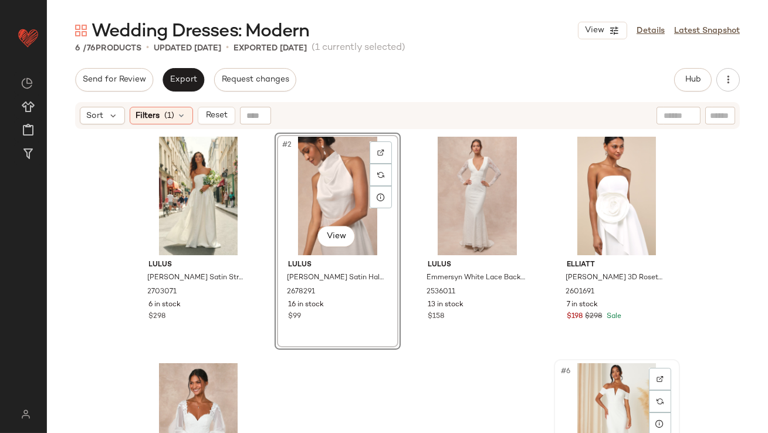
click at [610, 366] on div "#6 View" at bounding box center [617, 422] width 118 height 119
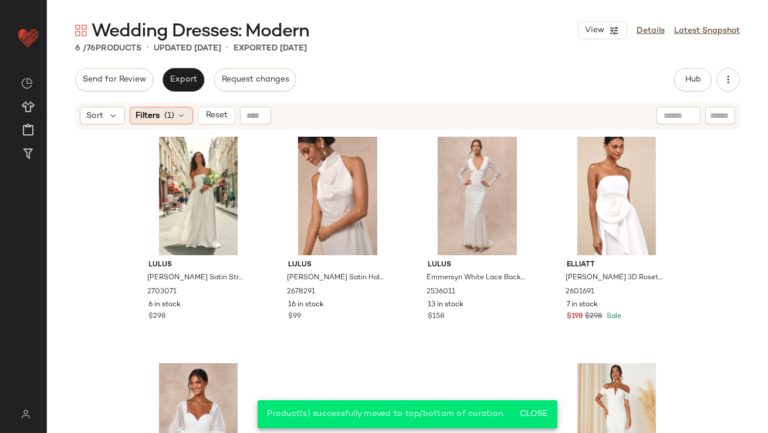
click at [155, 120] on span "Filters" at bounding box center [148, 116] width 24 height 12
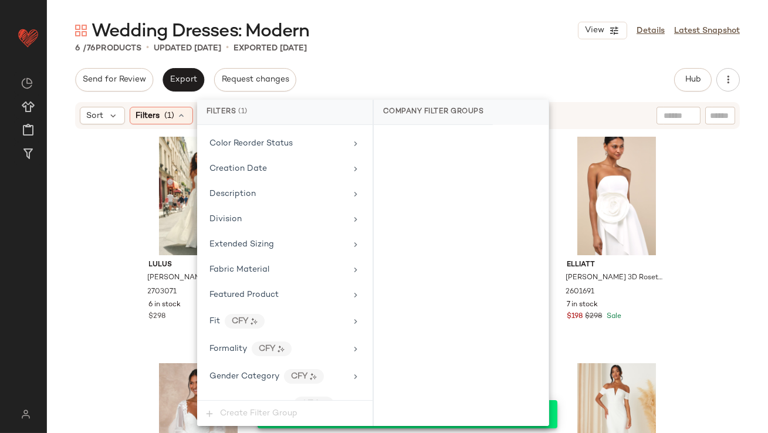
scroll to position [907, 0]
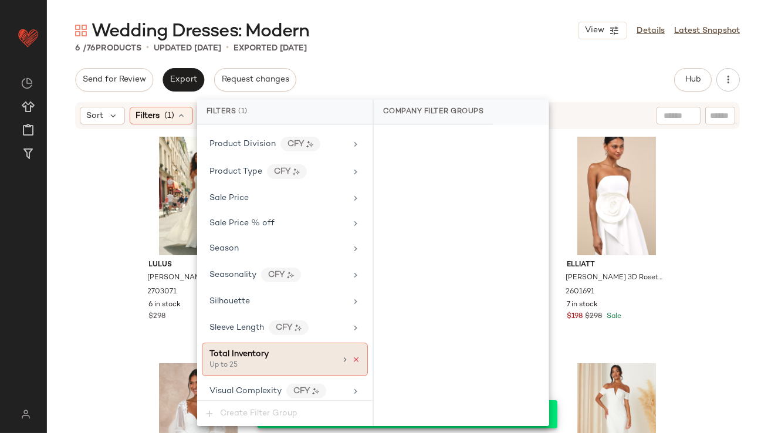
click at [353, 356] on icon at bounding box center [356, 360] width 8 height 8
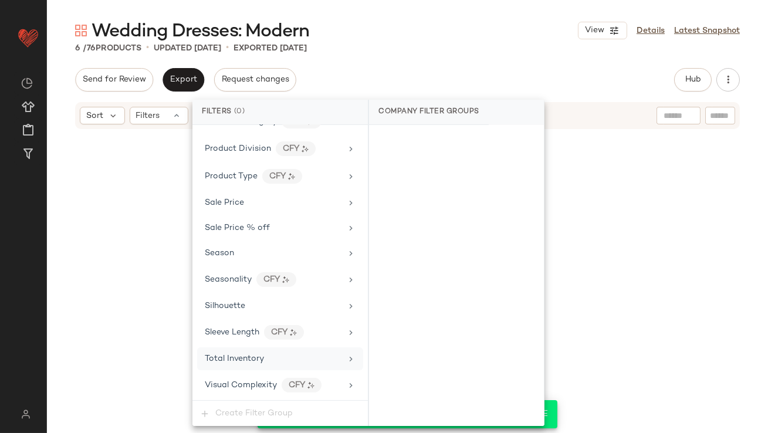
scroll to position [897, 0]
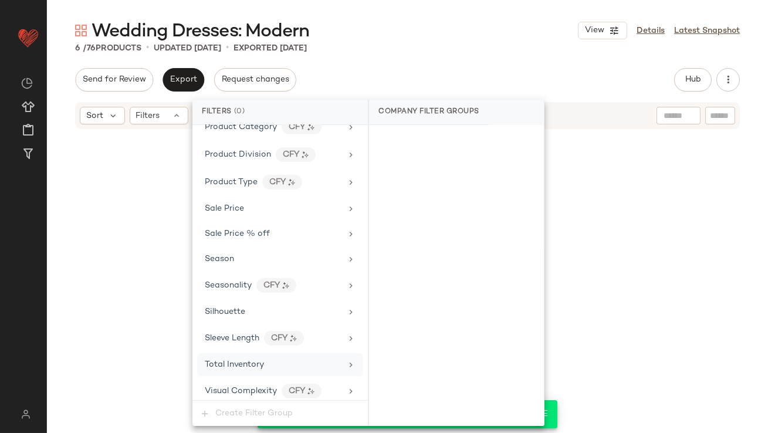
click at [435, 72] on div "Send for Review Export Request changes Hub Send for Review External Review Inte…" at bounding box center [407, 79] width 665 height 23
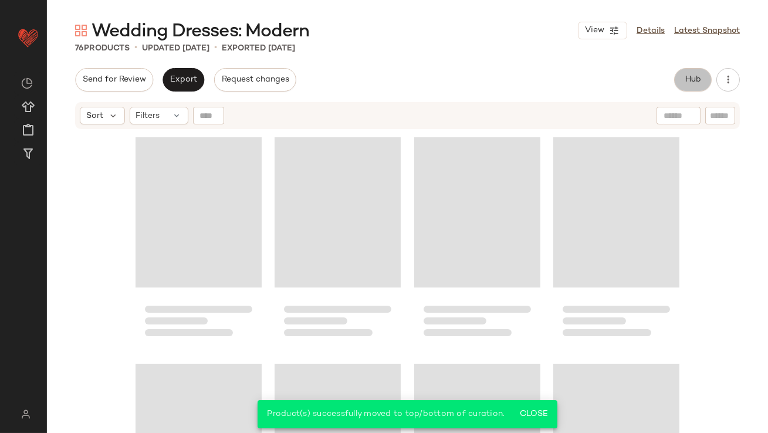
click at [692, 77] on span "Hub" at bounding box center [693, 79] width 16 height 9
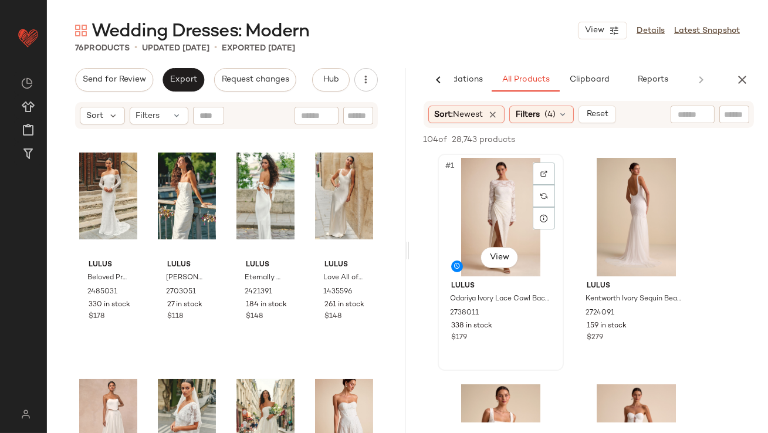
scroll to position [1, 0]
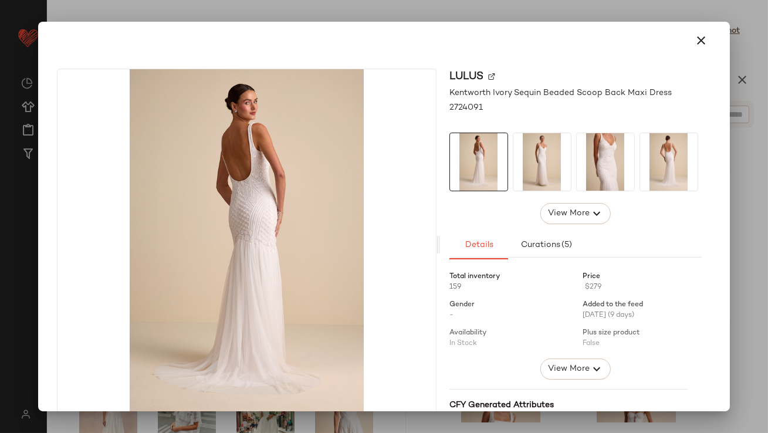
click at [519, 170] on img at bounding box center [542, 162] width 58 height 58
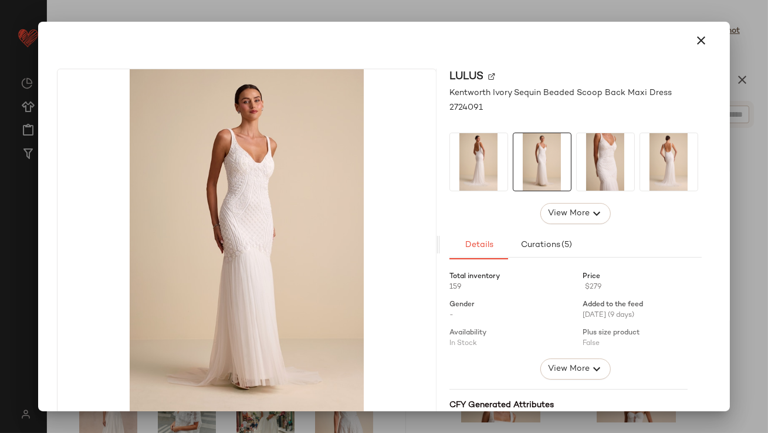
click at [596, 168] on img at bounding box center [606, 162] width 58 height 58
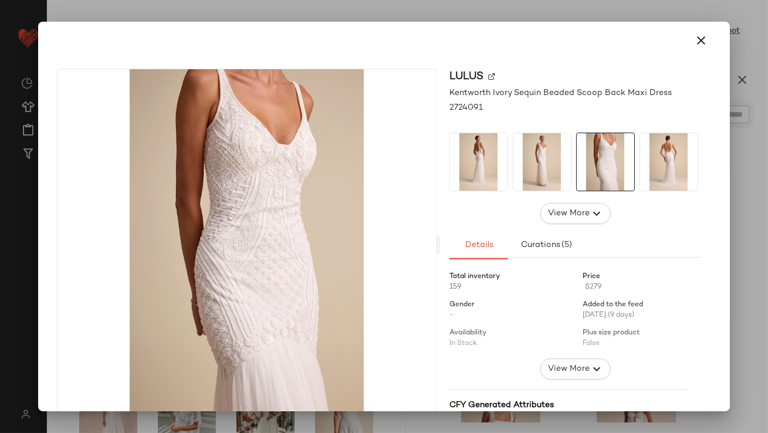
click at [696, 30] on button "button" at bounding box center [702, 40] width 28 height 28
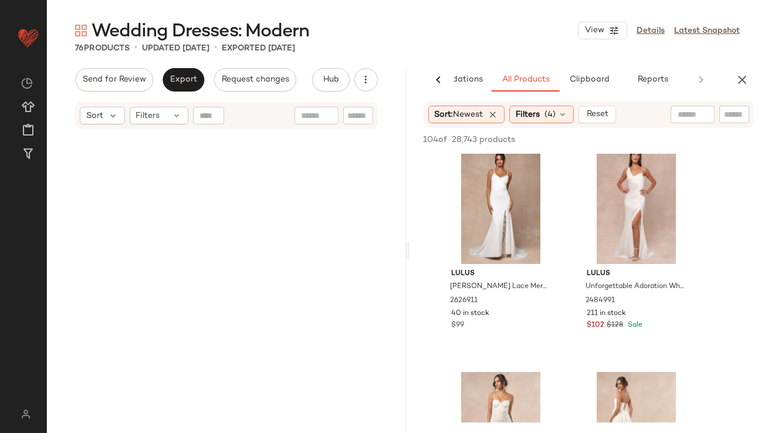
scroll to position [1775, 0]
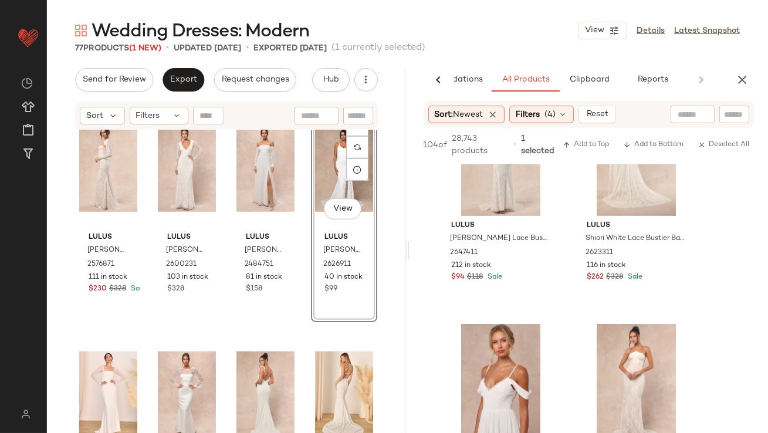
scroll to position [1273, 0]
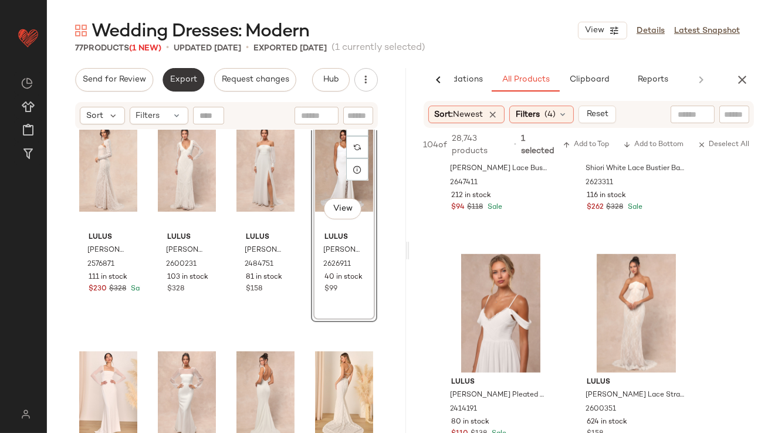
click at [172, 83] on span "Export" at bounding box center [184, 79] width 28 height 9
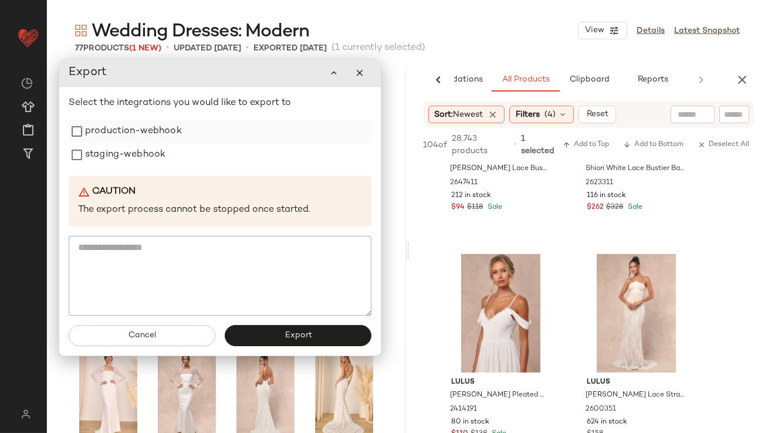
click at [157, 131] on label "production-webhook" at bounding box center [133, 131] width 97 height 23
click at [157, 147] on label "staging-webhook" at bounding box center [125, 154] width 80 height 23
click at [283, 337] on button "Export" at bounding box center [298, 335] width 147 height 21
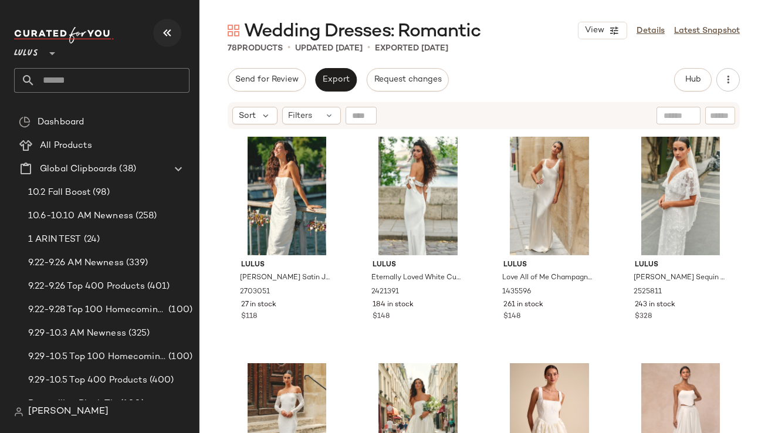
click at [160, 23] on button "button" at bounding box center [167, 33] width 28 height 28
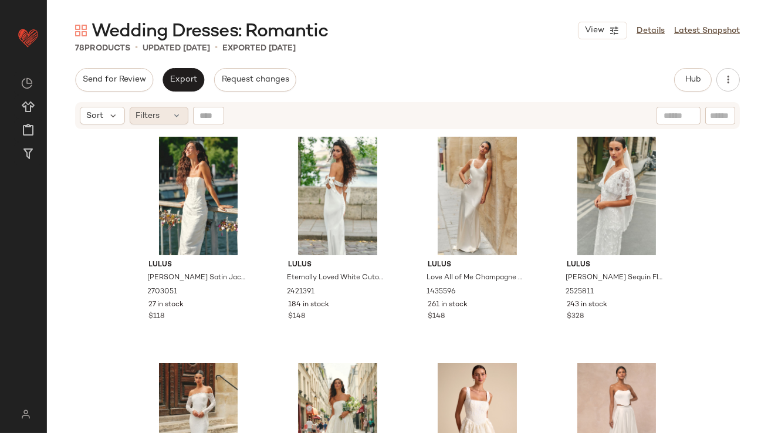
click at [160, 112] on div "Filters" at bounding box center [159, 116] width 59 height 18
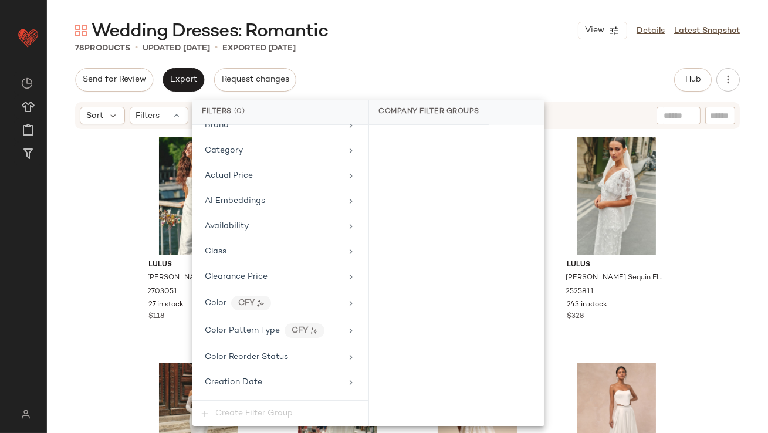
scroll to position [897, 0]
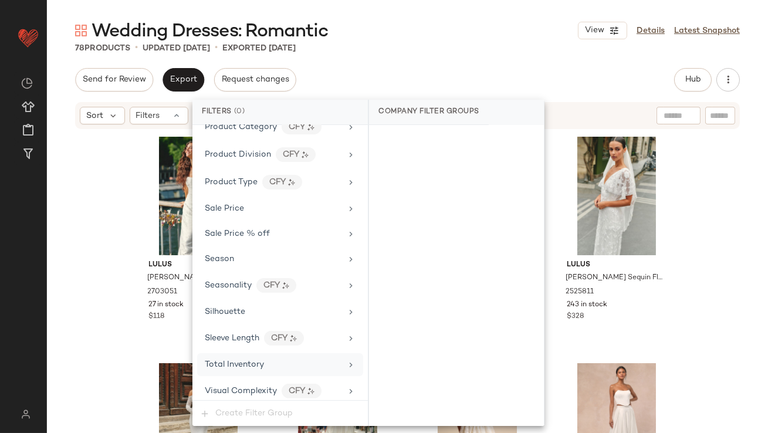
click at [249, 353] on div "Total Inventory" at bounding box center [280, 364] width 166 height 23
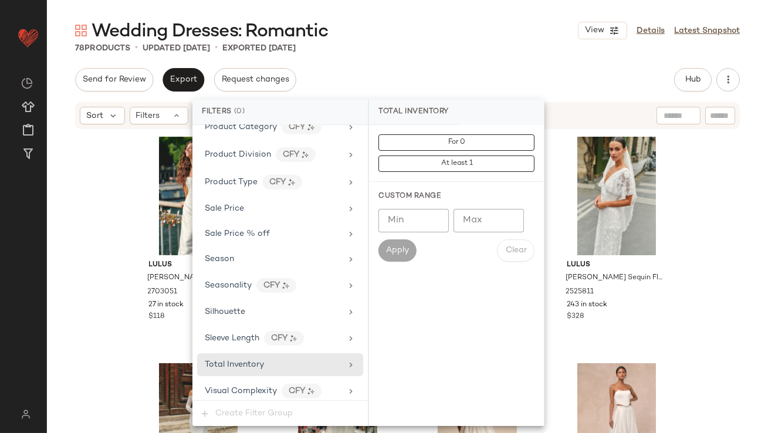
click at [476, 216] on input "Max" at bounding box center [489, 220] width 70 height 23
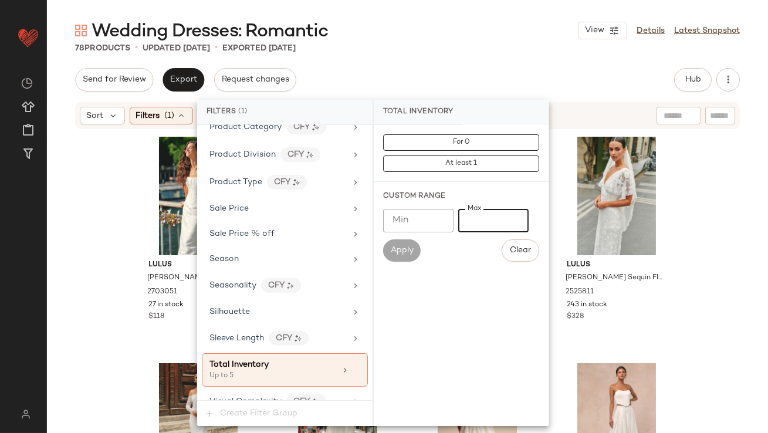
type input "*"
click at [471, 44] on div "78 Products • updated [DATE] • Exported [DATE]" at bounding box center [407, 48] width 721 height 12
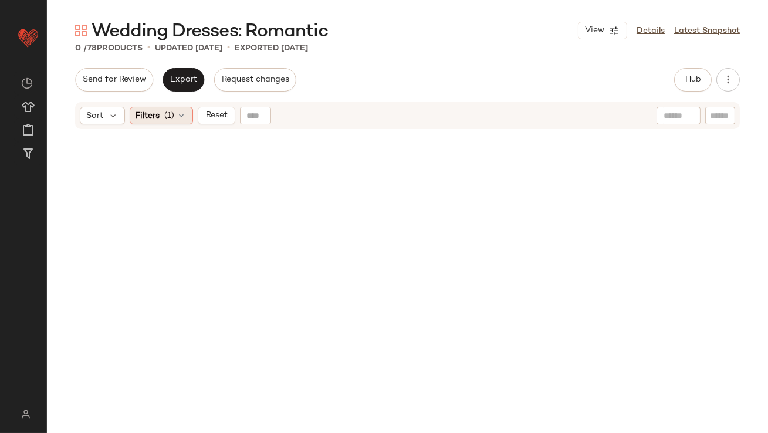
click at [160, 117] on div "Filters (1)" at bounding box center [161, 116] width 63 height 18
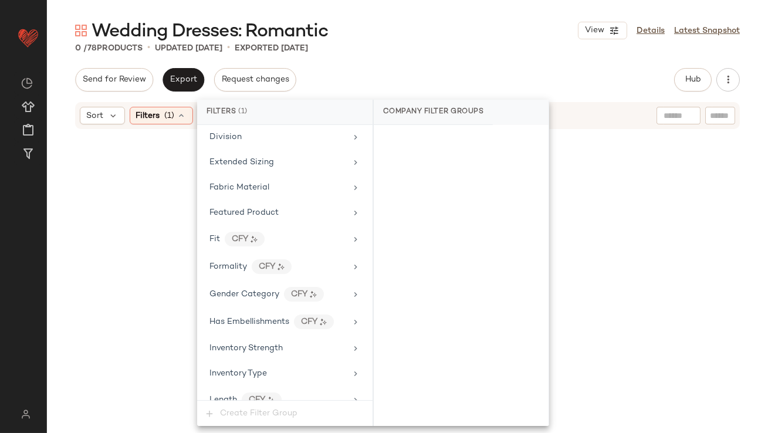
scroll to position [907, 0]
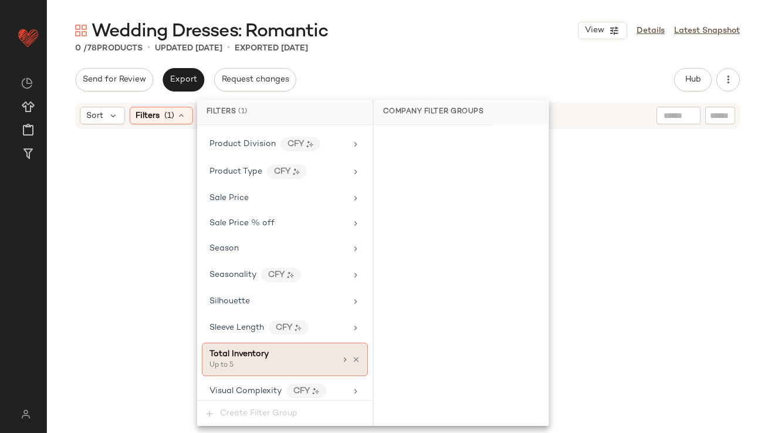
click at [252, 360] on div "Up to 5" at bounding box center [267, 365] width 117 height 11
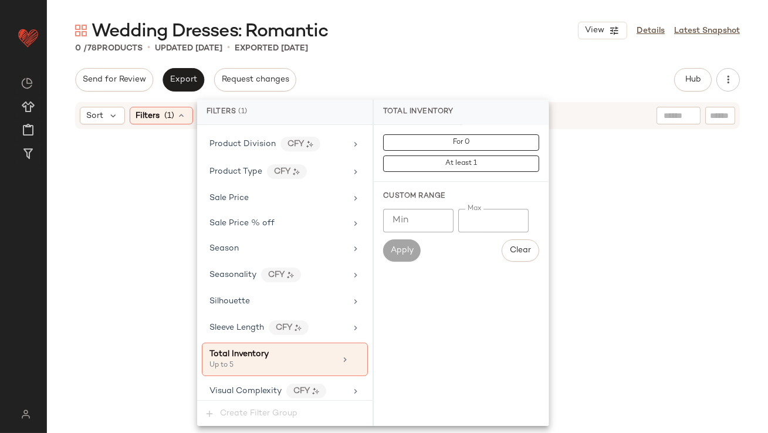
click at [468, 218] on input "*" at bounding box center [493, 220] width 70 height 23
type input "**"
click at [510, 22] on div "Wedding Dresses: Romantic View Details Latest Snapshot" at bounding box center [407, 30] width 721 height 23
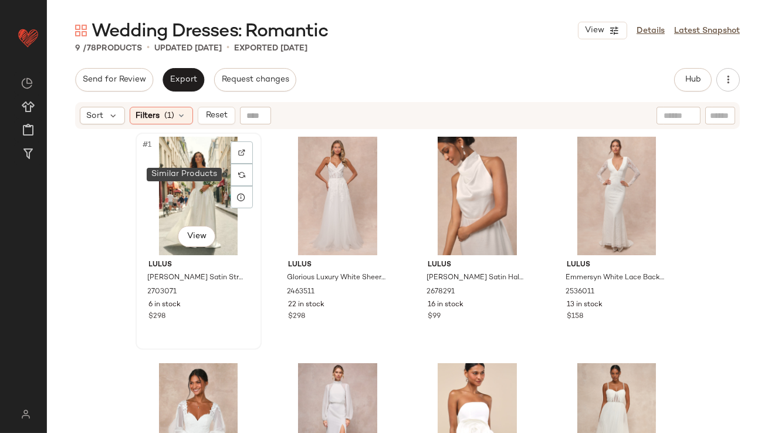
click at [184, 176] on div "#1 View" at bounding box center [199, 196] width 118 height 119
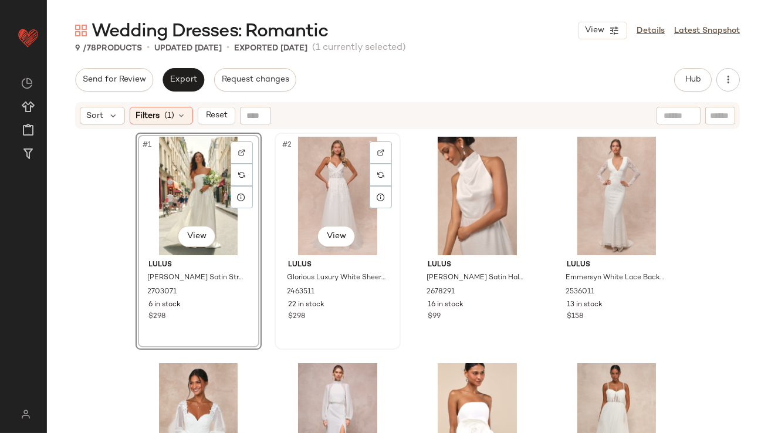
click at [324, 167] on div "#2 View" at bounding box center [338, 196] width 118 height 119
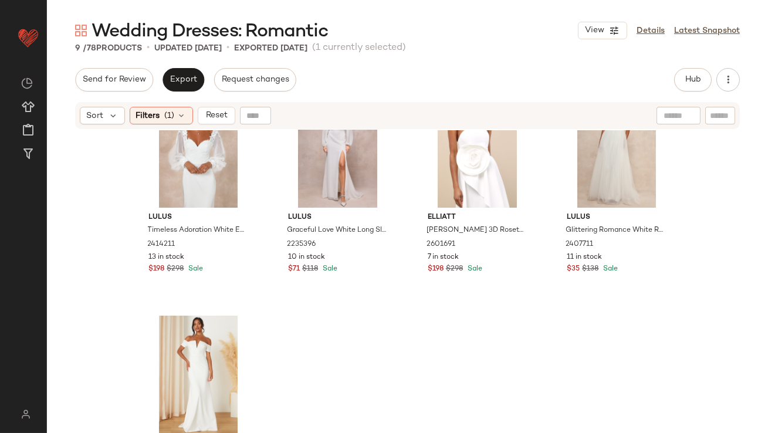
scroll to position [349, 0]
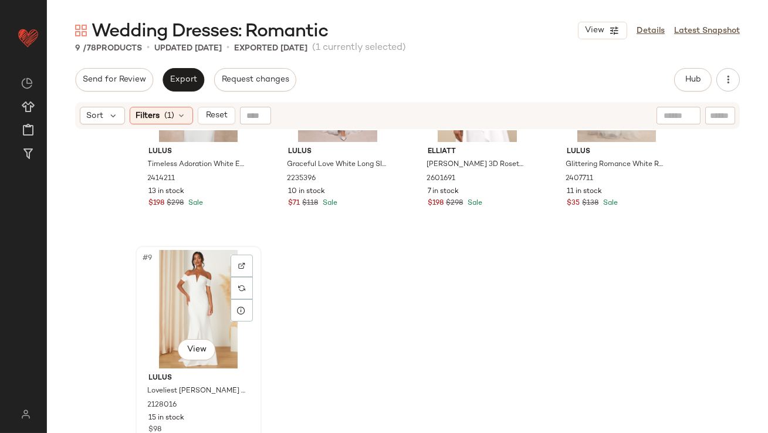
click at [192, 324] on div "#9 View" at bounding box center [199, 309] width 118 height 119
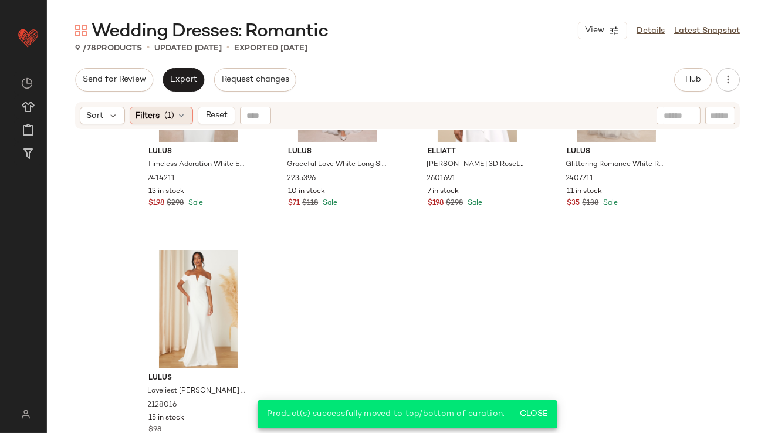
click at [158, 118] on span "Filters" at bounding box center [148, 116] width 24 height 12
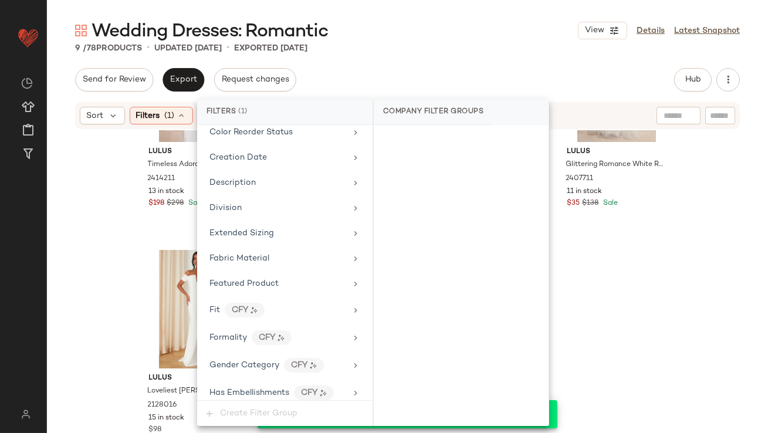
scroll to position [907, 0]
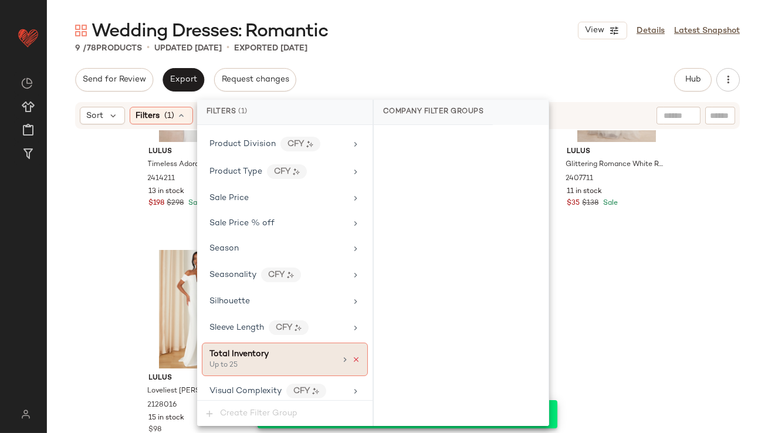
click at [353, 356] on icon at bounding box center [356, 360] width 8 height 8
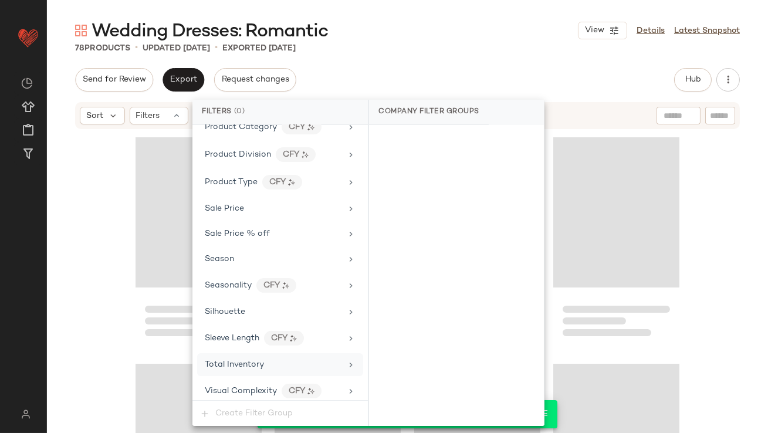
click at [424, 54] on div "Wedding Dresses: Romantic View Details Latest Snapshot 78 Products • updated [D…" at bounding box center [407, 226] width 721 height 414
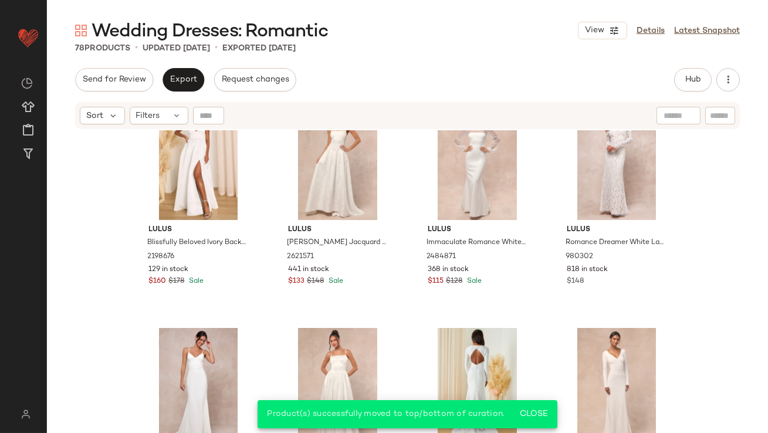
scroll to position [0, 0]
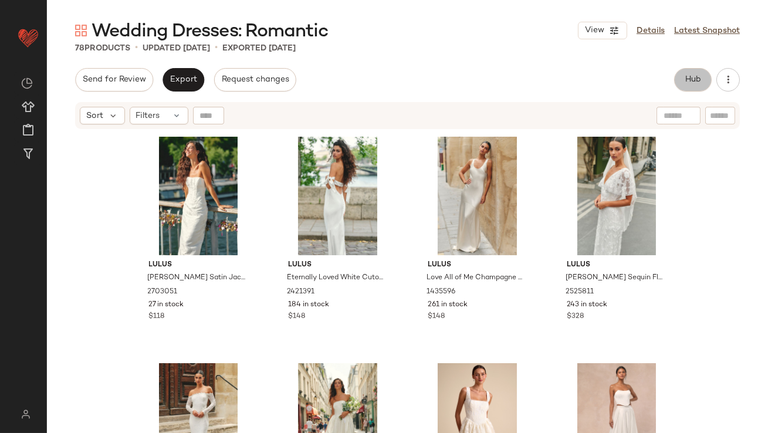
click at [692, 75] on span "Hub" at bounding box center [693, 79] width 16 height 9
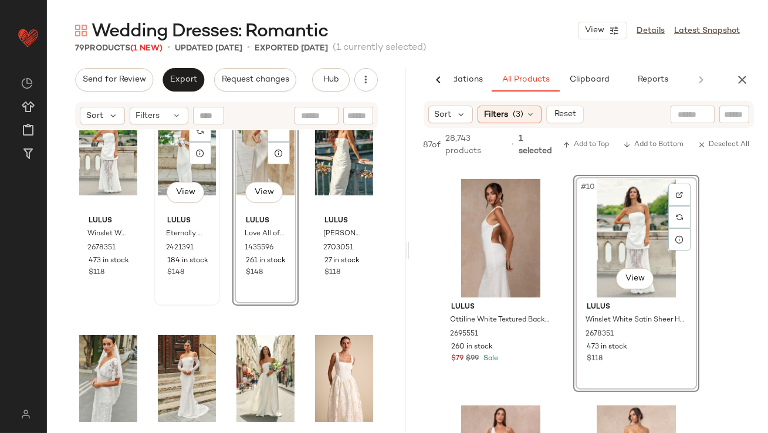
scroll to position [75, 0]
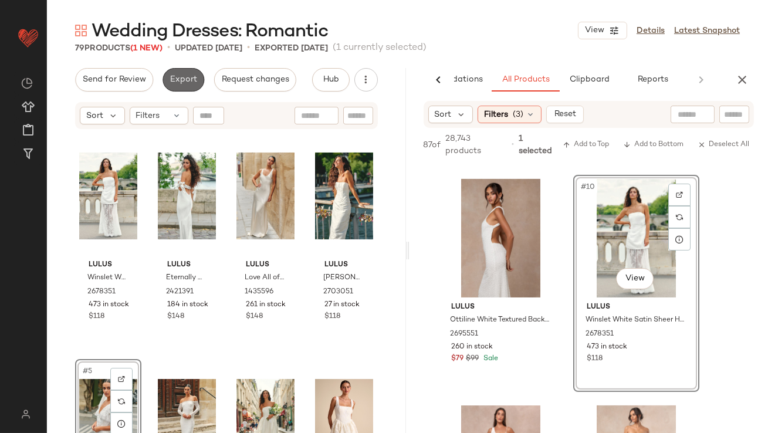
click at [186, 81] on span "Export" at bounding box center [184, 79] width 28 height 9
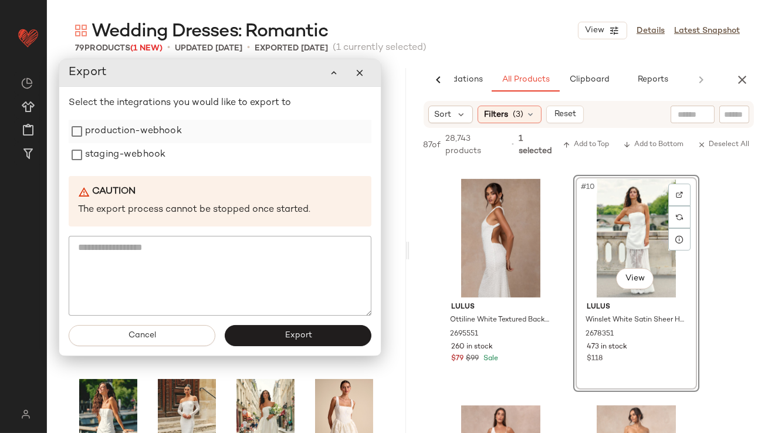
click at [158, 131] on label "production-webhook" at bounding box center [133, 131] width 97 height 23
click at [158, 148] on label "staging-webhook" at bounding box center [125, 154] width 80 height 23
click at [248, 333] on button "Export" at bounding box center [298, 335] width 147 height 21
